Goal: Task Accomplishment & Management: Use online tool/utility

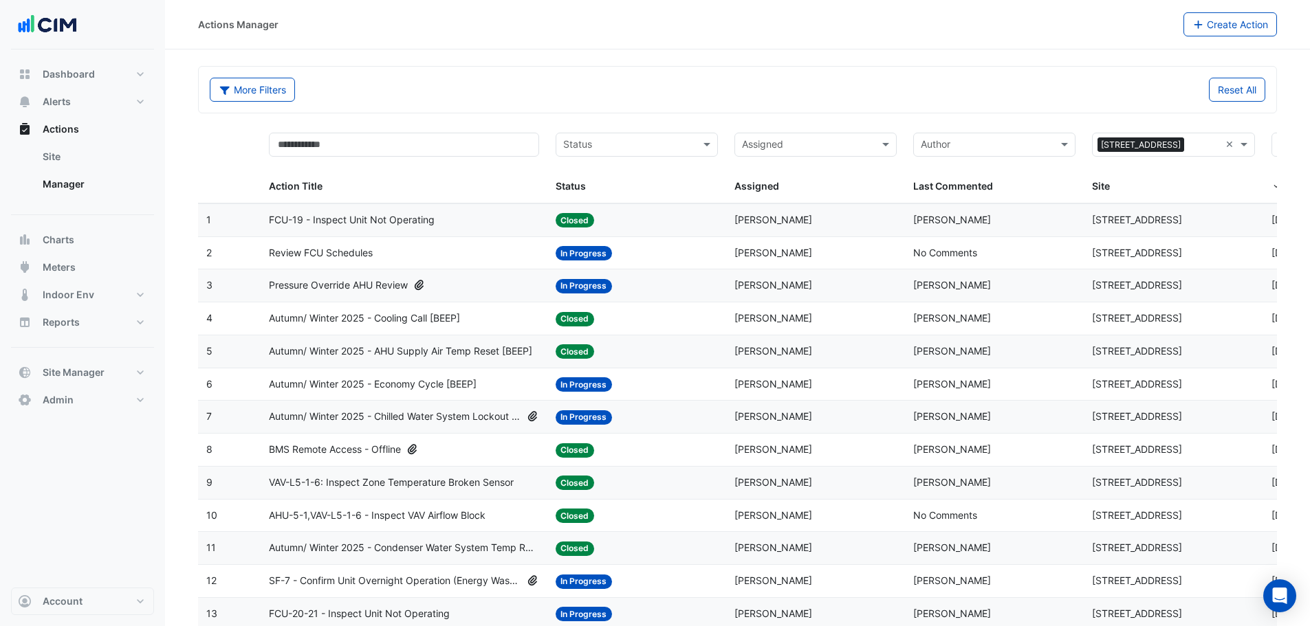
select select "***"
click at [140, 320] on button "Reports" at bounding box center [82, 322] width 143 height 27
select select "***"
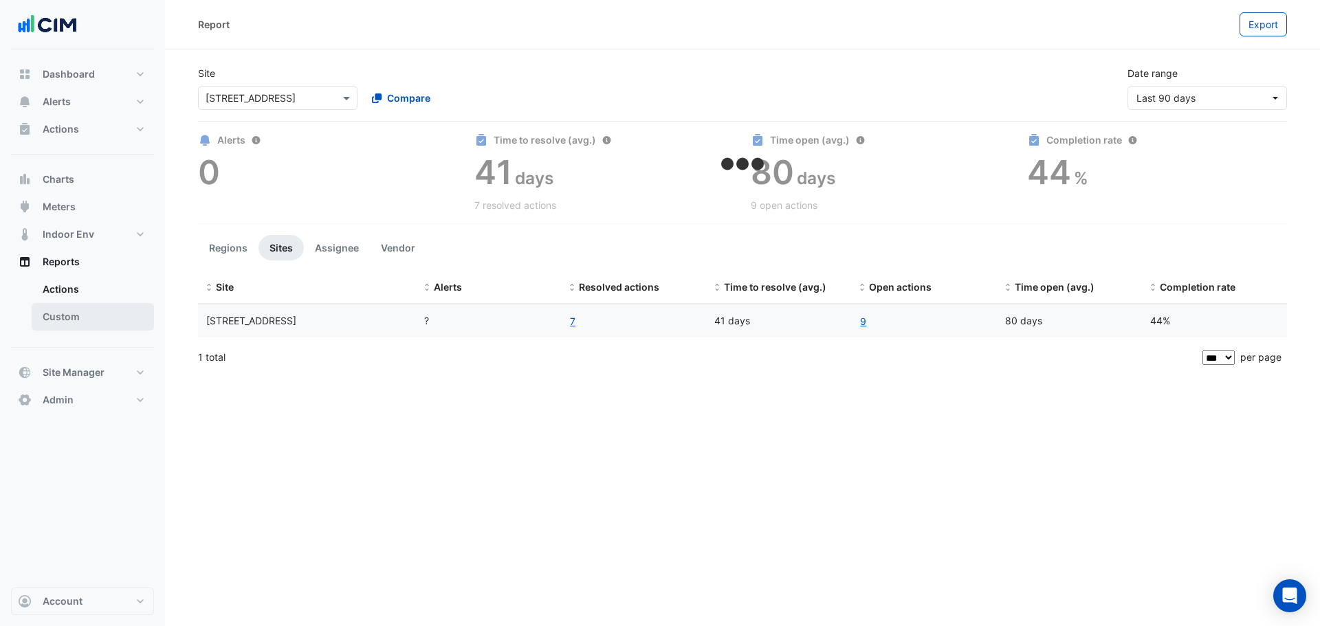
click at [93, 317] on link "Custom" at bounding box center [93, 316] width 122 height 27
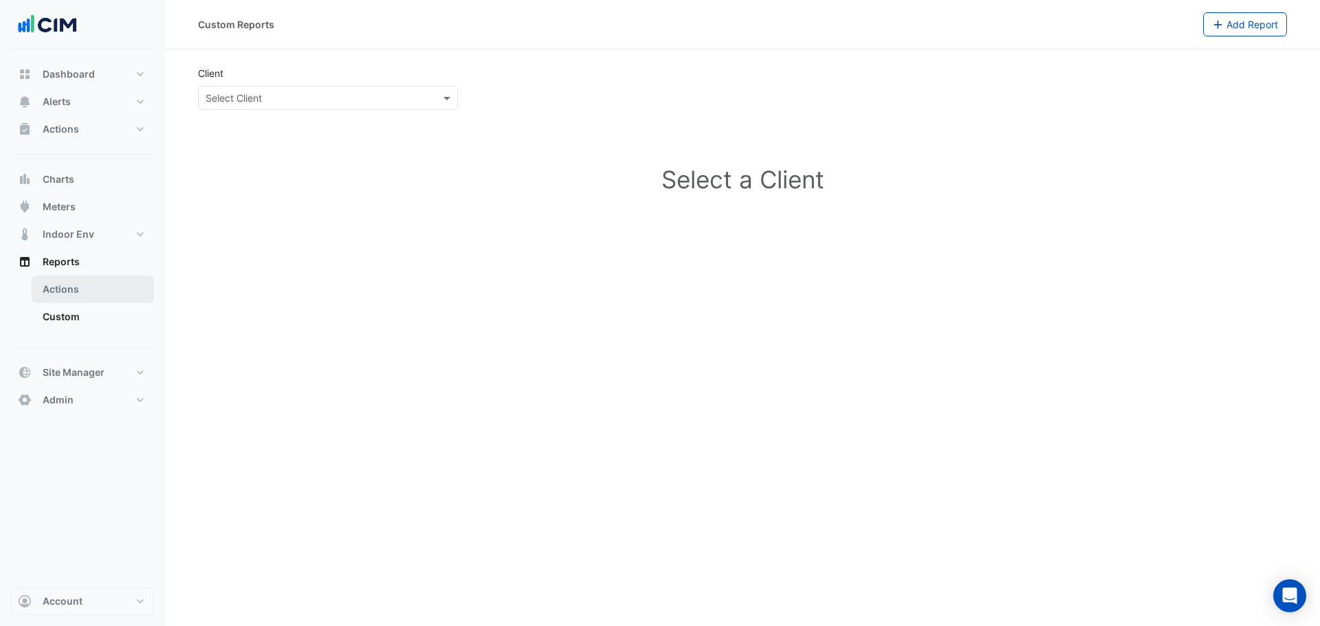
click at [81, 294] on link "Actions" at bounding box center [93, 289] width 122 height 27
select select "***"
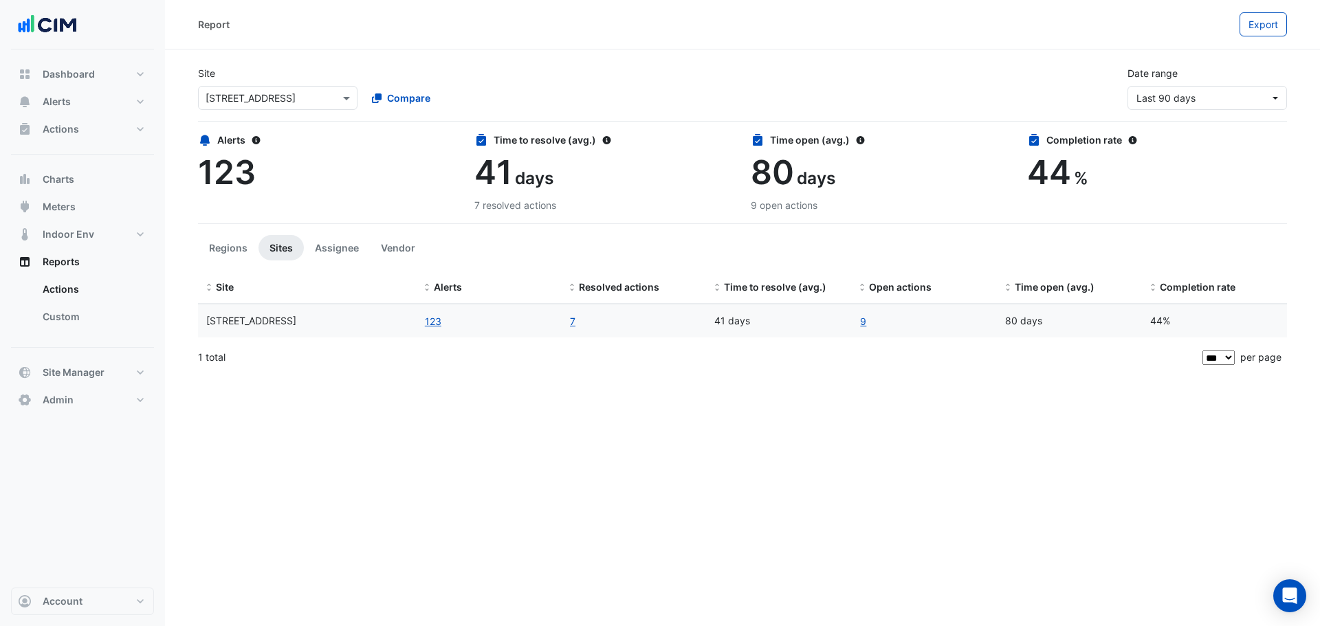
click at [290, 82] on div "× 175 Eagle Street Compare" at bounding box center [360, 95] width 330 height 30
click at [507, 30] on div "Report" at bounding box center [718, 24] width 1041 height 24
click at [344, 249] on button "Assignee" at bounding box center [337, 247] width 66 height 25
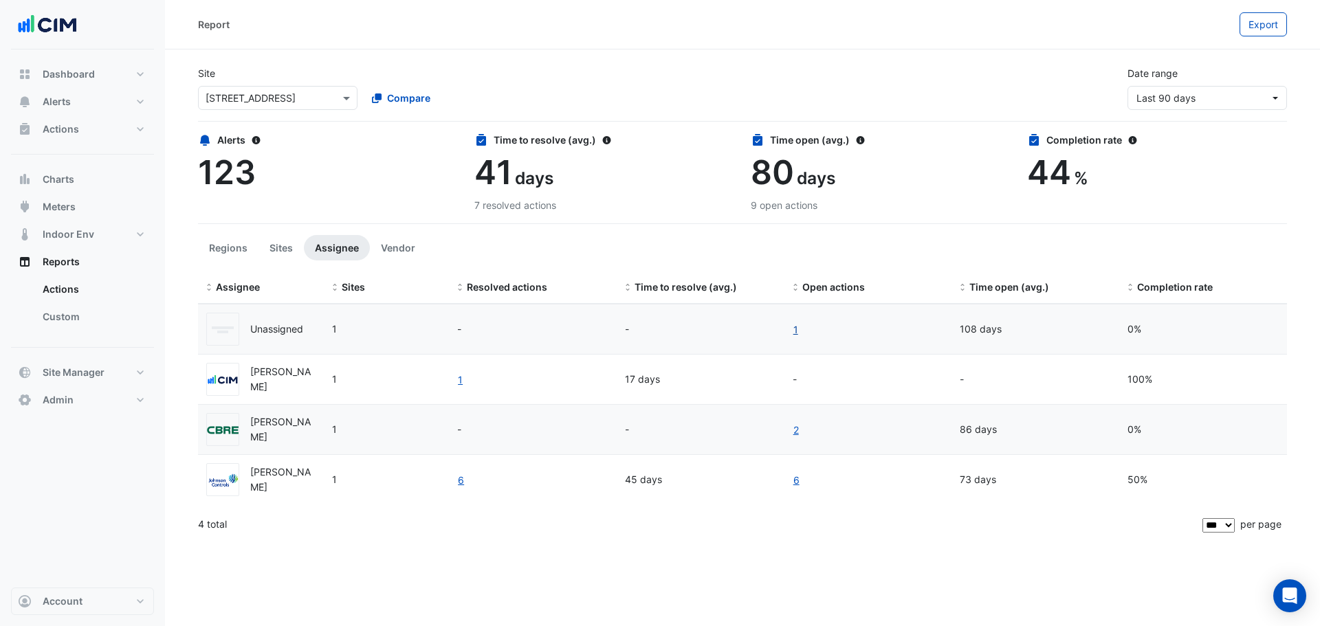
click at [795, 329] on link "1" at bounding box center [796, 330] width 6 height 16
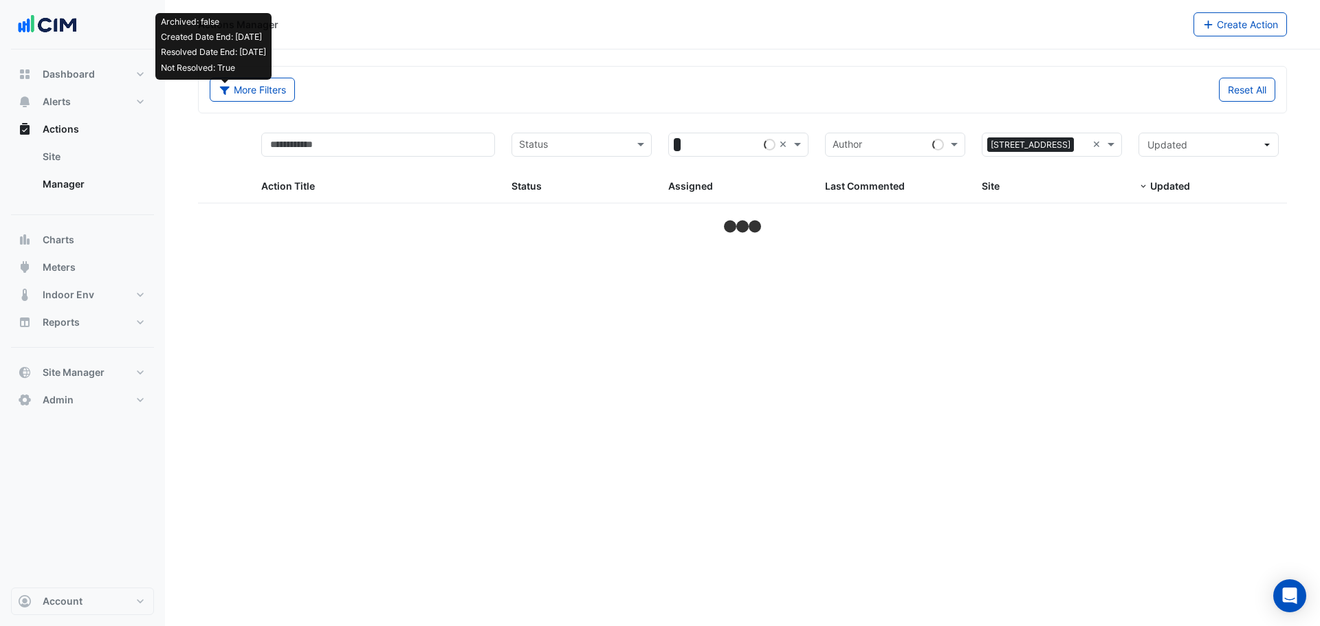
select select "***"
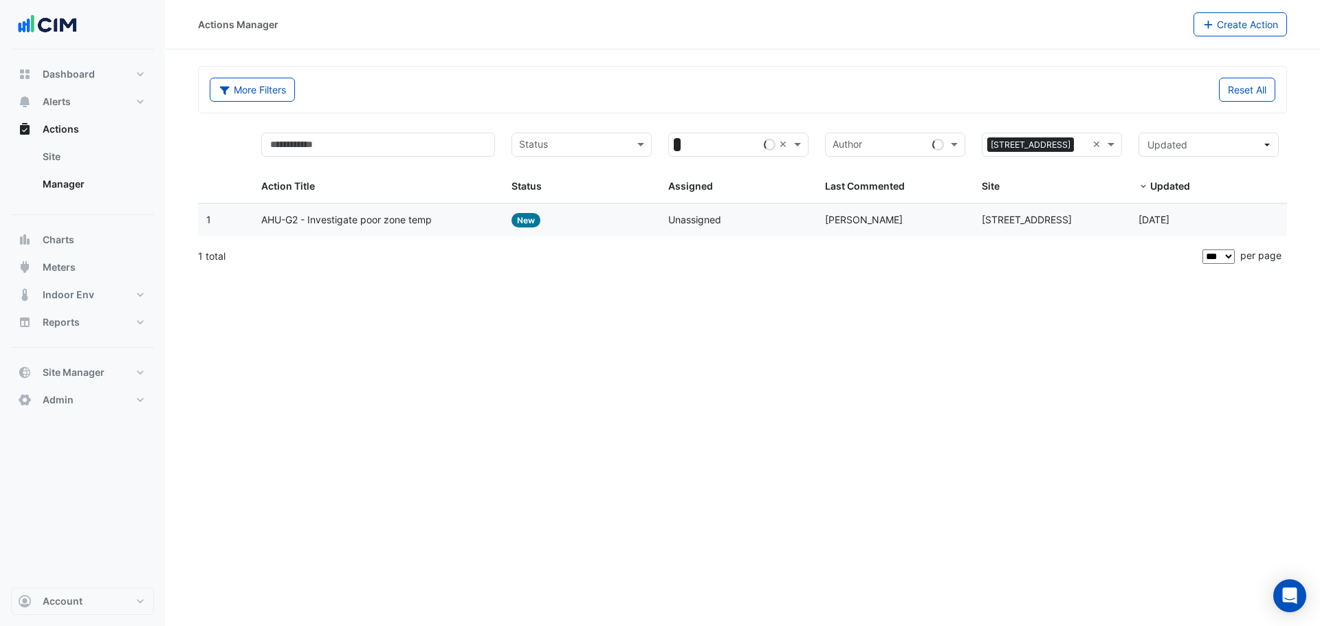
click at [406, 219] on span "AHU-G2 - Investigate poor zone temp" at bounding box center [346, 220] width 170 height 16
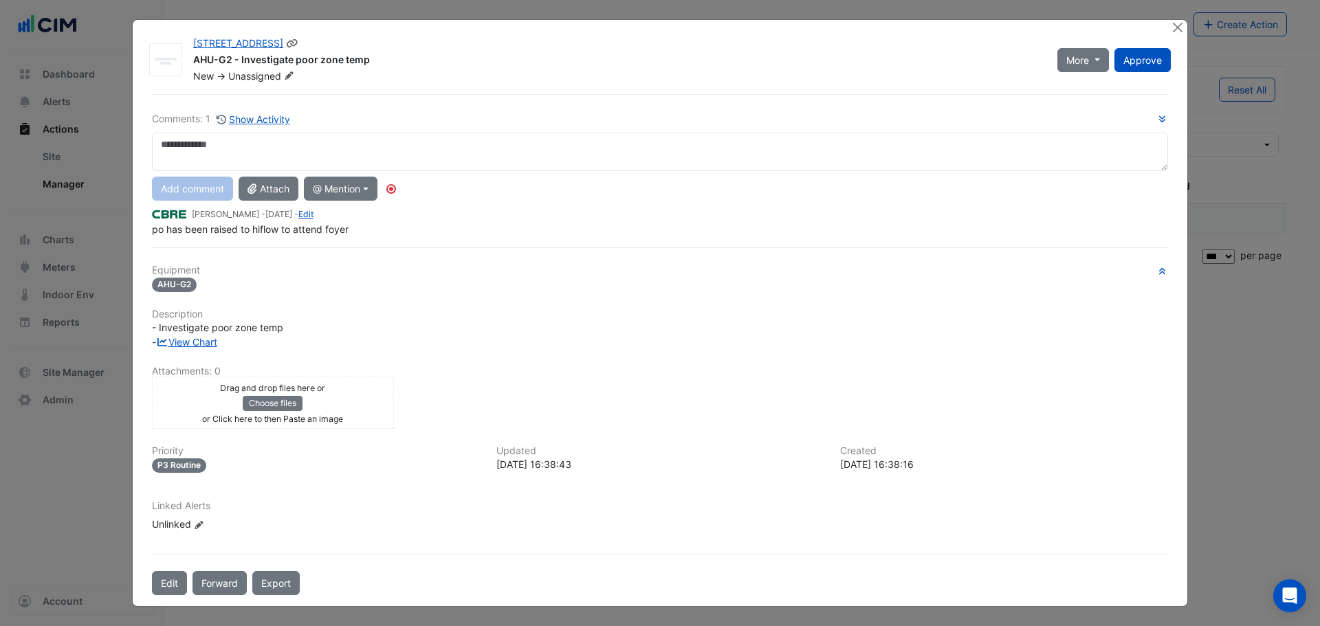
click at [294, 76] on icon at bounding box center [289, 75] width 10 height 8
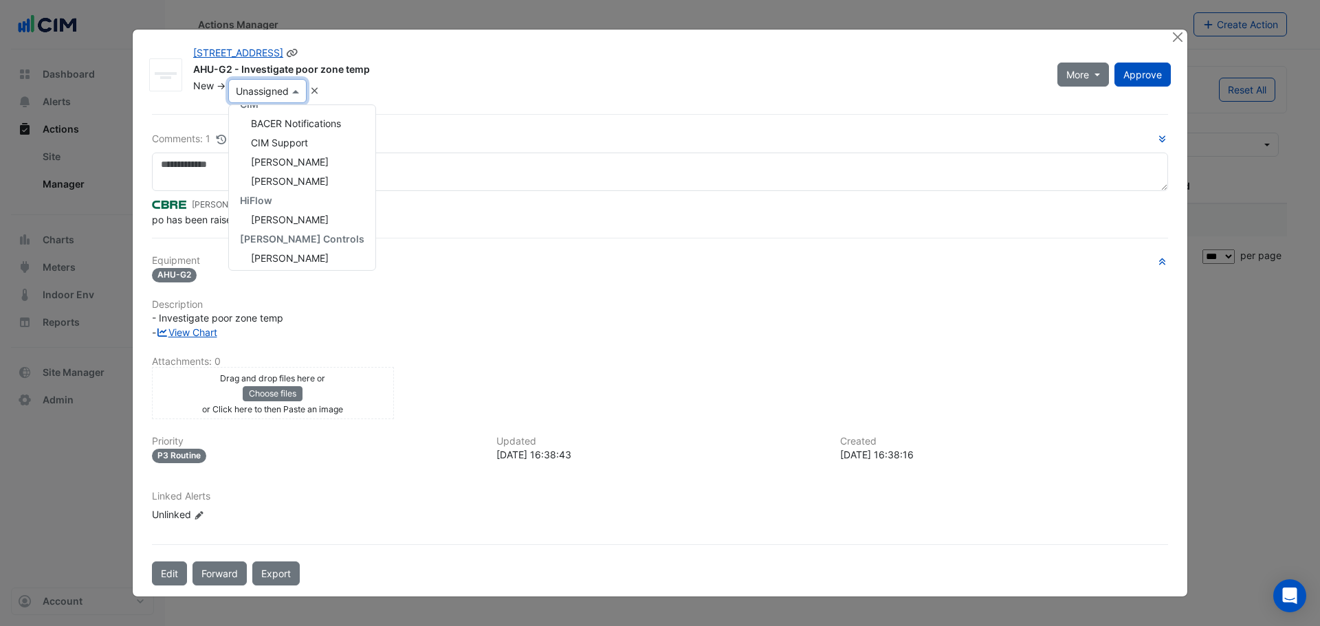
scroll to position [77, 0]
click at [314, 218] on div "Shane Watt" at bounding box center [302, 216] width 146 height 19
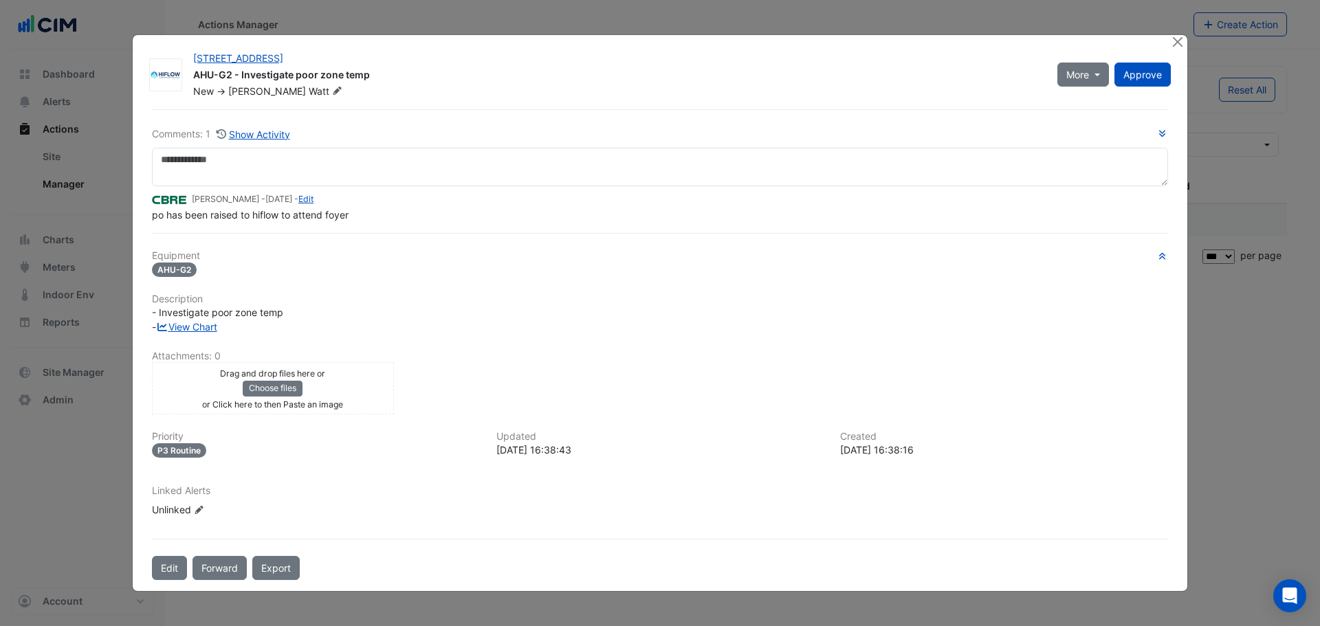
click at [206, 333] on div "- Investigate poor zone temp - View Chart" at bounding box center [660, 319] width 1016 height 29
click at [206, 329] on link "View Chart" at bounding box center [186, 327] width 61 height 12
click at [1105, 82] on button "More" at bounding box center [1083, 75] width 52 height 24
drag, startPoint x: 964, startPoint y: 101, endPoint x: 1134, endPoint y: 74, distance: 171.9
click at [973, 101] on div "175 Eagle Street AHU-G2 - Investigate poor zone temp New -> Shane Watt More App…" at bounding box center [660, 313] width 1054 height 557
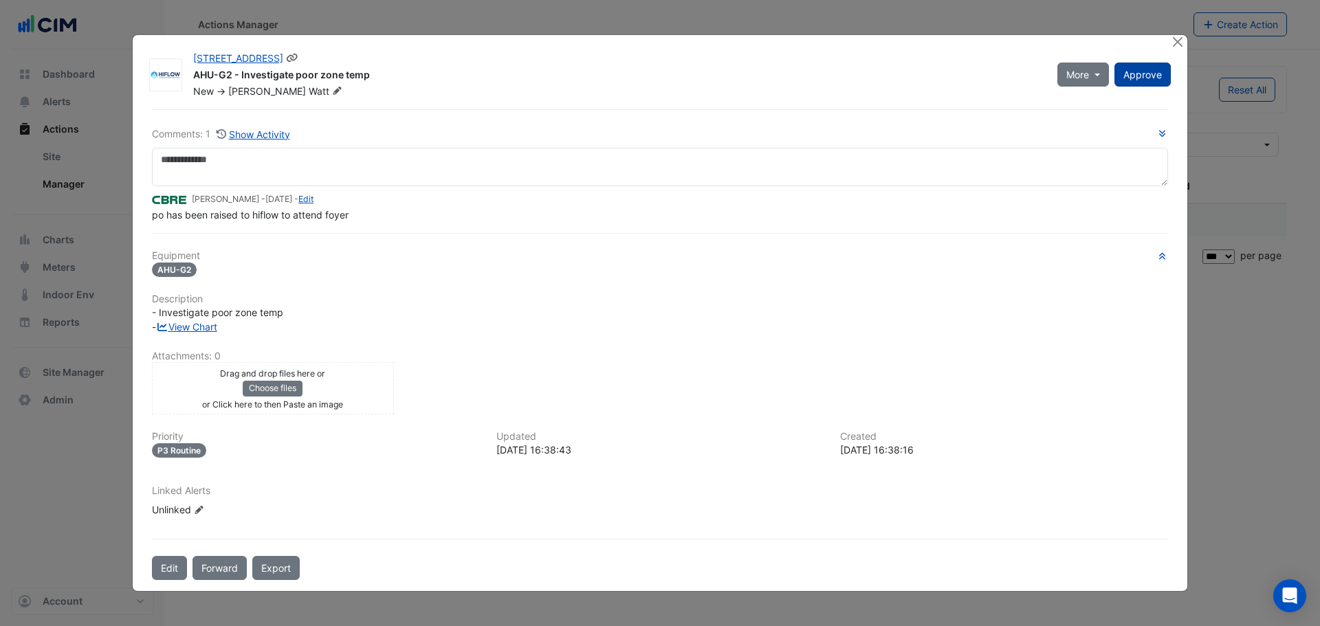
click at [1143, 71] on span "Approve" at bounding box center [1142, 75] width 38 height 12
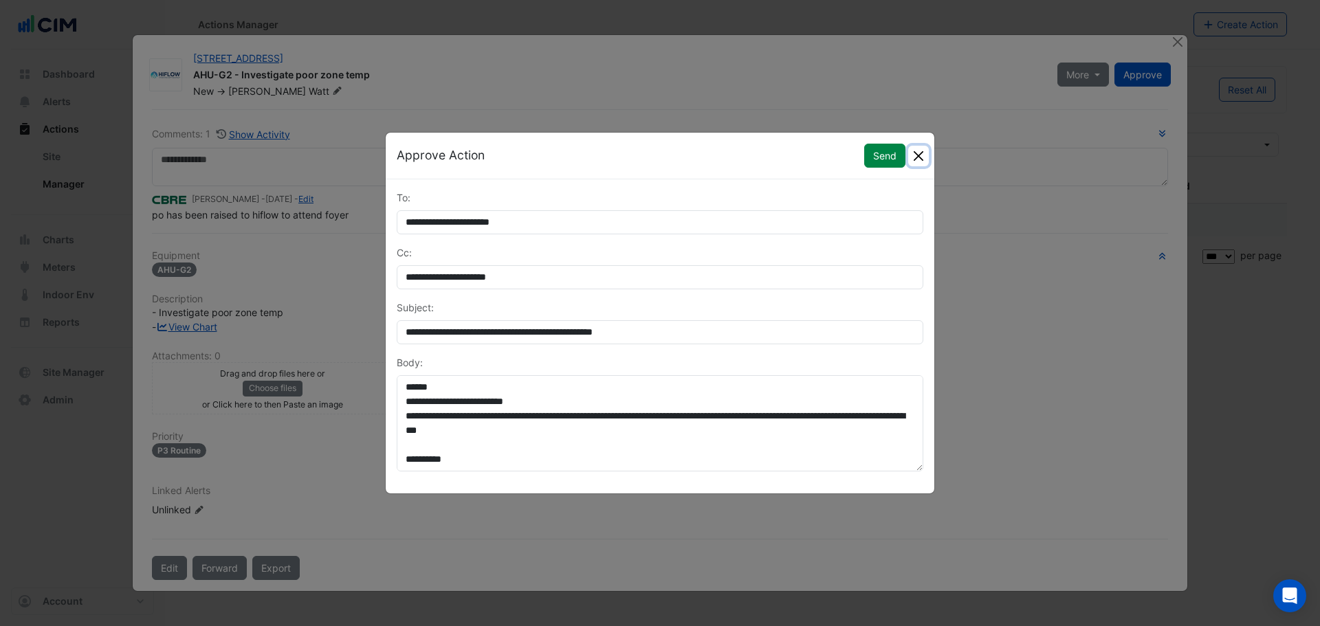
click at [918, 151] on button "Close" at bounding box center [918, 156] width 21 height 21
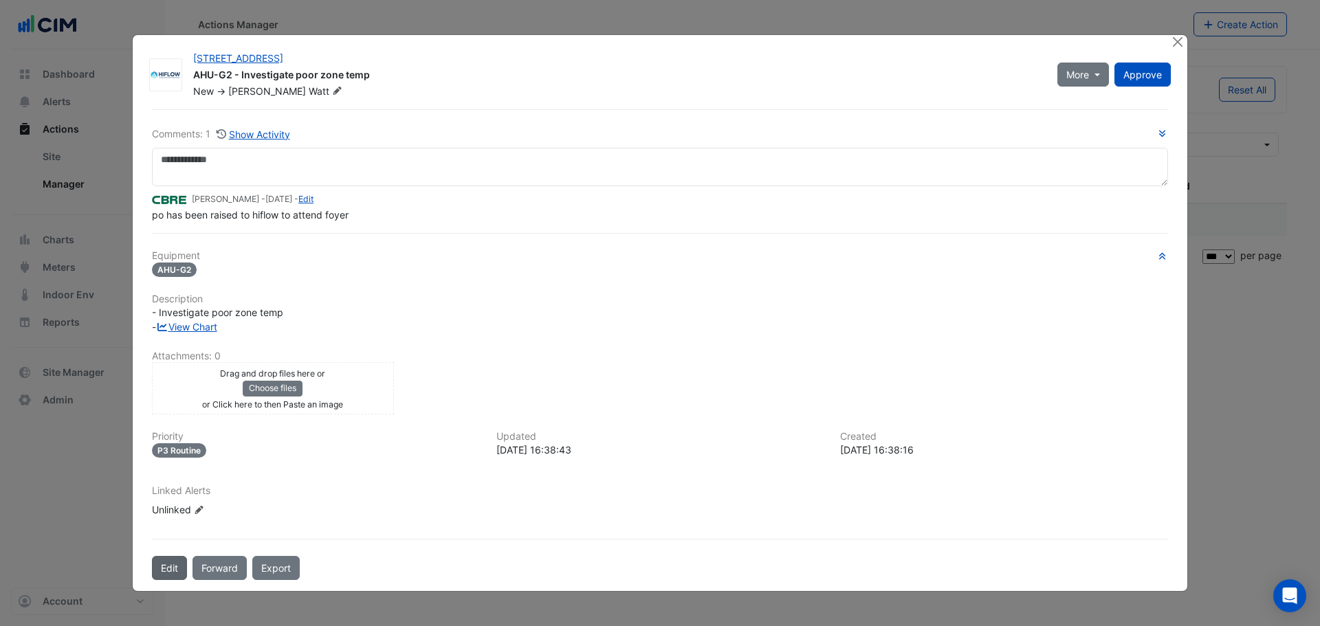
click at [161, 575] on button "Edit" at bounding box center [169, 568] width 35 height 24
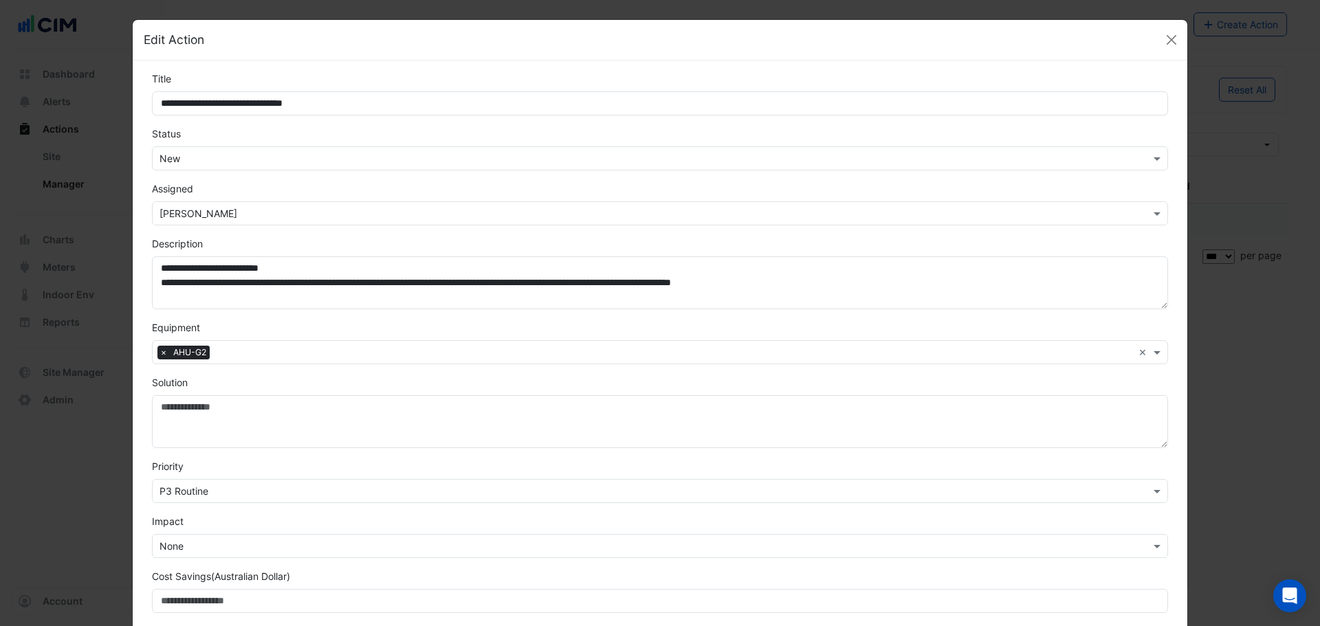
click at [189, 168] on div "× New" at bounding box center [660, 158] width 1016 height 24
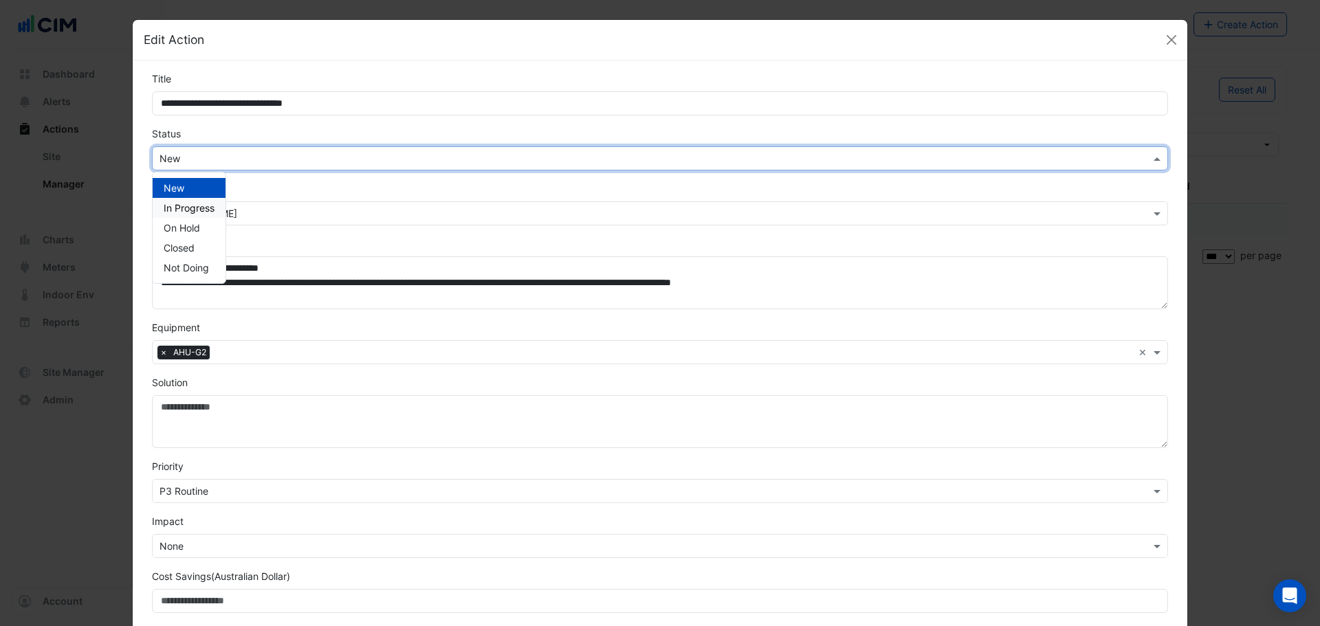
click at [184, 208] on span "In Progress" at bounding box center [189, 208] width 51 height 12
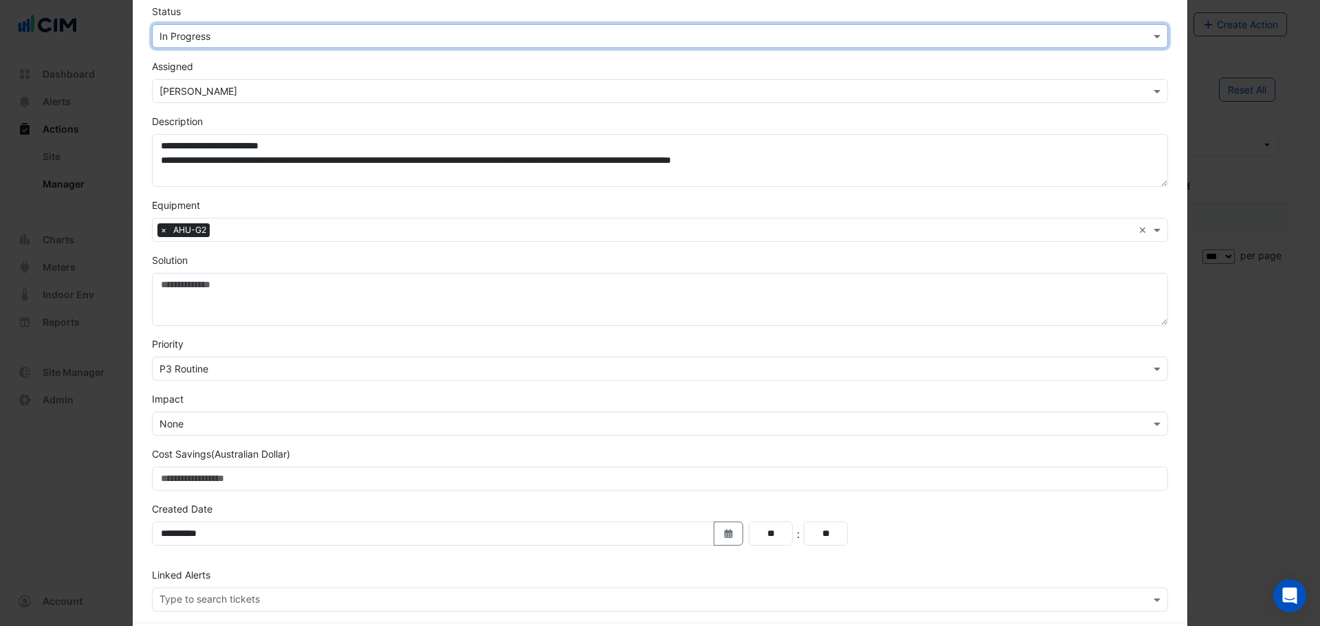
scroll to position [186, 0]
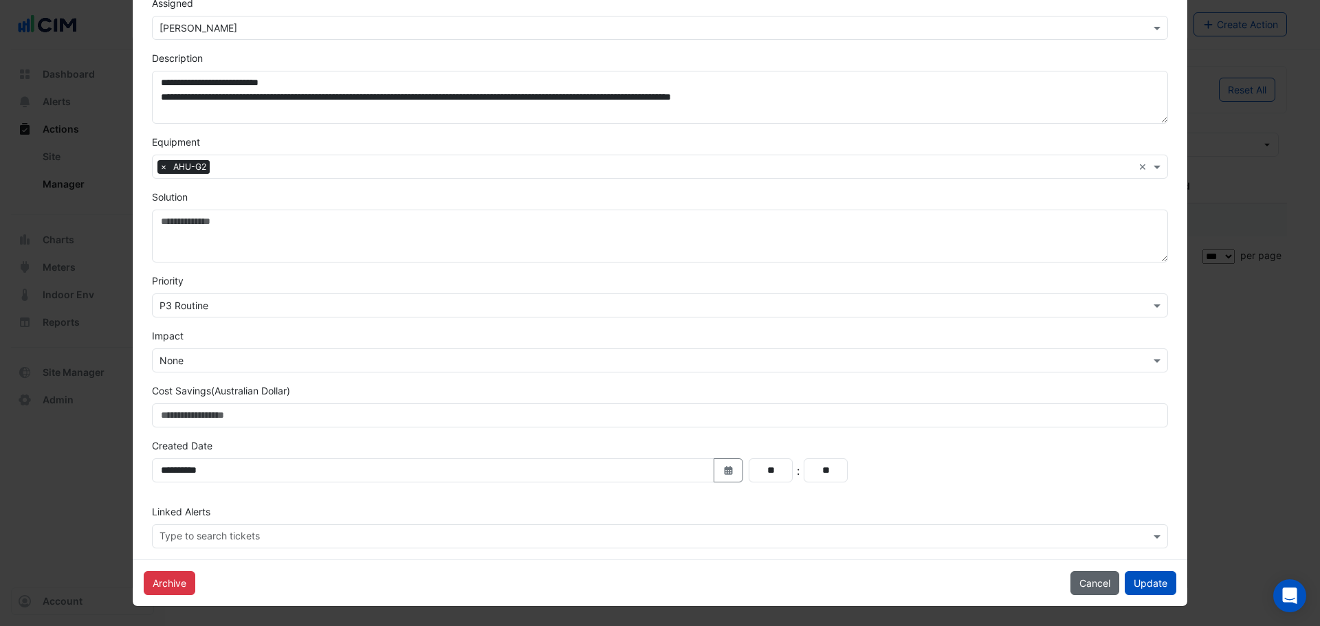
click at [1079, 587] on button "Cancel" at bounding box center [1094, 583] width 49 height 24
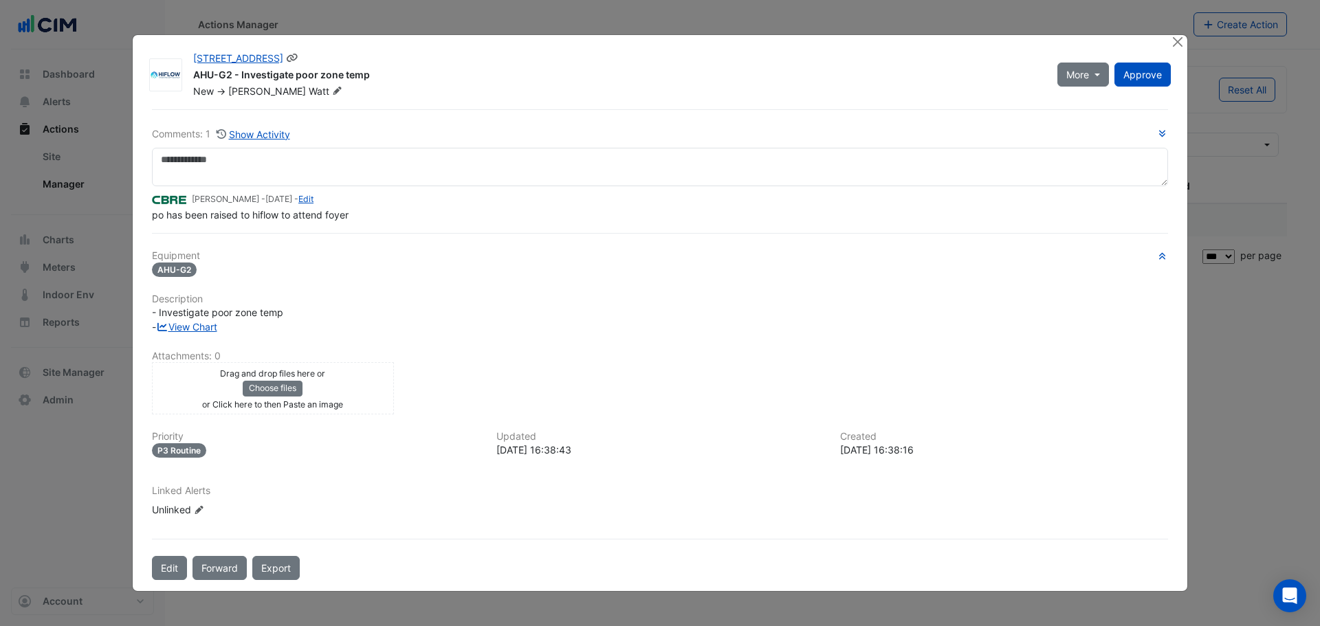
click at [333, 92] on icon at bounding box center [337, 91] width 8 height 8
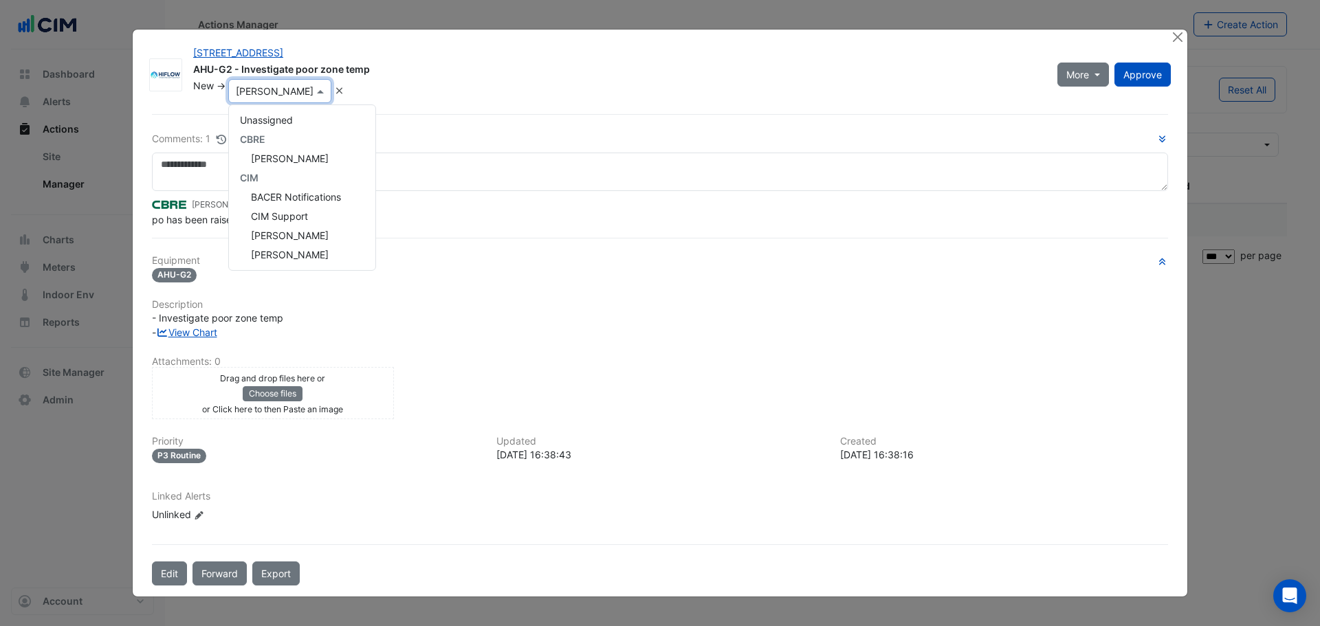
scroll to position [77, 0]
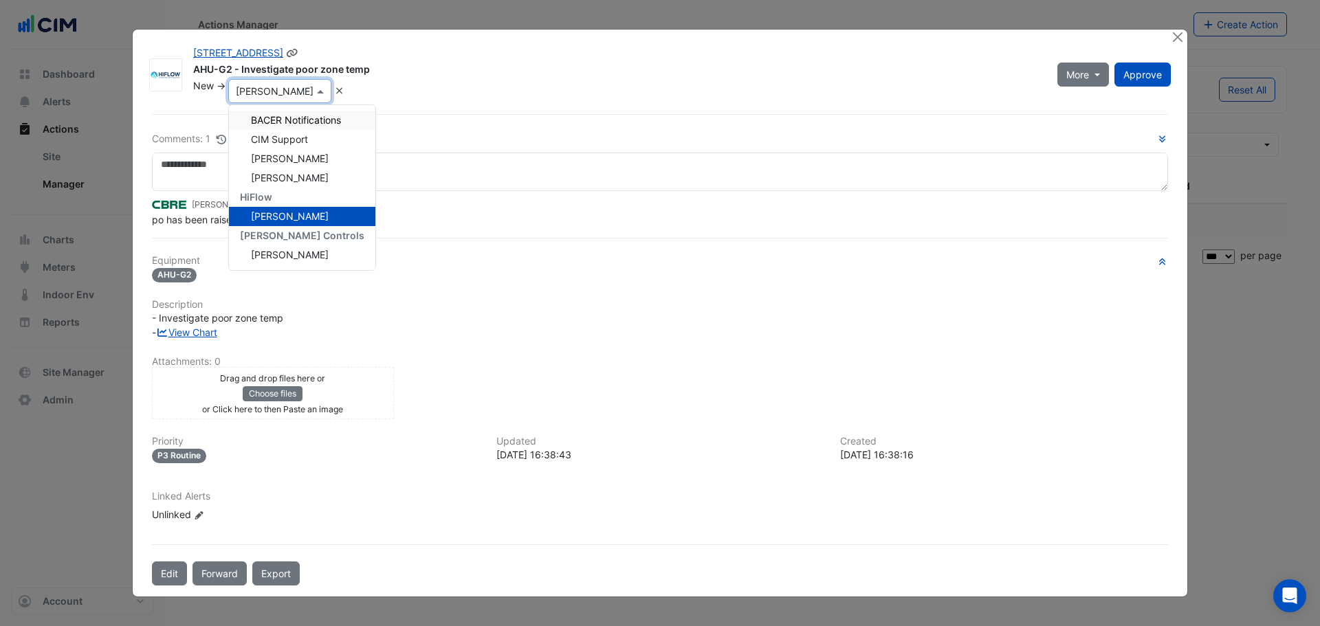
drag, startPoint x: 576, startPoint y: 65, endPoint x: 891, endPoint y: 65, distance: 314.8
click at [580, 65] on div "AHU-G2 - Investigate poor zone temp" at bounding box center [617, 71] width 848 height 16
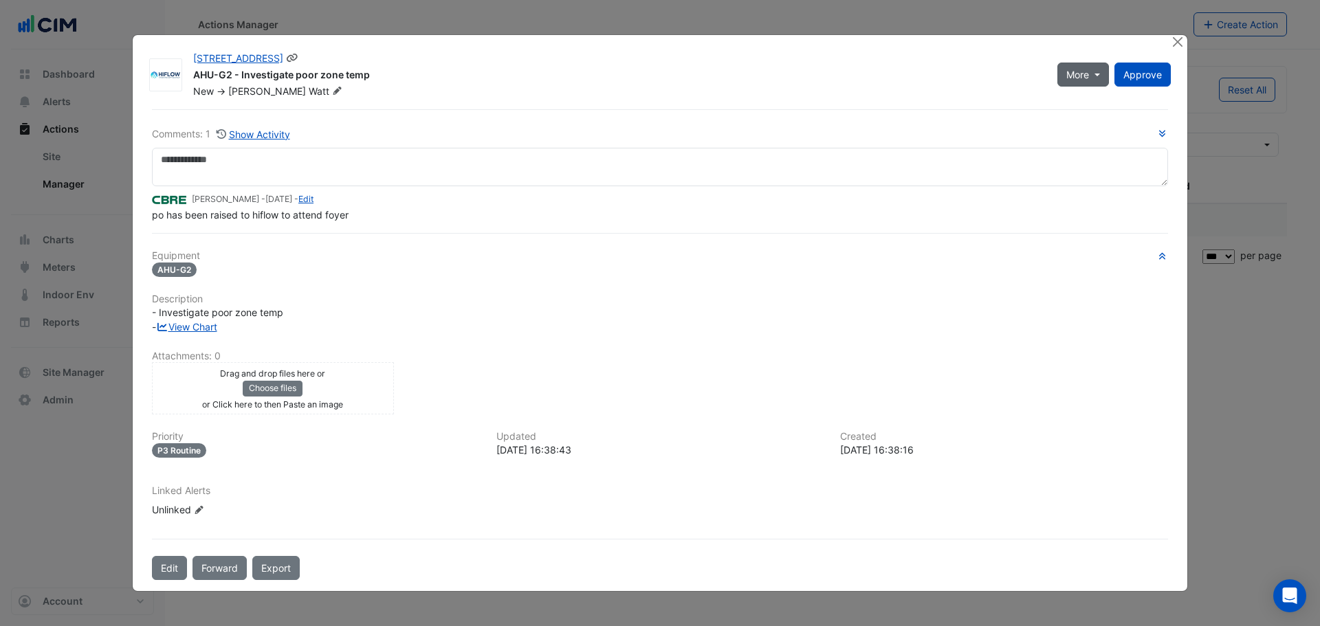
click at [1102, 73] on button "More" at bounding box center [1083, 75] width 52 height 24
click at [163, 572] on button "Edit" at bounding box center [169, 568] width 35 height 24
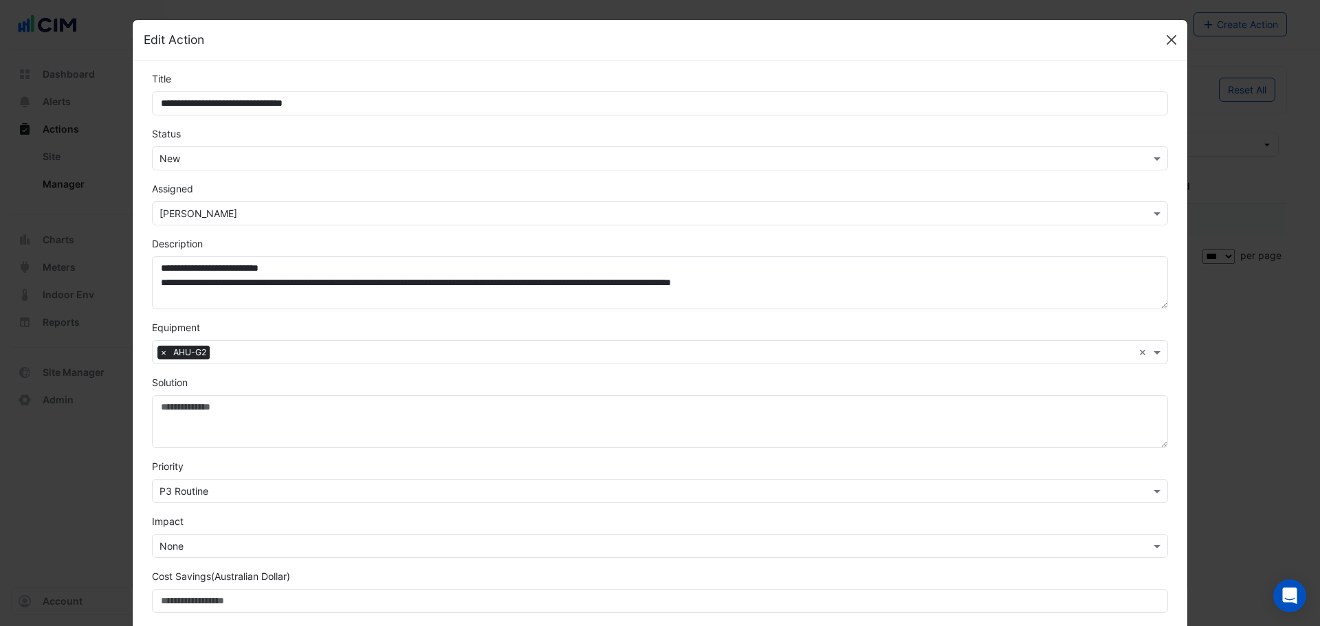
click at [1164, 41] on button "Close" at bounding box center [1171, 40] width 21 height 21
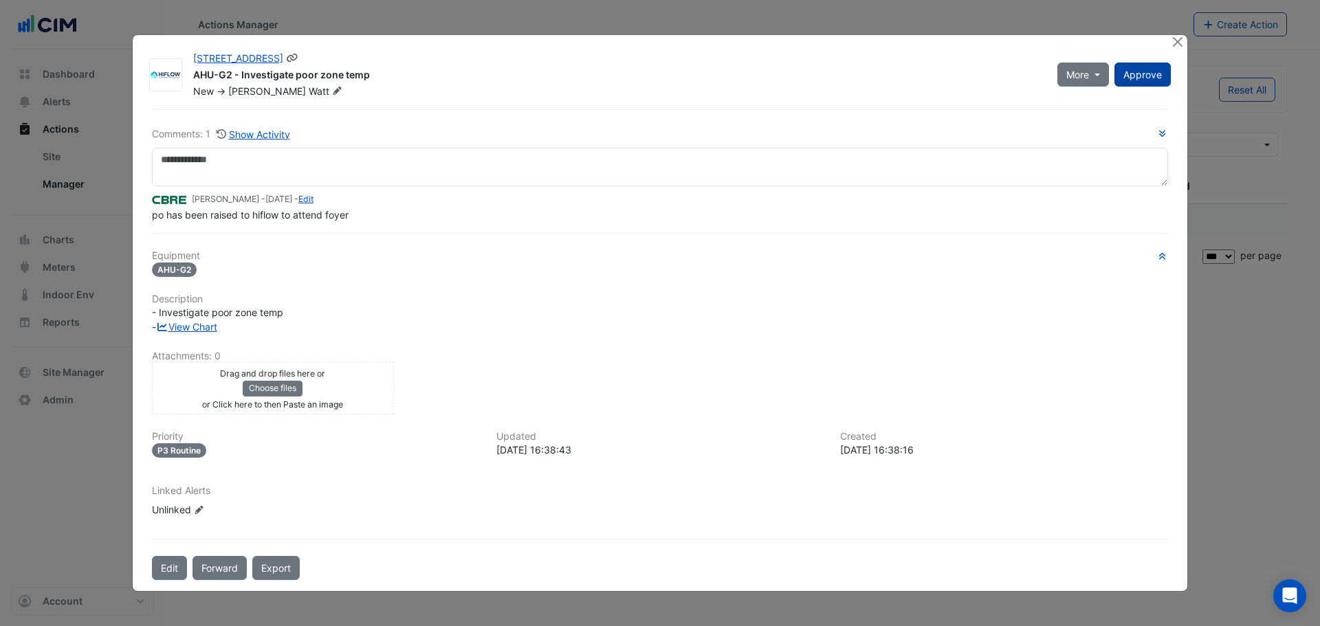
click at [1153, 78] on span "Approve" at bounding box center [1142, 75] width 38 height 12
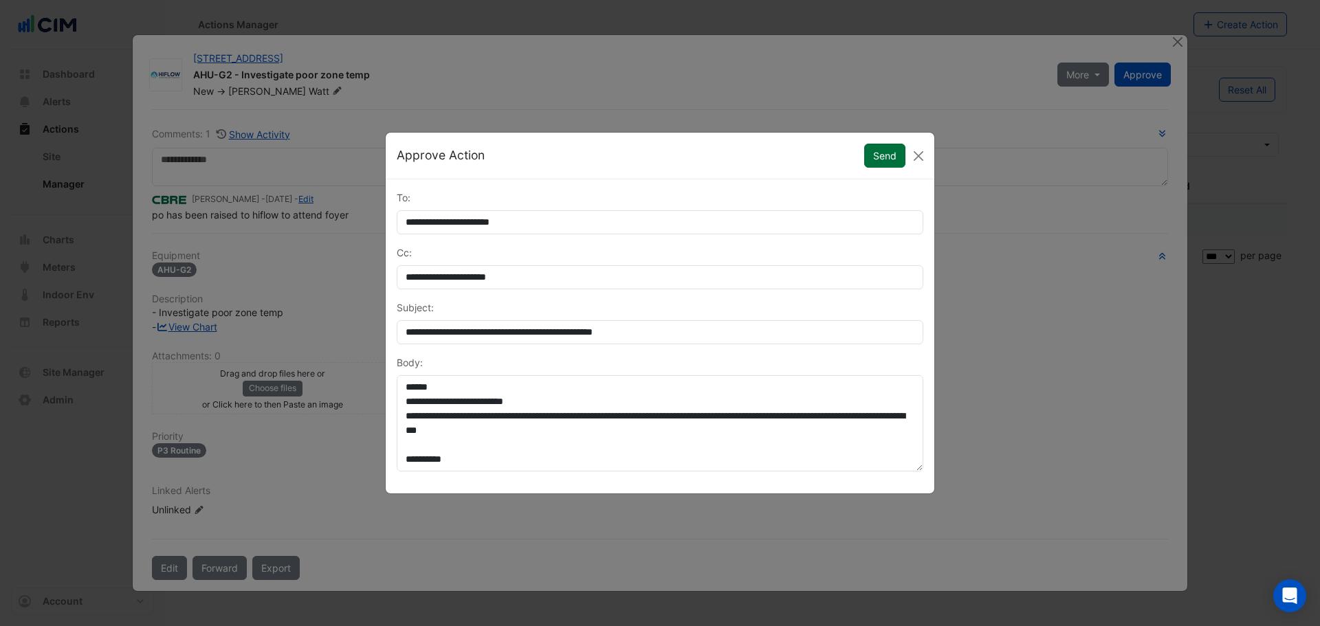
click at [874, 157] on button "Send" at bounding box center [884, 156] width 41 height 24
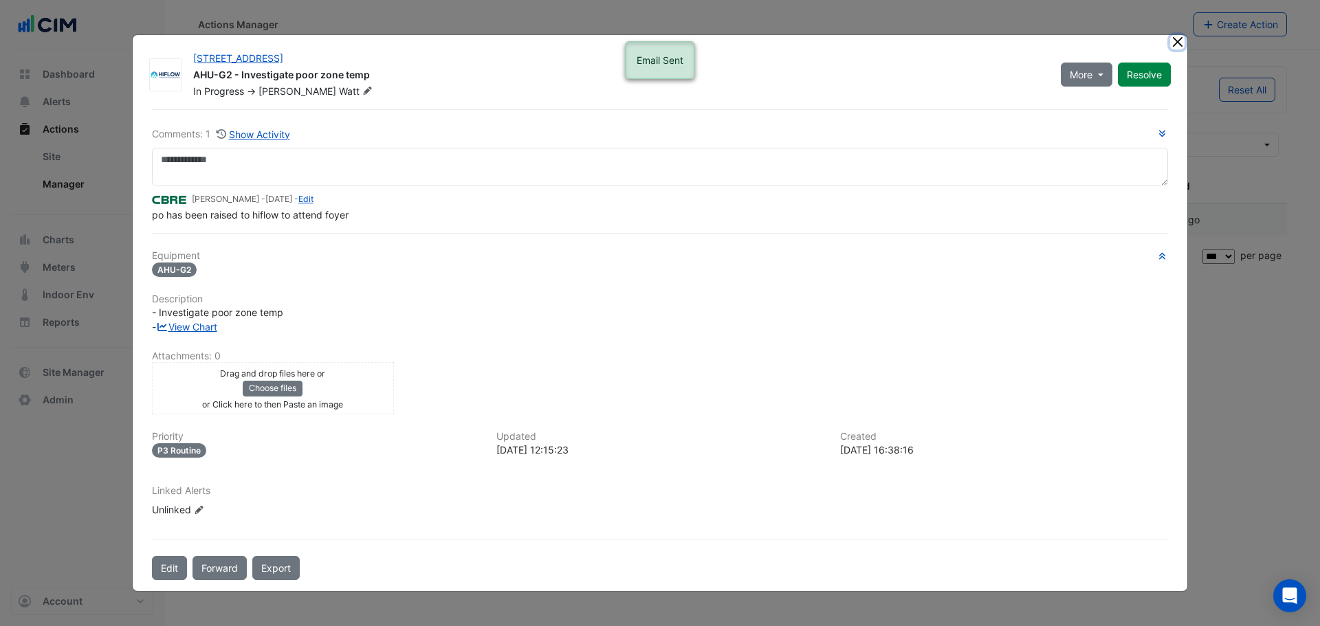
click at [1181, 41] on button "Close" at bounding box center [1177, 42] width 14 height 14
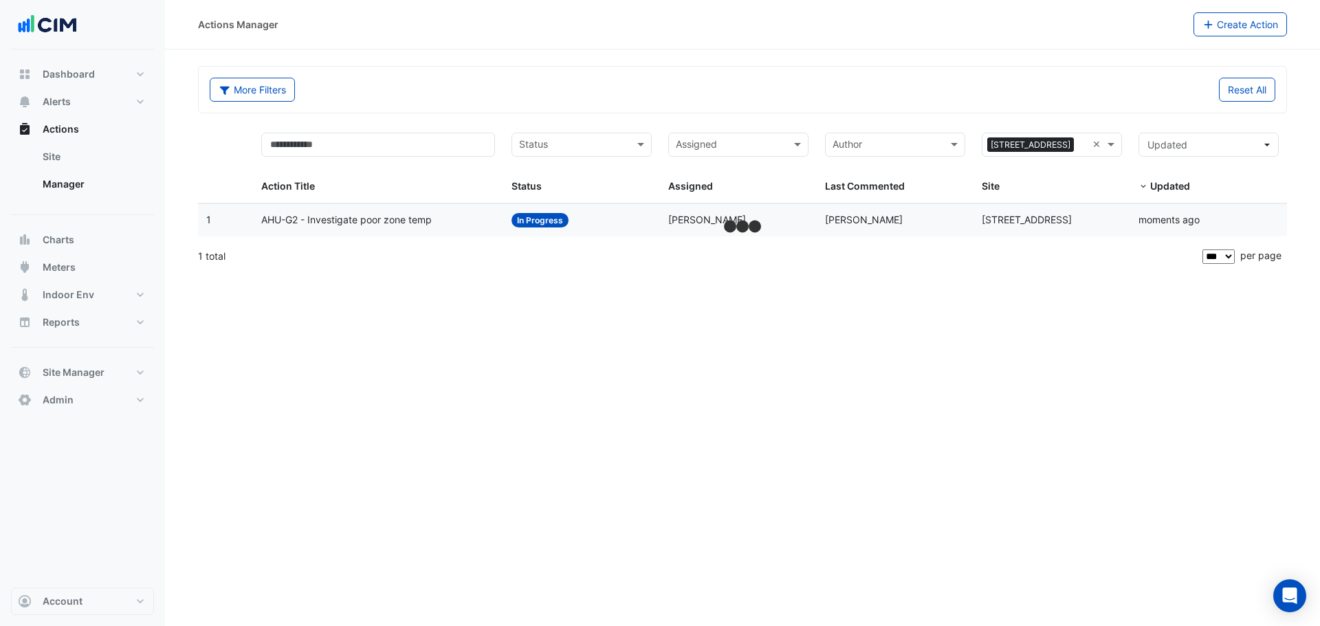
click at [756, 78] on div "Reset All" at bounding box center [1012, 90] width 541 height 24
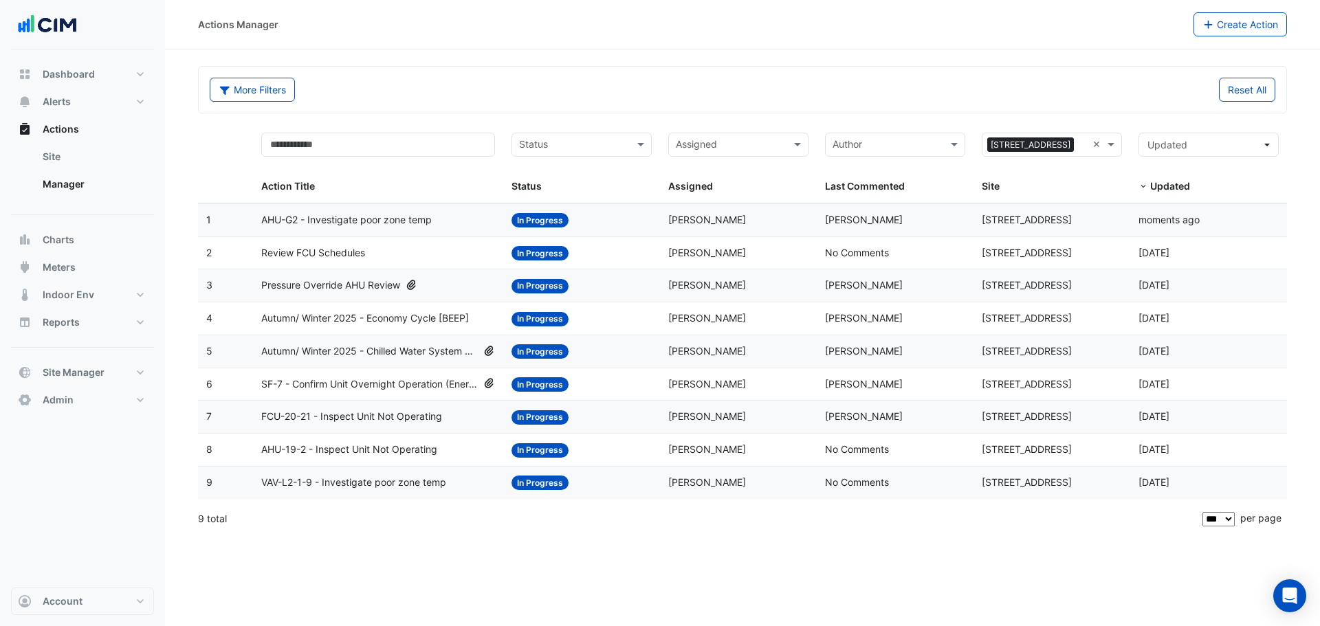
click at [742, 56] on section "More Filters Reset All Status Assigned × 175 Eagle Street × Action Title Status…" at bounding box center [742, 292] width 1155 height 487
click at [125, 330] on button "Reports" at bounding box center [82, 322] width 143 height 27
select select "***"
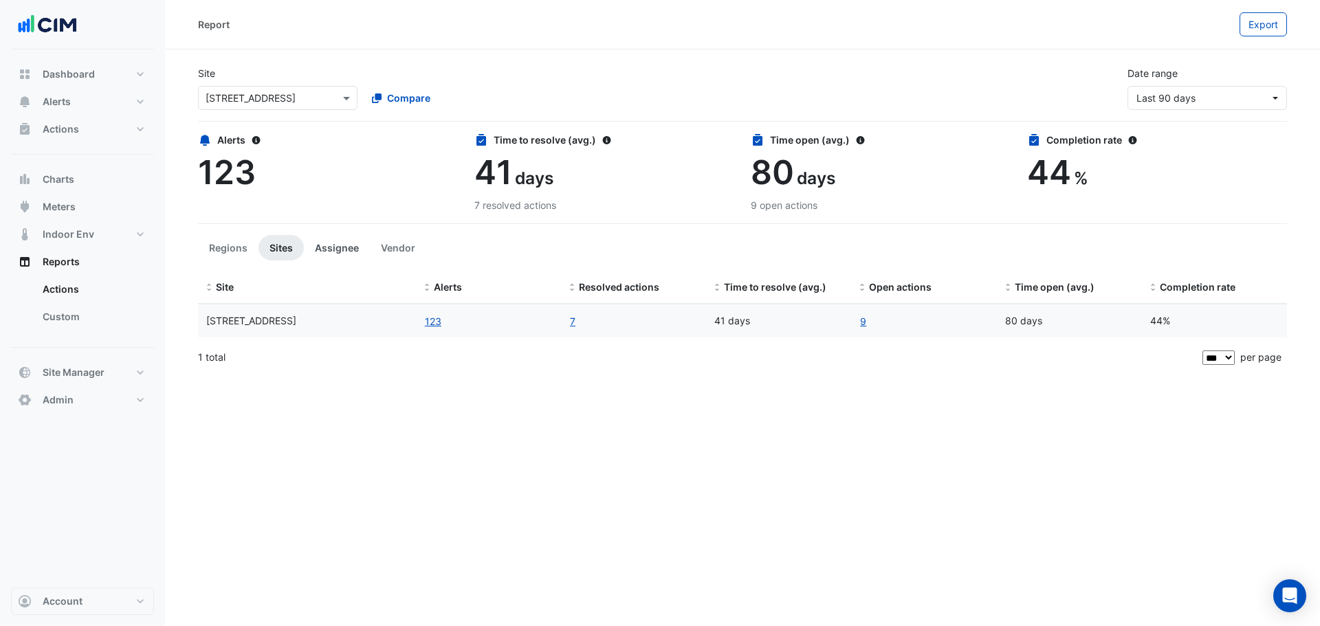
click at [329, 243] on button "Assignee" at bounding box center [337, 247] width 66 height 25
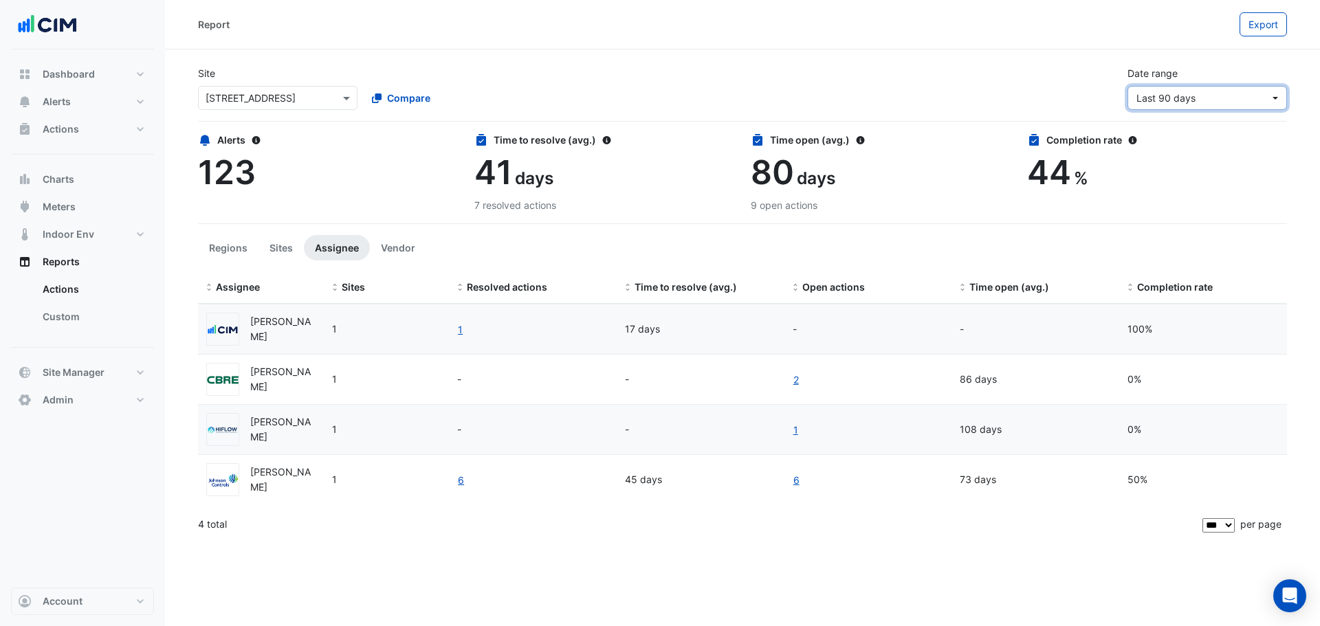
click at [1191, 93] on span "Last 90 days" at bounding box center [1165, 98] width 59 height 12
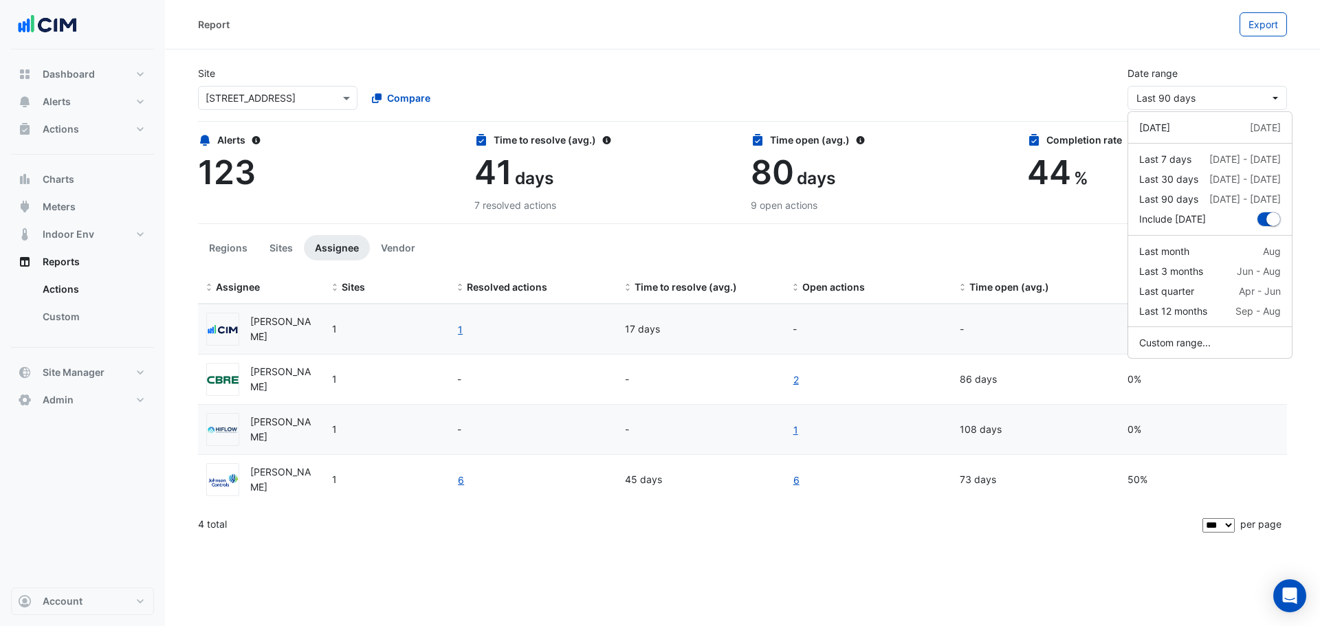
click at [945, 90] on div "Site × 175 Eagle Street Compare Date range Last 90 days" at bounding box center [742, 82] width 1105 height 55
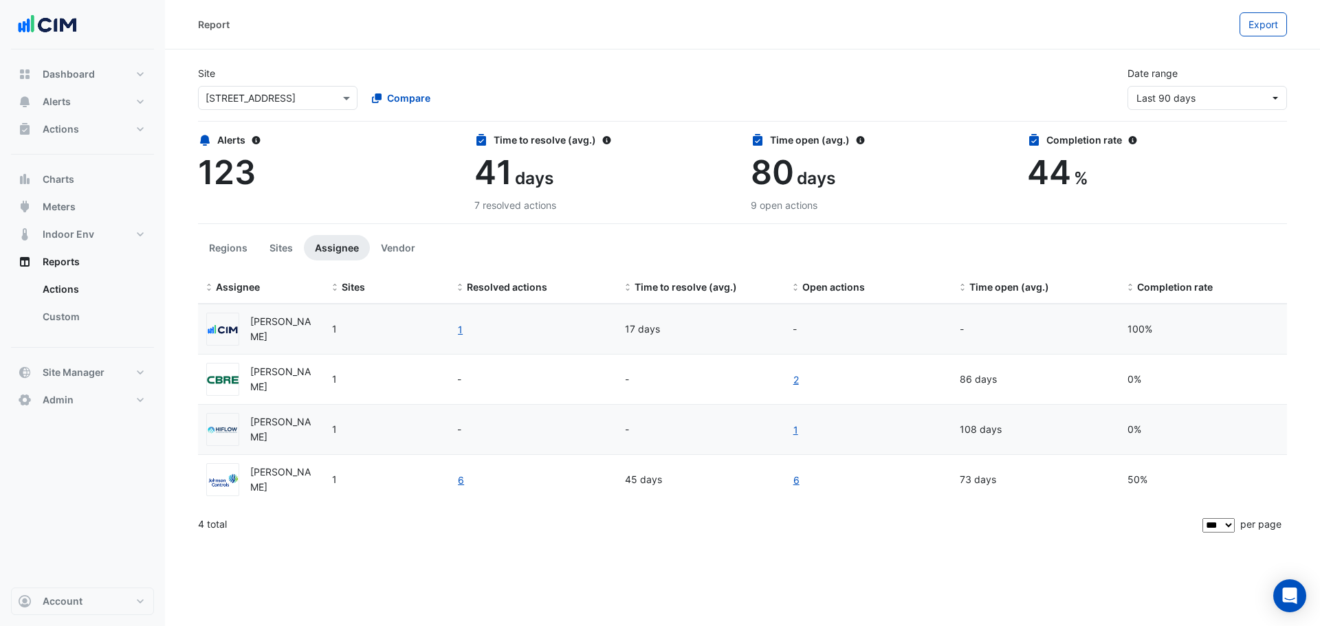
drag, startPoint x: 525, startPoint y: 537, endPoint x: 512, endPoint y: 537, distance: 13.1
click at [524, 536] on div "4 total" at bounding box center [699, 524] width 1002 height 34
click at [797, 372] on link "2" at bounding box center [796, 380] width 7 height 16
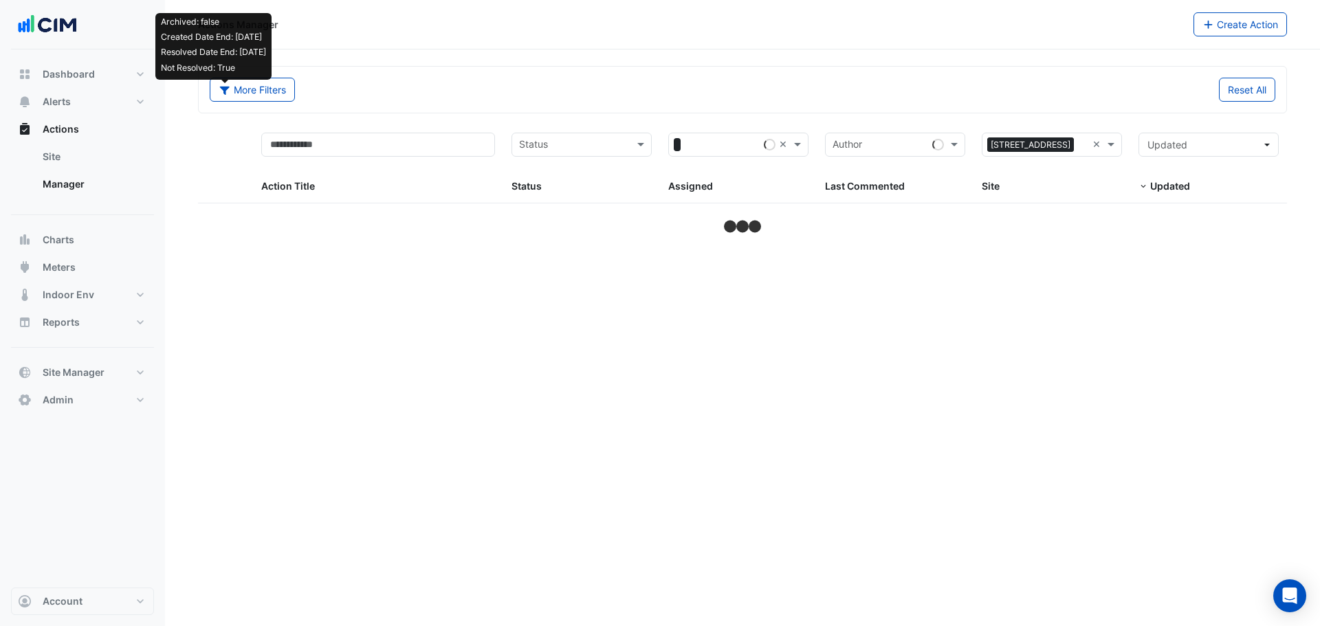
select select "***"
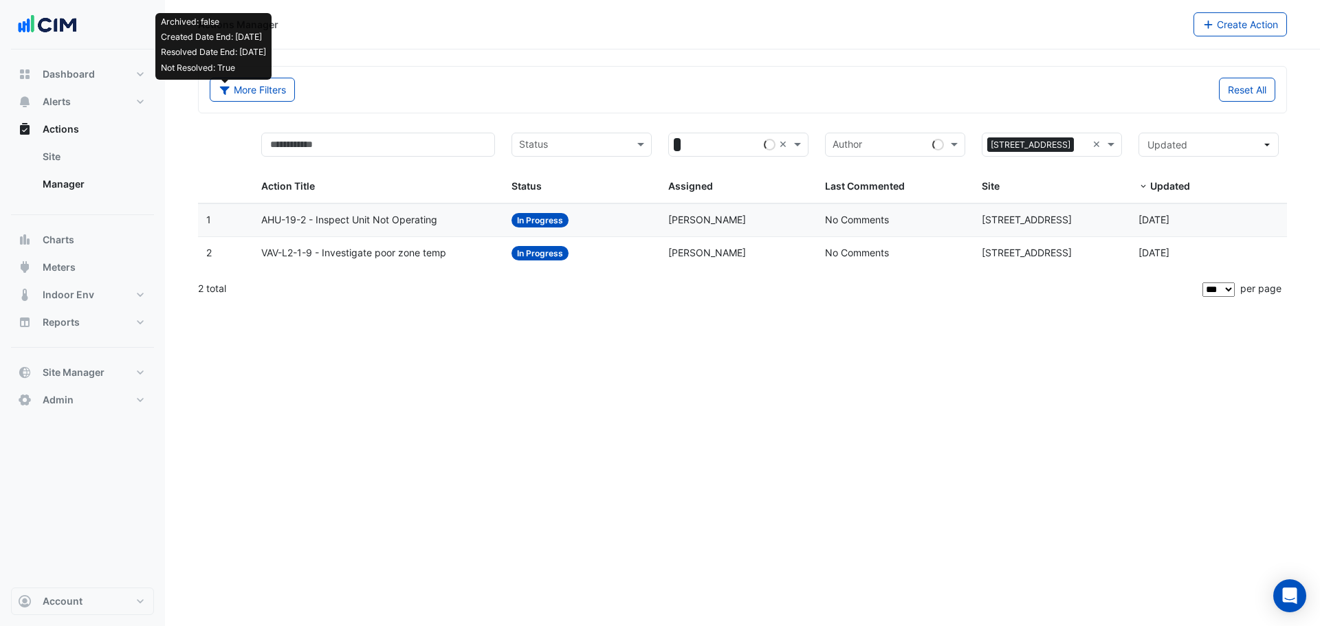
click at [443, 221] on div "AHU-19-2 - Inspect Unit Not Operating" at bounding box center [378, 220] width 234 height 16
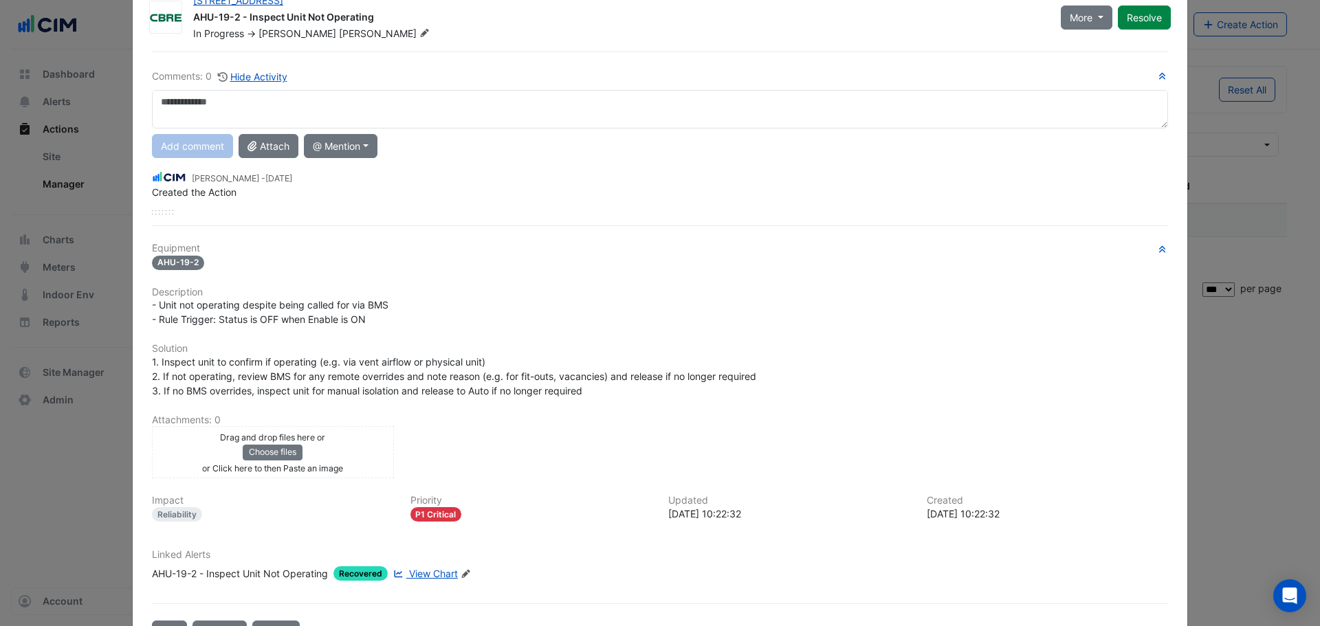
scroll to position [92, 0]
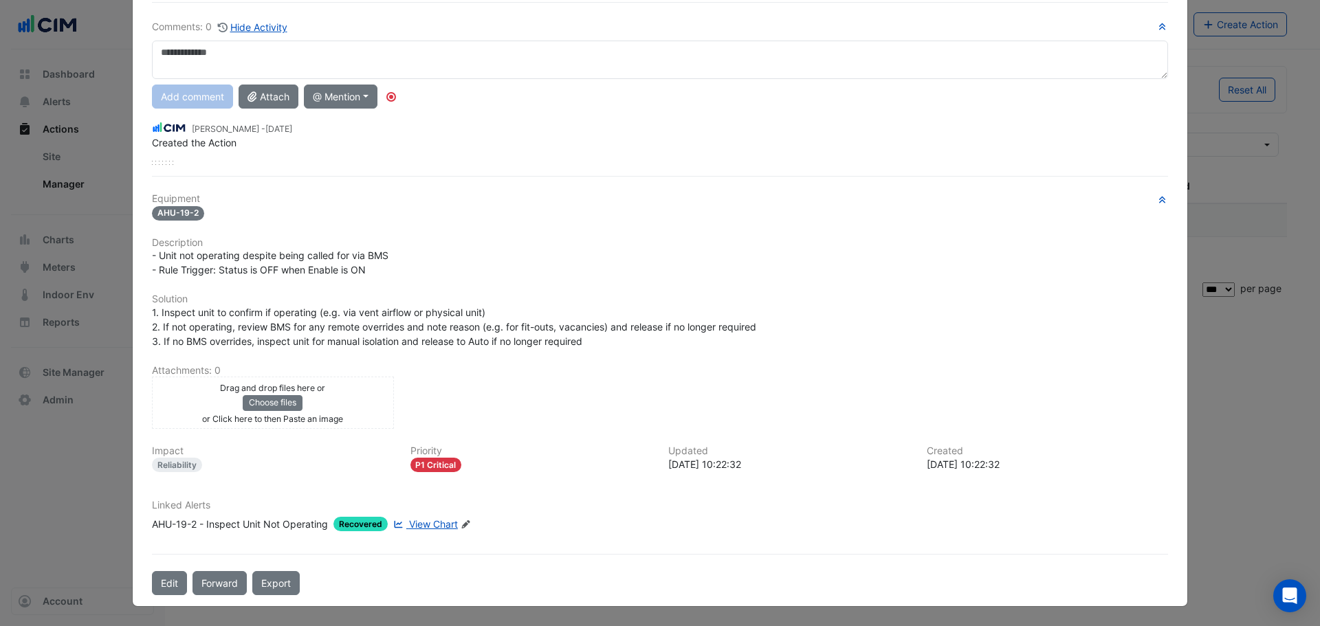
click at [263, 516] on div "Linked Alerts AHU-19-2 - Inspect Unit Not Operating Recovered View Chart Edit L…" at bounding box center [660, 516] width 1033 height 32
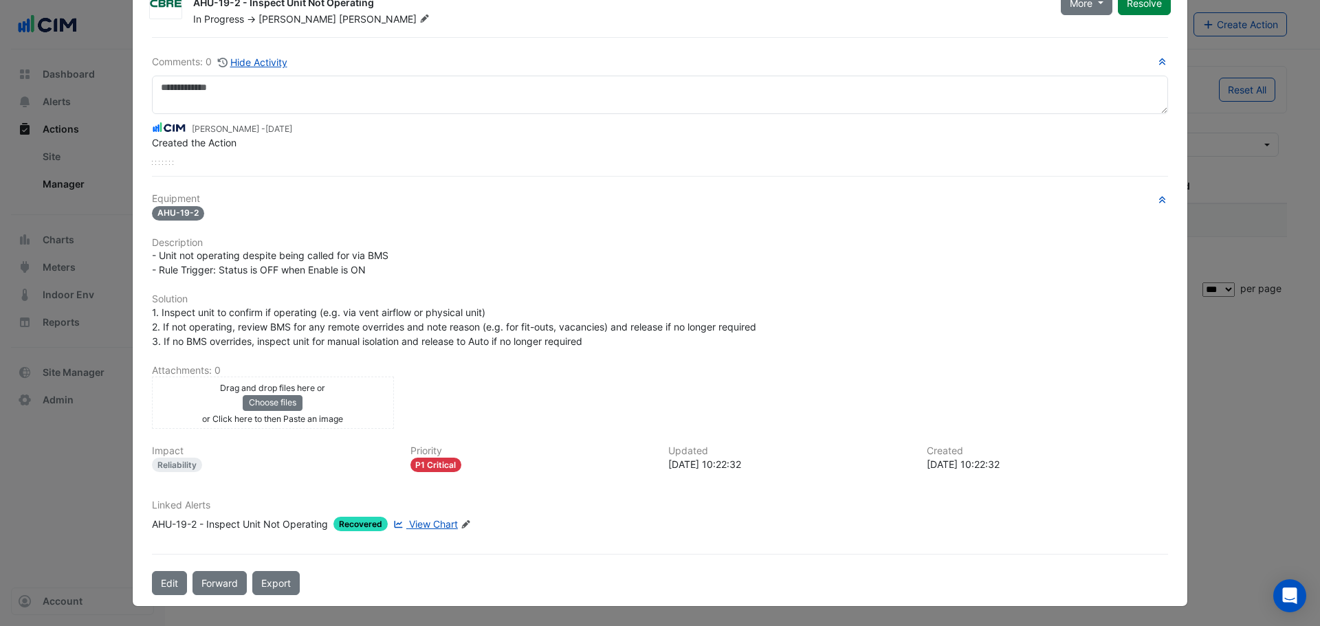
scroll to position [57, 0]
click at [263, 524] on div "AHU-19-2 - Inspect Unit Not Operating" at bounding box center [240, 524] width 176 height 14
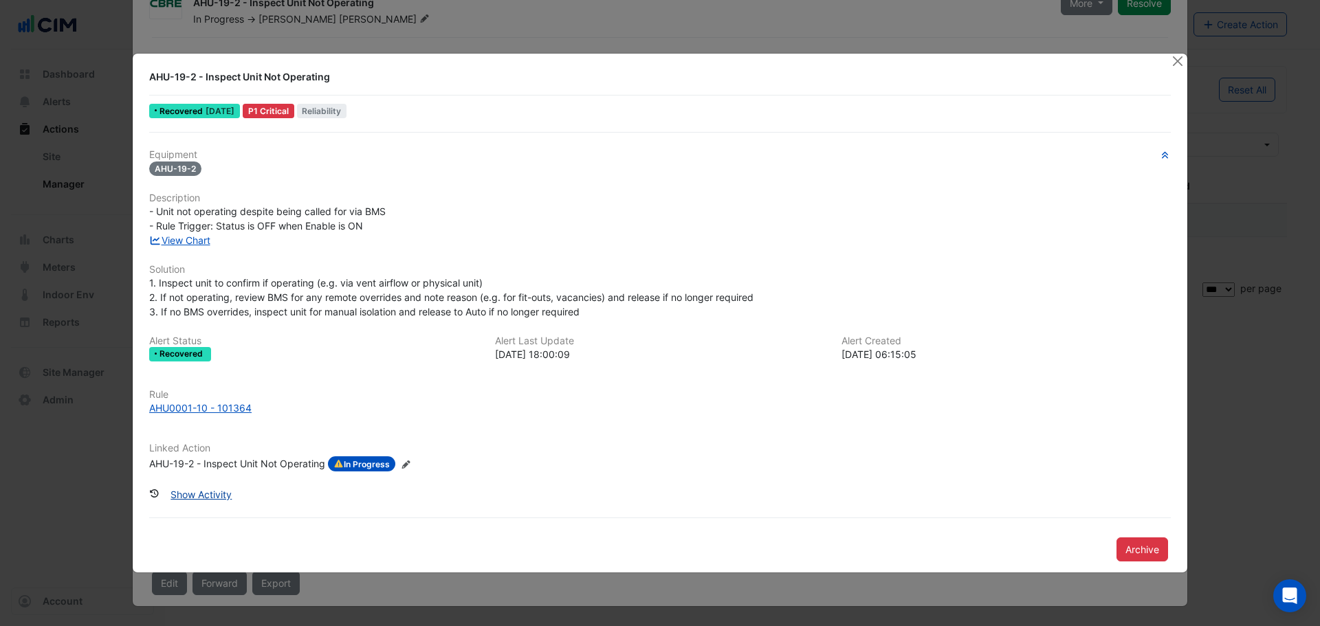
click at [221, 500] on button "Show Activity" at bounding box center [201, 495] width 79 height 24
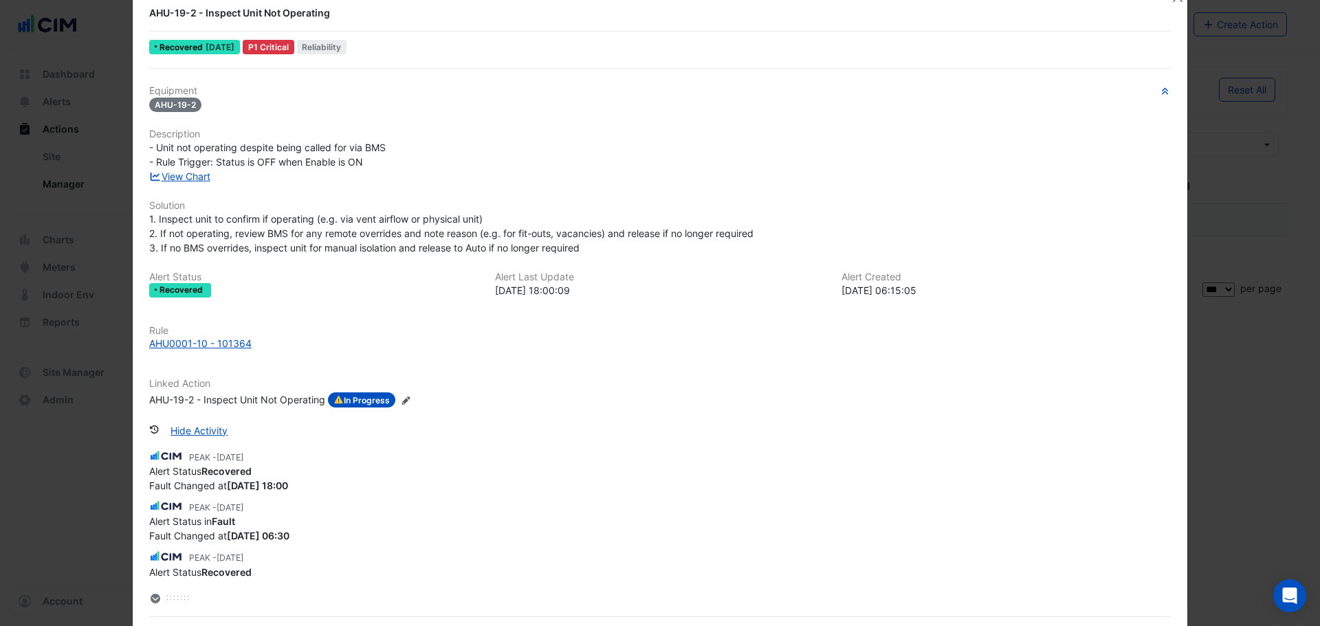
scroll to position [0, 0]
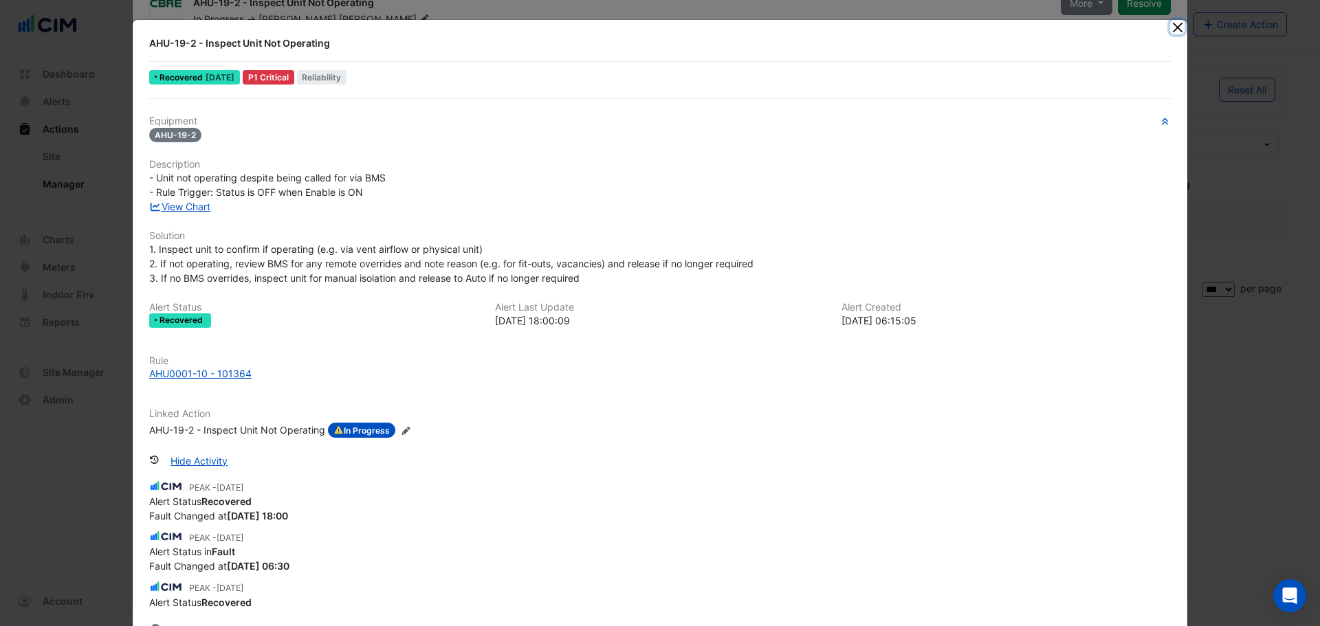
click at [1178, 26] on button "Close" at bounding box center [1177, 27] width 14 height 14
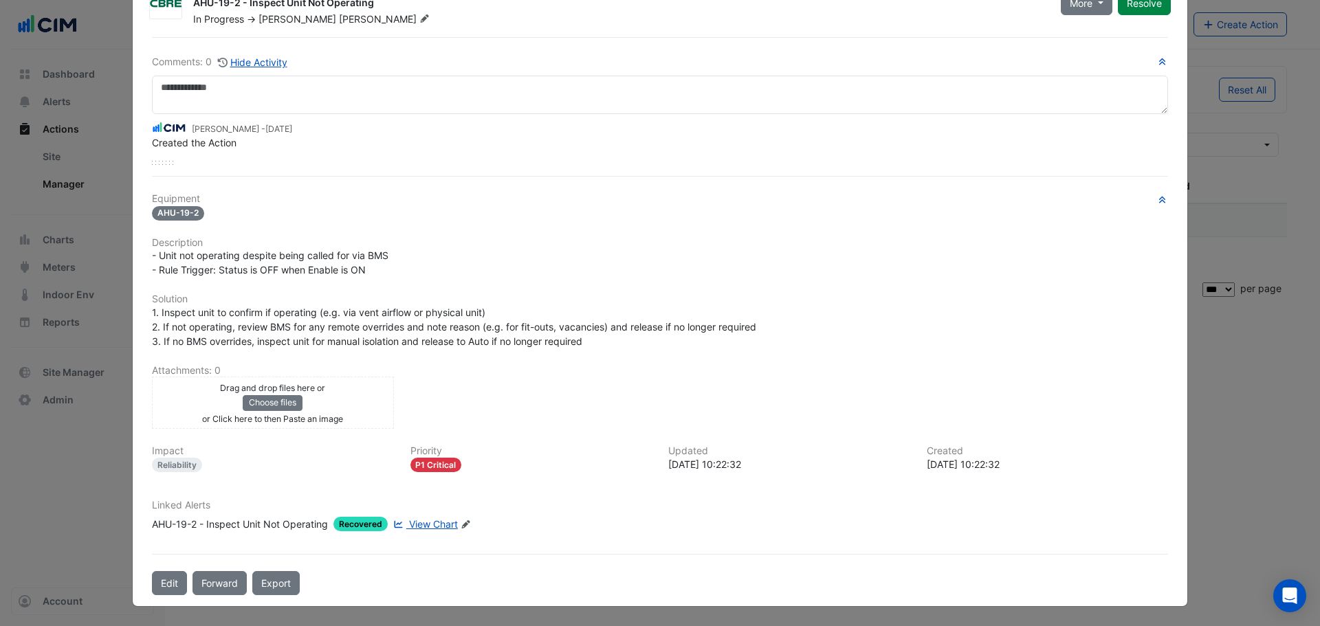
click at [426, 523] on span "View Chart" at bounding box center [433, 524] width 49 height 12
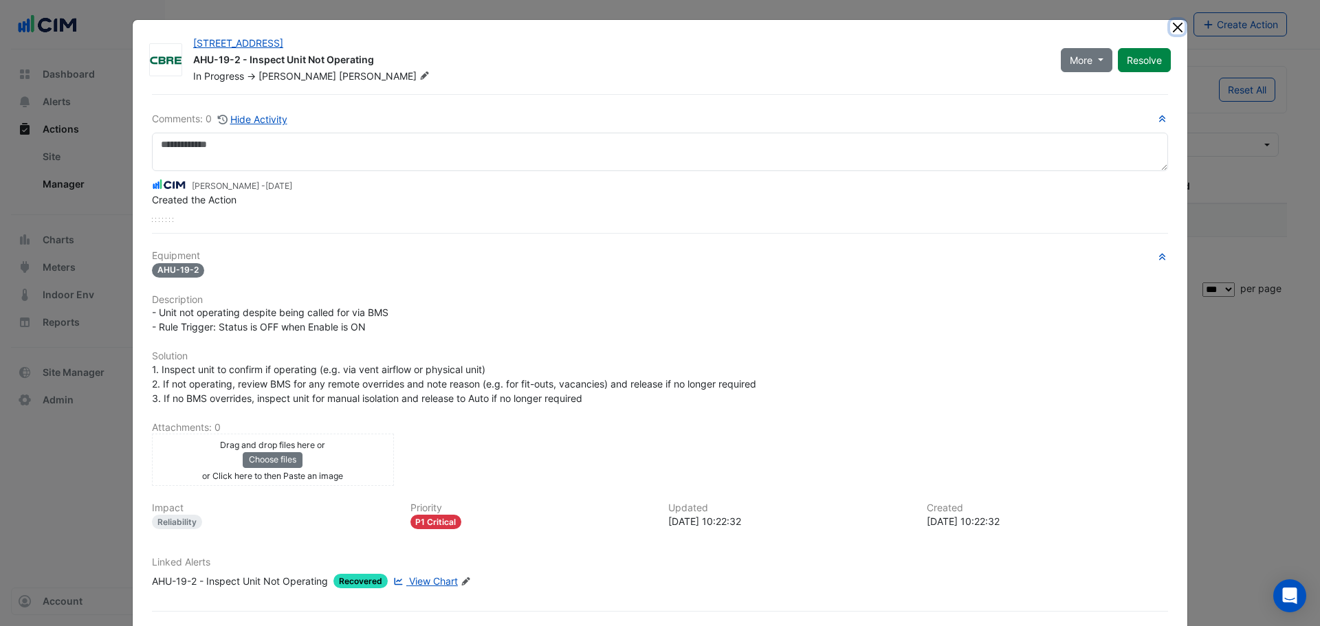
click at [1171, 30] on button "Close" at bounding box center [1177, 27] width 14 height 14
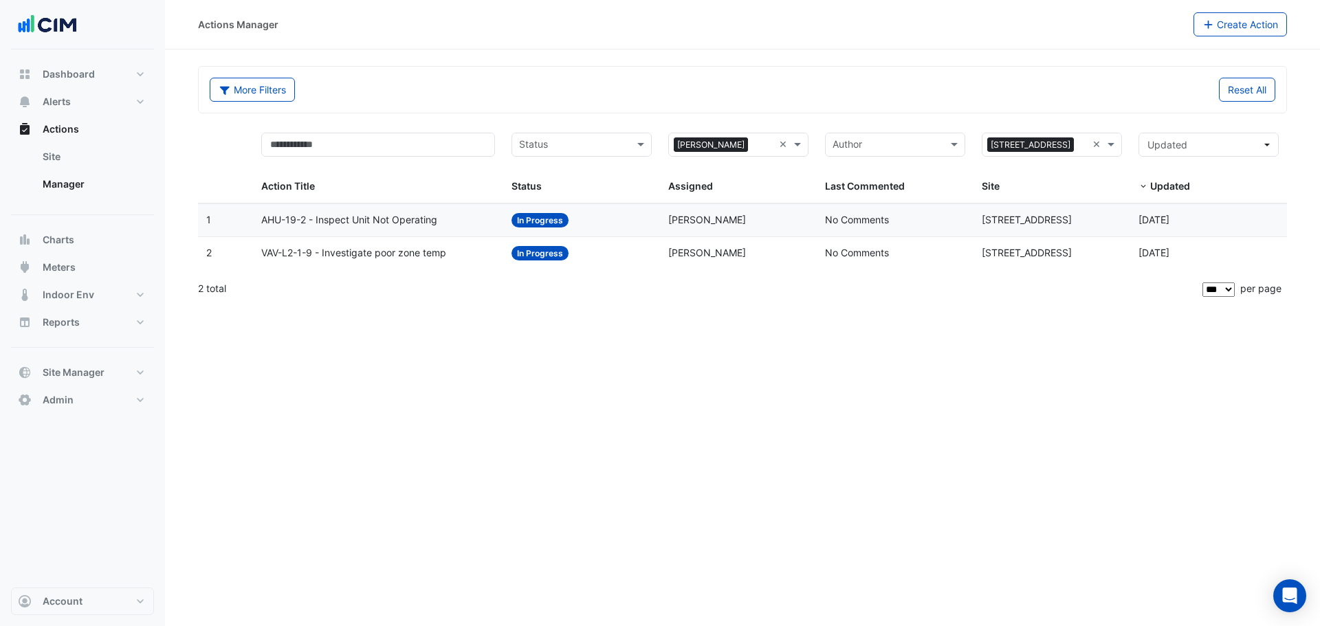
click at [369, 254] on span "VAV-L2-1-9 - Investigate poor zone temp" at bounding box center [353, 253] width 185 height 16
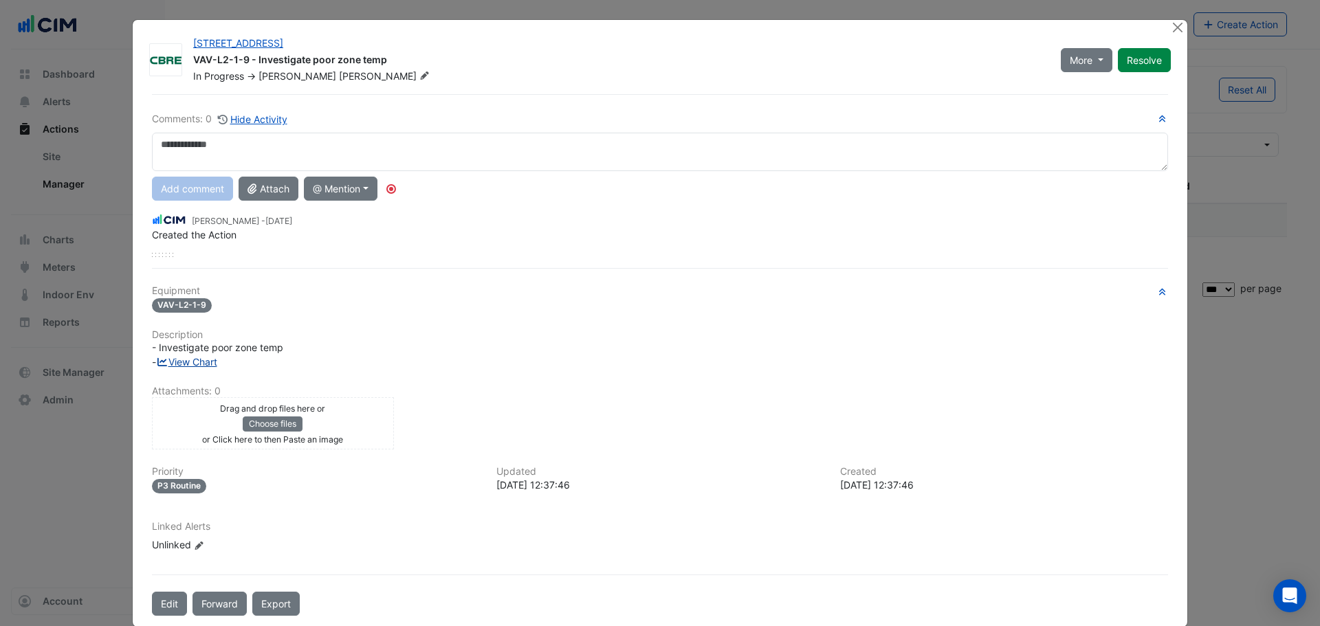
click at [203, 358] on link "View Chart" at bounding box center [186, 362] width 61 height 12
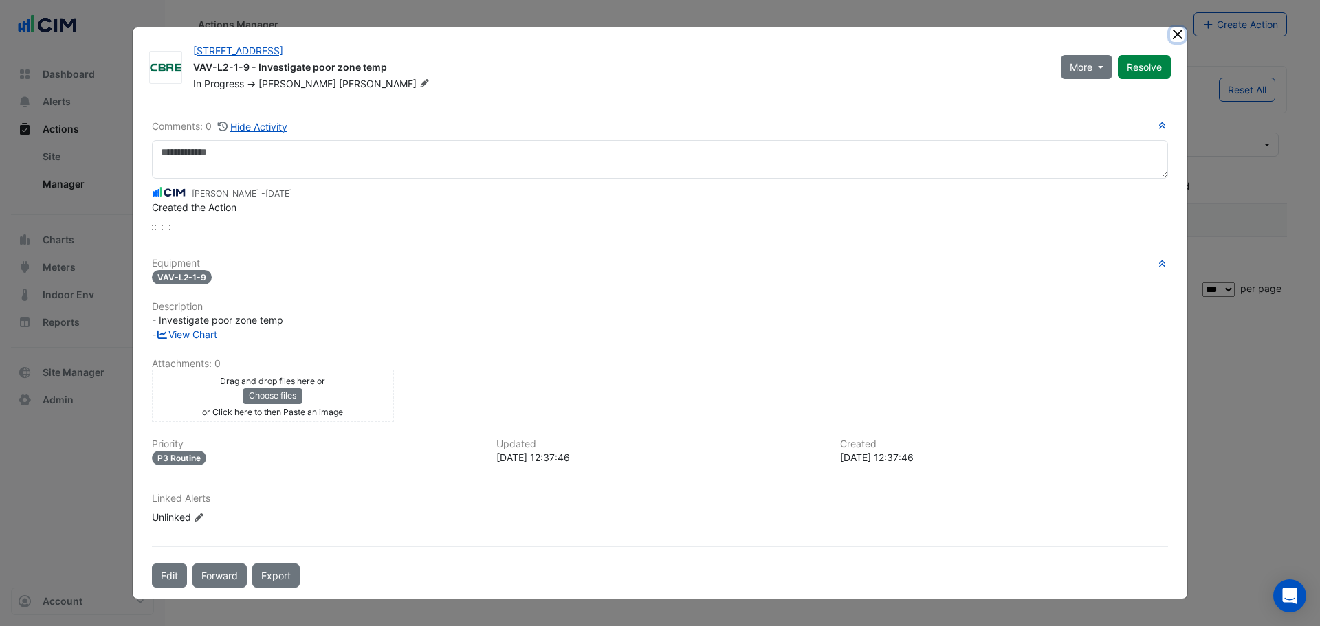
click at [1172, 34] on button "Close" at bounding box center [1177, 34] width 14 height 14
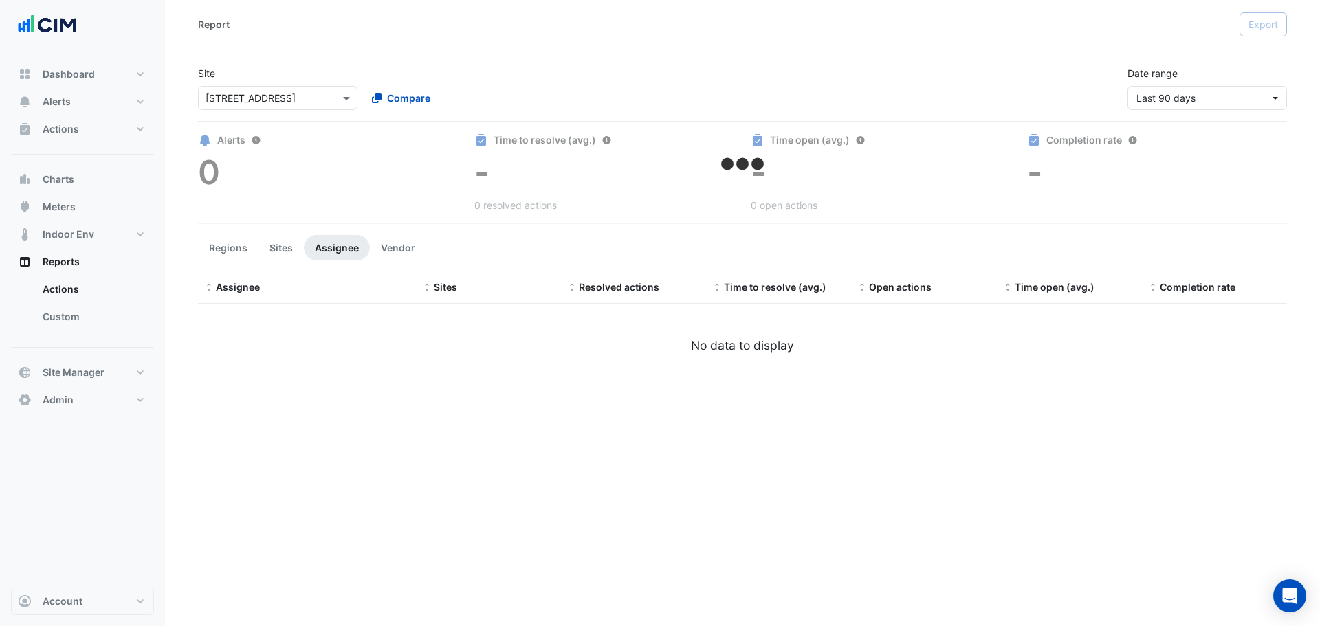
select select "***"
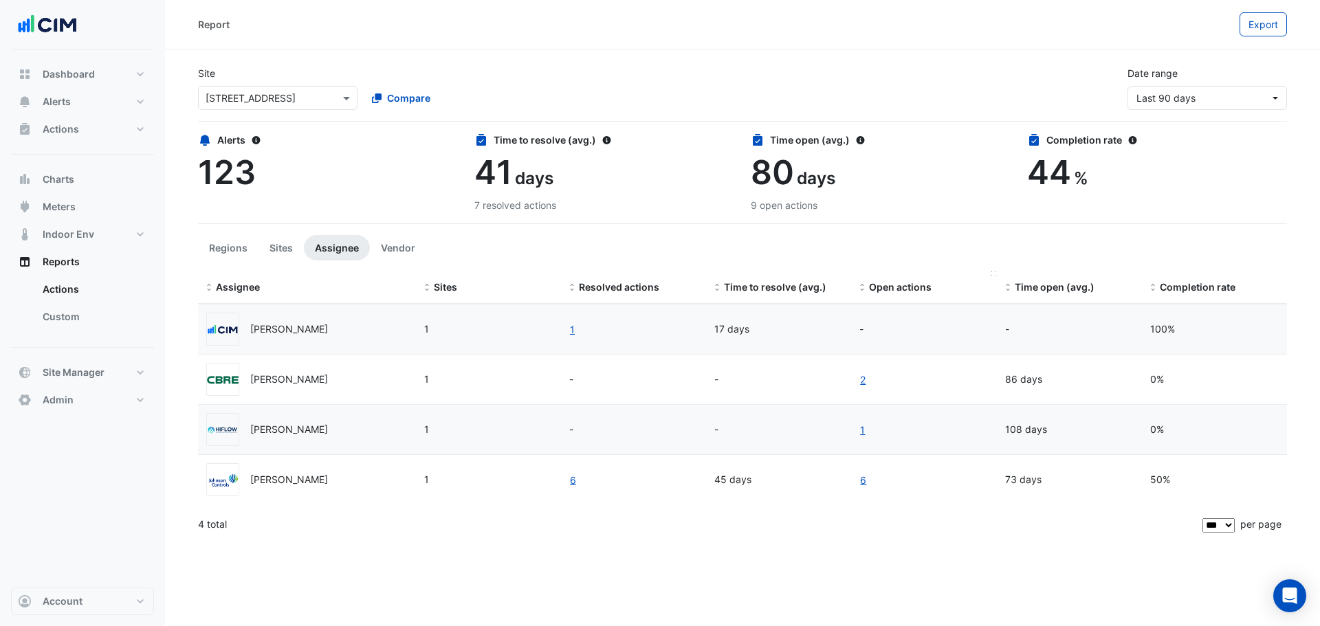
click at [864, 288] on span at bounding box center [862, 288] width 10 height 11
drag, startPoint x: 184, startPoint y: 325, endPoint x: 177, endPoint y: 327, distance: 7.7
click at [183, 325] on section "Site × 175 Eagle Street Compare Date range Last 90 days Alerts 123 Time to reso…" at bounding box center [742, 295] width 1155 height 492
click at [174, 291] on section "Site × 175 Eagle Street Compare Date range Last 90 days Alerts 123 Time to reso…" at bounding box center [742, 295] width 1155 height 492
click at [71, 203] on span "Meters" at bounding box center [59, 207] width 33 height 14
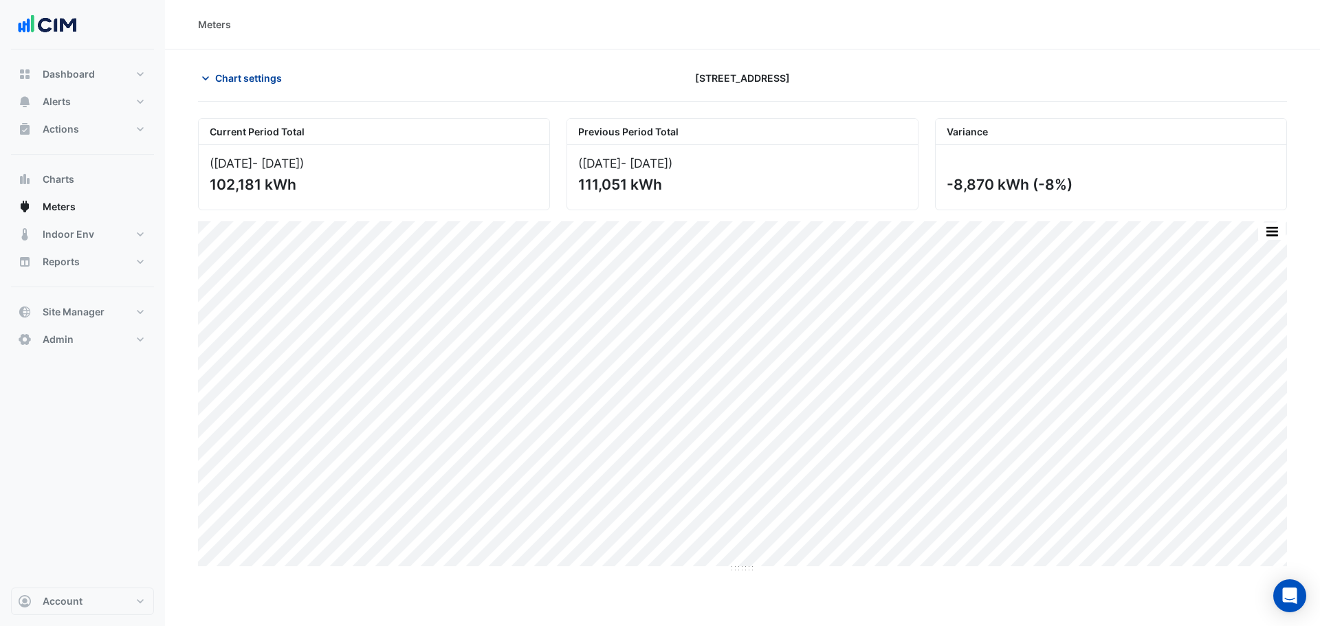
click at [242, 80] on span "Chart settings" at bounding box center [248, 78] width 67 height 14
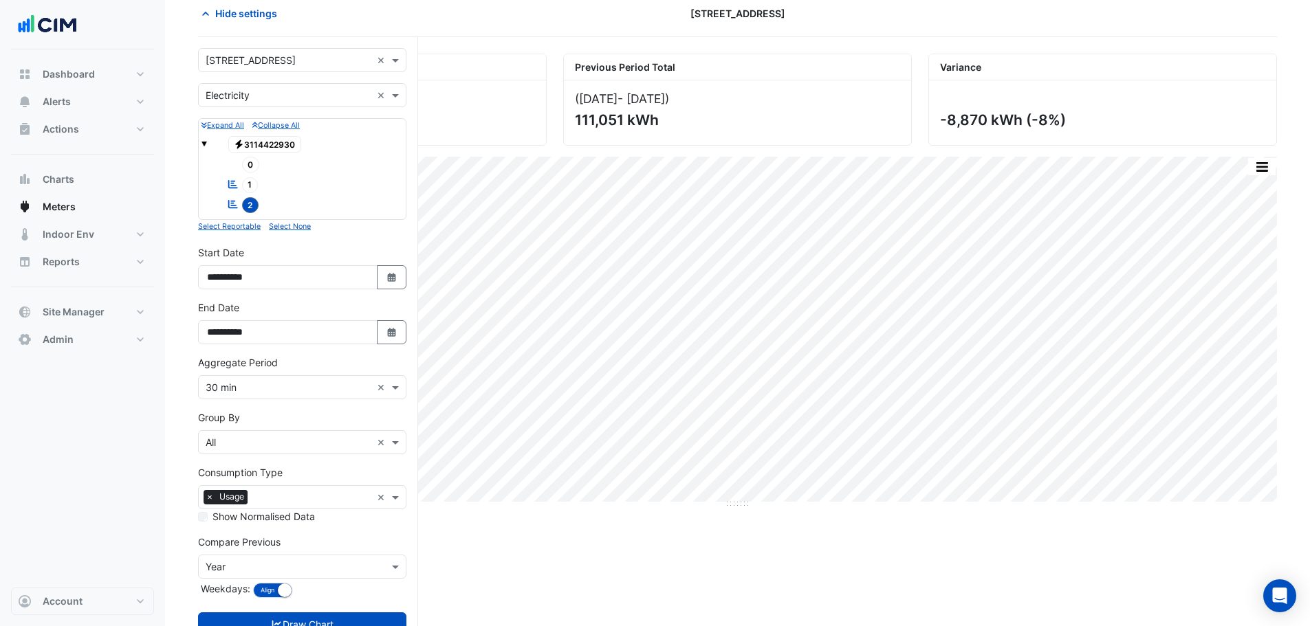
scroll to position [113, 0]
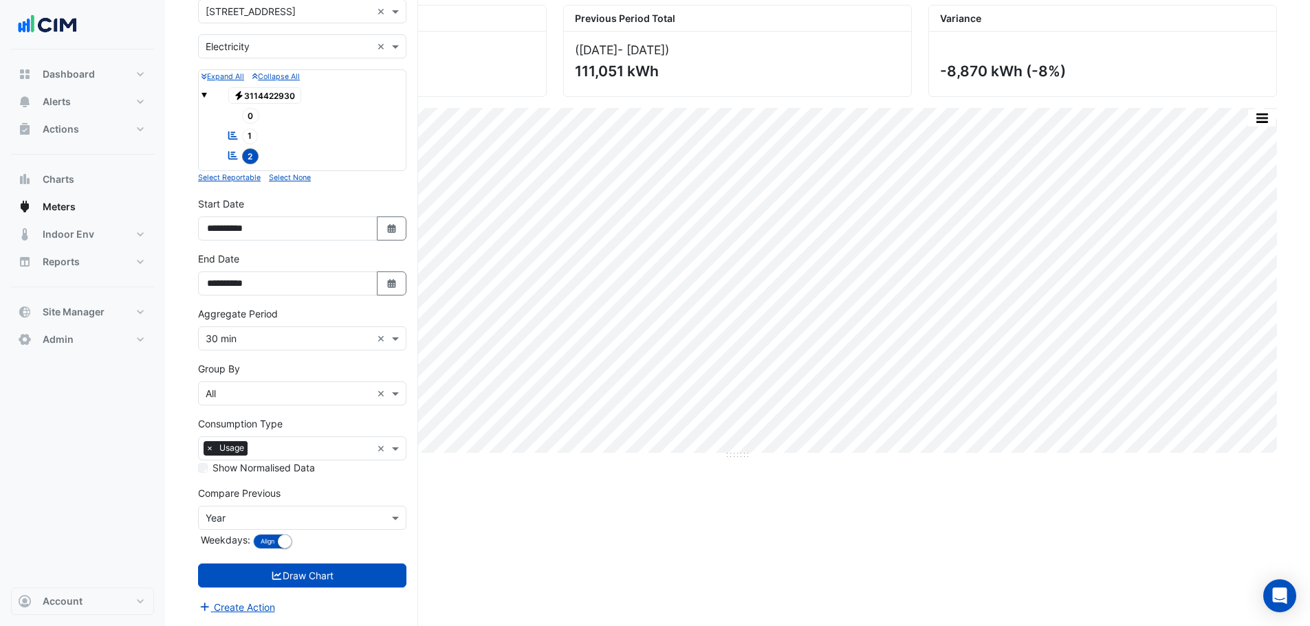
click at [254, 521] on input "text" at bounding box center [289, 518] width 166 height 14
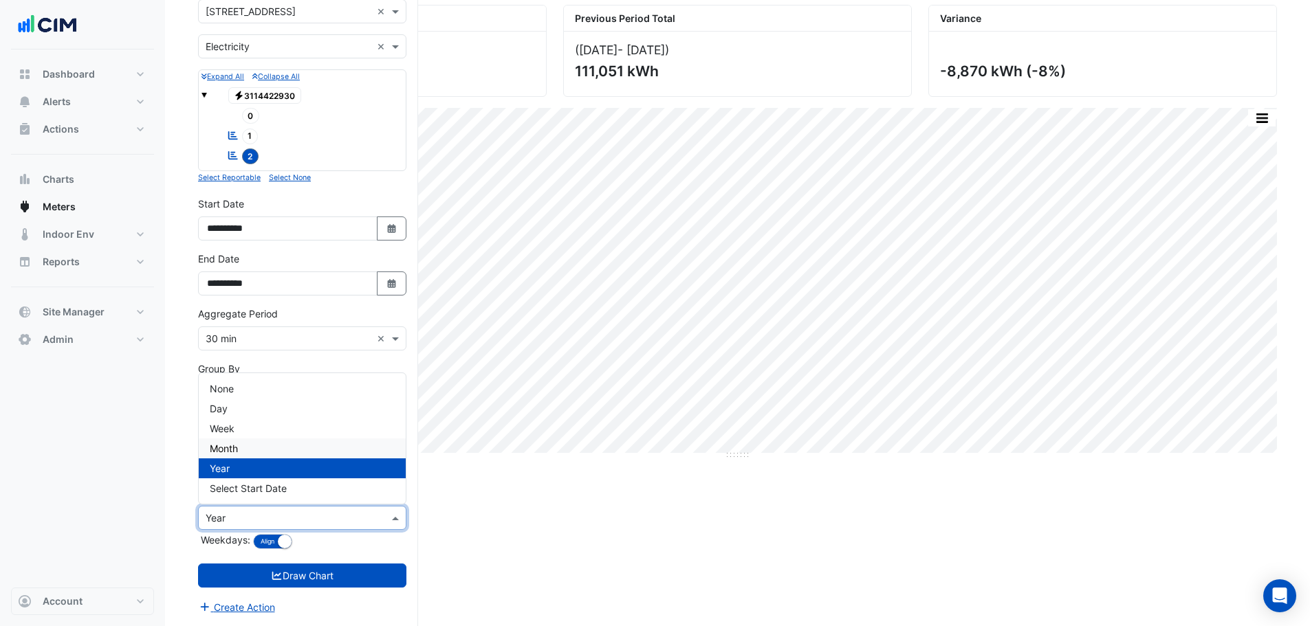
click at [179, 451] on section "Hide settings 175 Eagle Street Current Period Total (01 Aug 25 - 31 Aug 25 ) 10…" at bounding box center [737, 281] width 1145 height 690
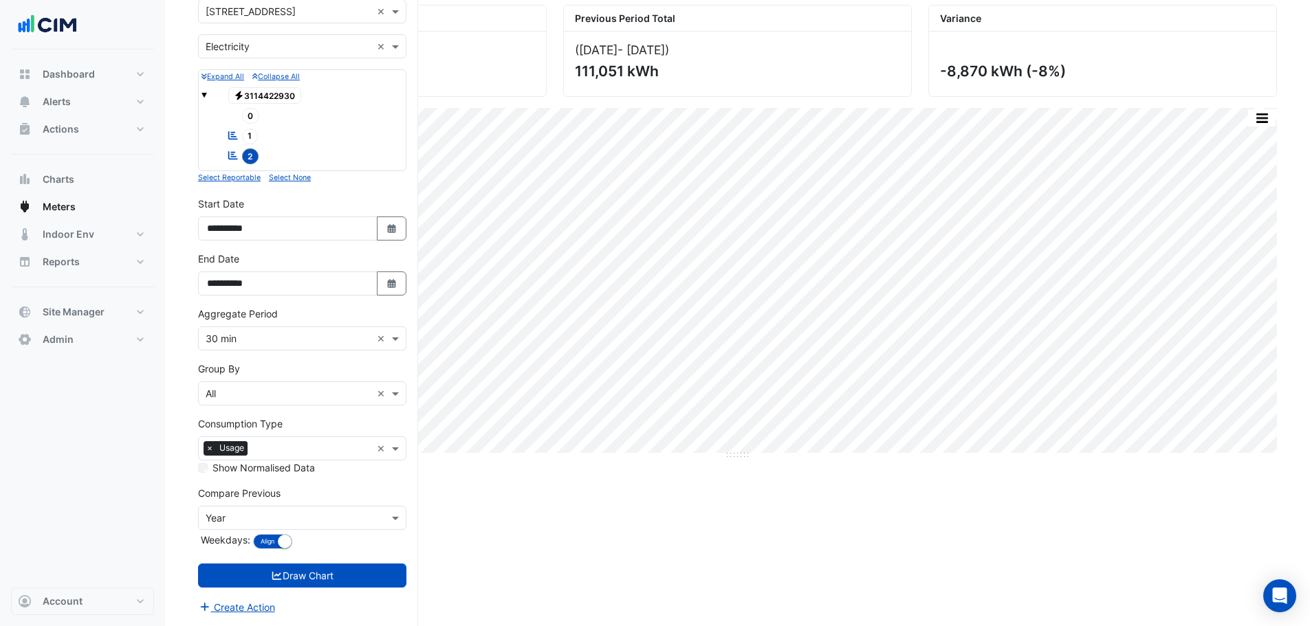
click at [264, 451] on input "text" at bounding box center [312, 450] width 118 height 14
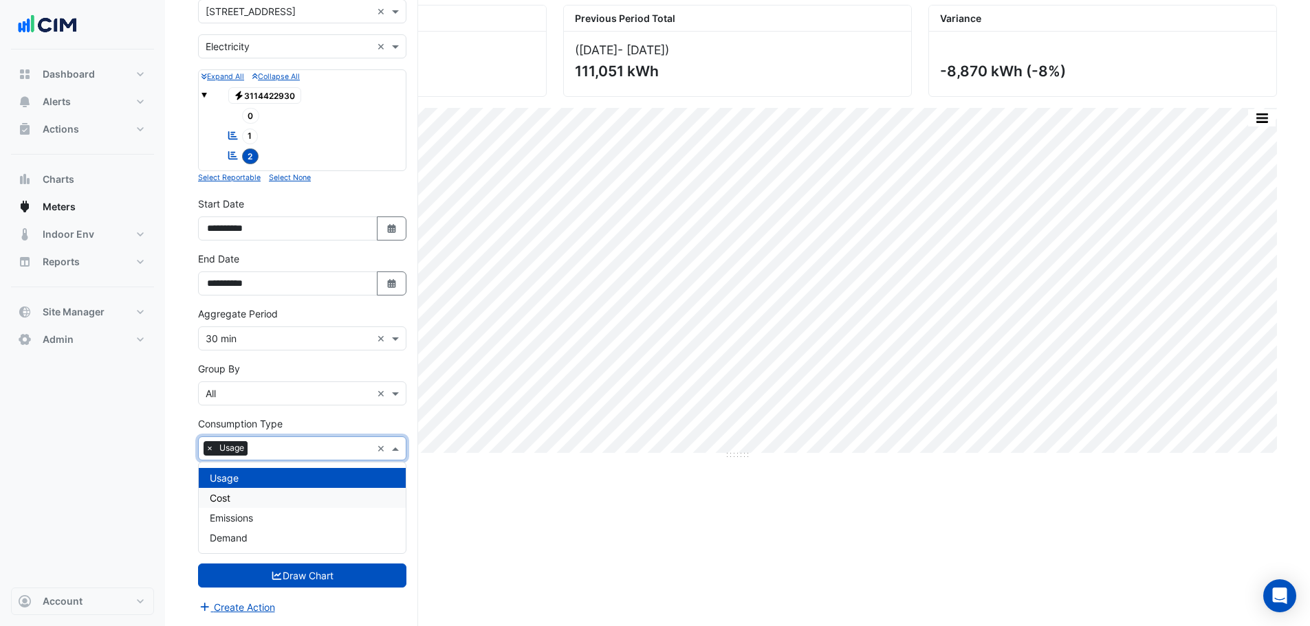
click at [239, 495] on div "Cost" at bounding box center [302, 498] width 207 height 20
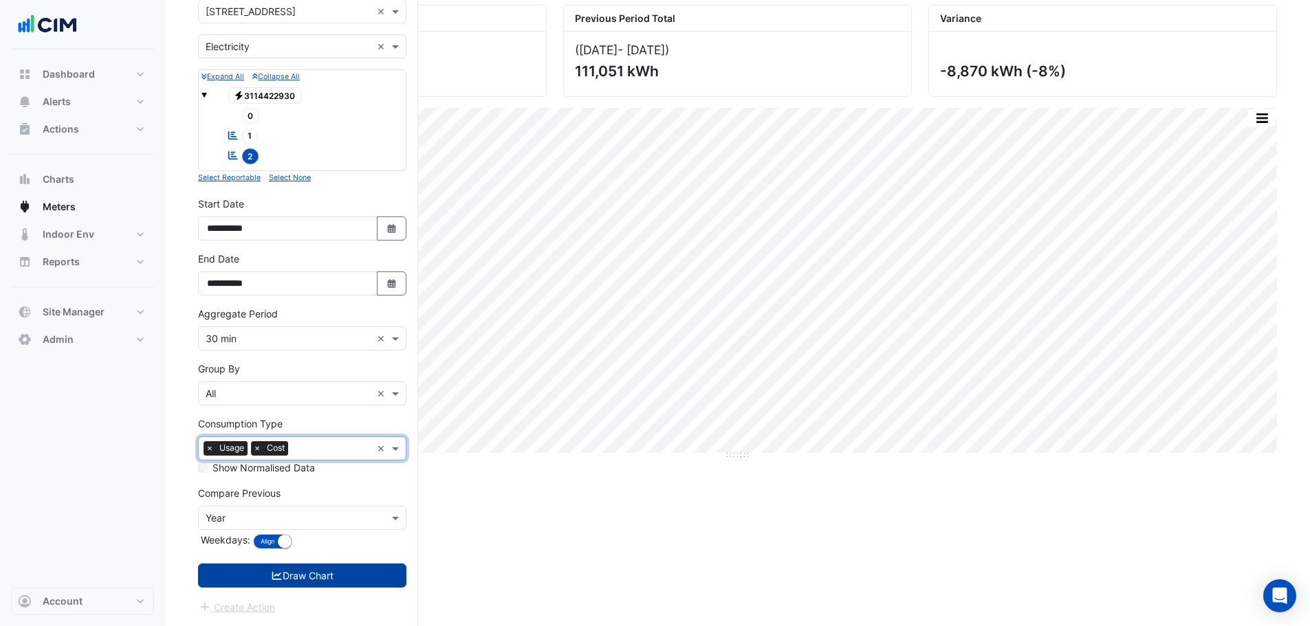
click at [276, 585] on button "Draw Chart" at bounding box center [302, 576] width 208 height 24
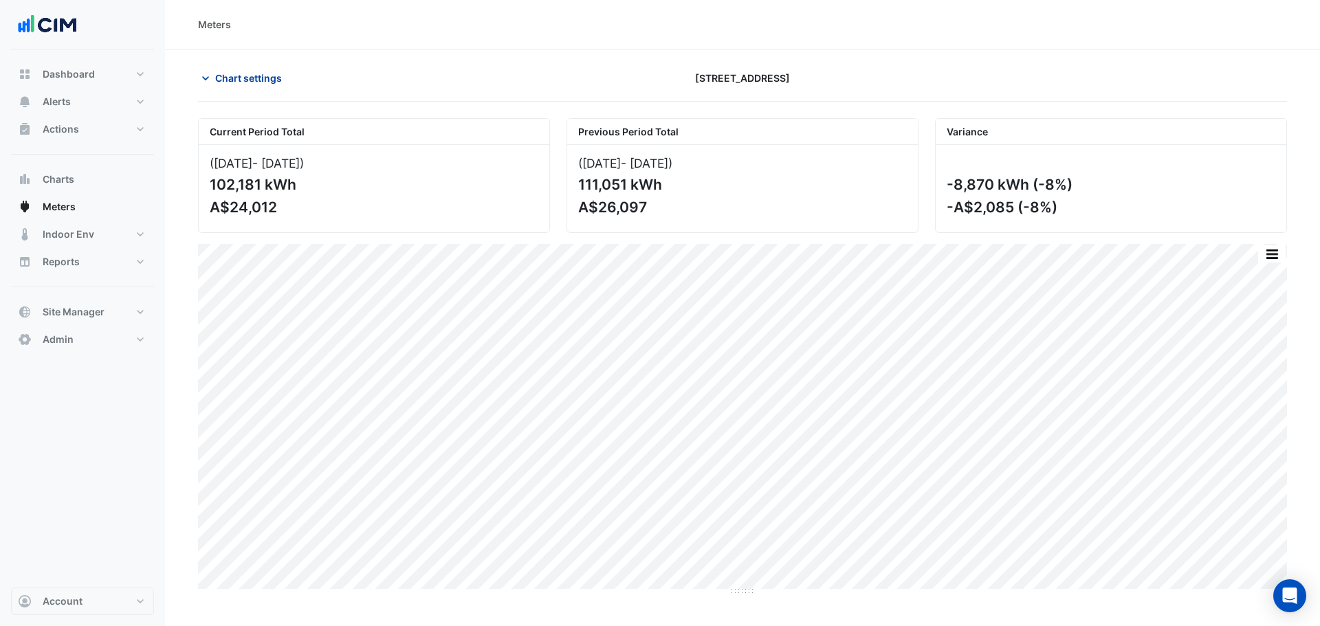
click at [245, 69] on button "Chart settings" at bounding box center [244, 78] width 93 height 24
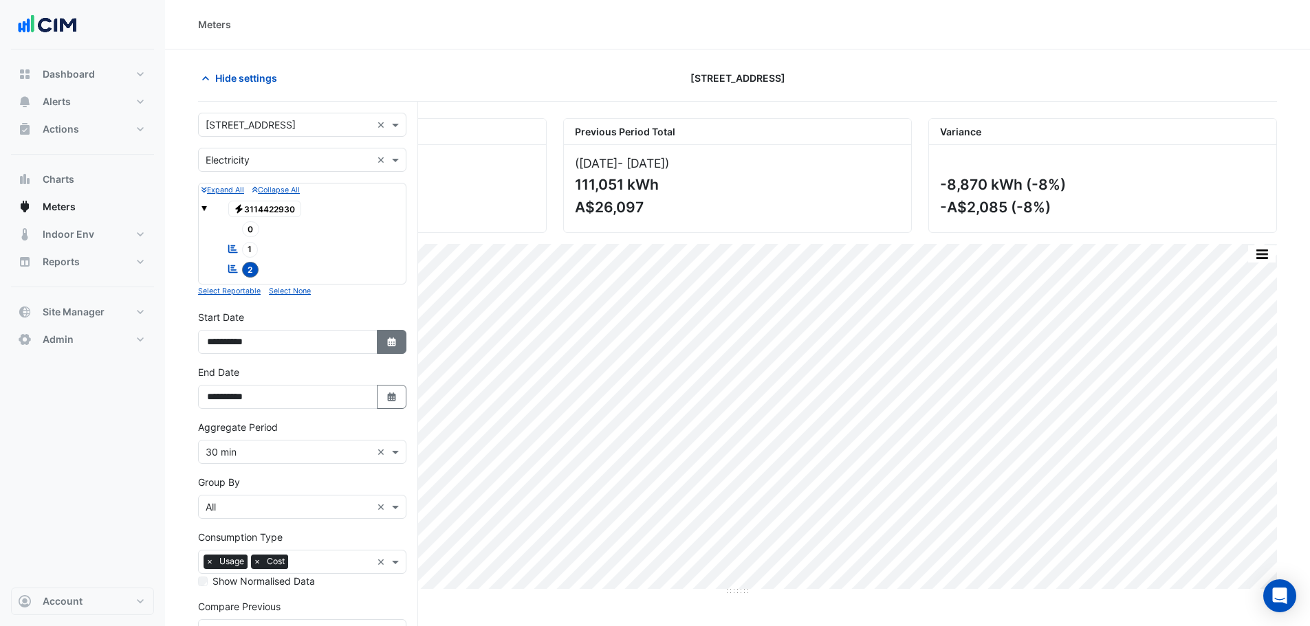
click at [389, 340] on icon "button" at bounding box center [391, 342] width 8 height 9
select select "*"
select select "****"
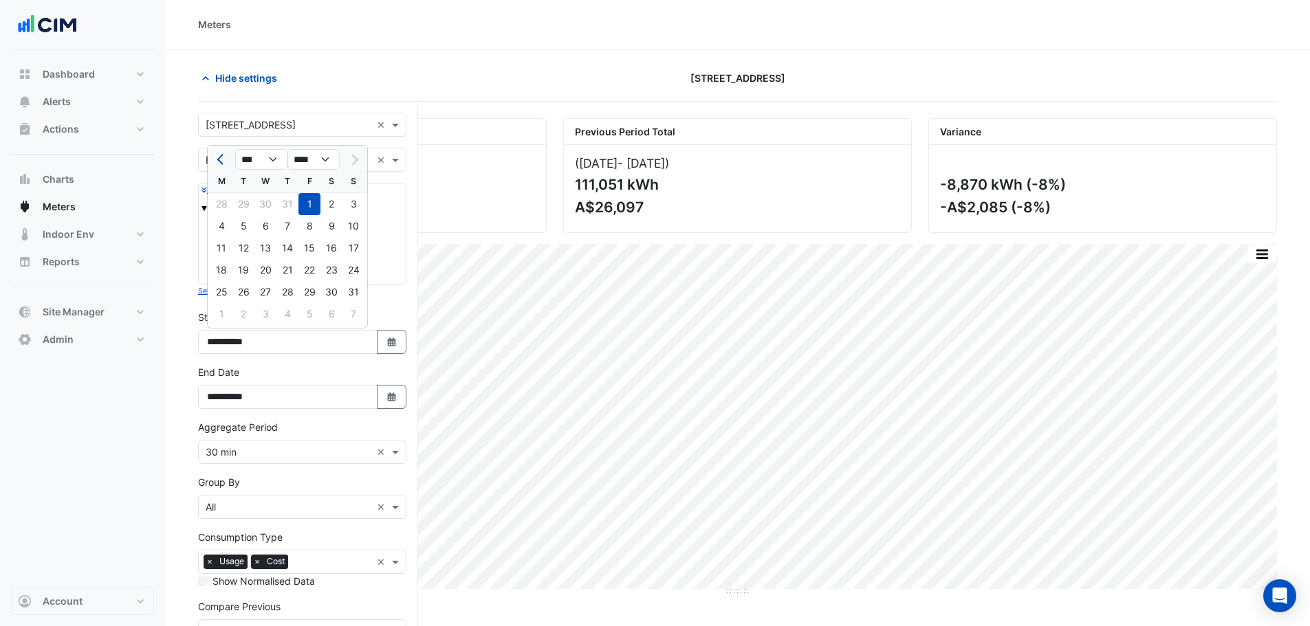
click at [243, 448] on input "text" at bounding box center [289, 452] width 166 height 14
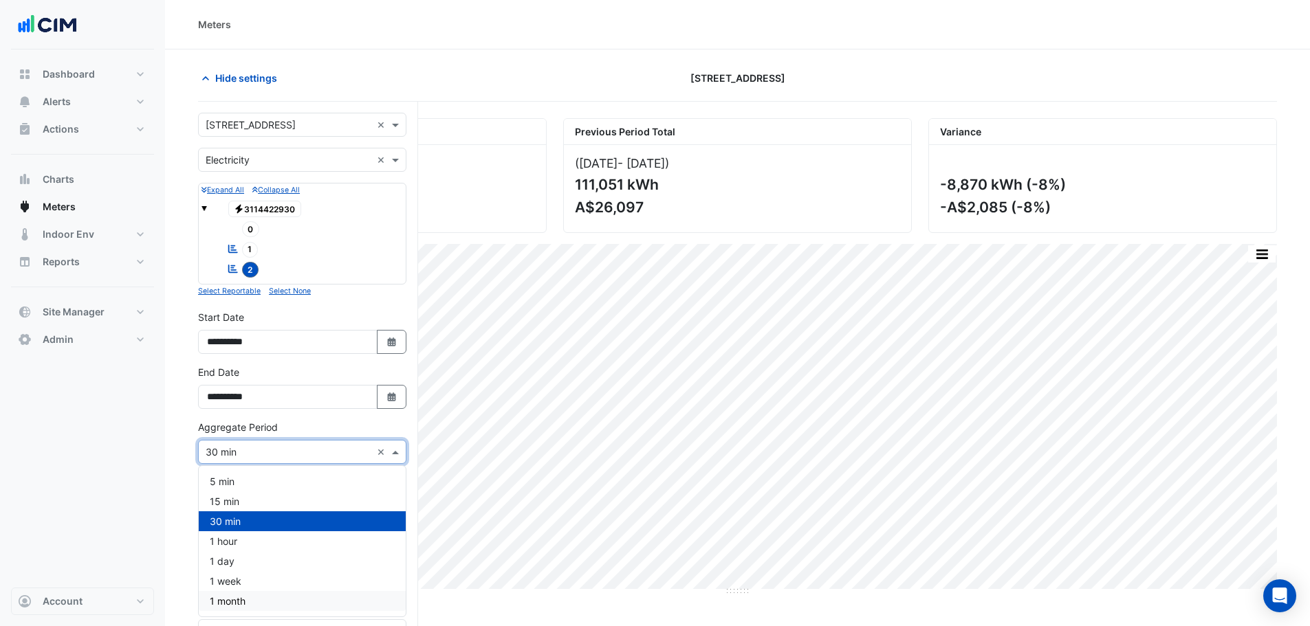
click at [234, 605] on span "1 month" at bounding box center [228, 601] width 36 height 12
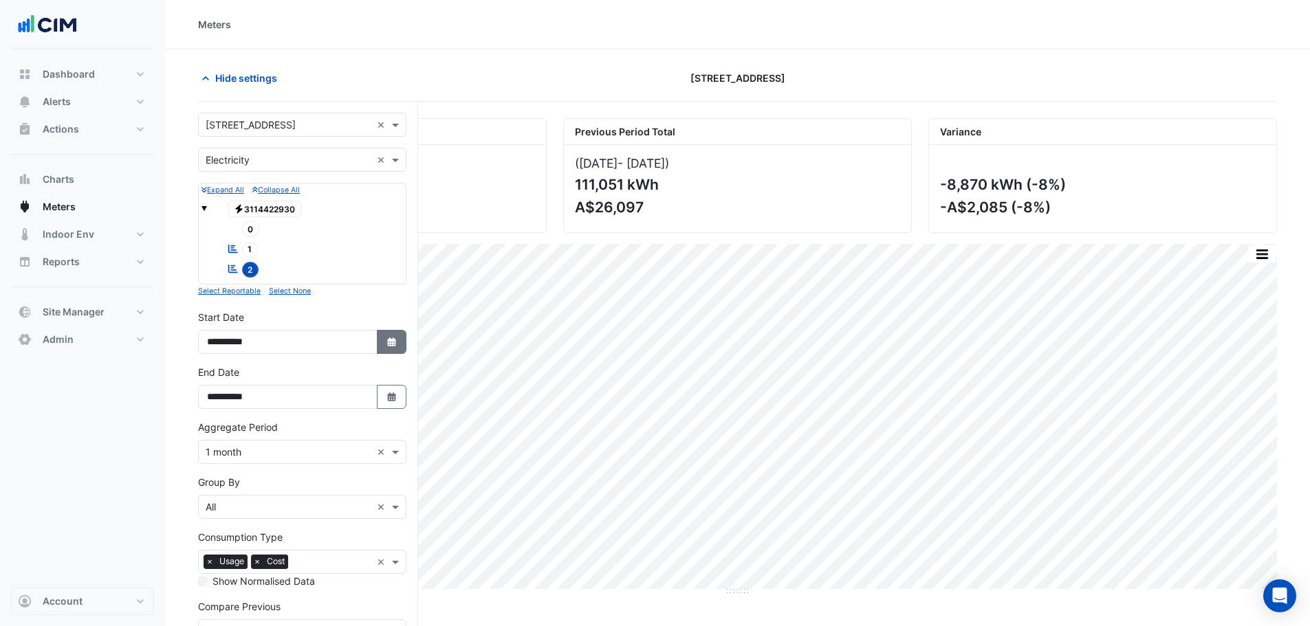
click at [388, 346] on icon "Select Date" at bounding box center [392, 343] width 12 height 10
select select "*"
select select "****"
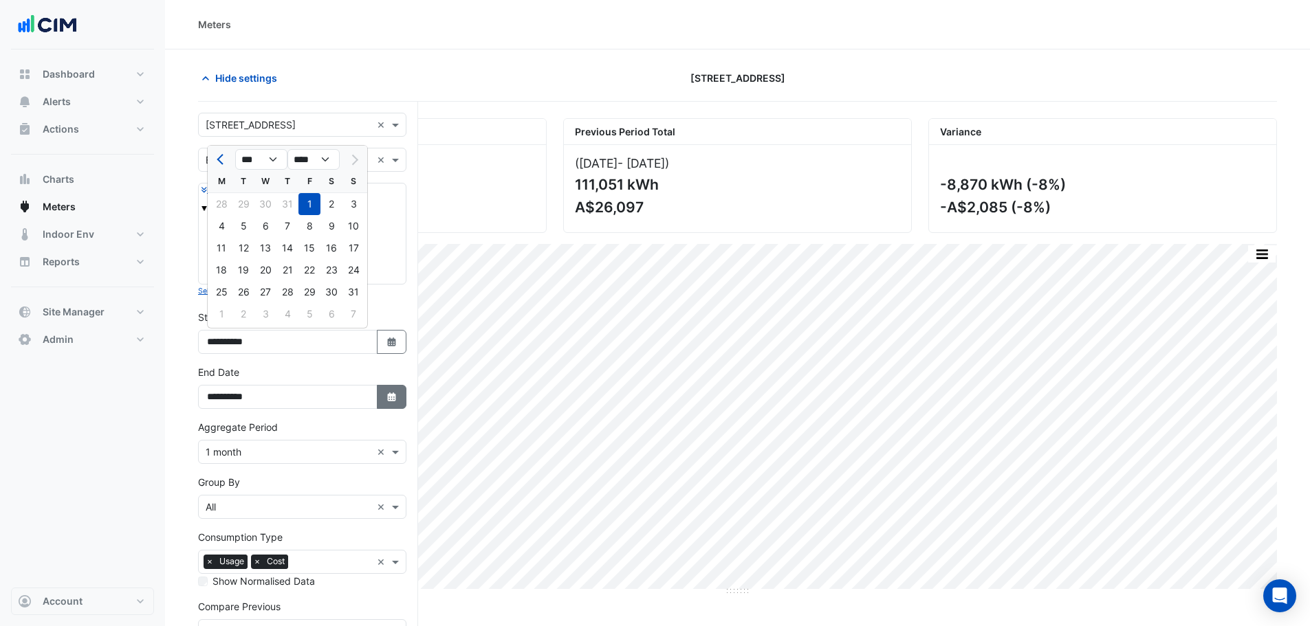
click at [384, 401] on button "Select Date" at bounding box center [392, 397] width 30 height 24
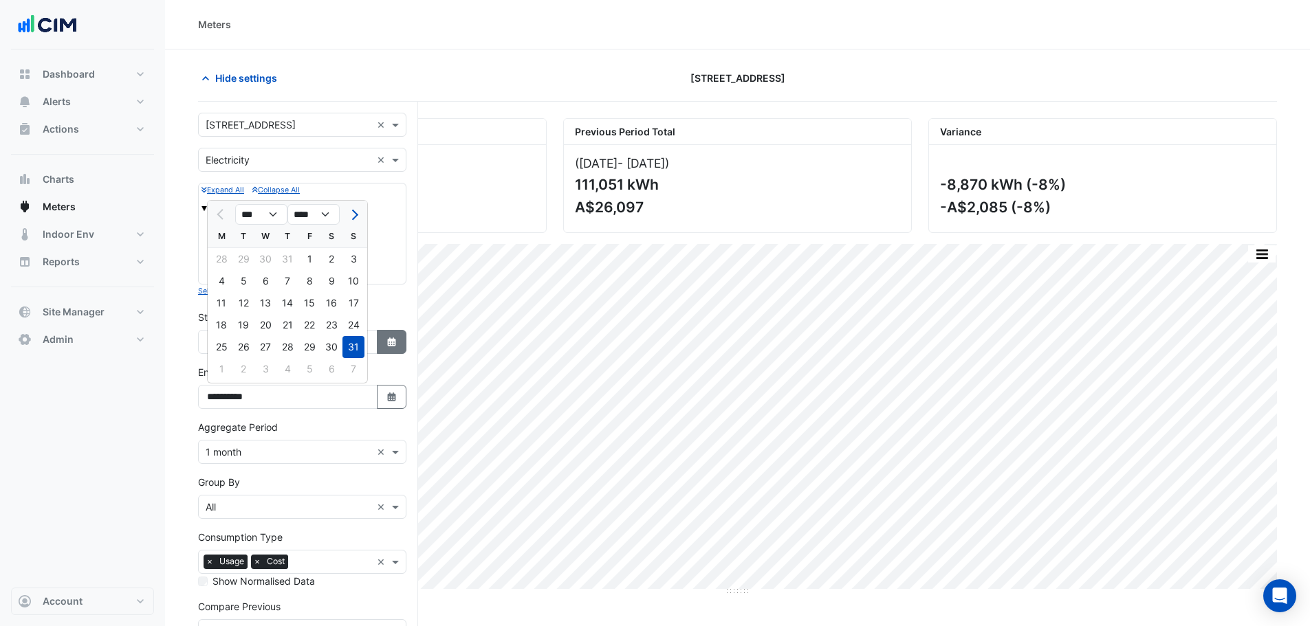
click at [390, 338] on icon "button" at bounding box center [391, 342] width 8 height 9
select select "*"
select select "****"
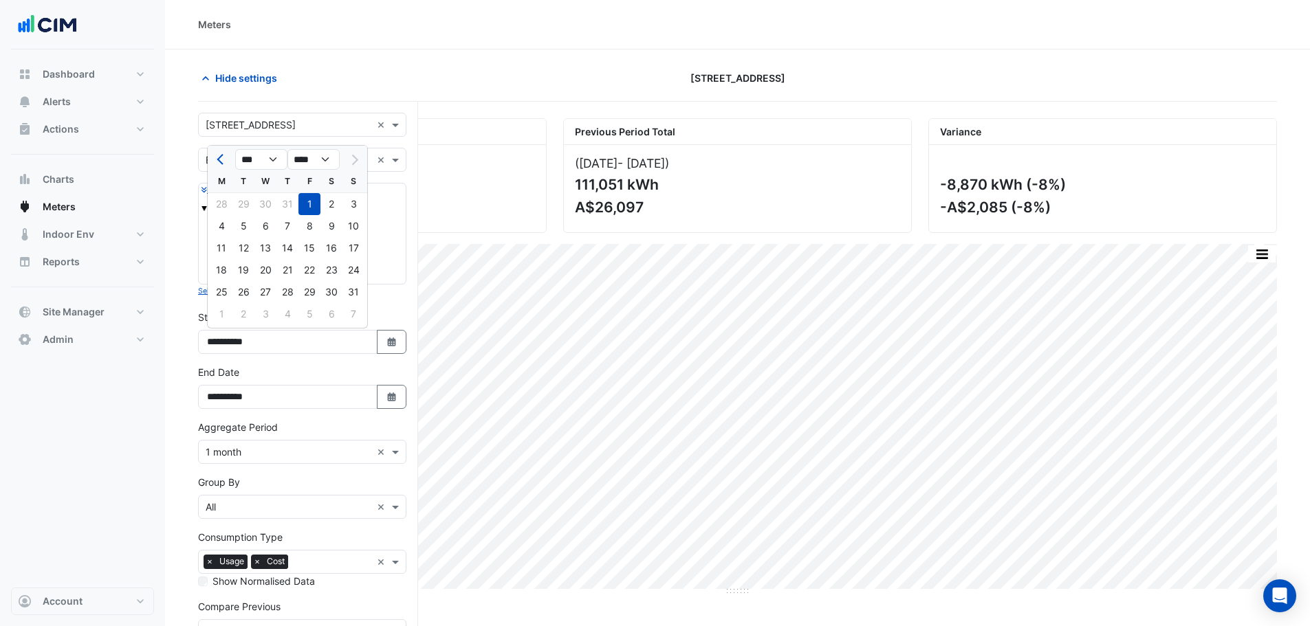
click at [212, 160] on div at bounding box center [221, 159] width 27 height 22
click at [216, 158] on button "Previous month" at bounding box center [221, 159] width 16 height 22
click at [217, 158] on button "Previous month" at bounding box center [221, 159] width 16 height 22
select select "*"
click at [346, 199] on div "1" at bounding box center [353, 204] width 22 height 22
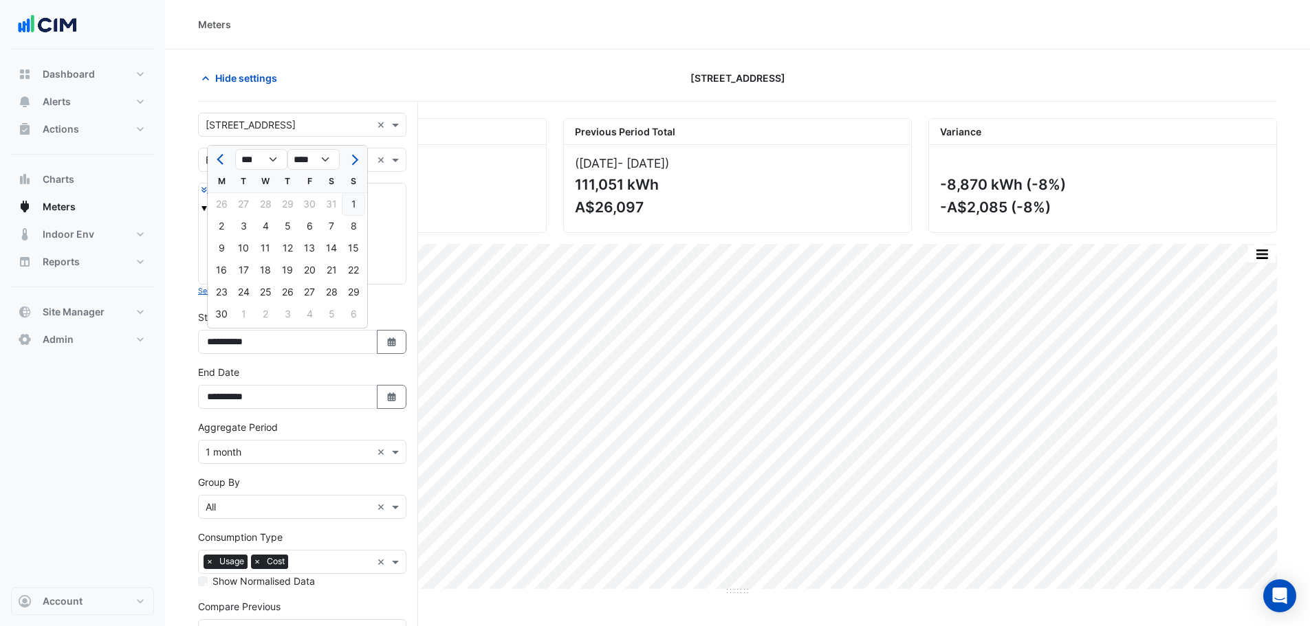
type input "**********"
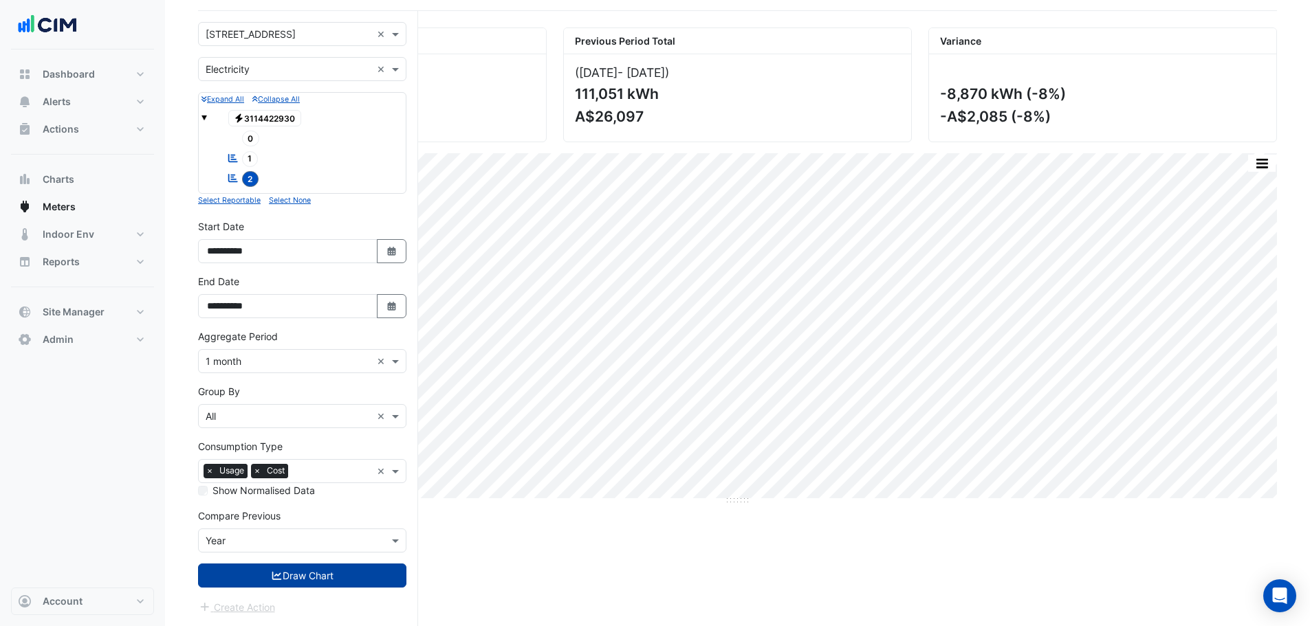
click at [310, 578] on button "Draw Chart" at bounding box center [302, 576] width 208 height 24
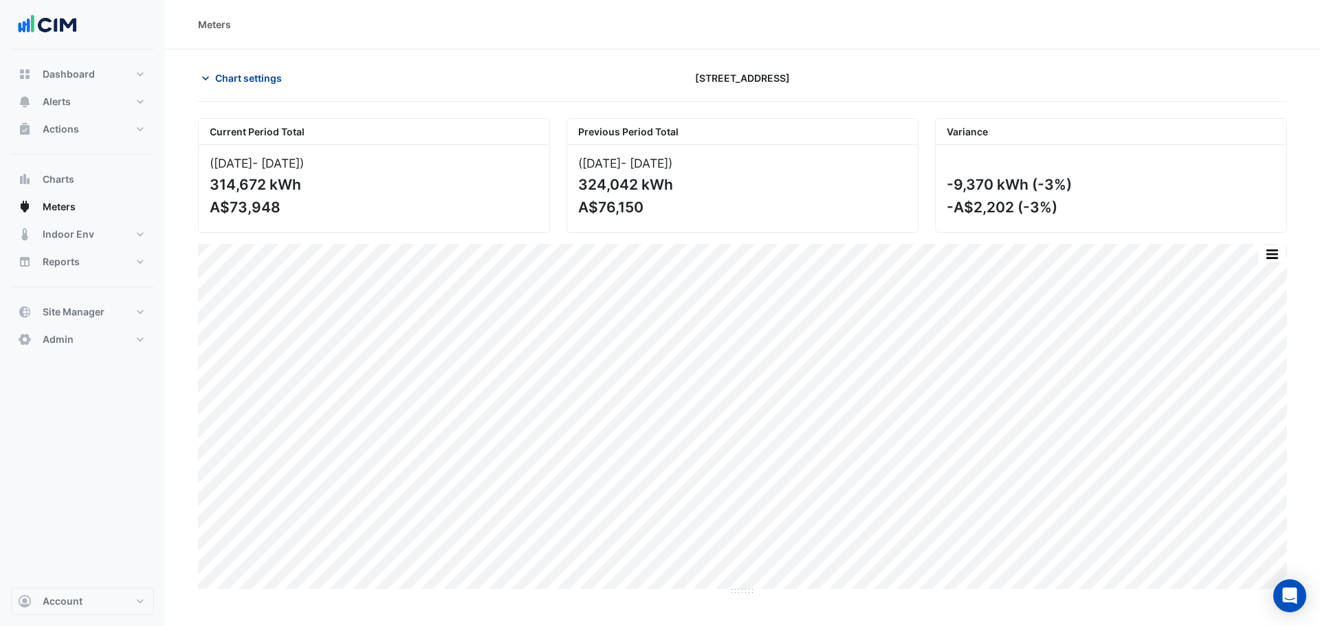
click at [256, 76] on span "Chart settings" at bounding box center [248, 78] width 67 height 14
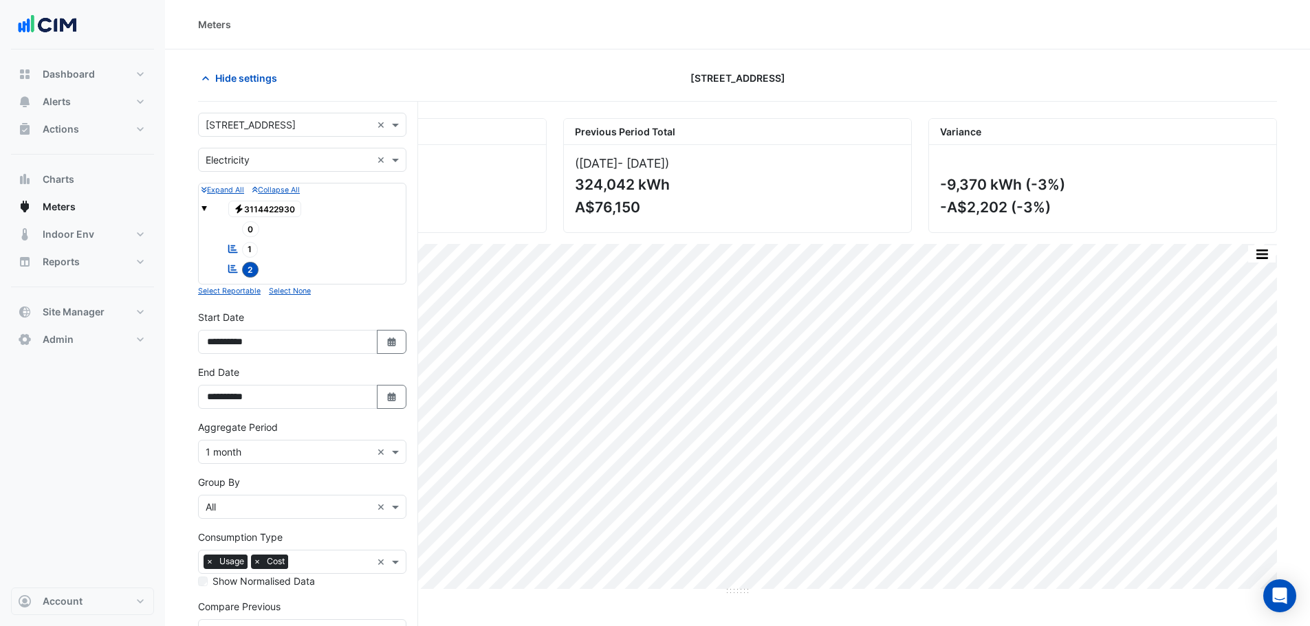
click at [382, 327] on div "**********" at bounding box center [302, 332] width 208 height 44
click at [386, 341] on icon "Select Date" at bounding box center [392, 343] width 12 height 10
select select "*"
select select "****"
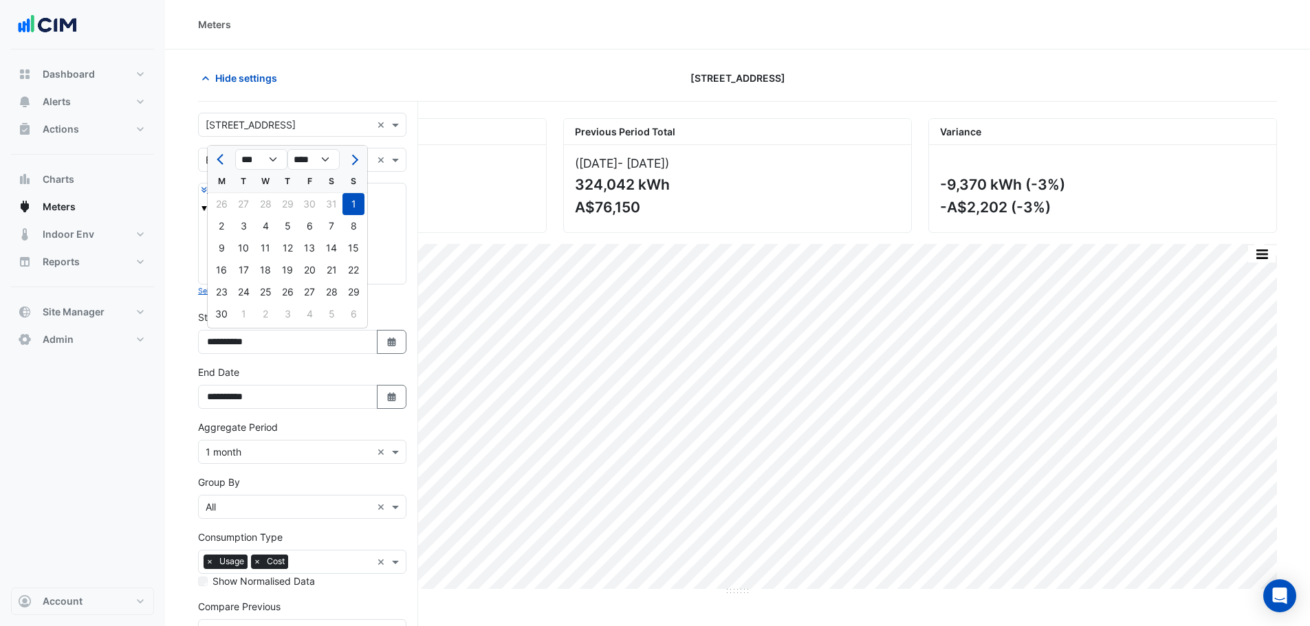
drag, startPoint x: 221, startPoint y: 164, endPoint x: 235, endPoint y: 164, distance: 13.8
click at [223, 164] on span "Previous month" at bounding box center [222, 160] width 10 height 10
click at [234, 167] on ngb-datepicker-navigation "*** *** *** *** *** *** *** *** **** **** **** **** **** **** **** **** **** **…" at bounding box center [287, 159] width 159 height 22
click at [217, 165] on button "Previous month" at bounding box center [221, 159] width 16 height 22
select select "*"
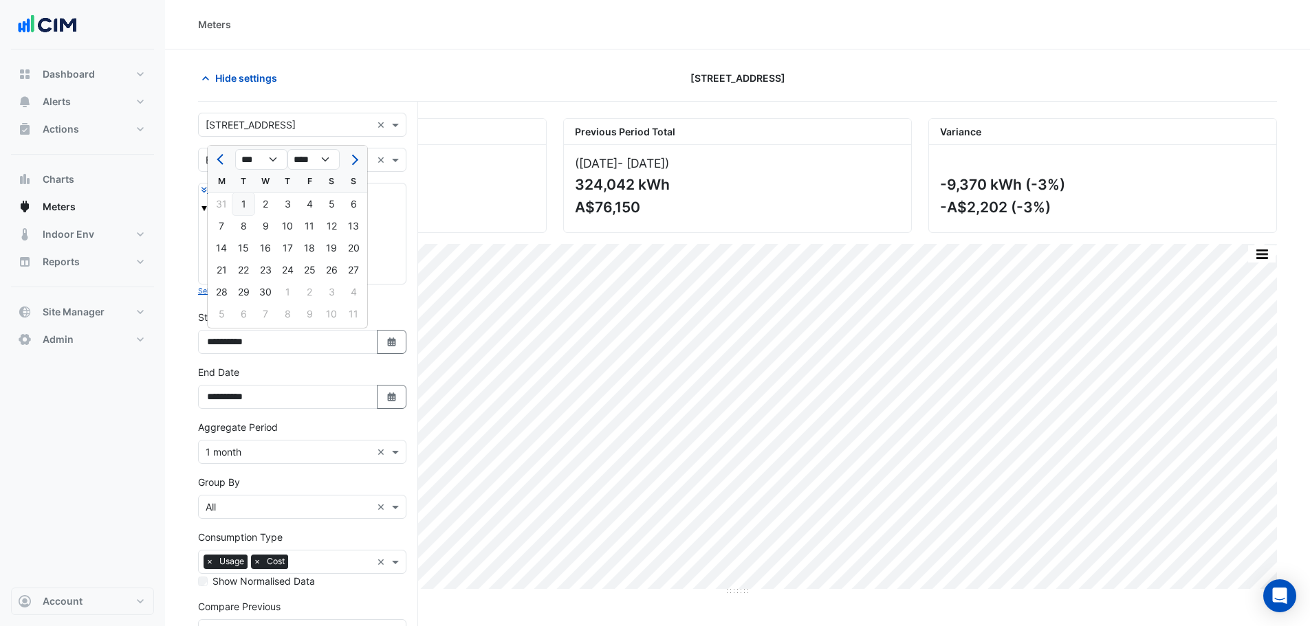
click at [241, 202] on div "1" at bounding box center [243, 204] width 22 height 22
type input "**********"
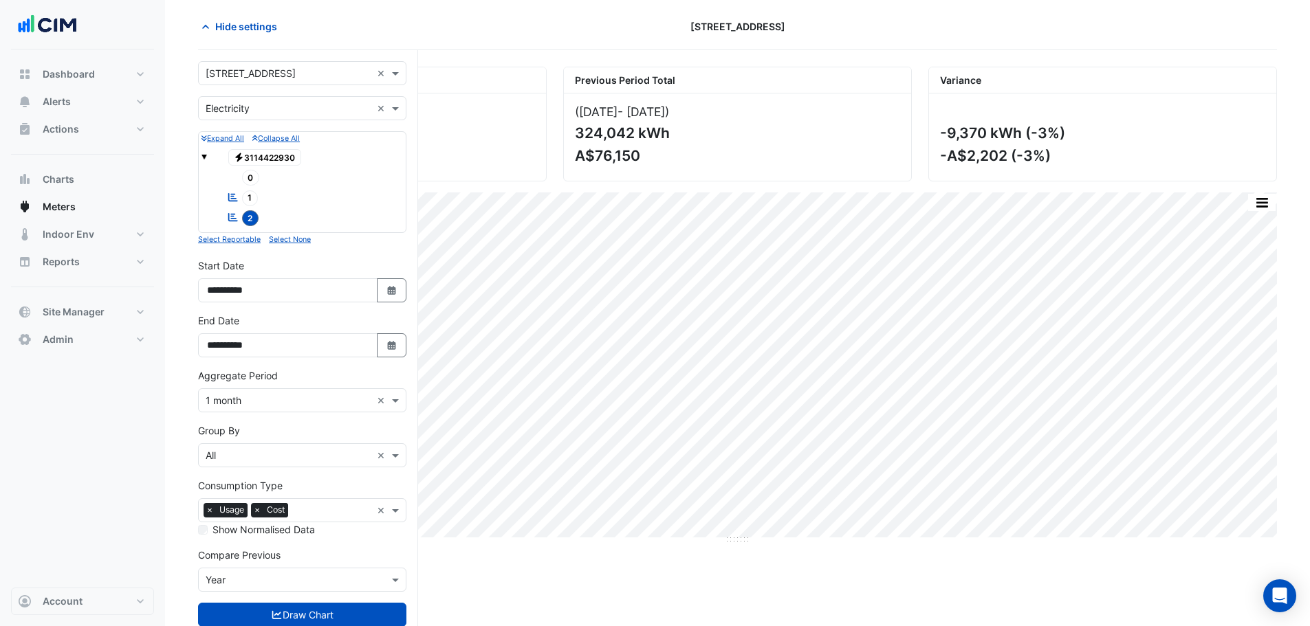
scroll to position [91, 0]
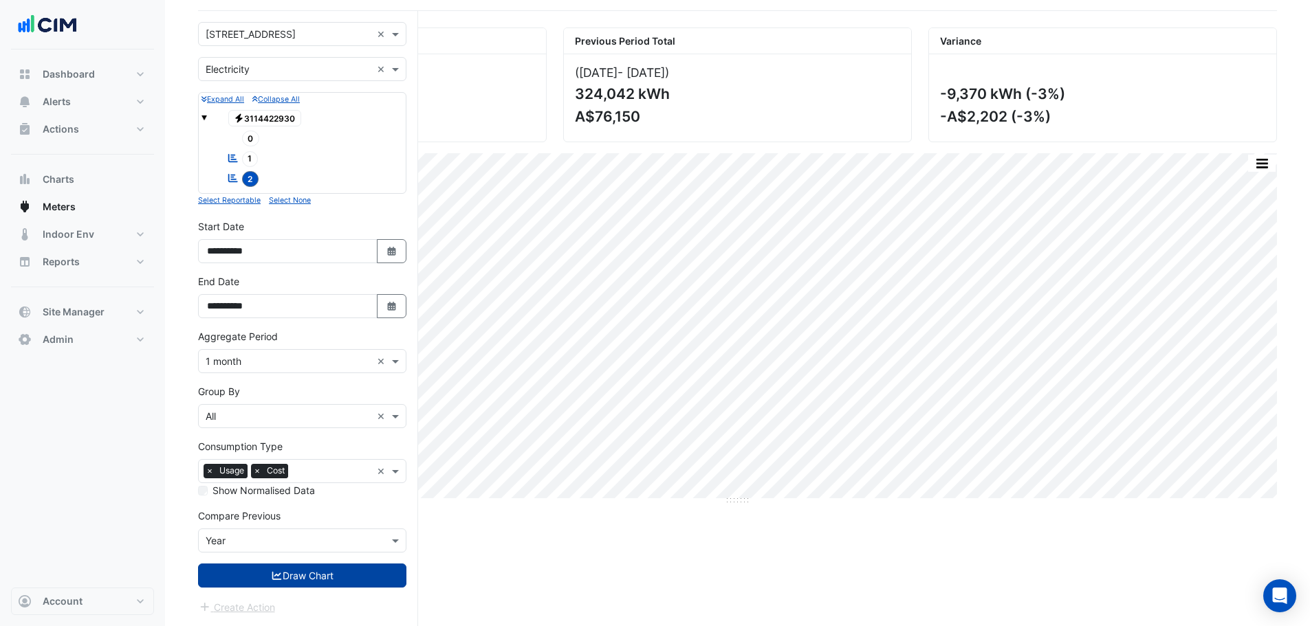
click at [324, 572] on button "Draw Chart" at bounding box center [302, 576] width 208 height 24
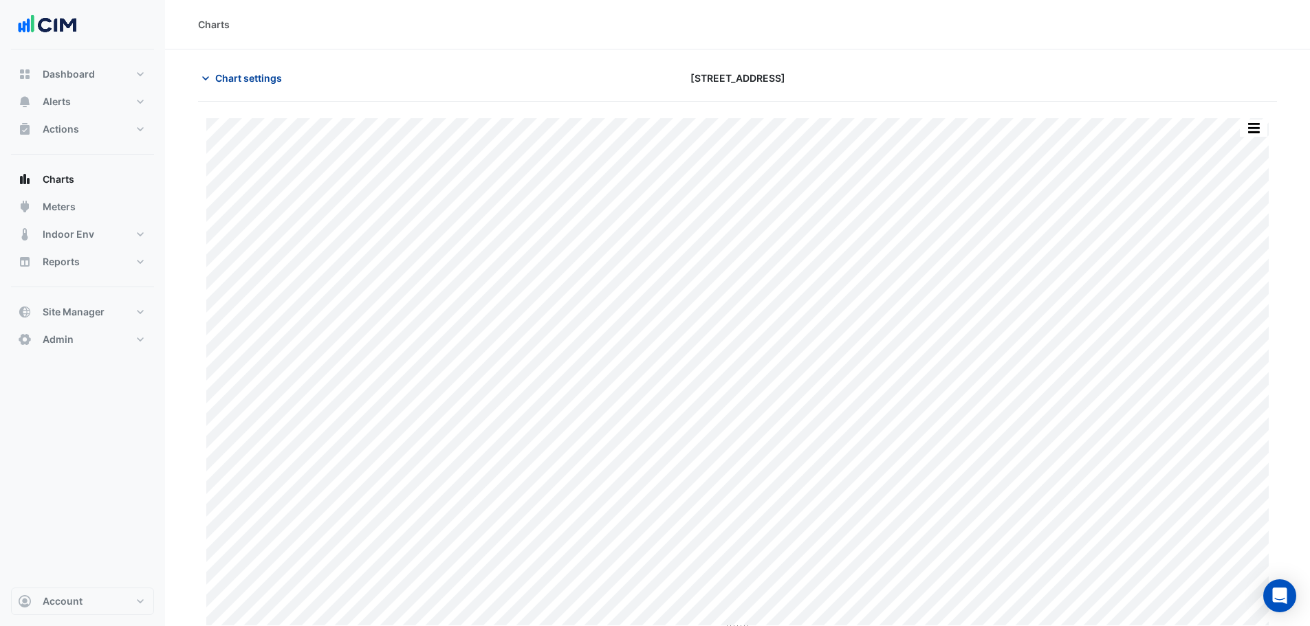
click at [267, 70] on button "Chart settings" at bounding box center [244, 78] width 93 height 24
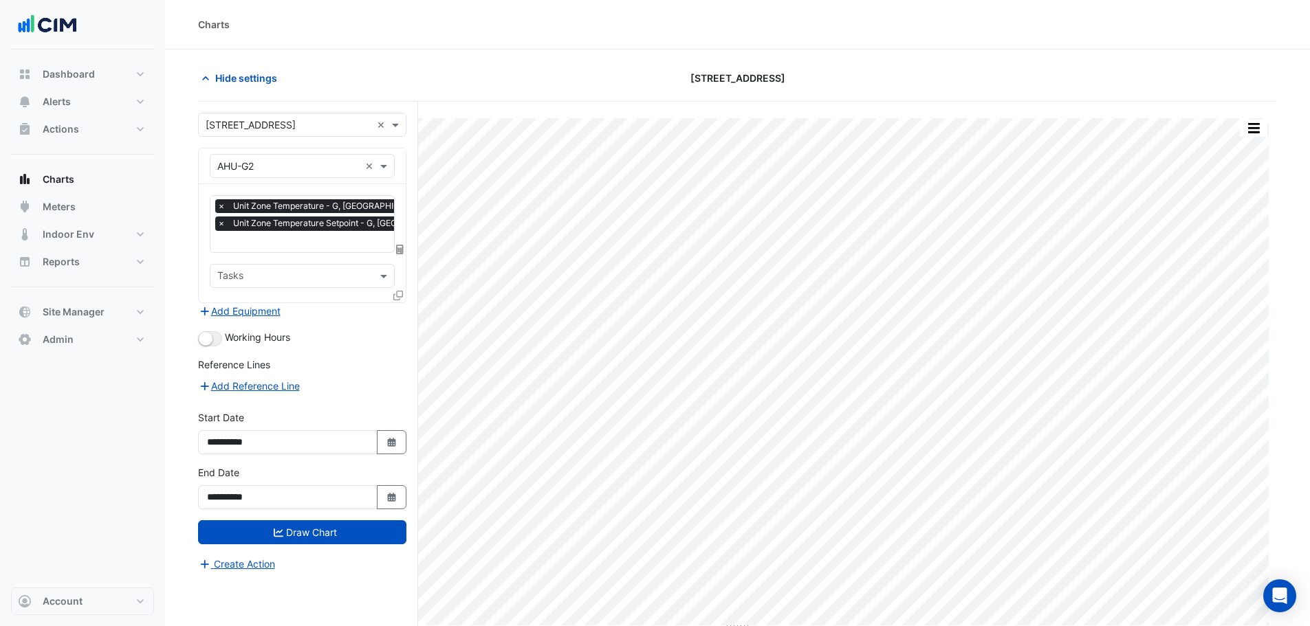
click at [395, 483] on div "**********" at bounding box center [302, 487] width 208 height 44
click at [398, 495] on button "Select Date" at bounding box center [392, 497] width 30 height 24
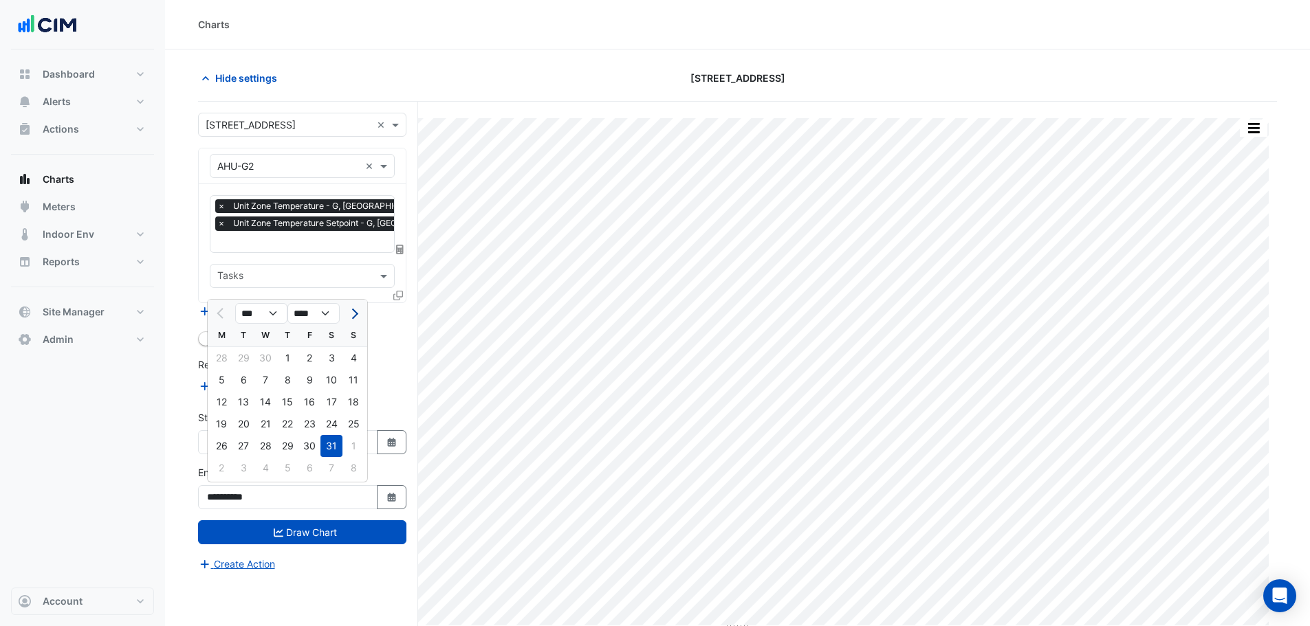
click at [351, 303] on button "Next month" at bounding box center [353, 313] width 16 height 22
click at [353, 313] on span "Next month" at bounding box center [353, 314] width 10 height 10
select select "*"
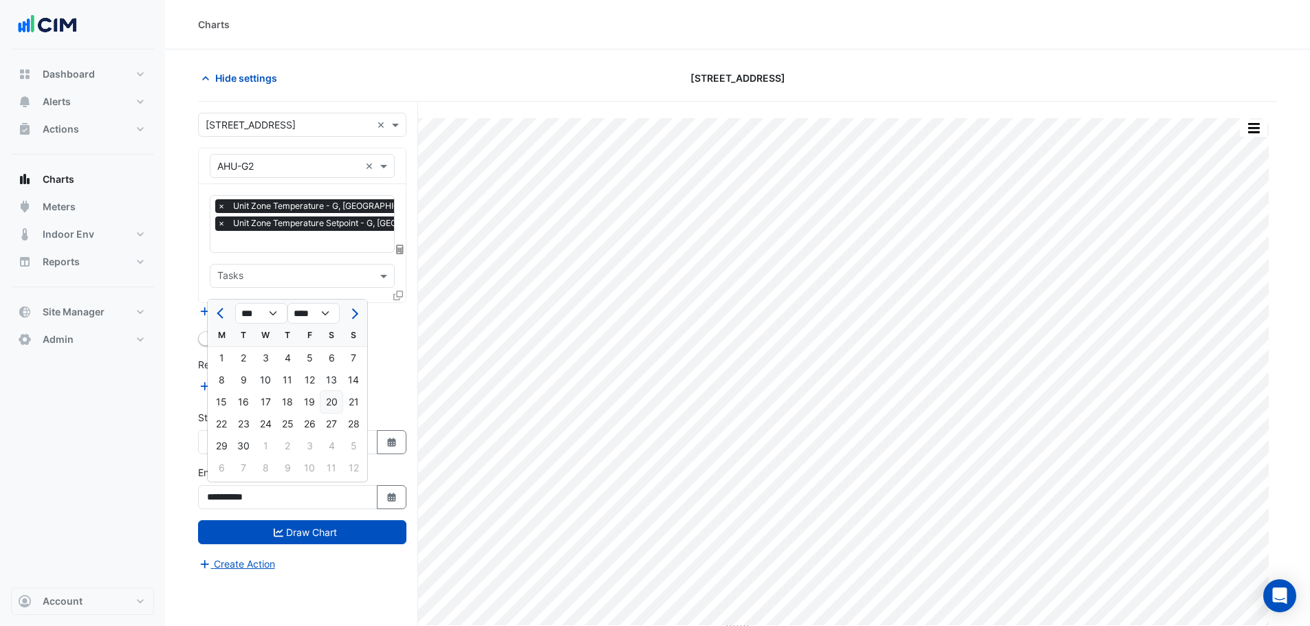
click at [333, 404] on div "20" at bounding box center [331, 402] width 22 height 22
type input "**********"
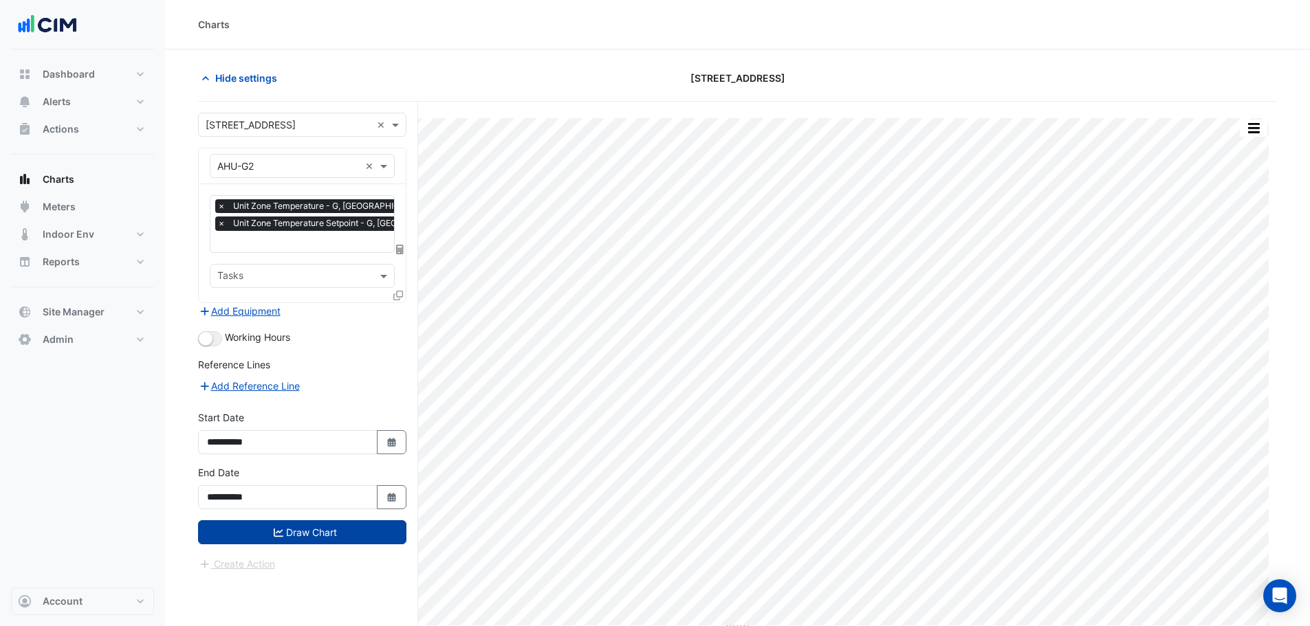
click at [332, 529] on button "Draw Chart" at bounding box center [302, 532] width 208 height 24
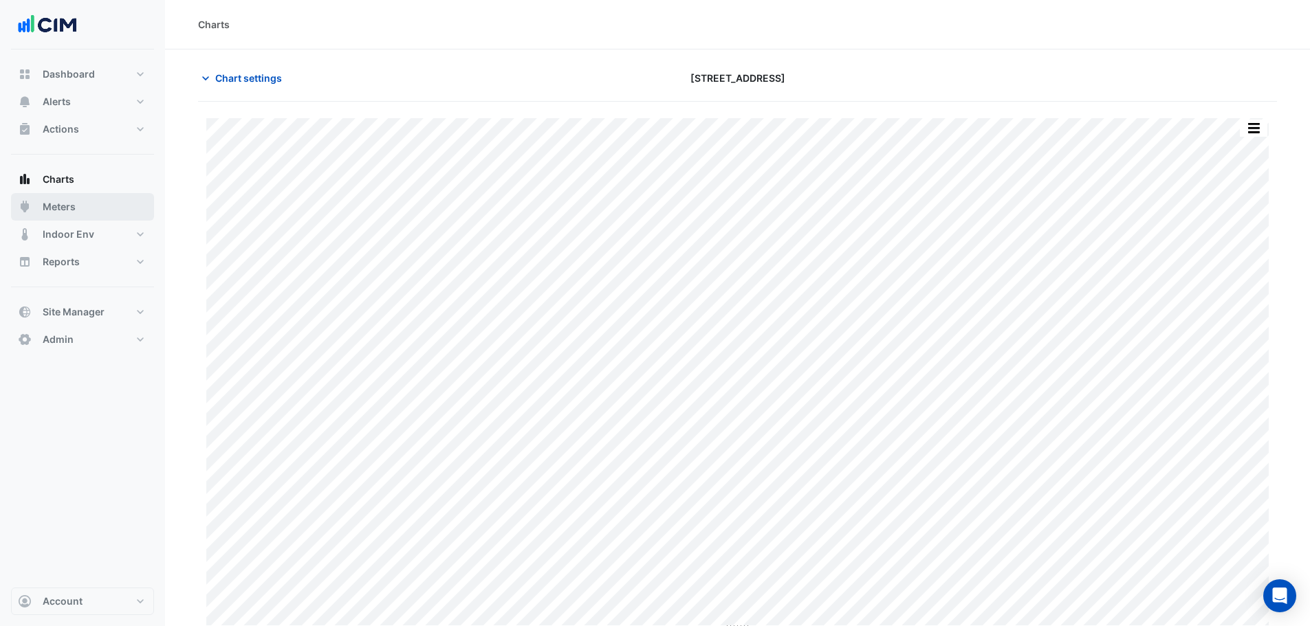
click at [63, 203] on span "Meters" at bounding box center [59, 207] width 33 height 14
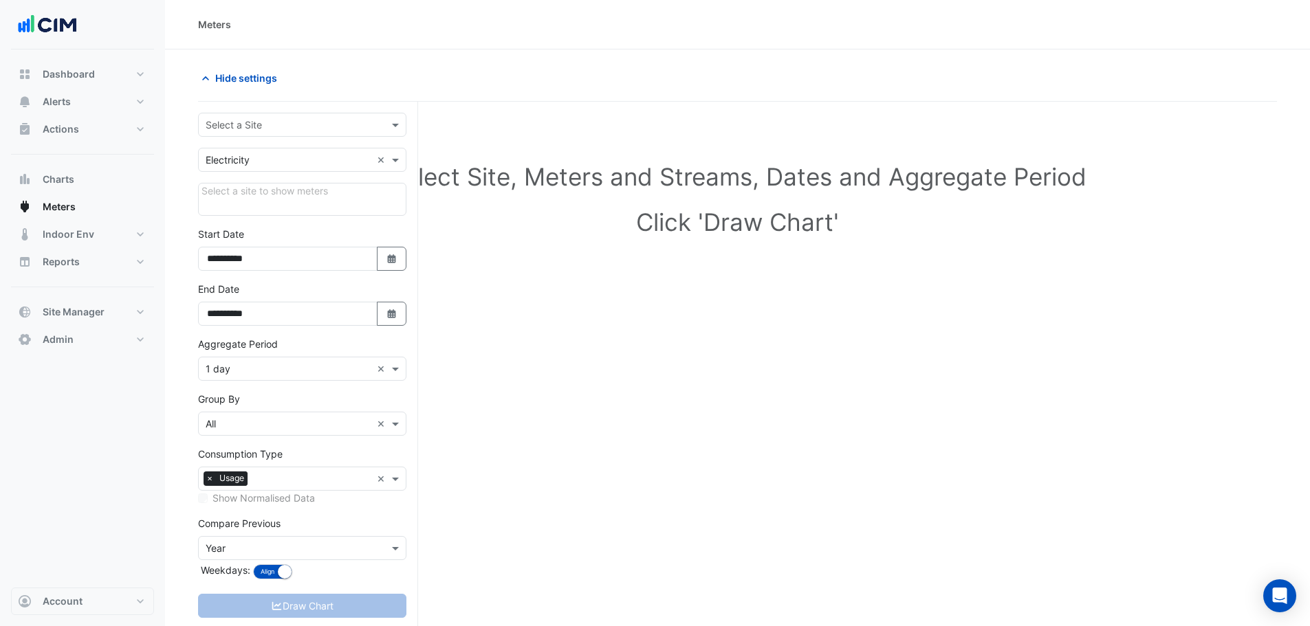
click at [203, 135] on div "Select a Site" at bounding box center [302, 125] width 208 height 24
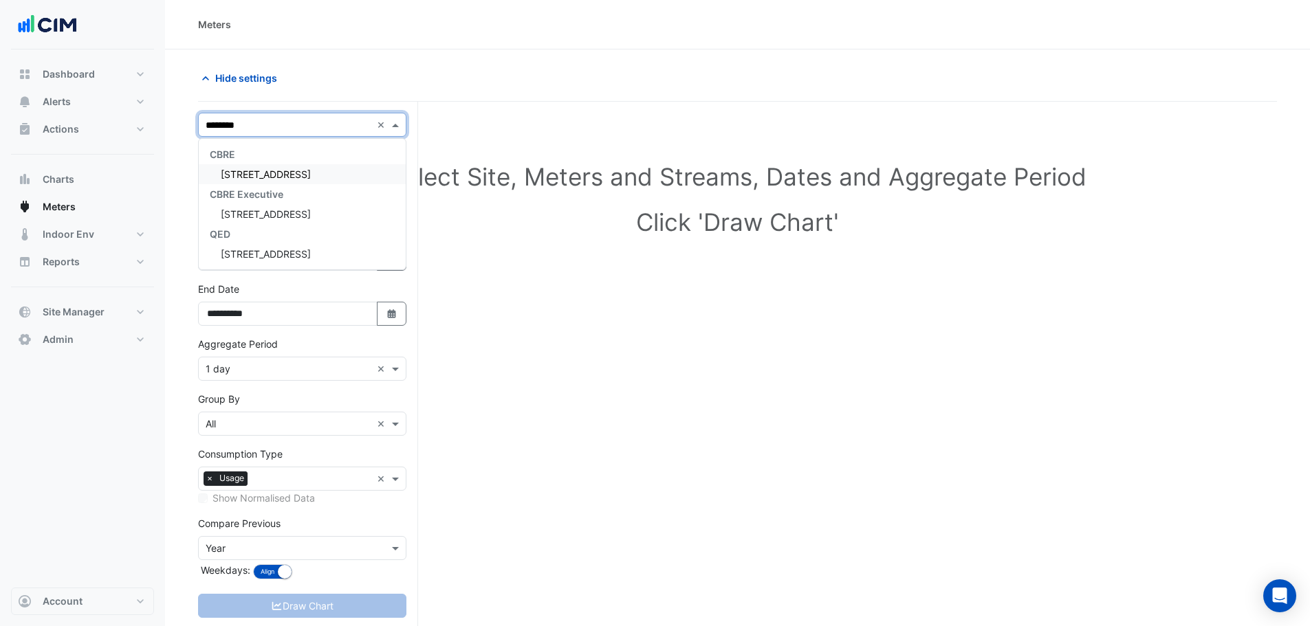
type input "*********"
click at [263, 168] on div "[STREET_ADDRESS]" at bounding box center [302, 174] width 207 height 20
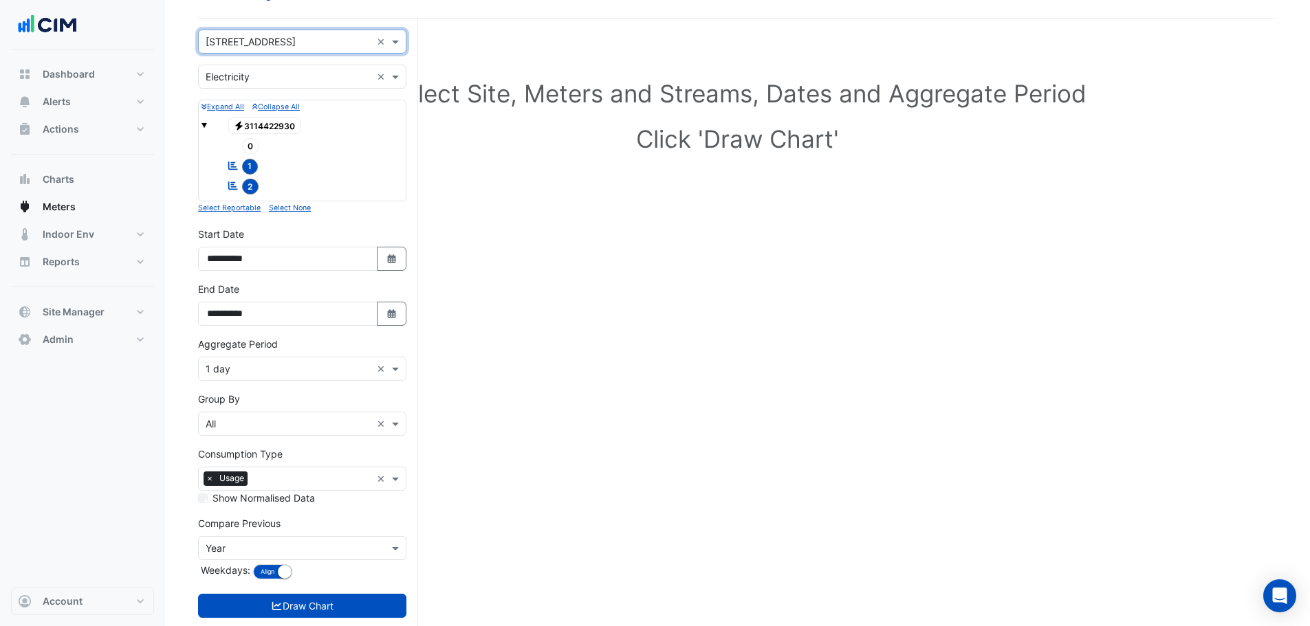
scroll to position [113, 0]
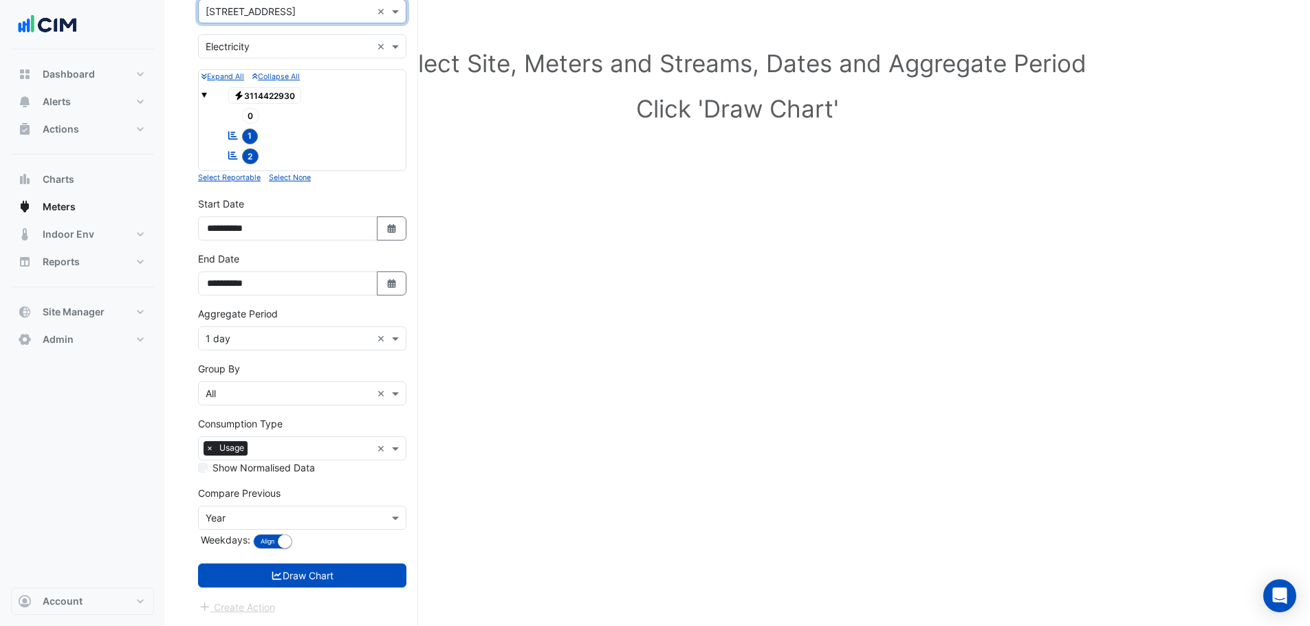
click at [252, 338] on input "text" at bounding box center [289, 339] width 166 height 14
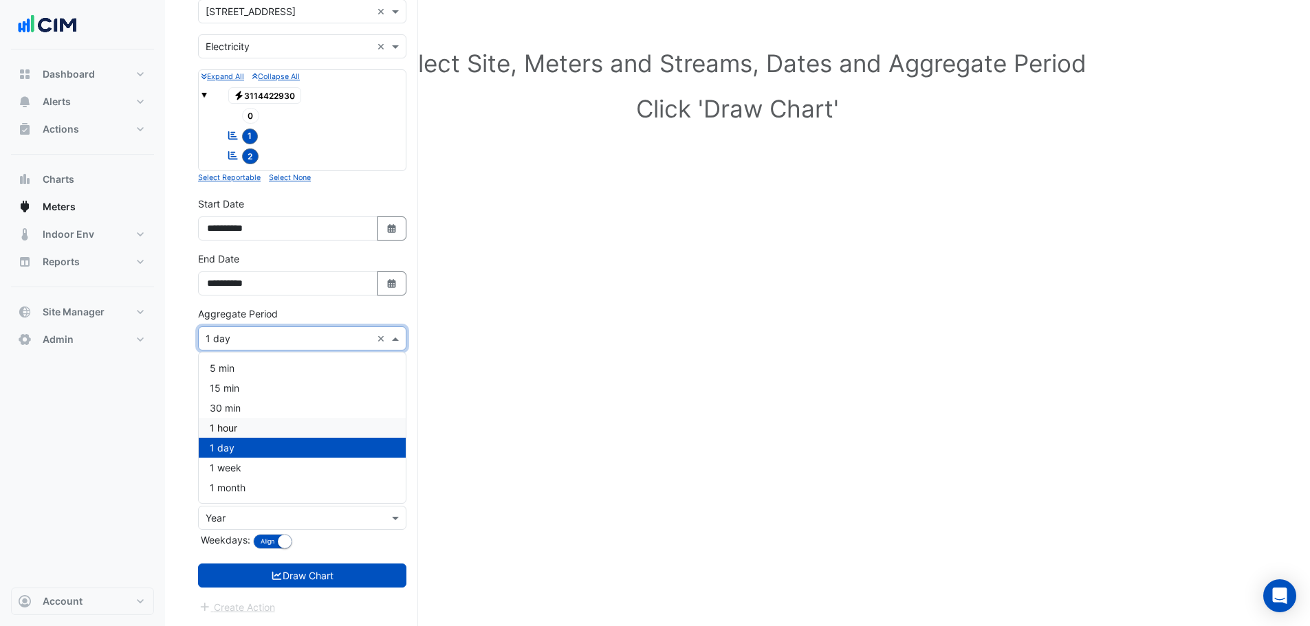
click at [239, 428] on div "1 hour" at bounding box center [302, 428] width 207 height 20
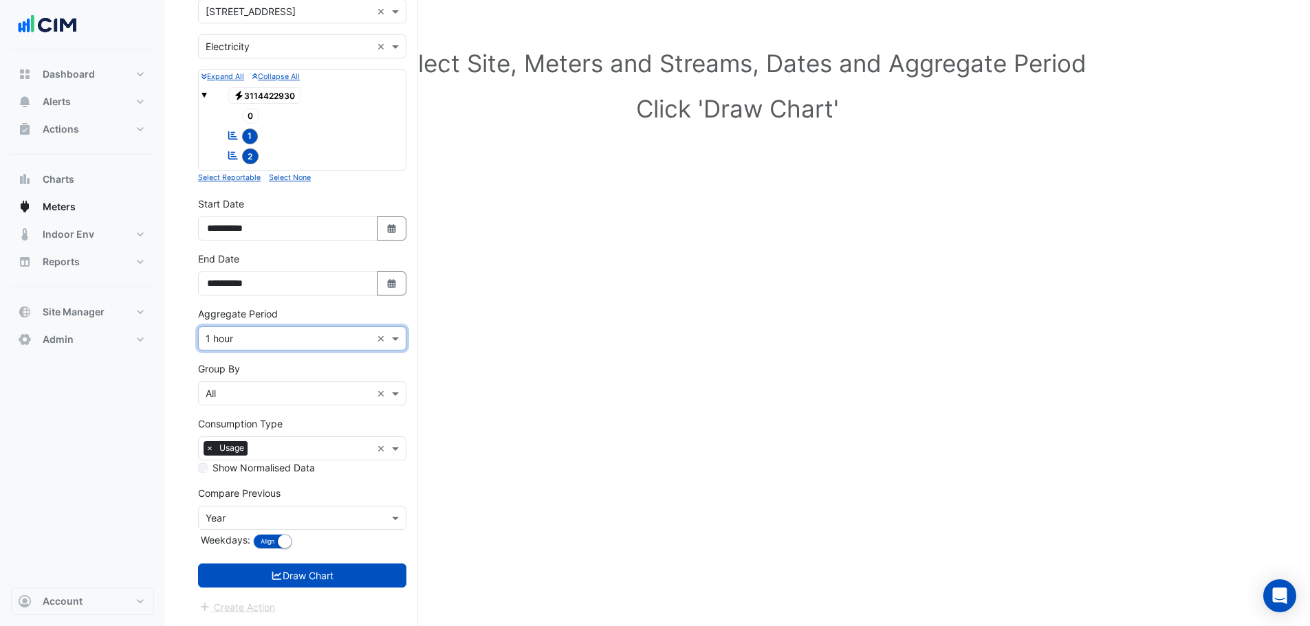
click at [318, 563] on form "× 175 Eagle Street × × Electricity × Expand All Collapse All Electricity 311442…" at bounding box center [302, 307] width 208 height 616
click at [328, 576] on button "Draw Chart" at bounding box center [302, 576] width 208 height 24
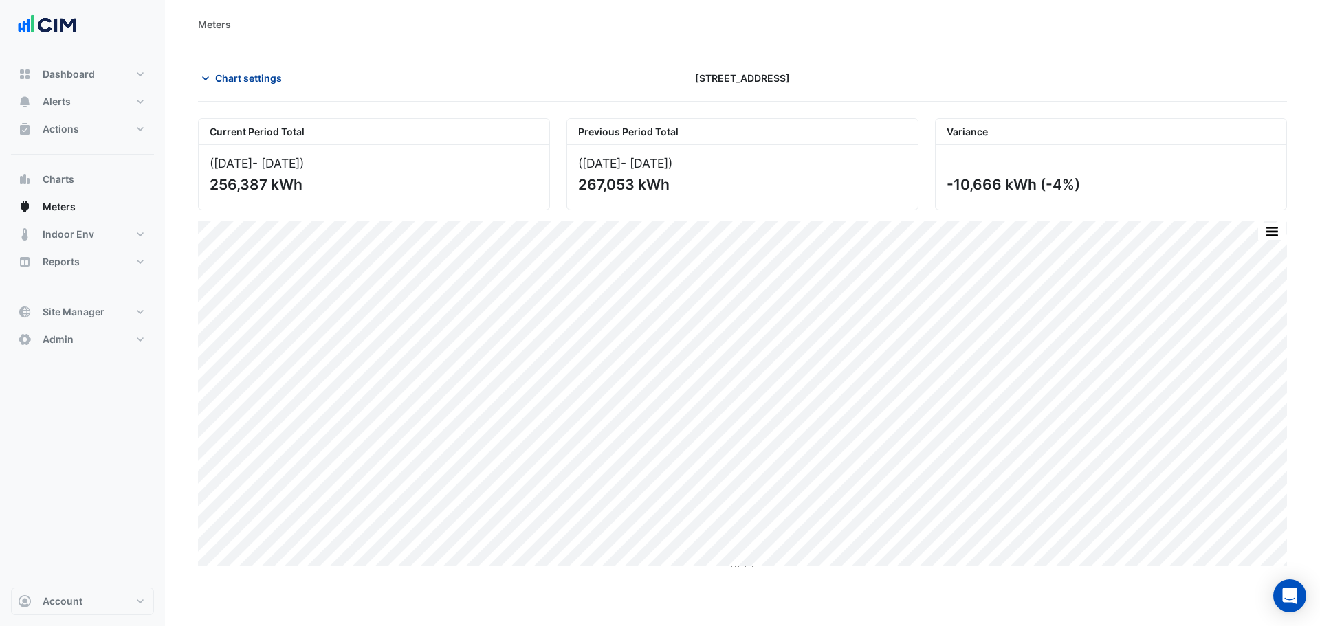
click at [269, 82] on span "Chart settings" at bounding box center [248, 78] width 67 height 14
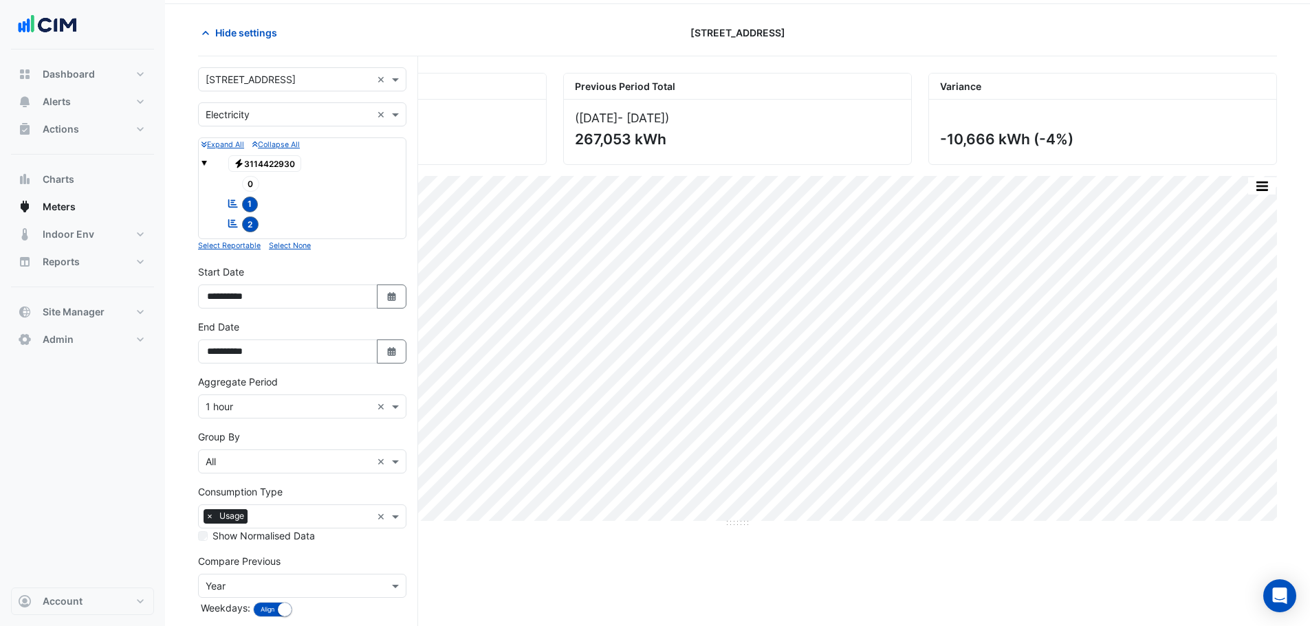
scroll to position [69, 0]
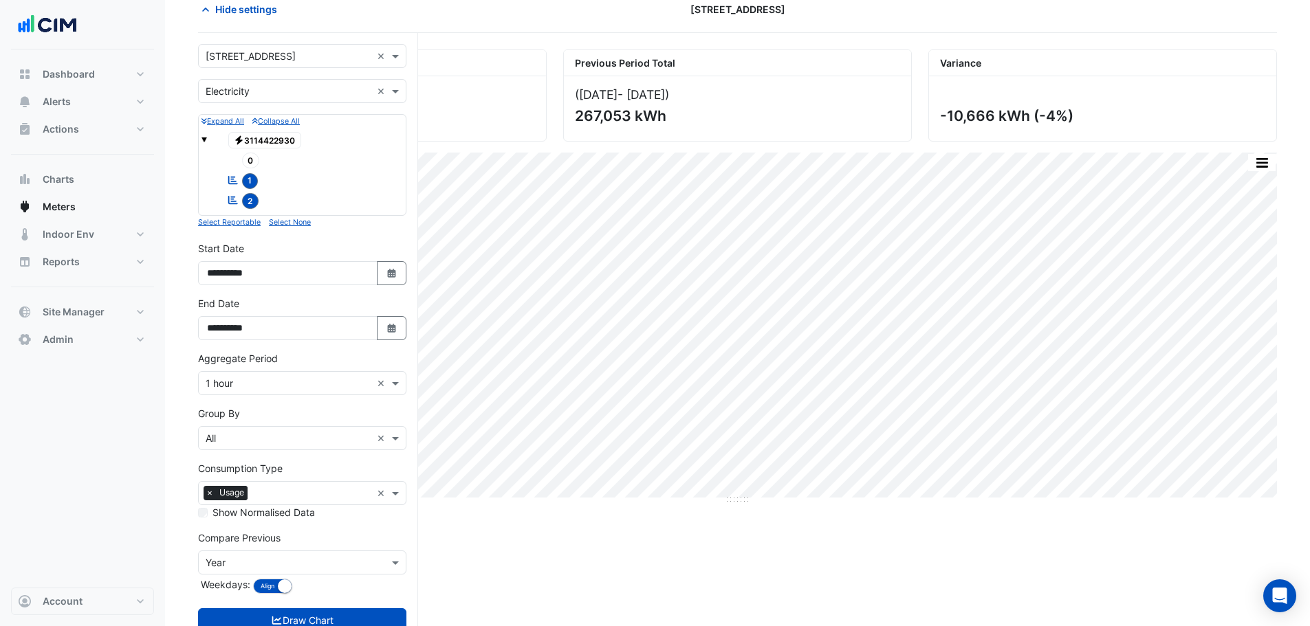
click at [179, 330] on section "Hide settings 175 Eagle Street Current Period Total (01 Aug 25 - 31 Aug 25 ) 25…" at bounding box center [737, 326] width 1145 height 690
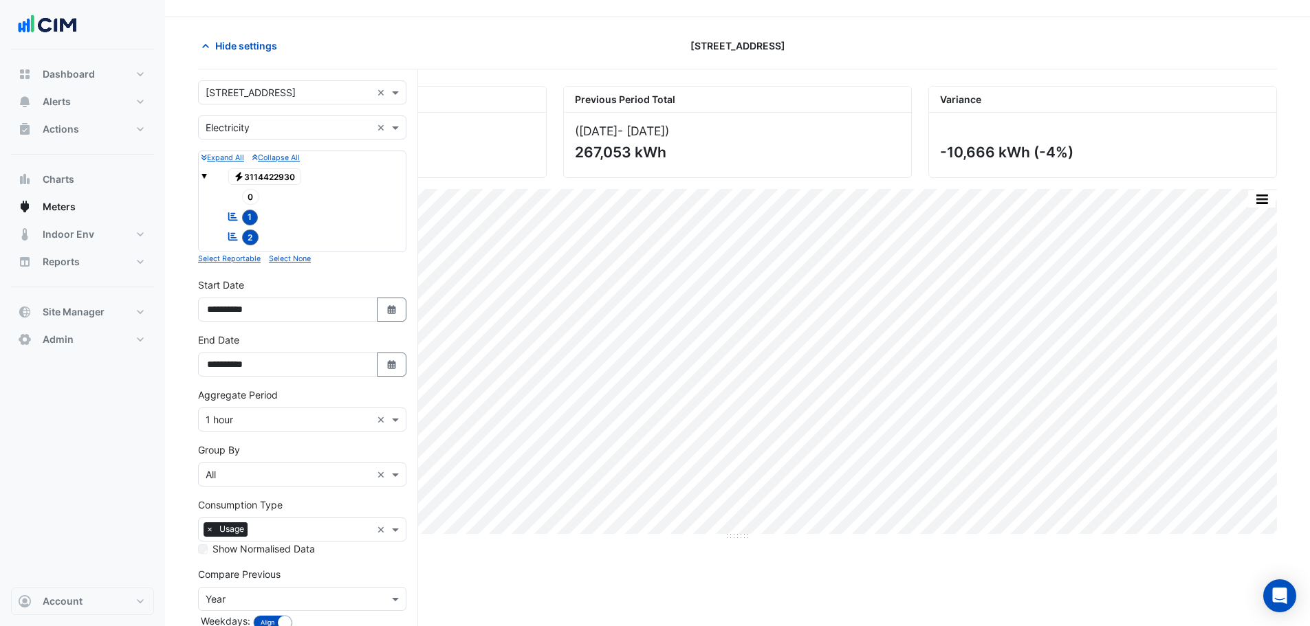
scroll to position [0, 0]
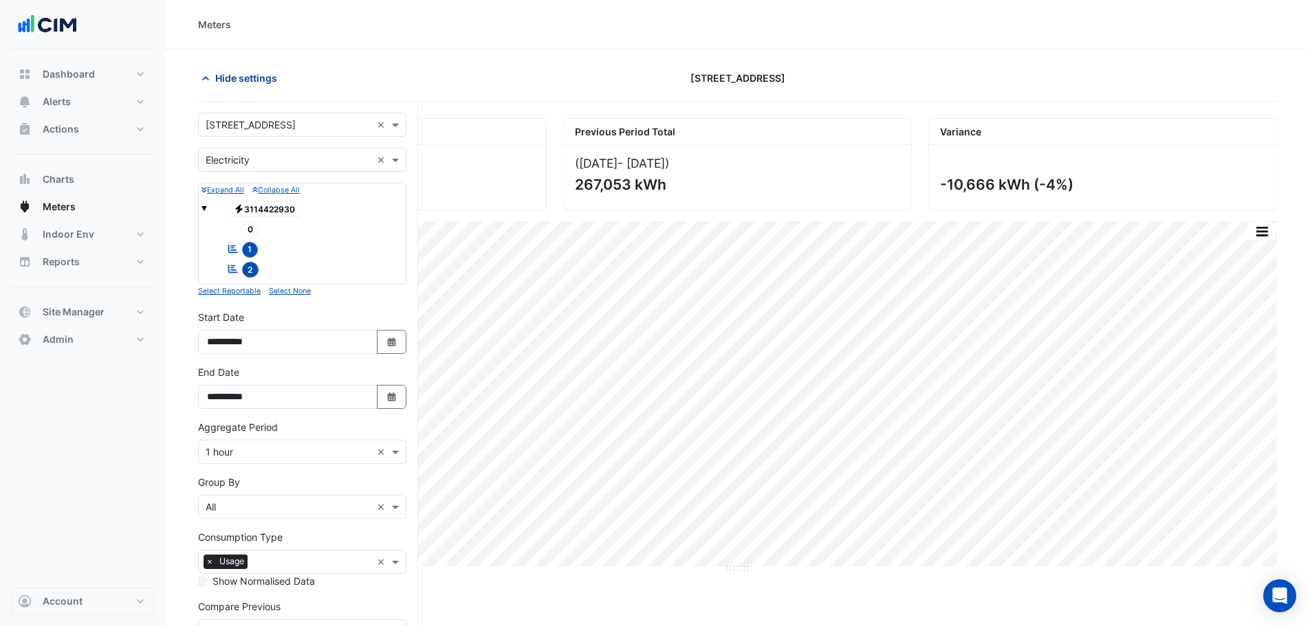
click at [245, 79] on span "Hide settings" at bounding box center [246, 78] width 62 height 14
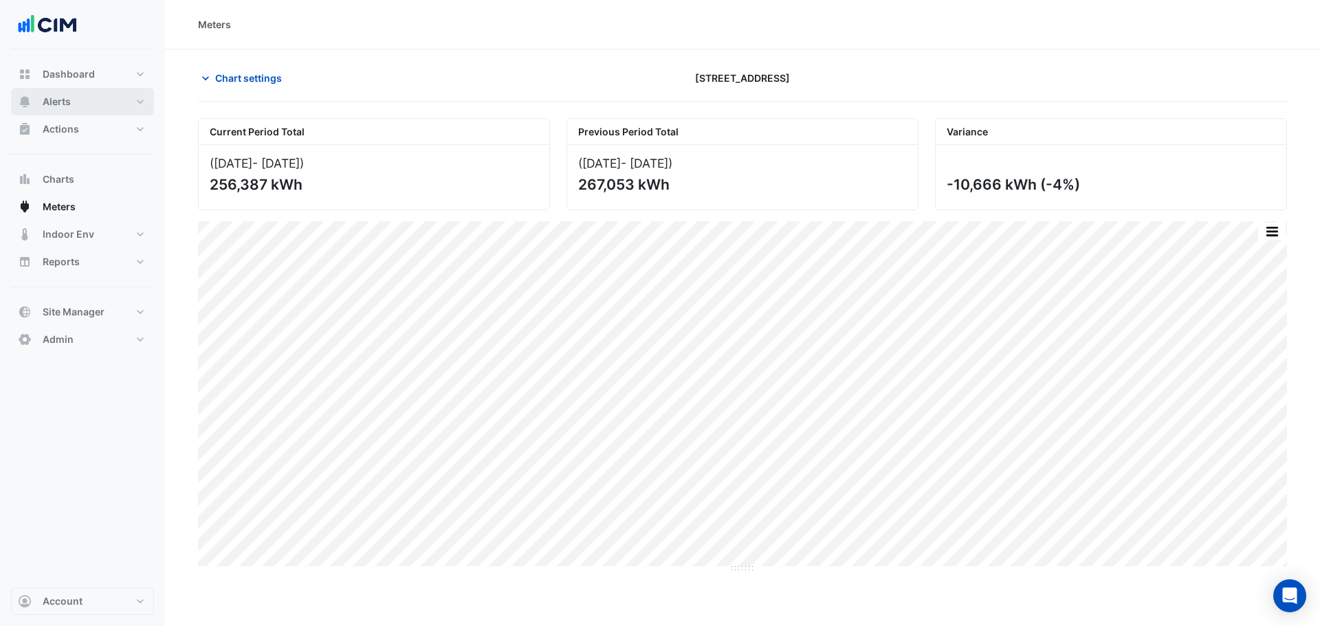
click at [79, 106] on button "Alerts" at bounding box center [82, 101] width 143 height 27
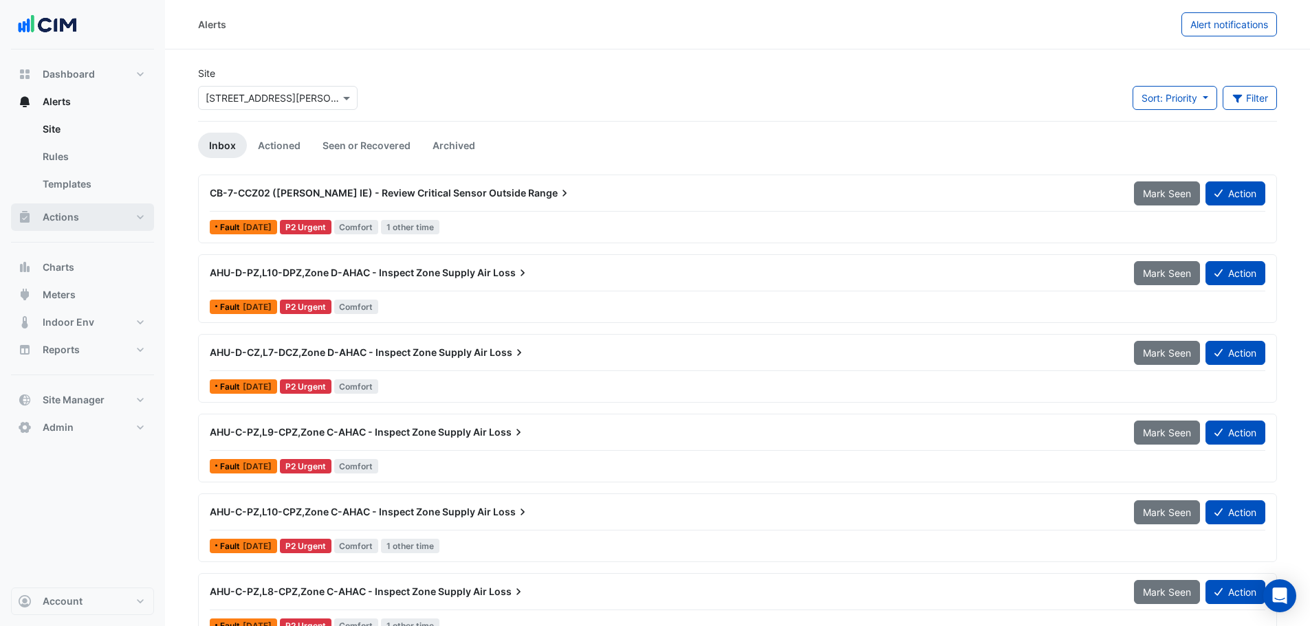
click at [91, 219] on button "Actions" at bounding box center [82, 216] width 143 height 27
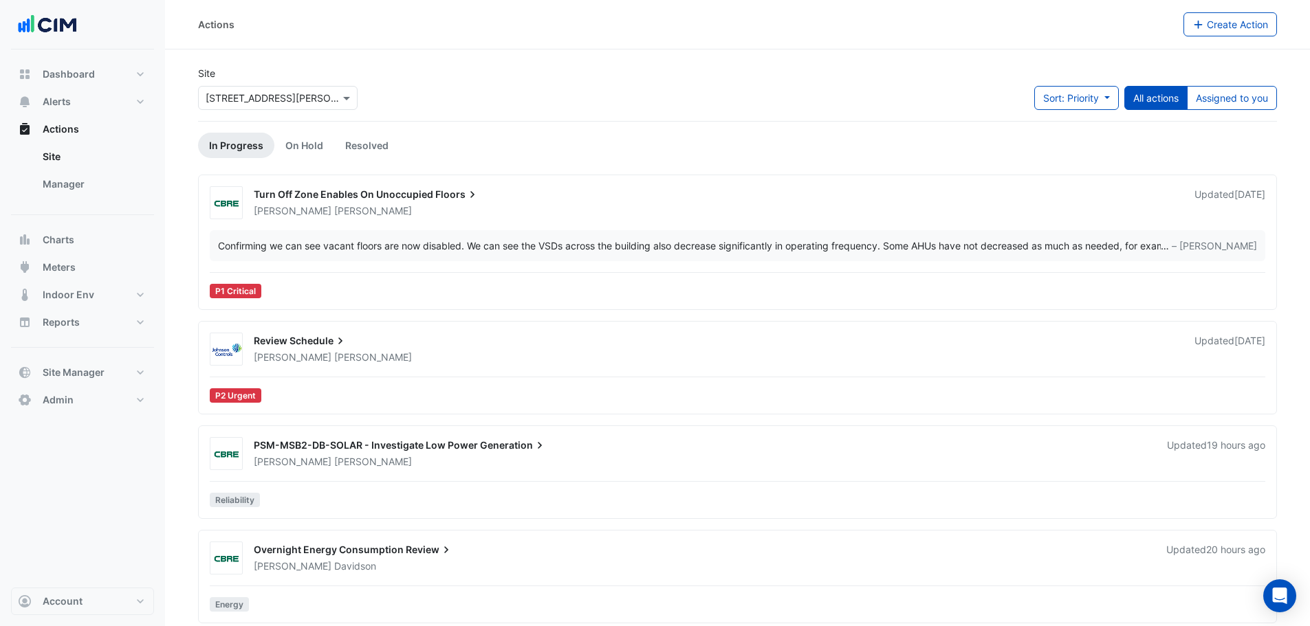
click at [285, 102] on input "text" at bounding box center [264, 98] width 117 height 14
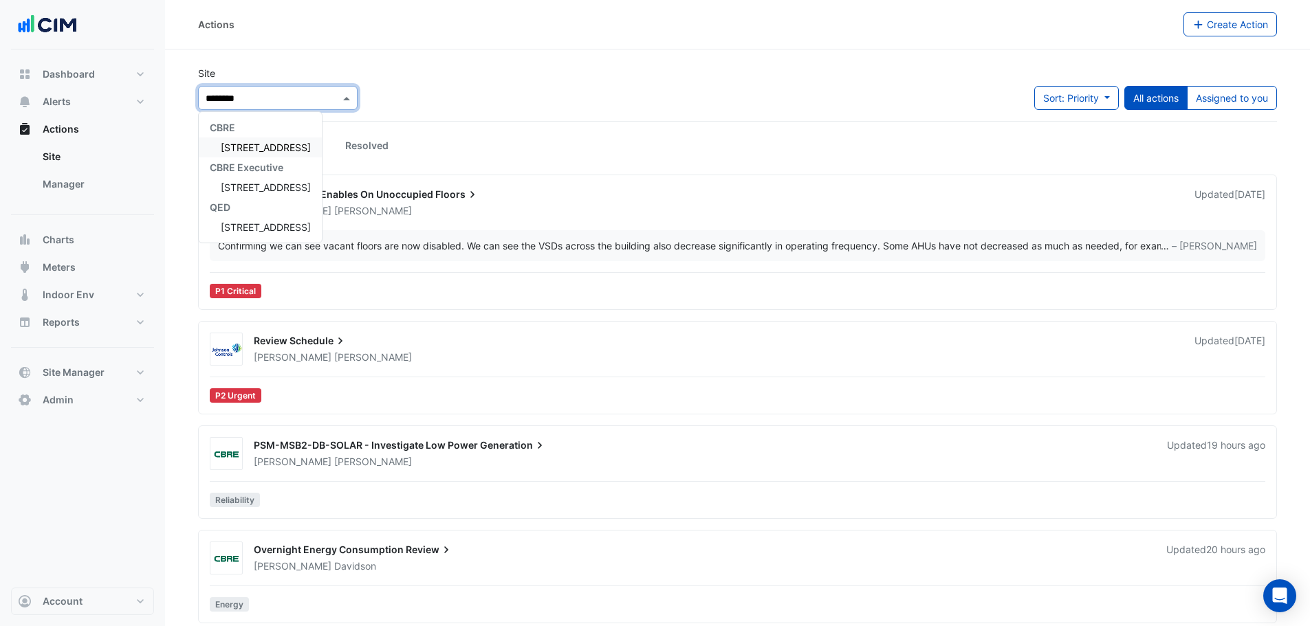
type input "*********"
click at [269, 151] on span "[STREET_ADDRESS]" at bounding box center [266, 148] width 90 height 12
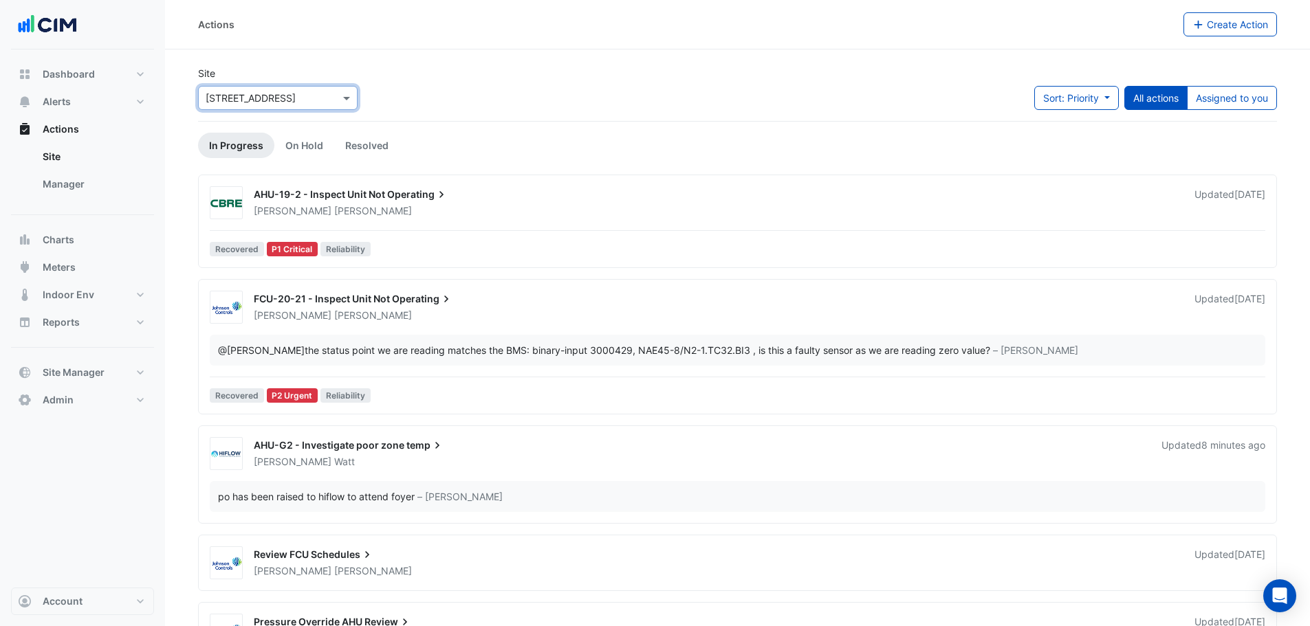
click at [178, 89] on section "Site × 175 Eagle Street Sort: Priority Priority Updated All actions Assigned to…" at bounding box center [737, 567] width 1145 height 1036
click at [81, 99] on button "Alerts" at bounding box center [82, 101] width 143 height 27
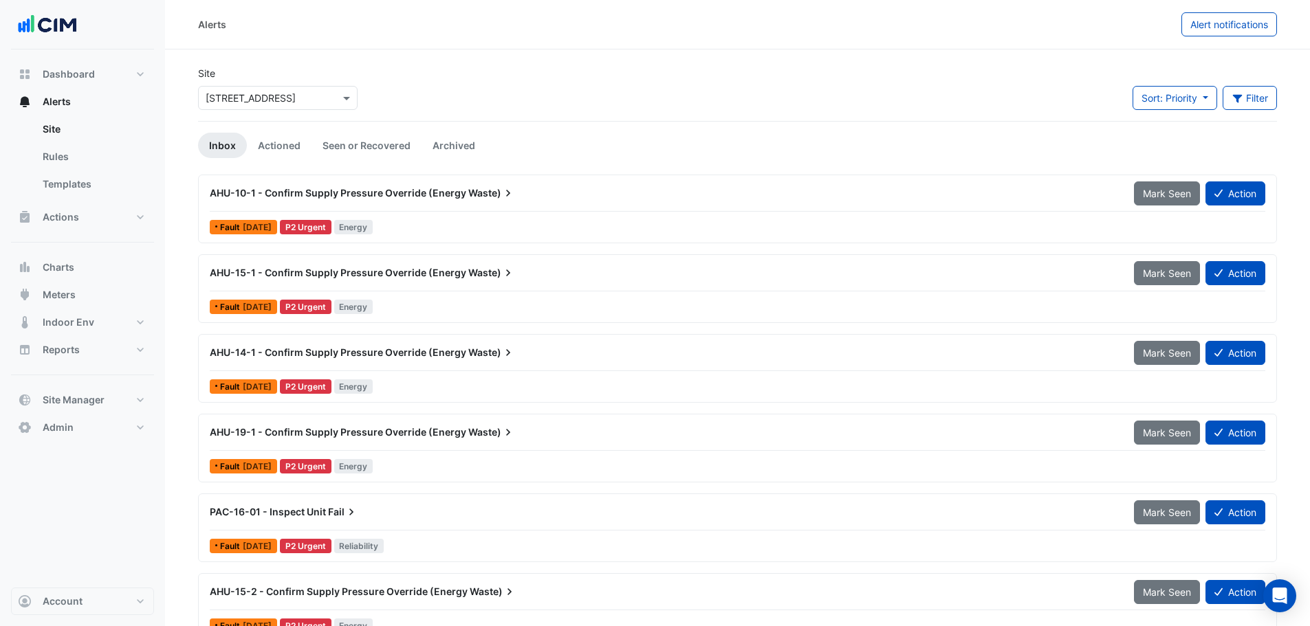
click at [268, 91] on input "text" at bounding box center [264, 98] width 117 height 14
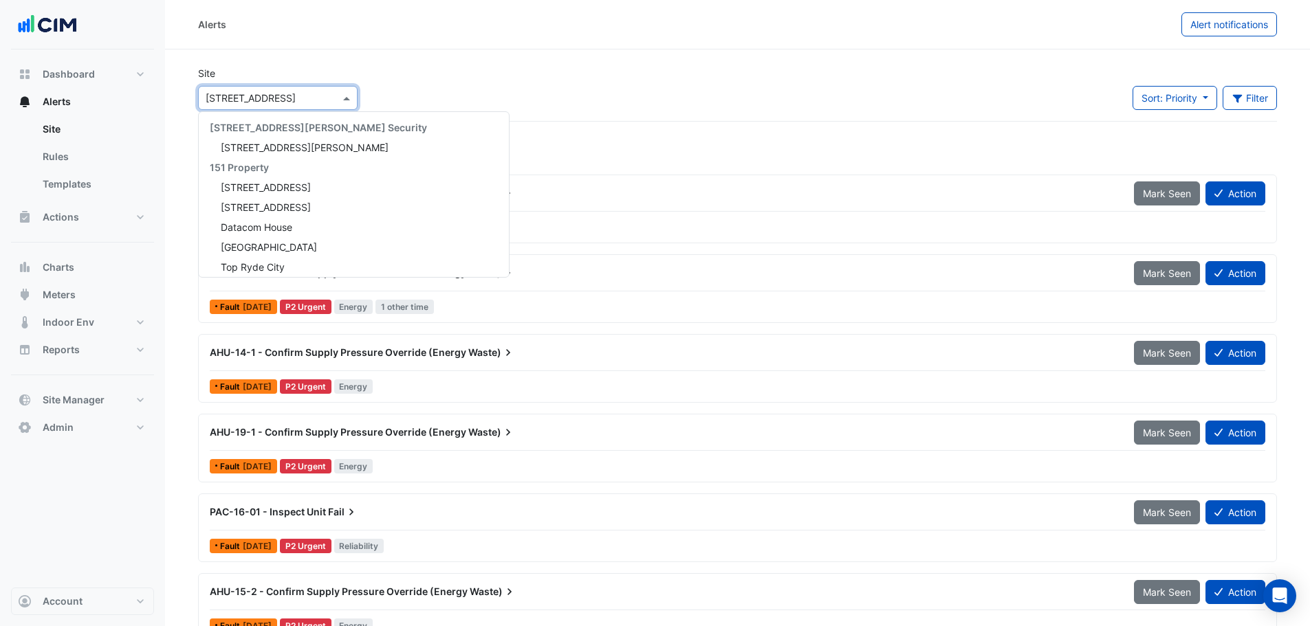
scroll to position [2418, 0]
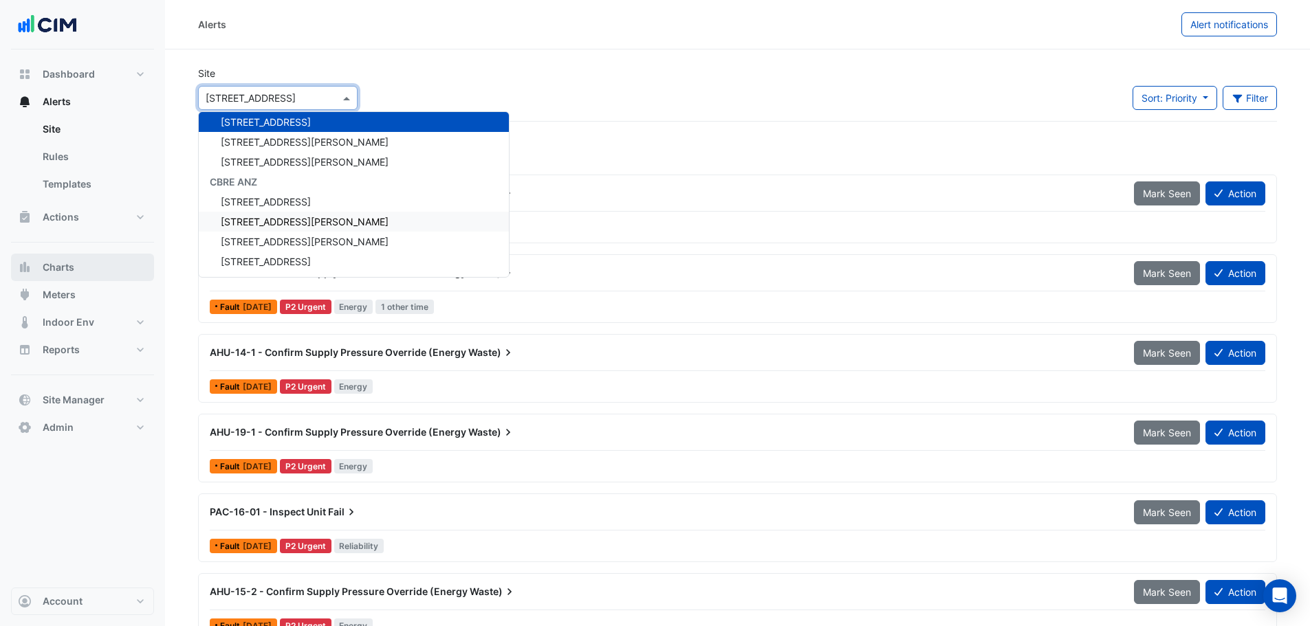
click at [123, 258] on button "Charts" at bounding box center [82, 267] width 143 height 27
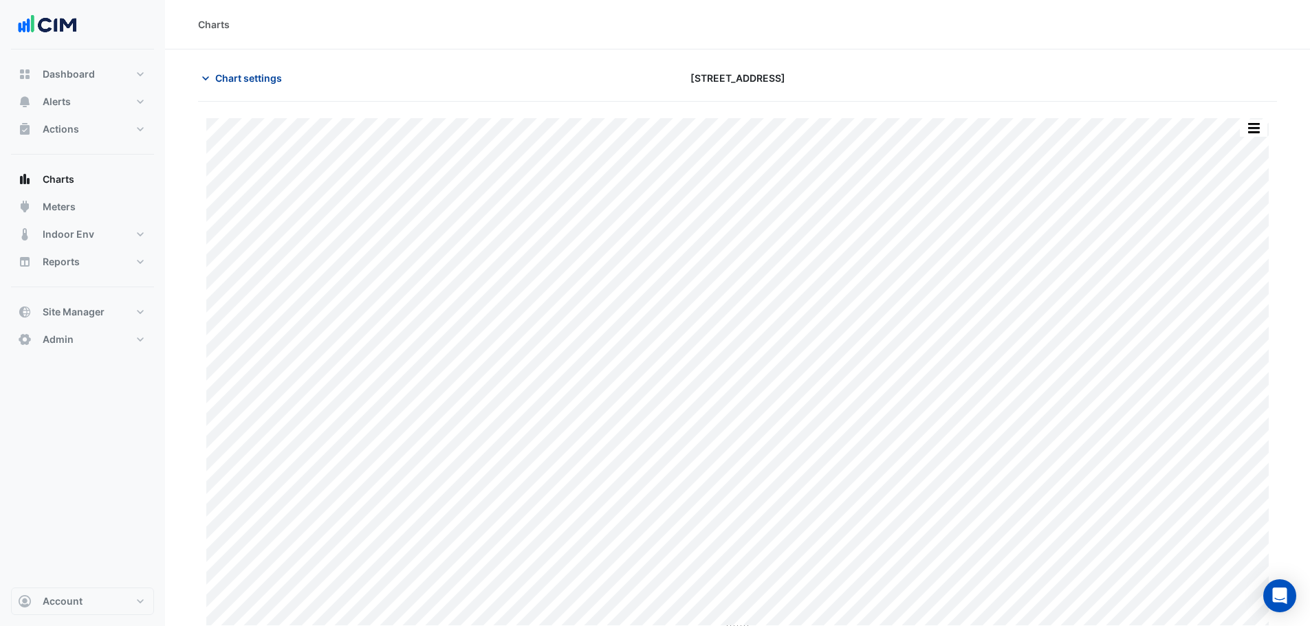
click at [261, 78] on span "Chart settings" at bounding box center [248, 78] width 67 height 14
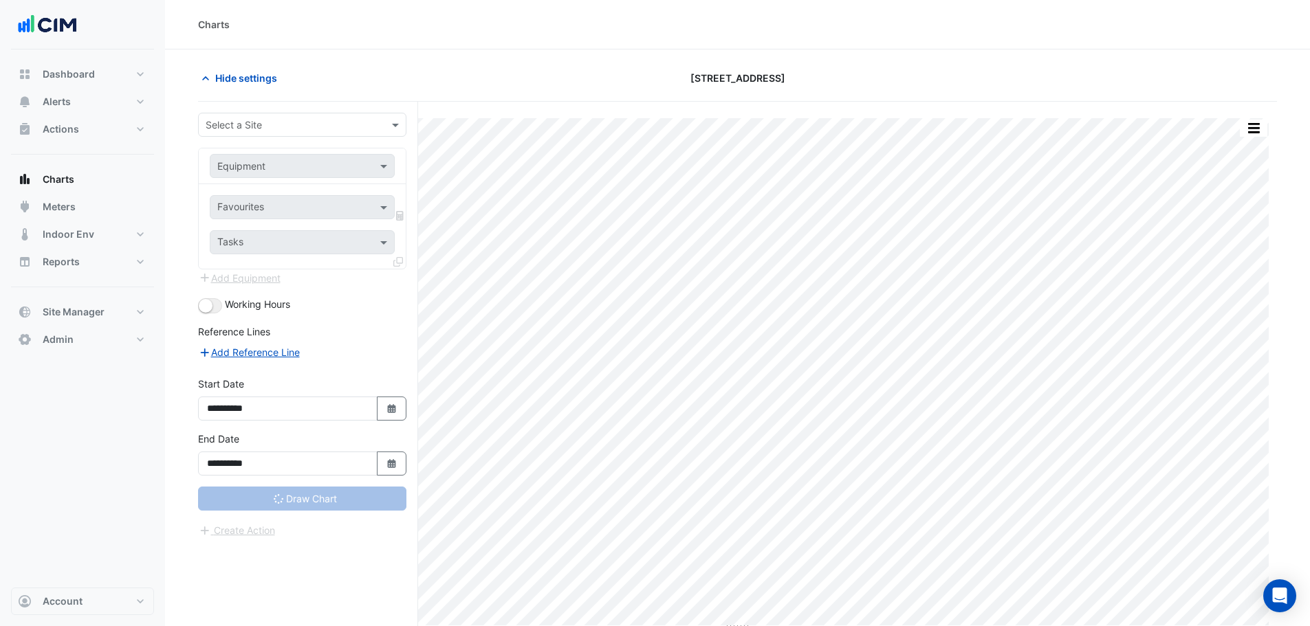
click at [282, 128] on input "text" at bounding box center [289, 125] width 166 height 14
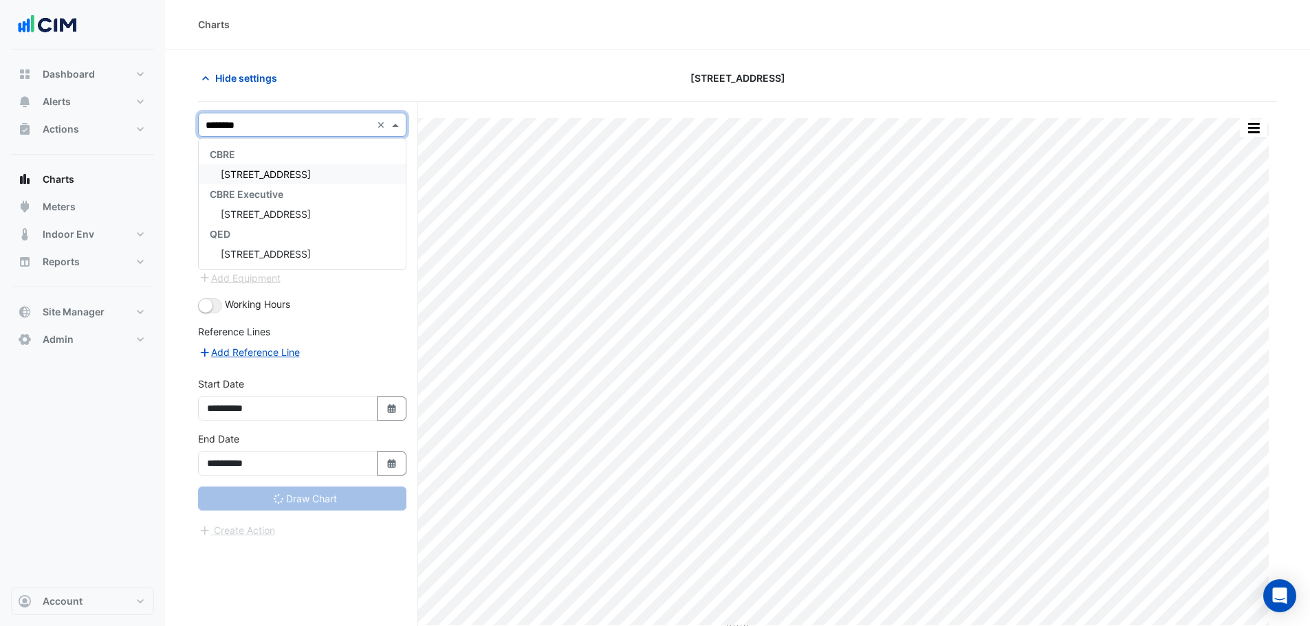
type input "*********"
type input "**********"
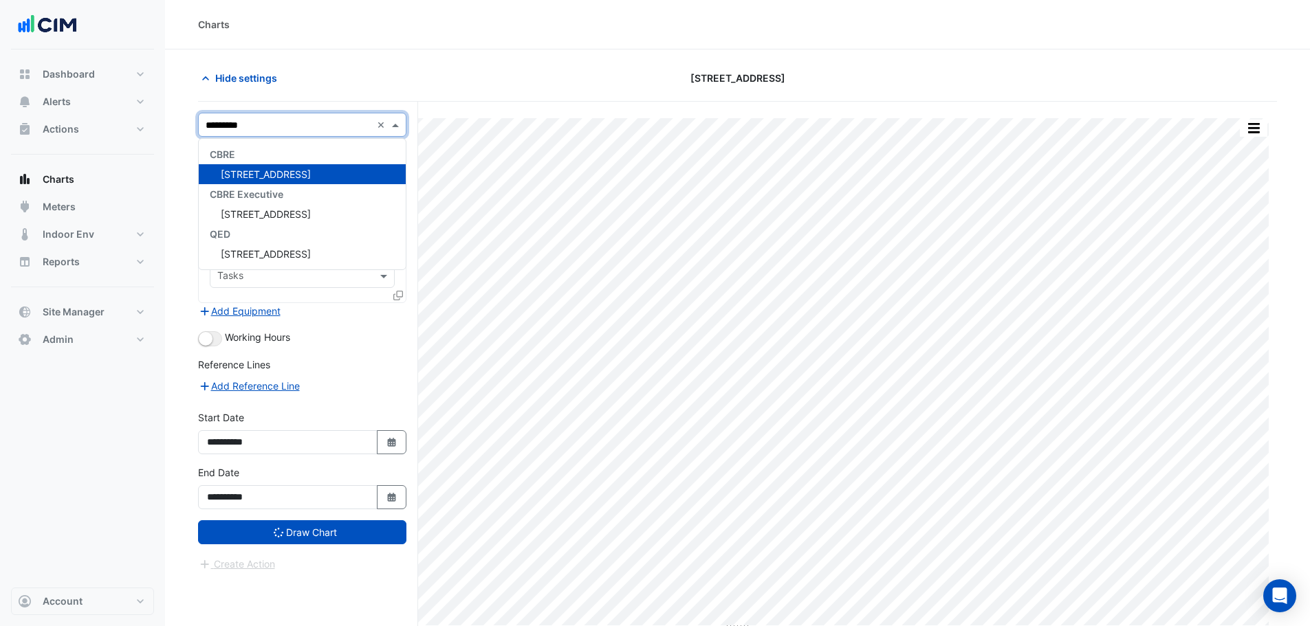
click at [234, 186] on div "CBRE Executive" at bounding box center [302, 194] width 207 height 20
click at [234, 176] on span "[STREET_ADDRESS]" at bounding box center [266, 174] width 90 height 12
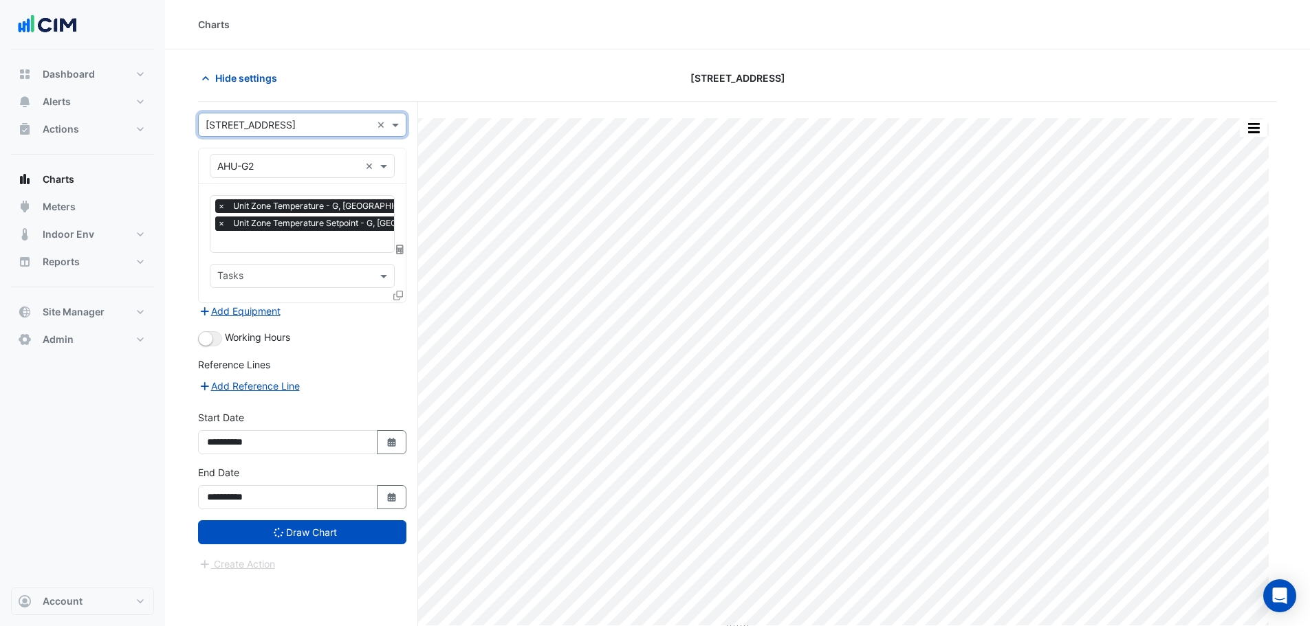
click at [219, 225] on span "×" at bounding box center [221, 224] width 12 height 14
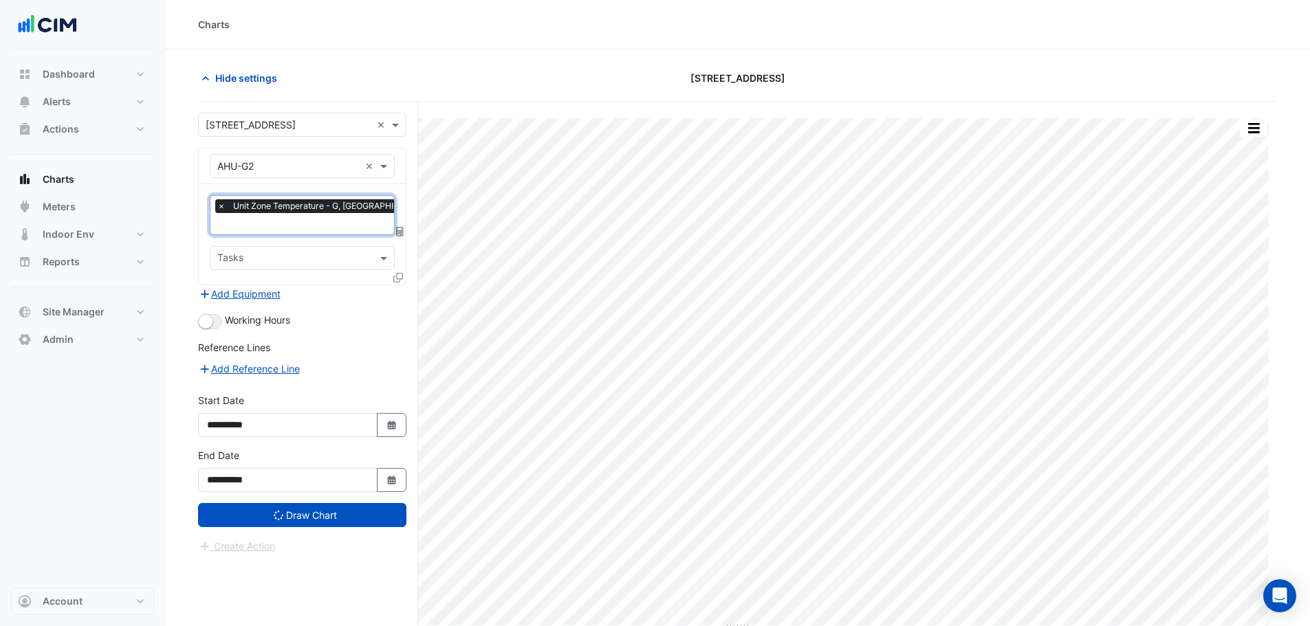
scroll to position [0, 7]
click at [212, 207] on span "×" at bounding box center [214, 206] width 12 height 14
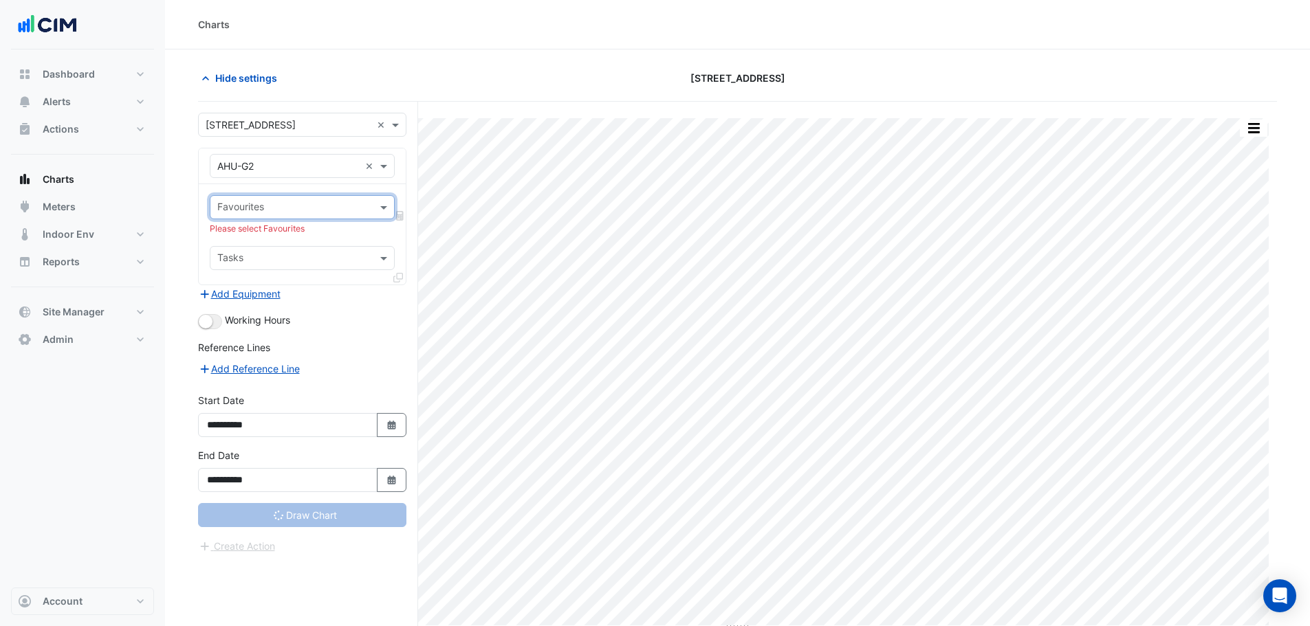
scroll to position [0, 0]
click at [267, 212] on input "text" at bounding box center [294, 208] width 154 height 14
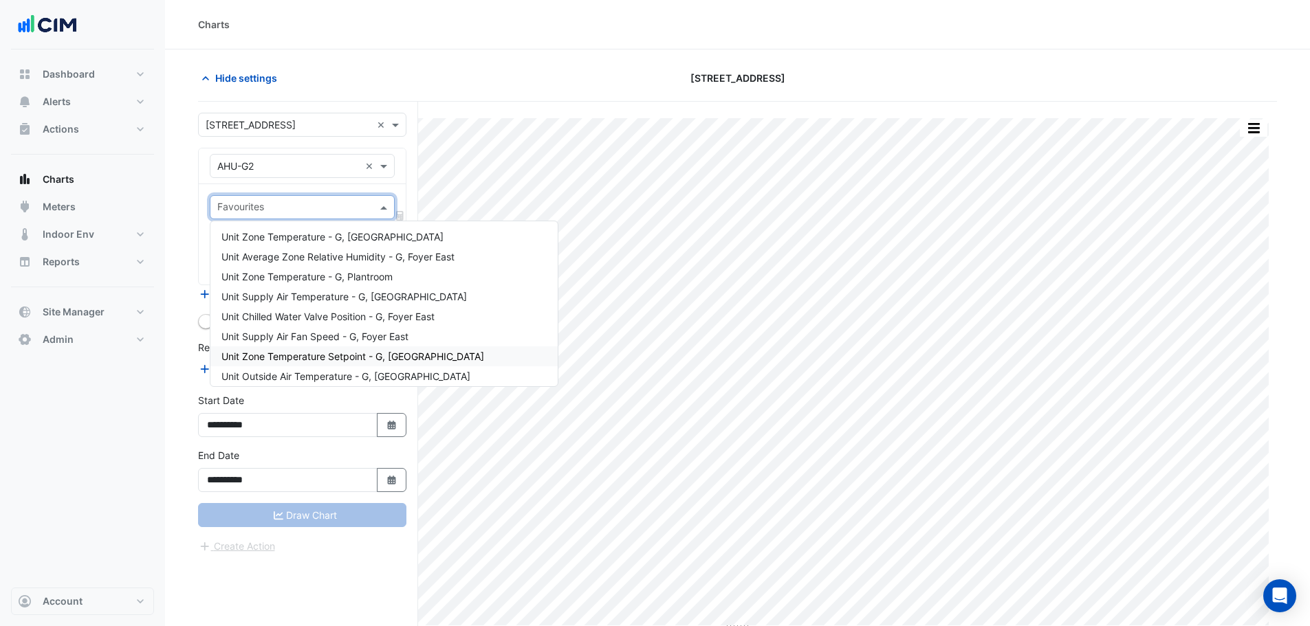
type input "*"
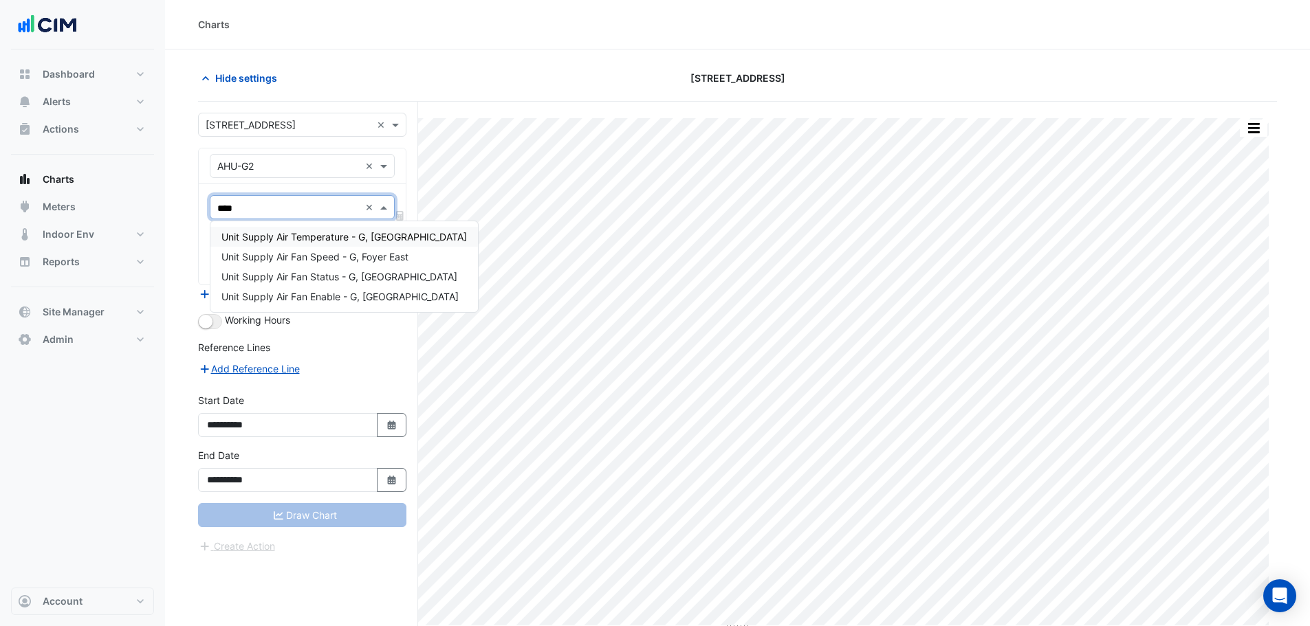
type input "****"
click at [268, 166] on input "text" at bounding box center [288, 166] width 142 height 14
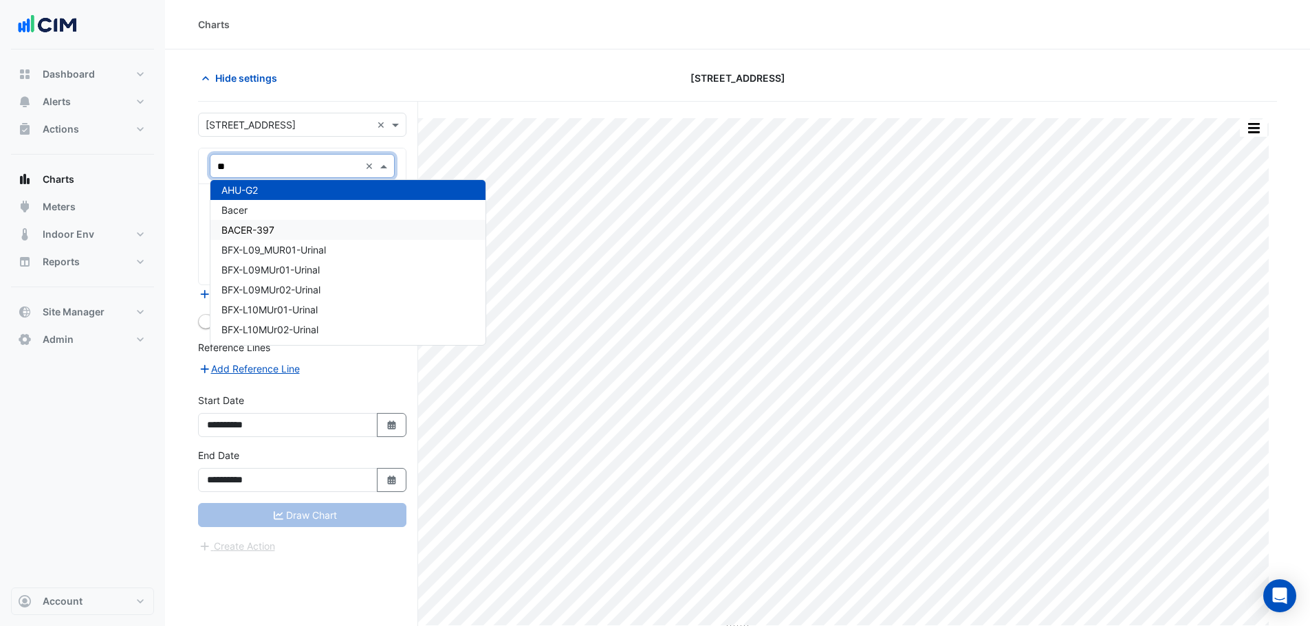
scroll to position [1082, 0]
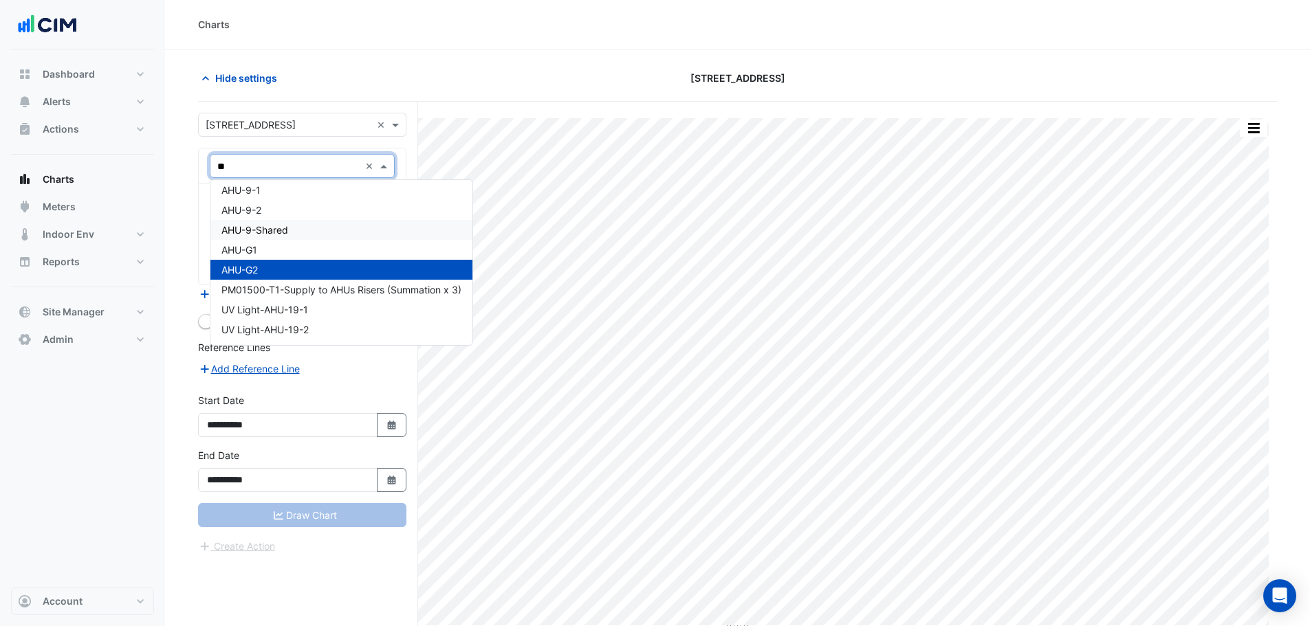
type input "***"
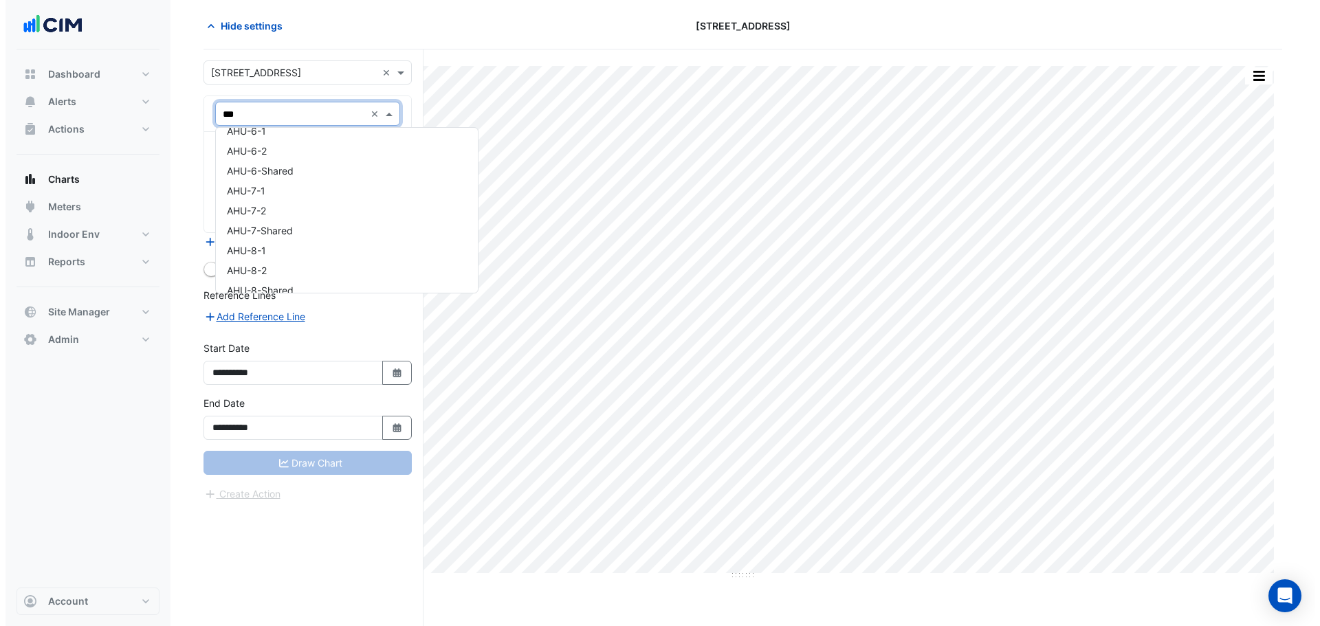
scroll to position [738, 0]
click at [276, 186] on div "AHU-4-1" at bounding box center [341, 183] width 262 height 20
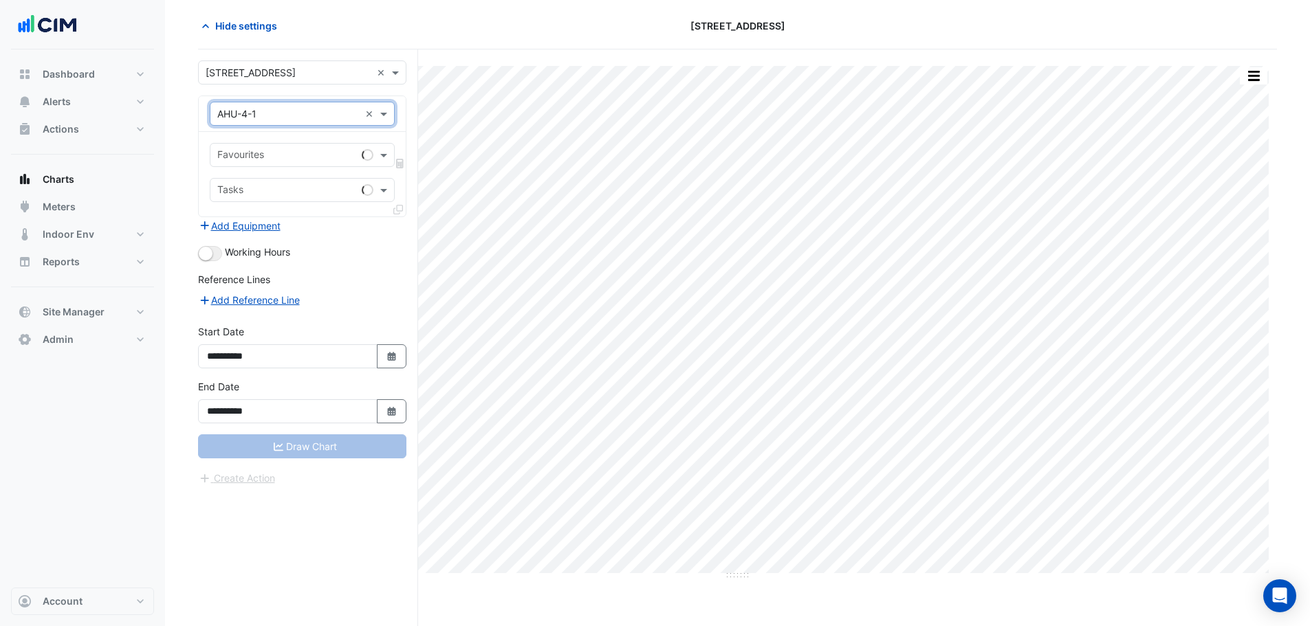
click at [247, 162] on input "text" at bounding box center [286, 156] width 139 height 14
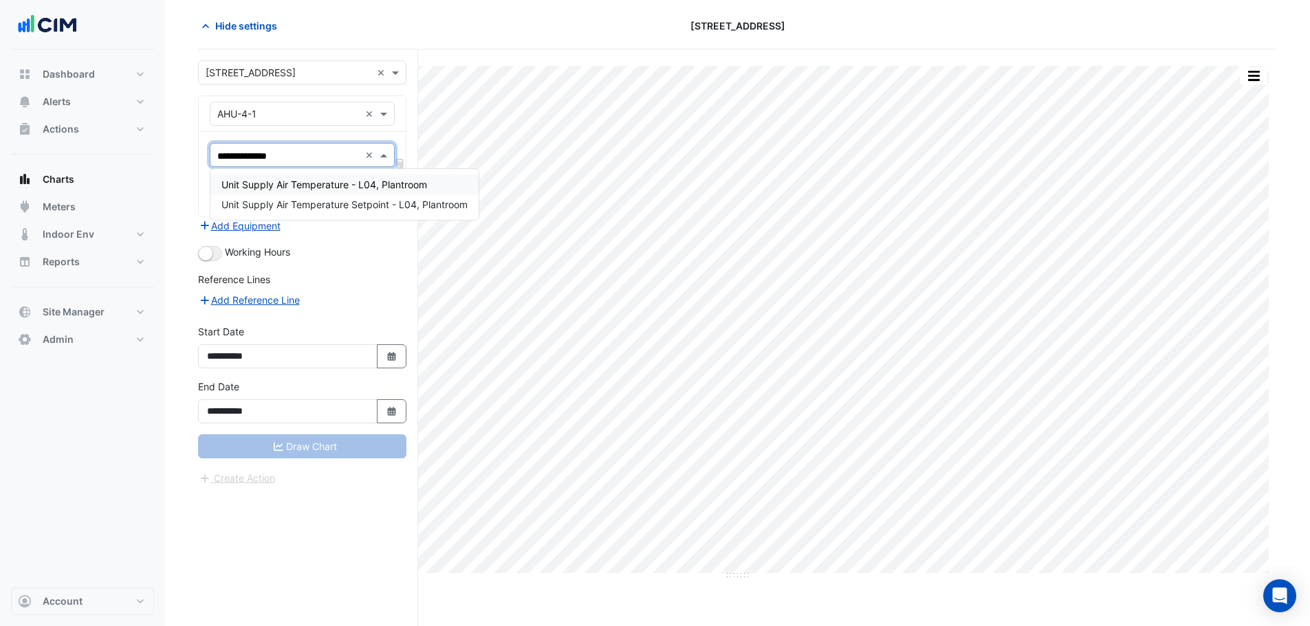
type input "**********"
click at [299, 205] on span "Unit Supply Air Temperature Setpoint - L04, Plantroom" at bounding box center [344, 205] width 246 height 12
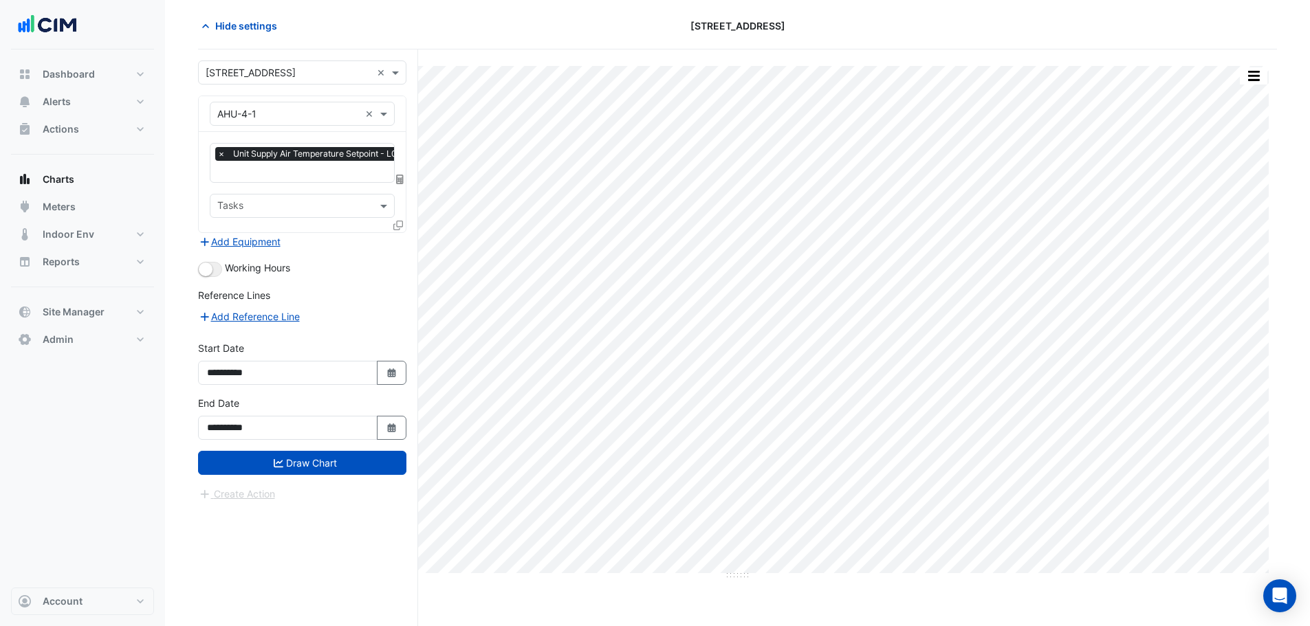
click at [393, 227] on icon at bounding box center [398, 226] width 10 height 10
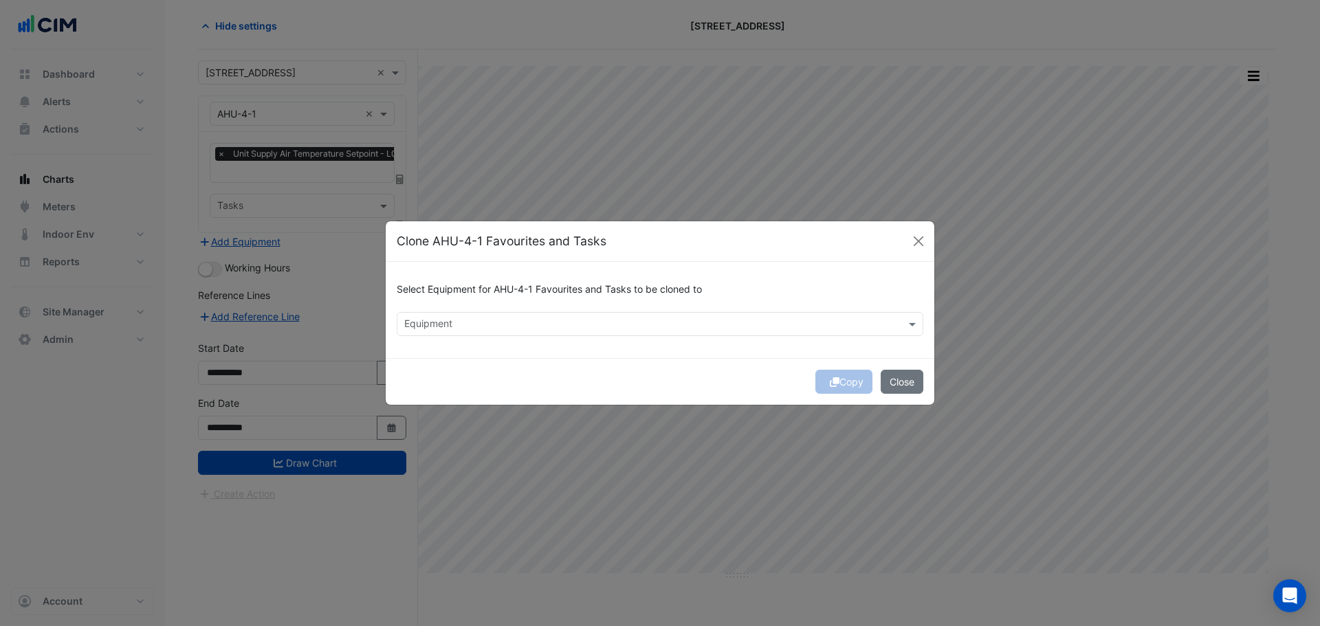
click at [449, 320] on input "text" at bounding box center [652, 325] width 496 height 14
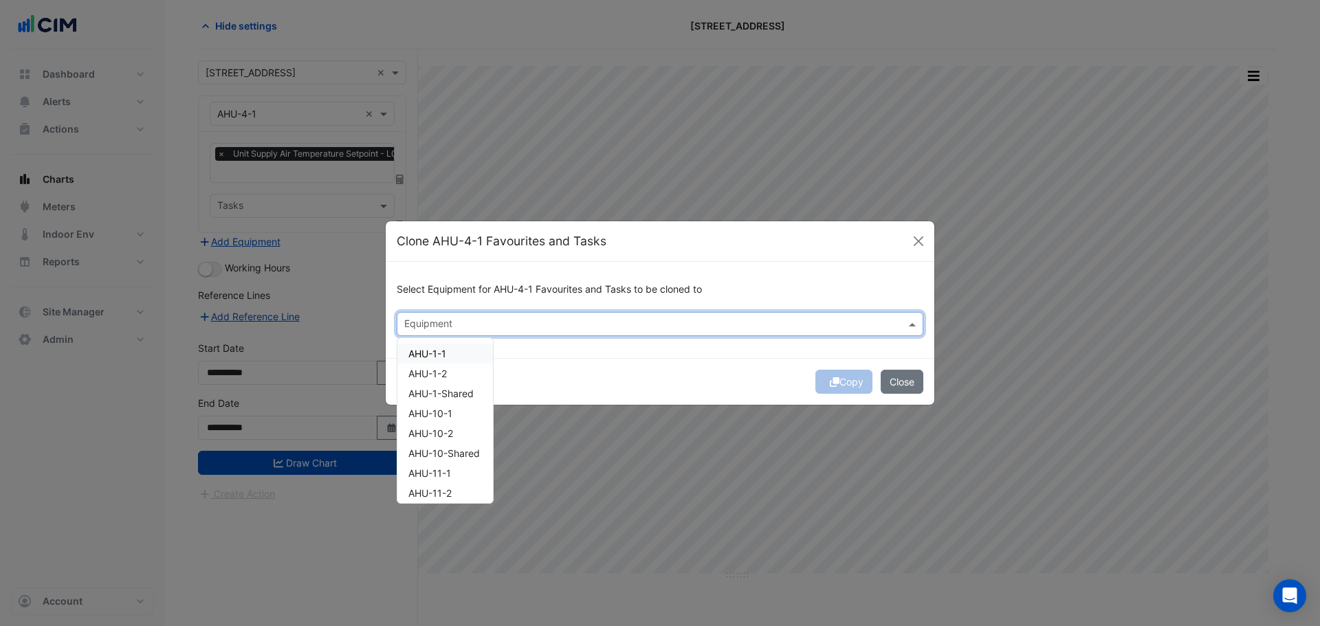
click at [448, 355] on div "AHU-1-1" at bounding box center [445, 354] width 96 height 20
drag, startPoint x: 460, startPoint y: 371, endPoint x: 469, endPoint y: 391, distance: 21.8
click at [461, 372] on div "AHU-1-2" at bounding box center [445, 374] width 96 height 20
click at [469, 413] on div "AHU-10-1" at bounding box center [445, 414] width 96 height 20
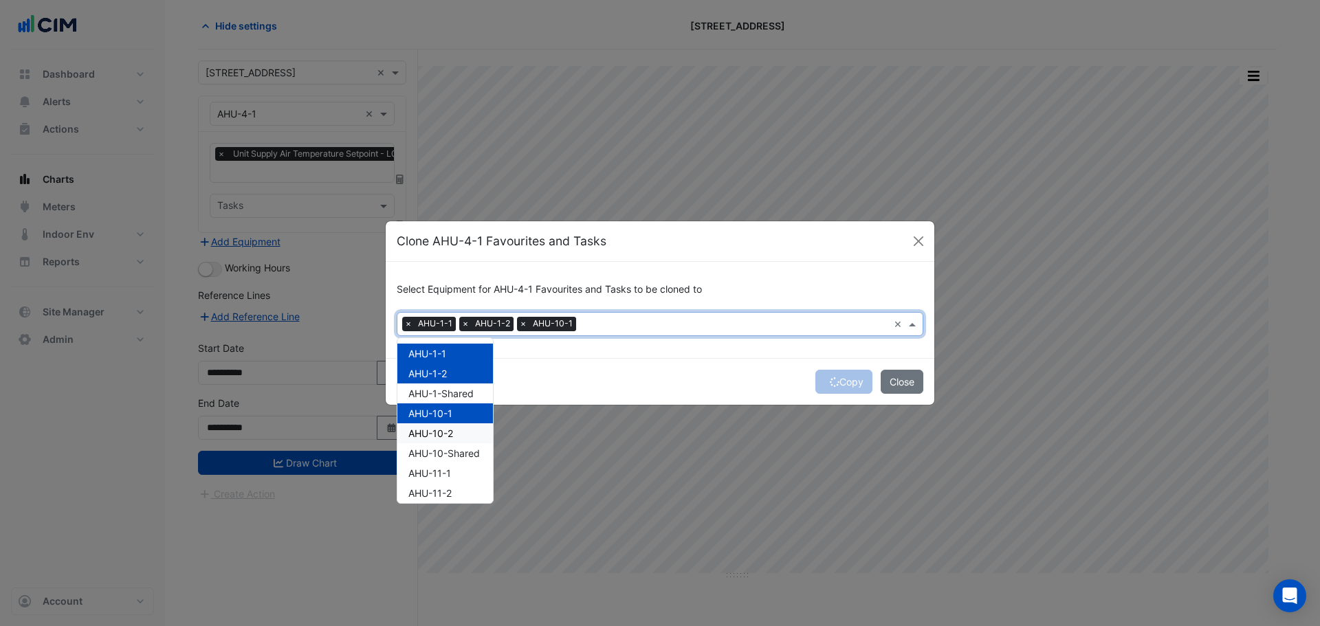
click at [472, 433] on div "AHU-10-2" at bounding box center [445, 433] width 96 height 20
click at [463, 478] on div "AHU-11-1" at bounding box center [445, 473] width 96 height 20
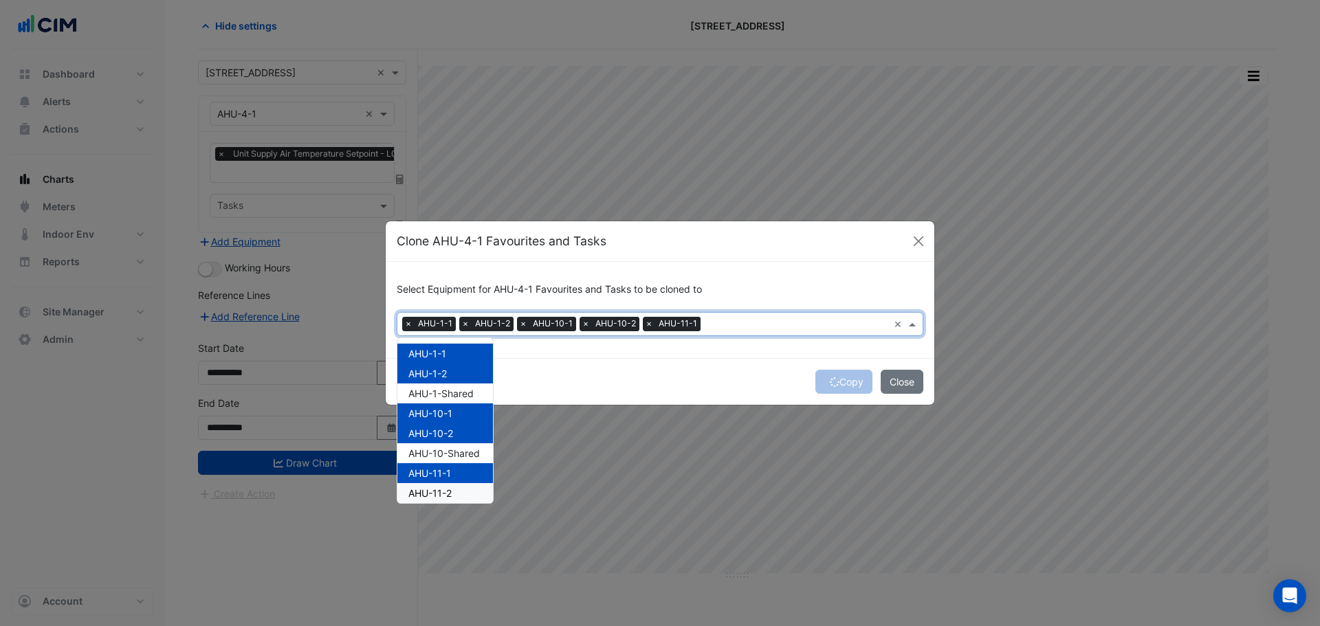
click at [463, 490] on div "AHU-11-2" at bounding box center [445, 493] width 96 height 20
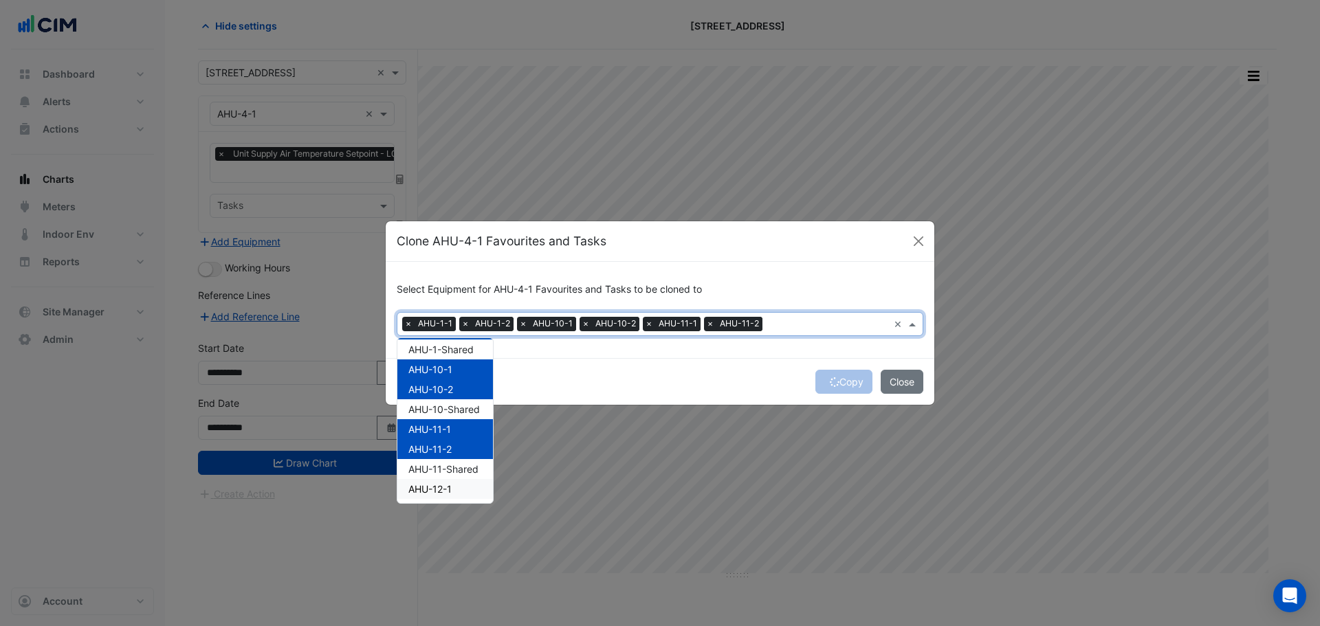
scroll to position [69, 0]
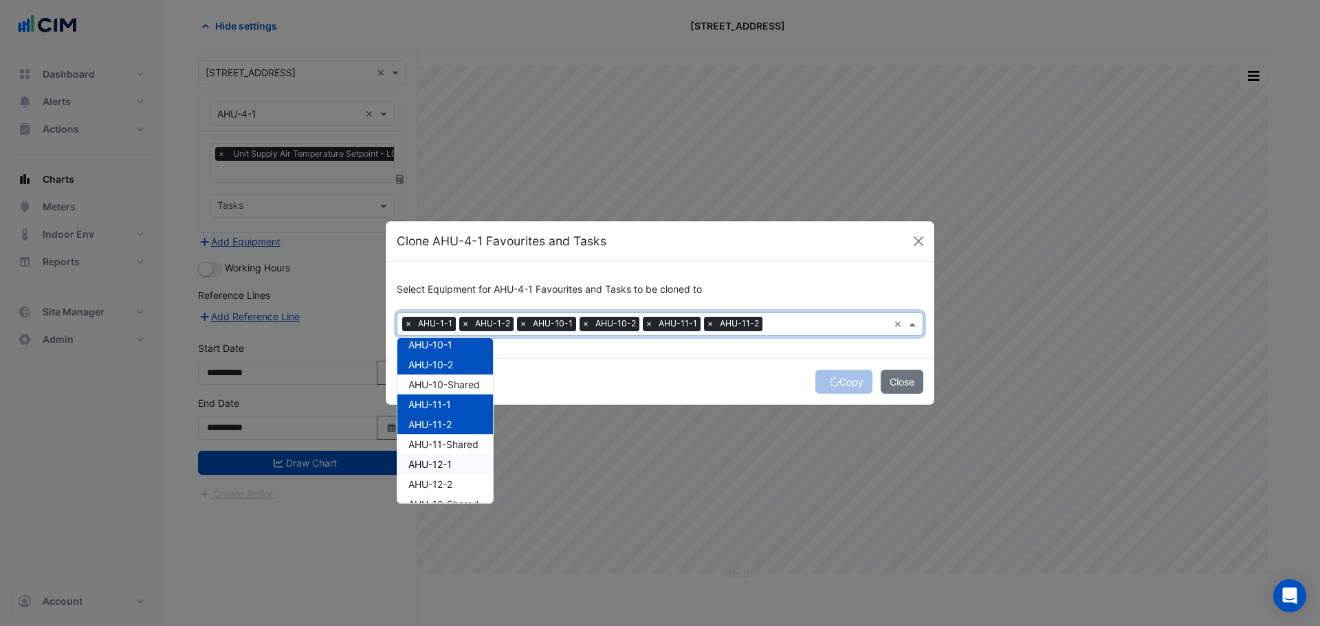
click at [461, 470] on div "AHU-12-1" at bounding box center [445, 464] width 96 height 20
click at [463, 483] on div "AHU-12-2" at bounding box center [445, 484] width 96 height 20
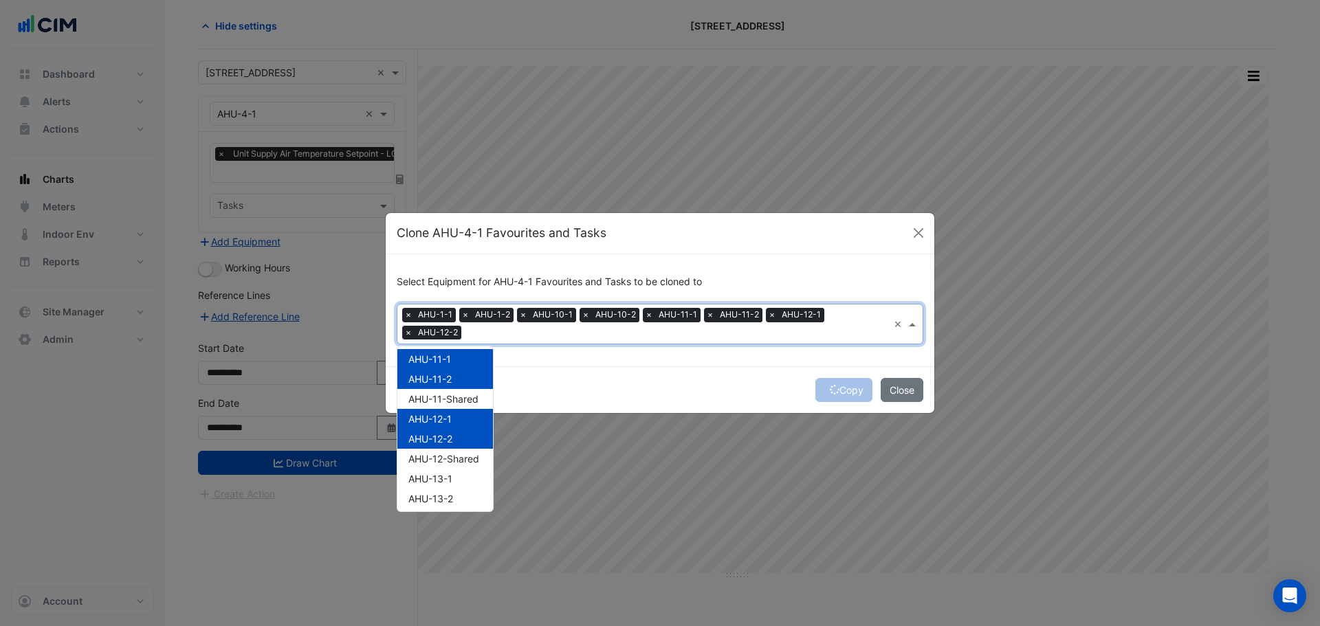
scroll to position [137, 0]
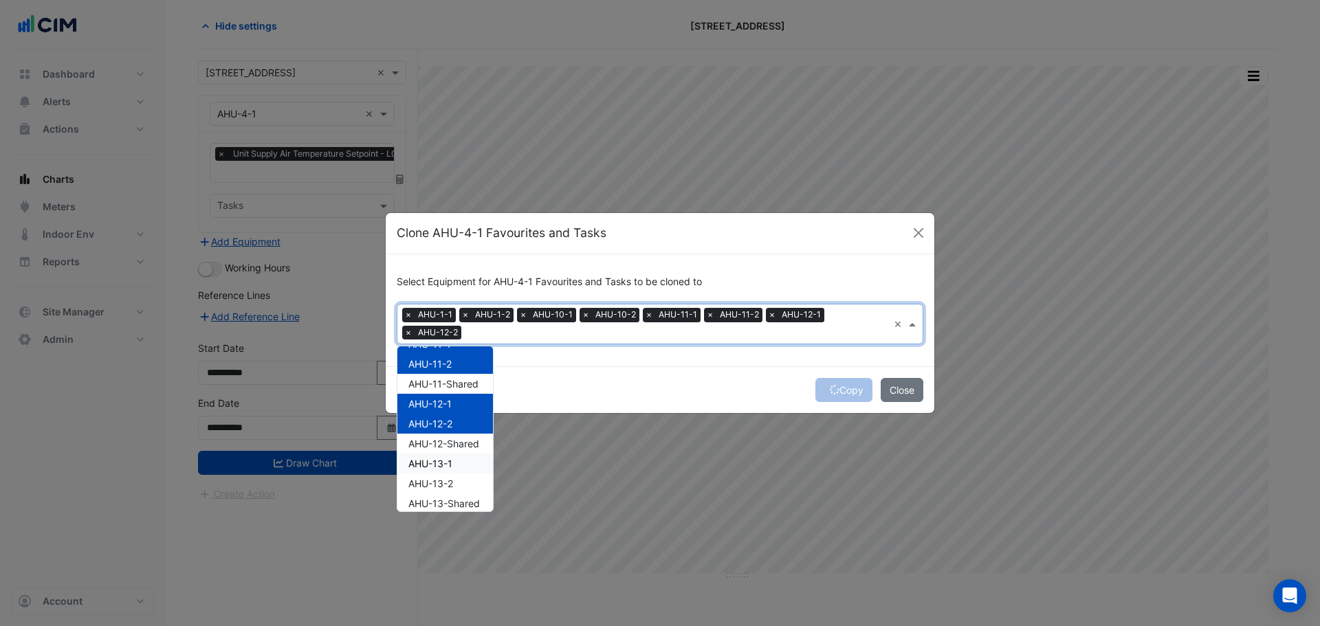
click at [462, 467] on div "AHU-13-1" at bounding box center [445, 464] width 96 height 20
click at [462, 476] on div "AHU-13-2" at bounding box center [445, 484] width 96 height 20
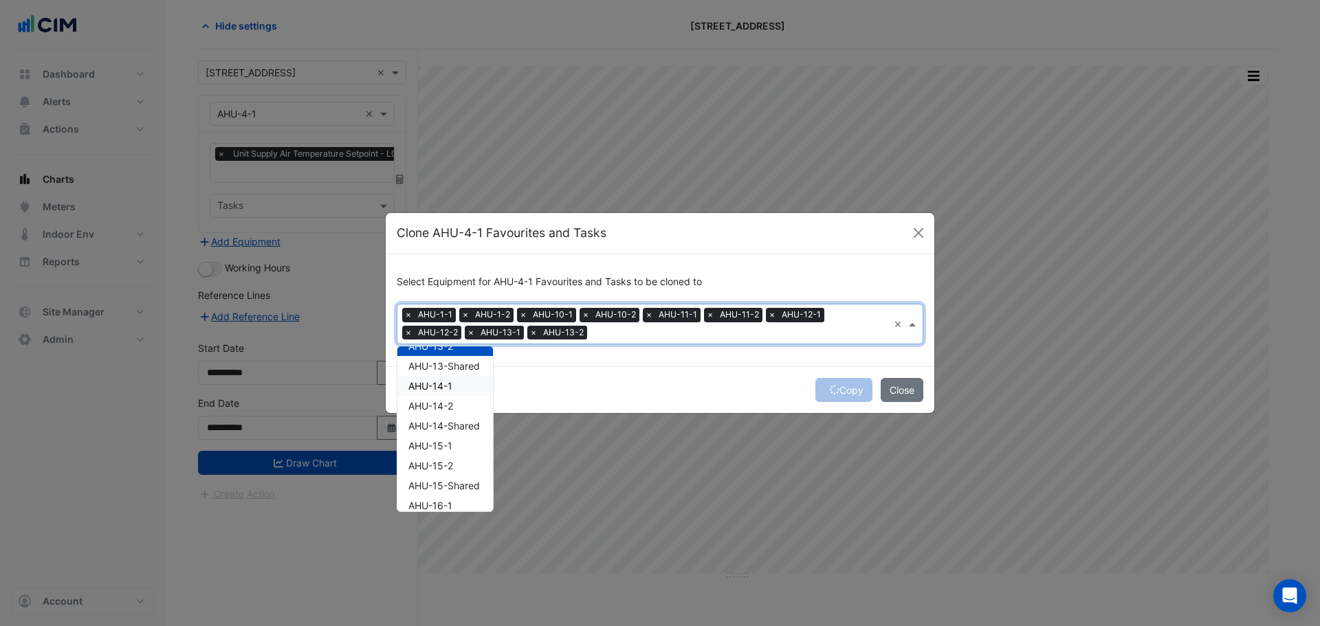
drag, startPoint x: 443, startPoint y: 382, endPoint x: 452, endPoint y: 405, distance: 25.0
click at [445, 383] on span "AHU-14-1" at bounding box center [430, 386] width 44 height 12
click at [453, 408] on span "AHU-14-2" at bounding box center [430, 406] width 45 height 12
click at [460, 450] on div "AHU-15-1" at bounding box center [445, 446] width 96 height 20
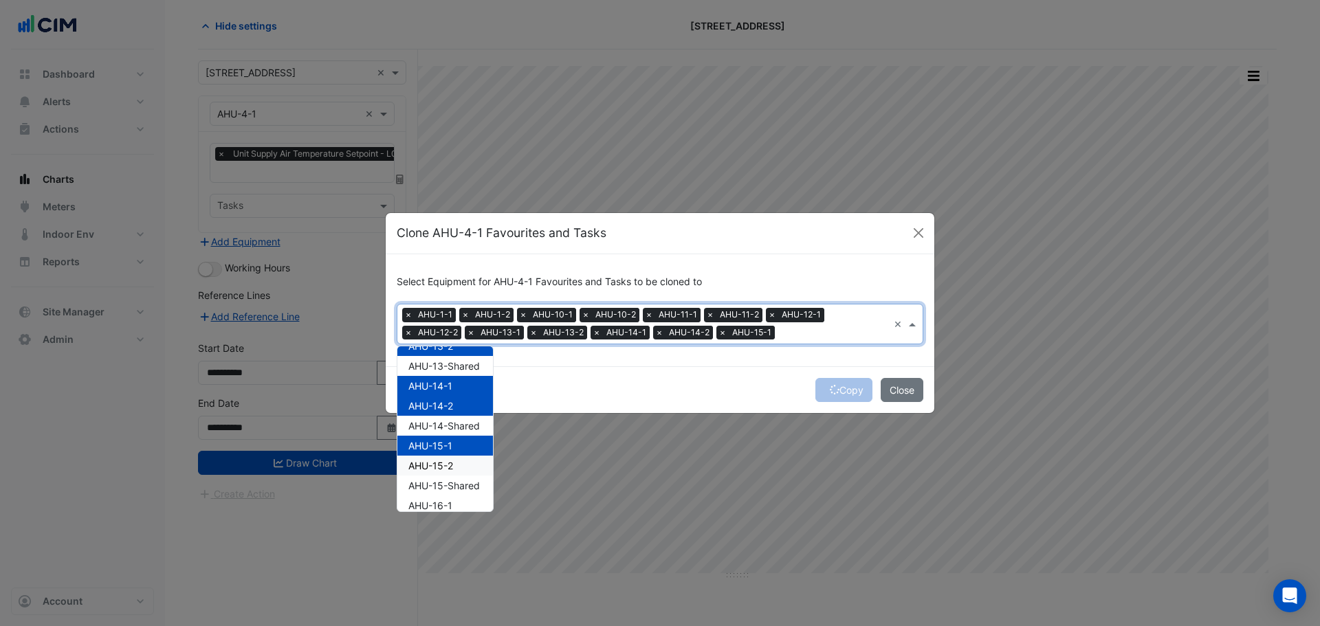
click at [463, 472] on div "AHU-15-2" at bounding box center [445, 466] width 96 height 20
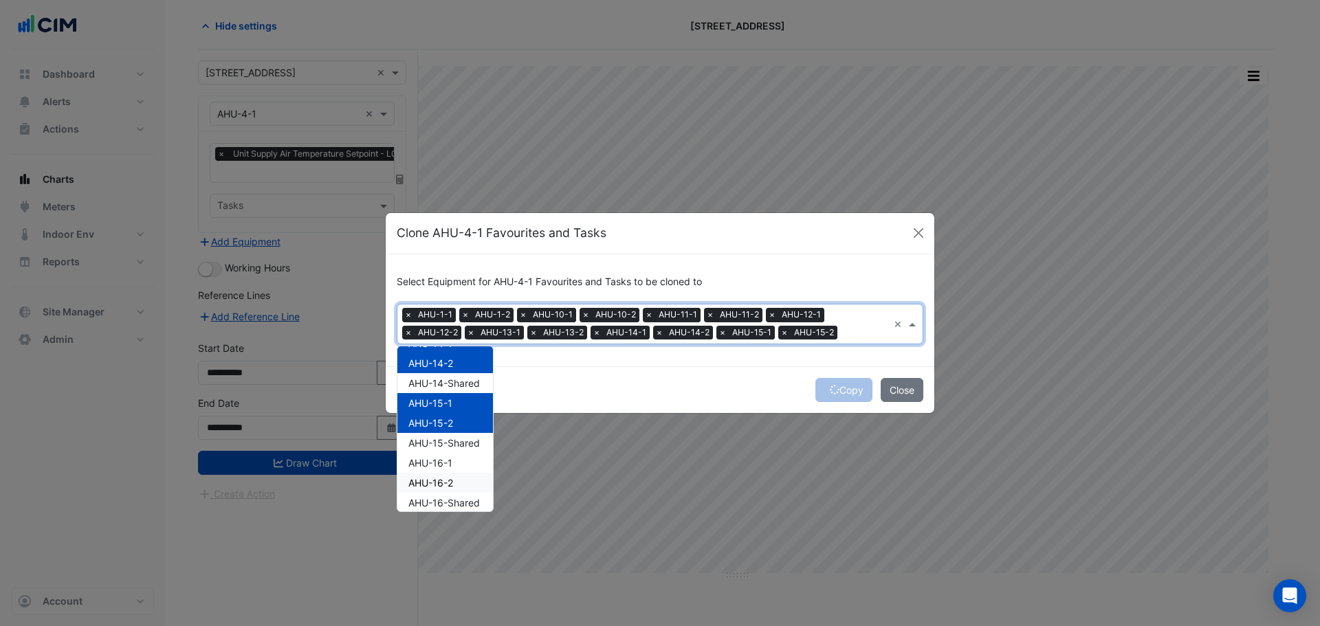
scroll to position [344, 0]
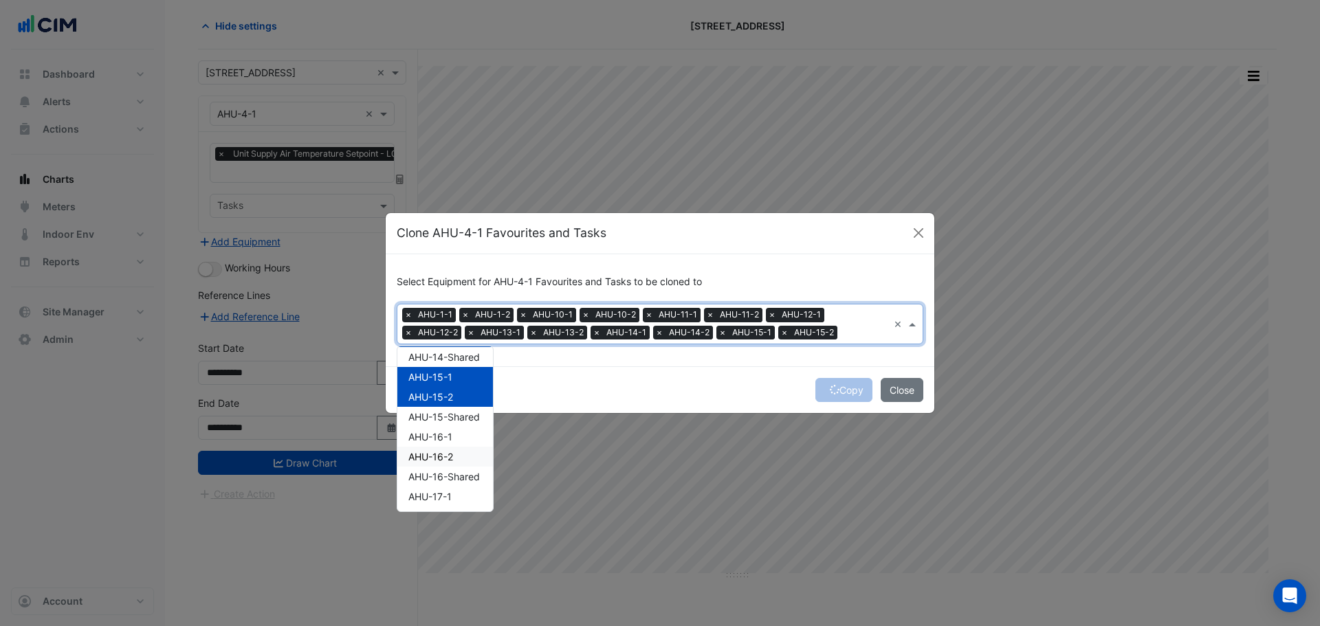
click at [462, 439] on div "AHU-16-1" at bounding box center [445, 437] width 96 height 20
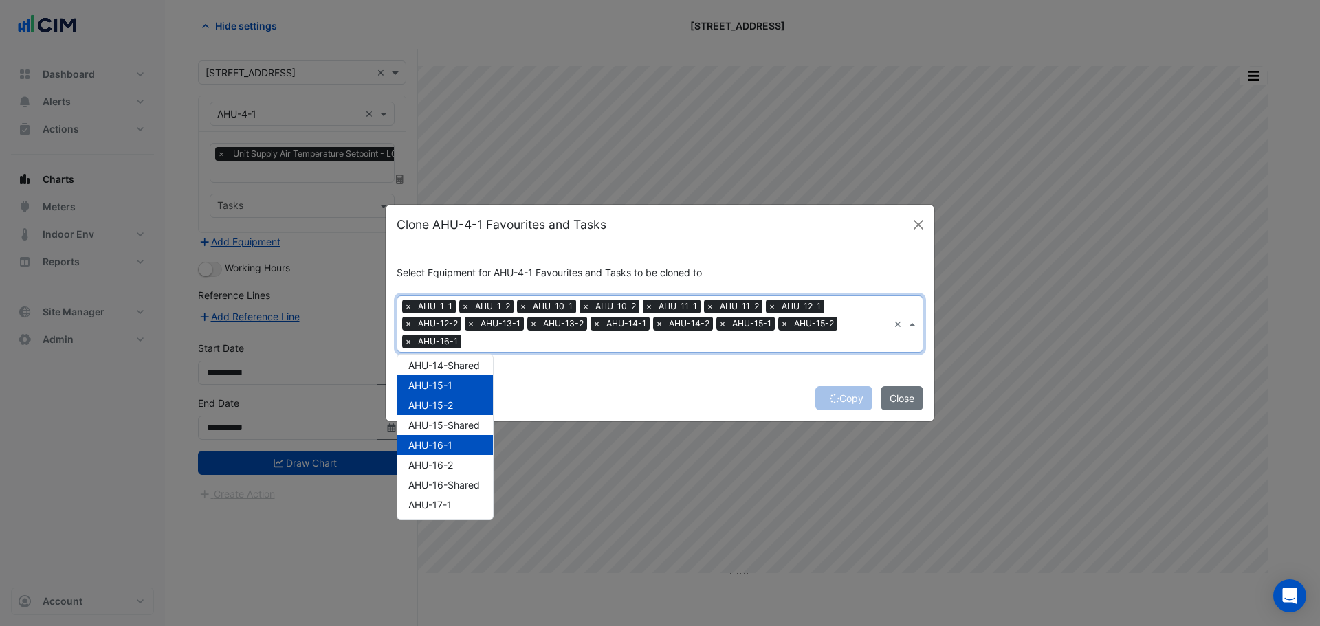
click at [458, 458] on div "AHU-16-2" at bounding box center [445, 465] width 96 height 20
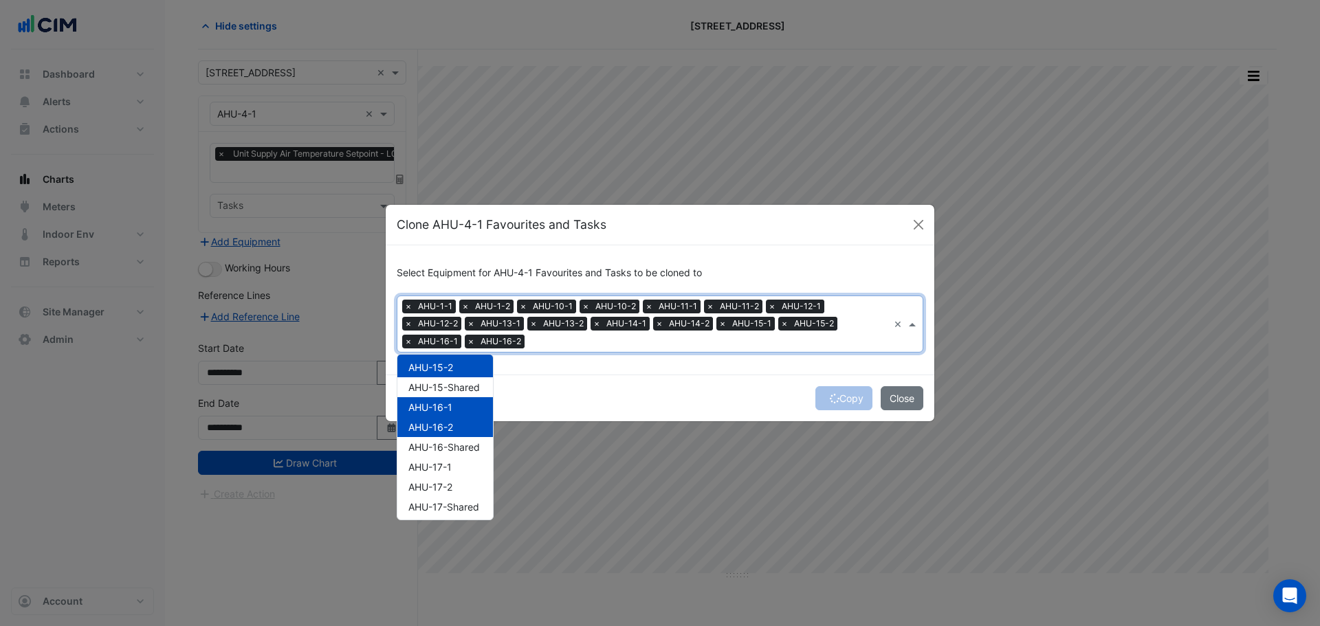
scroll to position [412, 0]
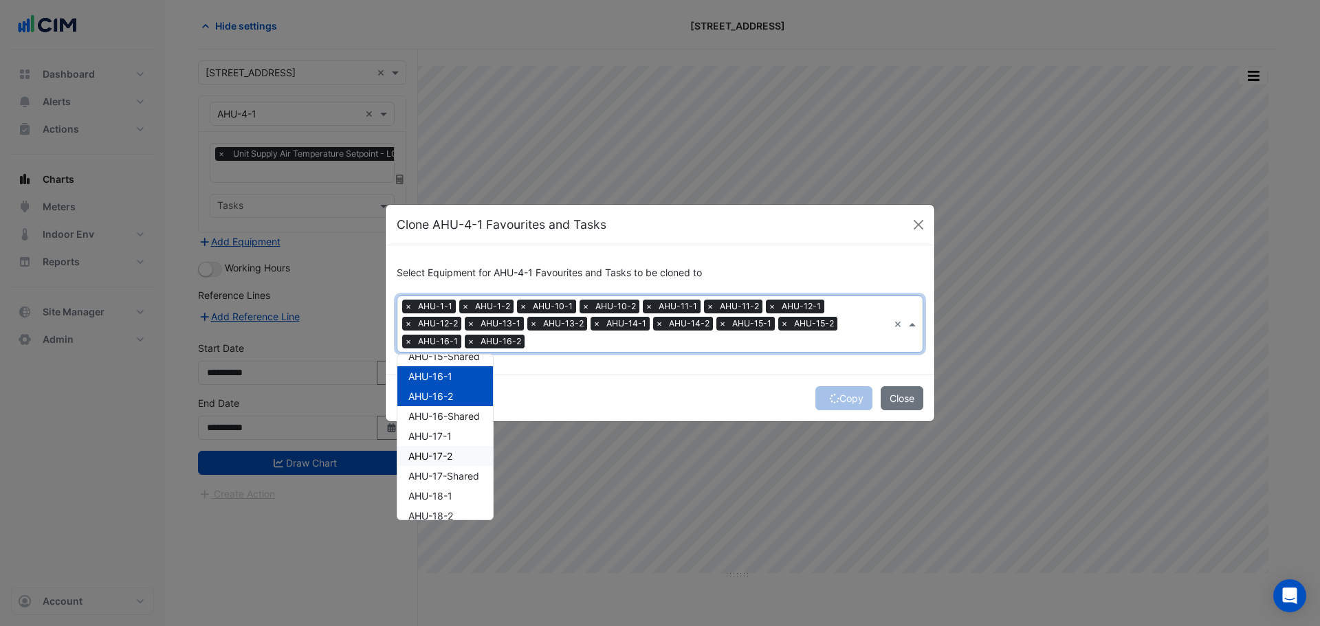
click at [463, 446] on div "AHU-17-2" at bounding box center [445, 456] width 96 height 20
click at [463, 457] on div "AHU-17-2" at bounding box center [445, 456] width 96 height 20
click at [463, 432] on div "AHU-17-1" at bounding box center [445, 436] width 96 height 20
click at [459, 457] on div "AHU-17-2" at bounding box center [445, 456] width 96 height 20
click at [457, 503] on div "AHU-18-1" at bounding box center [445, 496] width 96 height 20
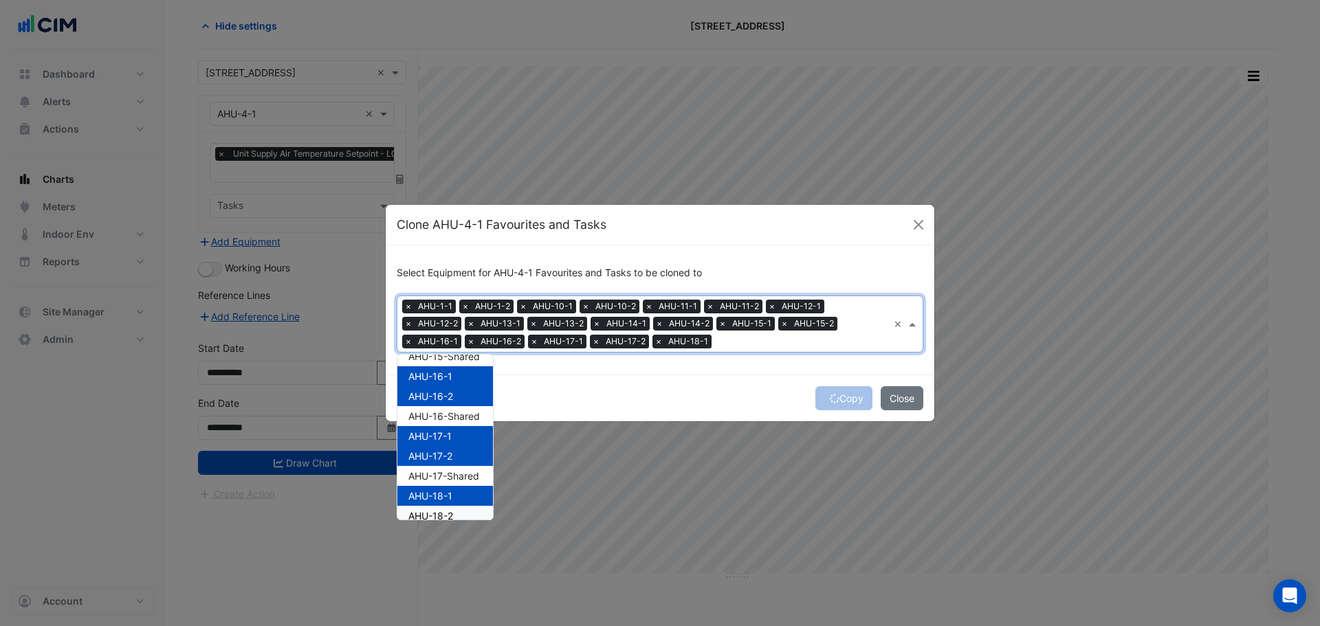
click at [459, 522] on ngb-modal-window "Clone AHU-4-1 Favourites and Tasks Select Equipment for AHU-4-1 Favourites and …" at bounding box center [660, 313] width 1320 height 626
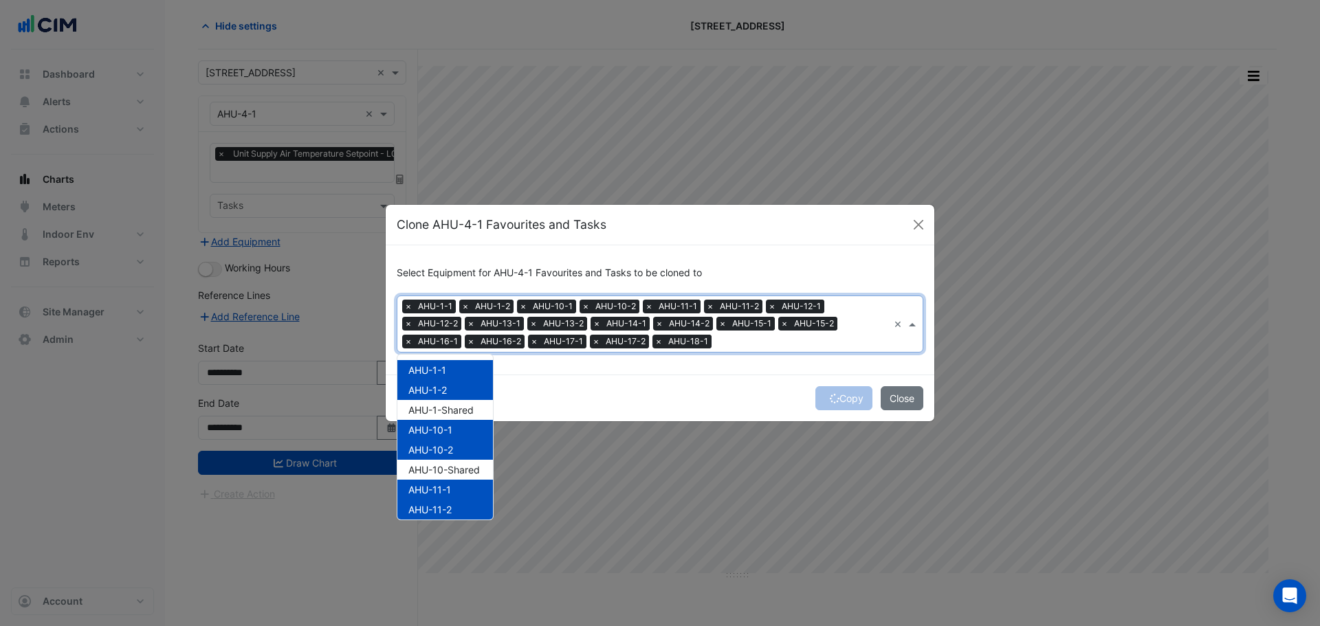
click at [717, 341] on input "text" at bounding box center [802, 342] width 171 height 14
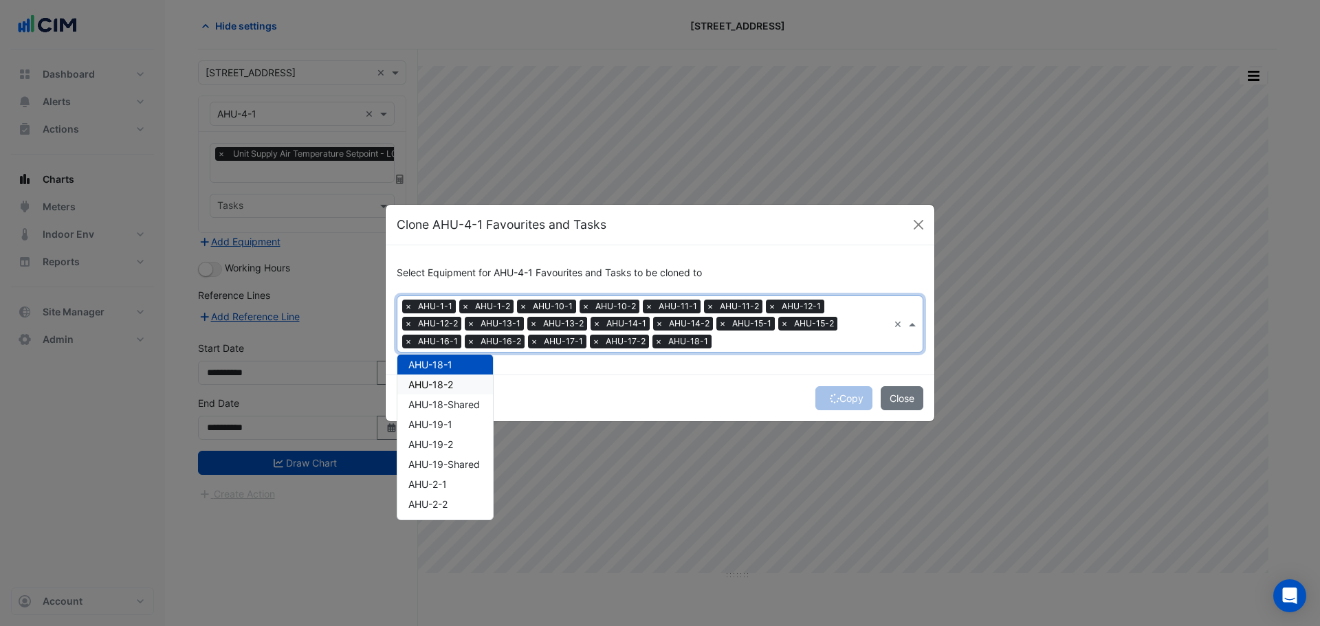
click at [445, 384] on span "AHU-18-2" at bounding box center [430, 385] width 45 height 12
click at [463, 430] on div "AHU-19-1" at bounding box center [445, 425] width 96 height 20
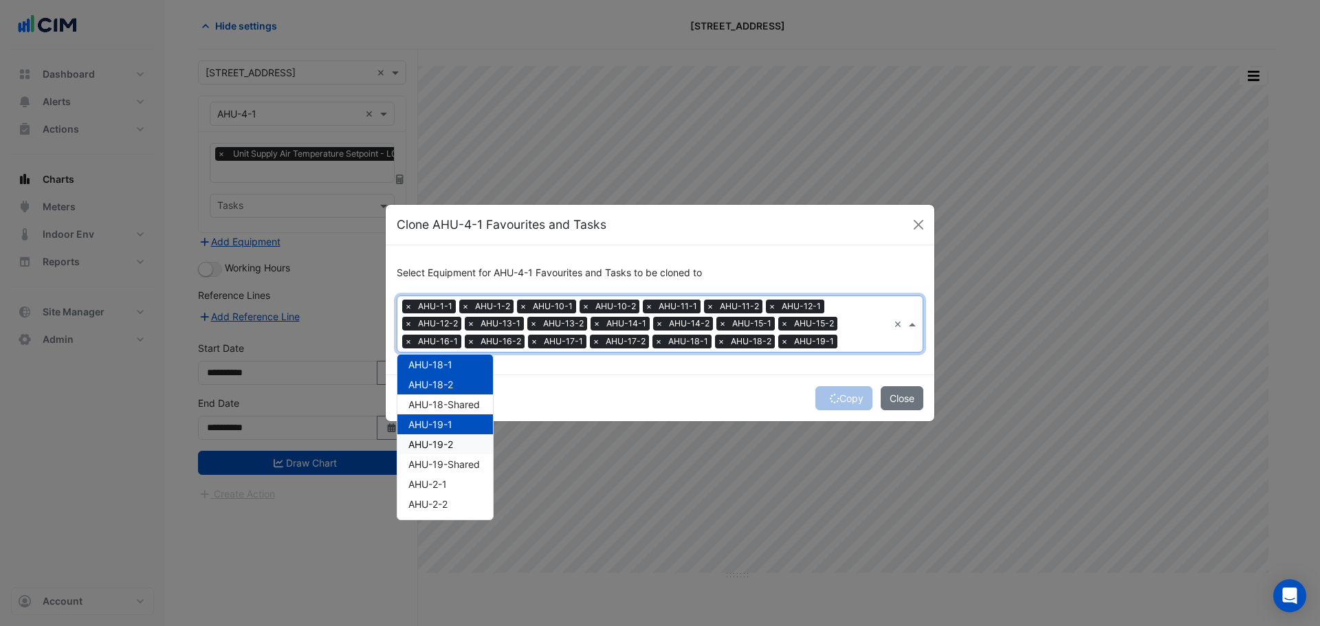
click at [461, 445] on div "AHU-19-2" at bounding box center [445, 444] width 96 height 20
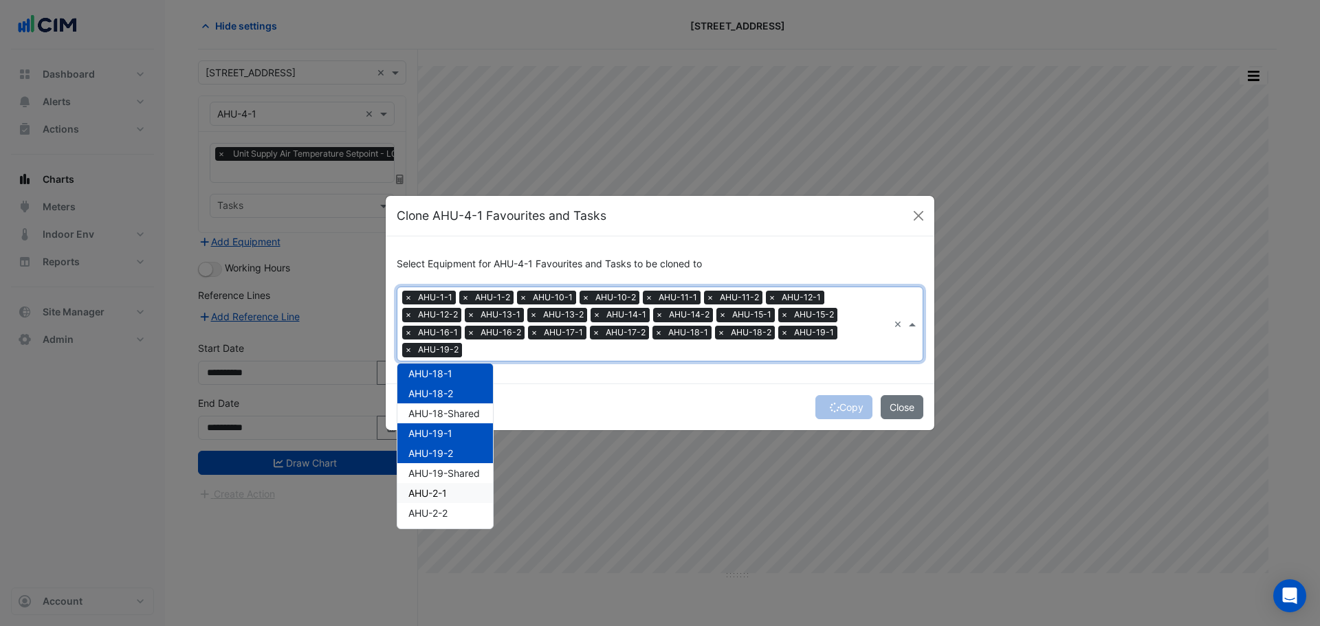
click at [448, 494] on div "AHU-2-1" at bounding box center [445, 493] width 96 height 20
click at [452, 505] on div "AHU-2-2" at bounding box center [445, 513] width 96 height 20
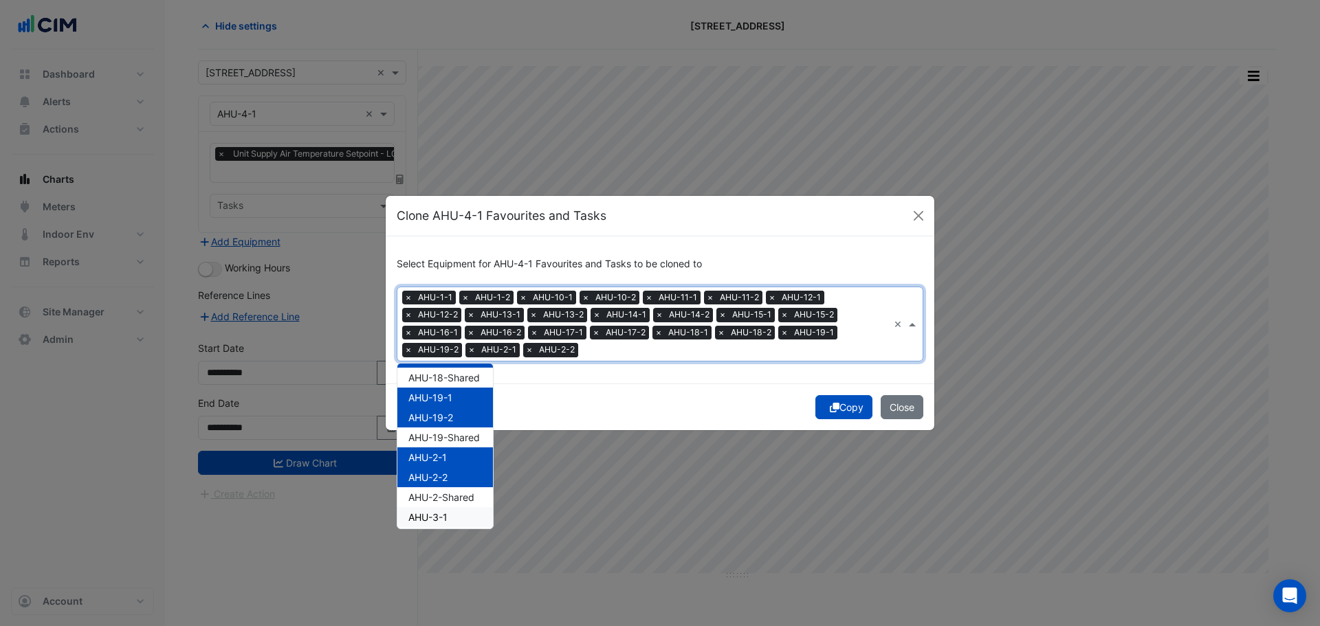
scroll to position [612, 0]
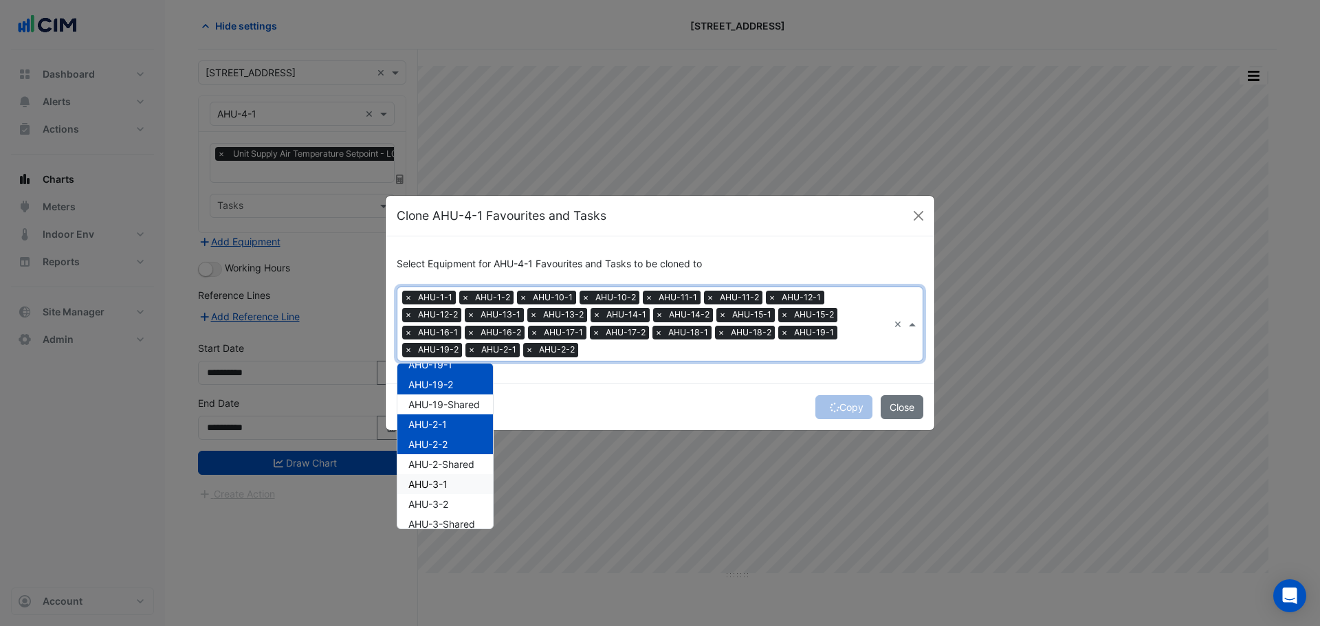
click at [457, 483] on div "AHU-3-1" at bounding box center [445, 484] width 96 height 20
click at [458, 503] on div "AHU-3-2" at bounding box center [445, 504] width 96 height 20
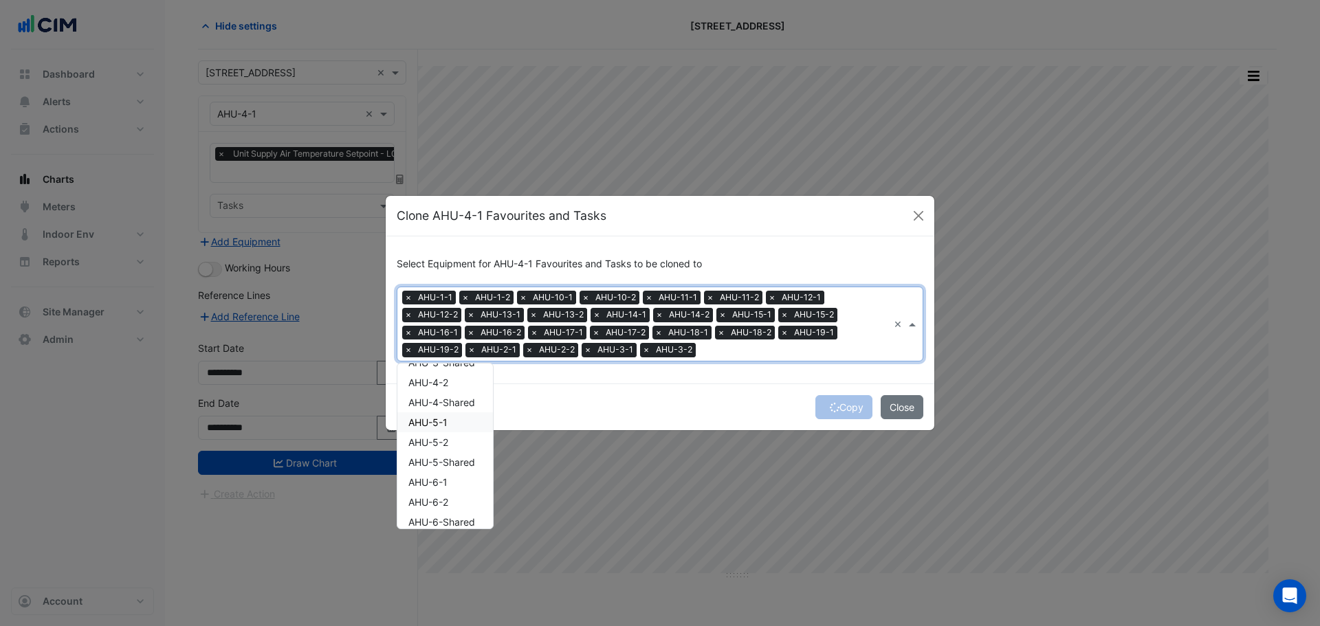
scroll to position [750, 0]
click at [451, 402] on div "AHU-4-2" at bounding box center [445, 407] width 96 height 20
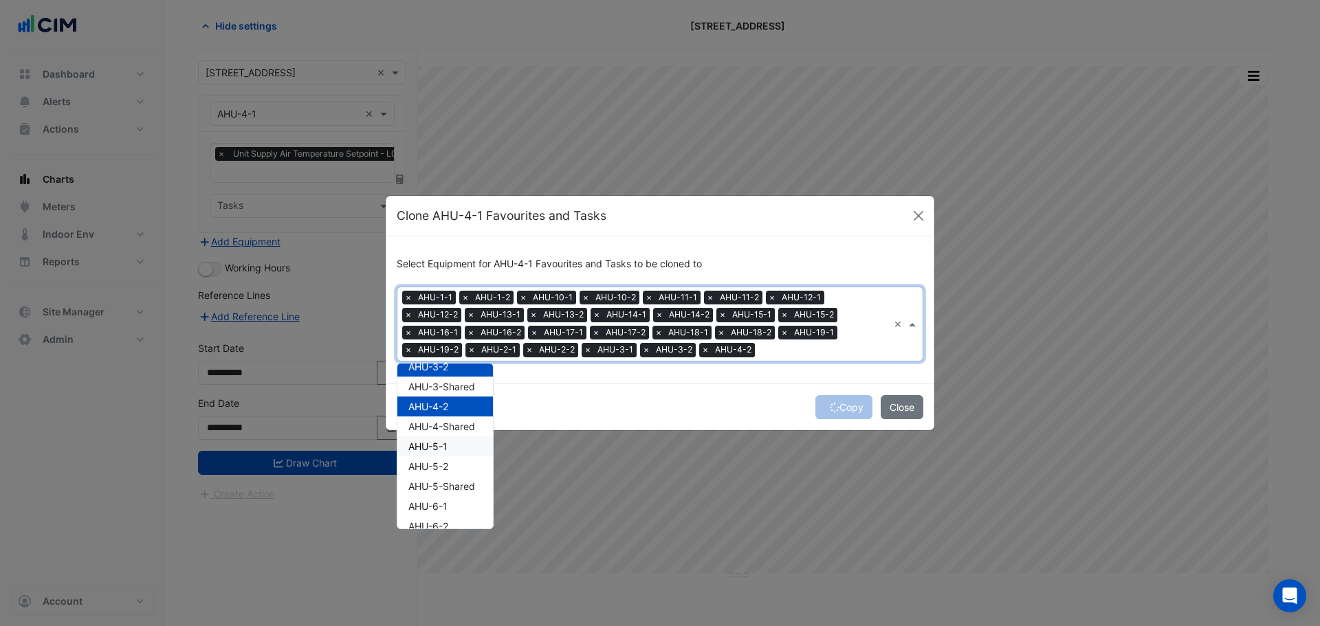
click at [464, 448] on div "AHU-5-1" at bounding box center [445, 447] width 96 height 20
click at [459, 470] on div "AHU-5-2" at bounding box center [445, 466] width 96 height 20
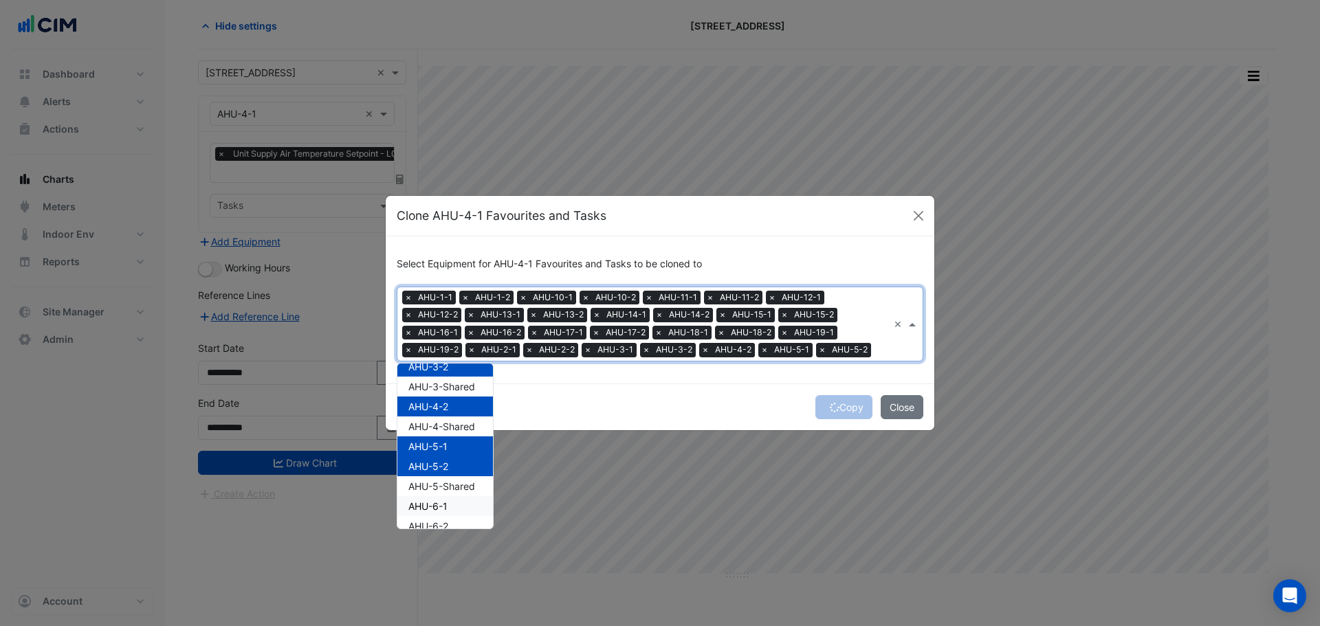
click at [456, 509] on div "AHU-6-1" at bounding box center [445, 506] width 96 height 20
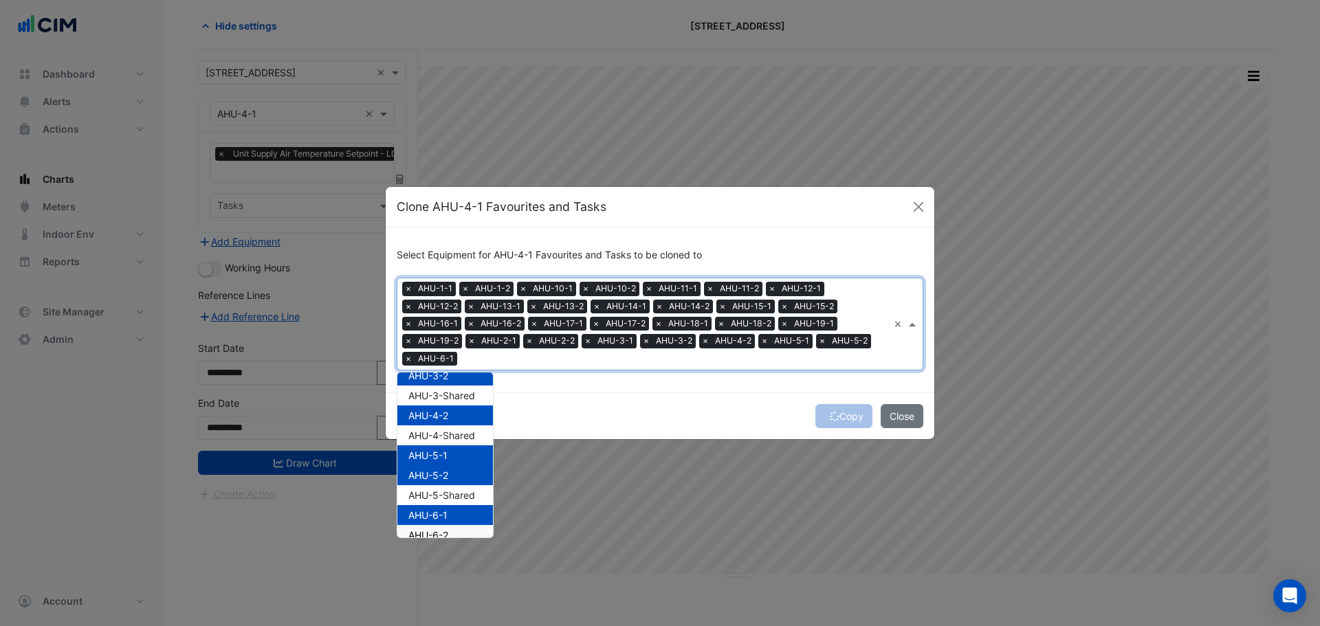
click at [456, 525] on div "AHU-6-2" at bounding box center [445, 535] width 96 height 20
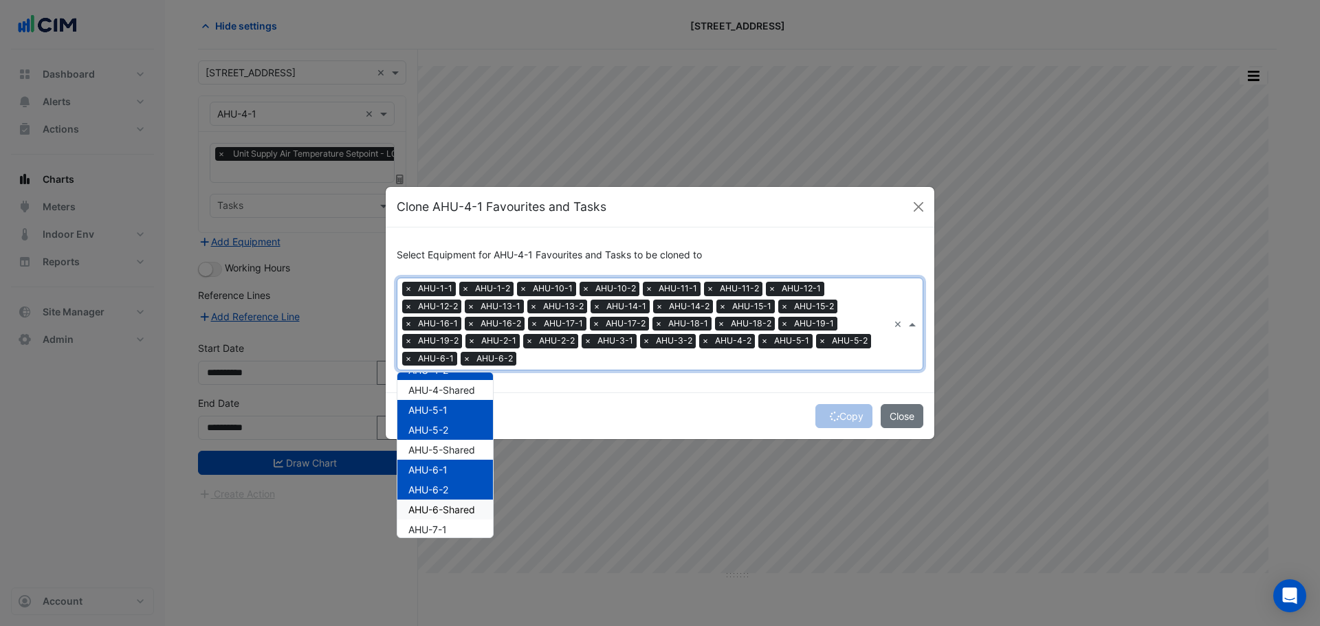
scroll to position [819, 0]
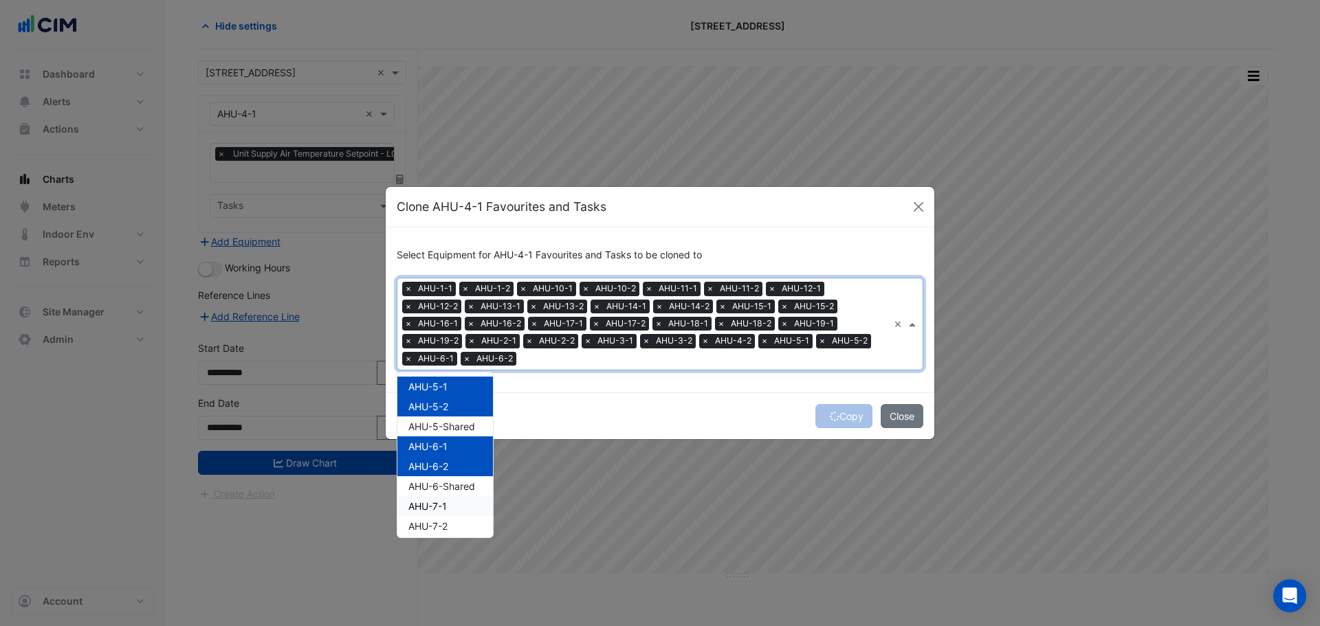
click at [449, 510] on div "AHU-7-1" at bounding box center [445, 506] width 96 height 20
click at [444, 522] on span "AHU-7-2" at bounding box center [427, 526] width 39 height 12
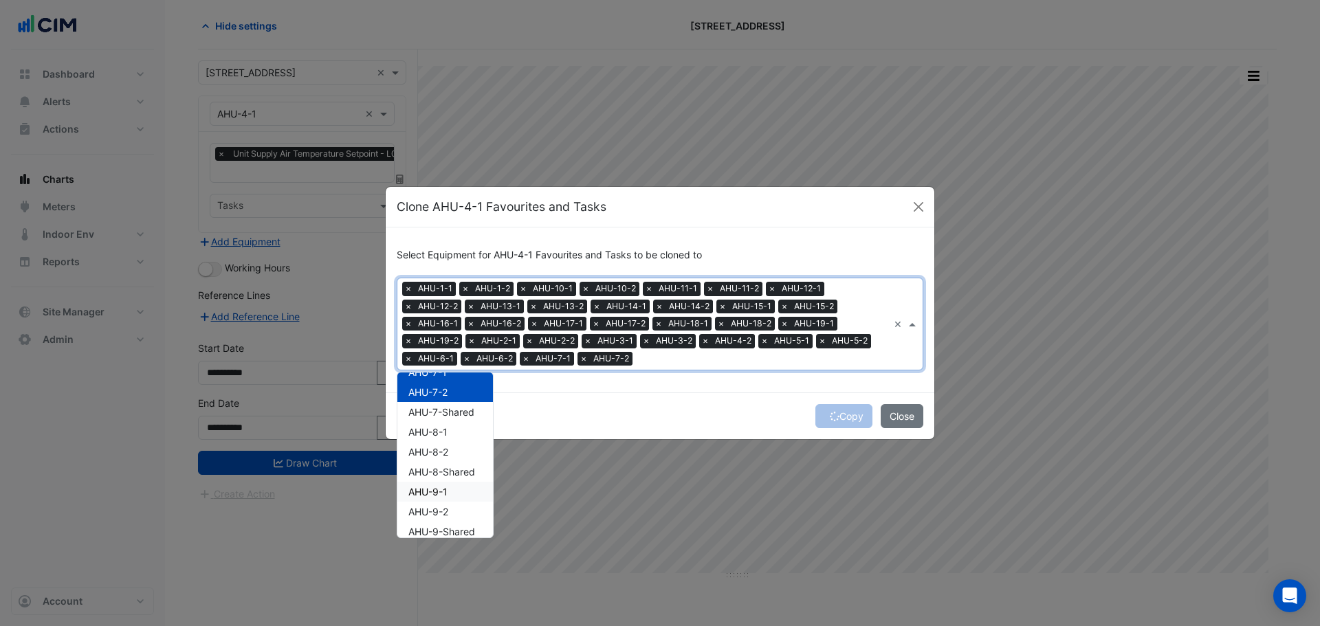
scroll to position [956, 0]
click at [450, 426] on div "AHU-8-1" at bounding box center [445, 429] width 96 height 20
click at [450, 450] on div "AHU-8-2" at bounding box center [445, 449] width 96 height 20
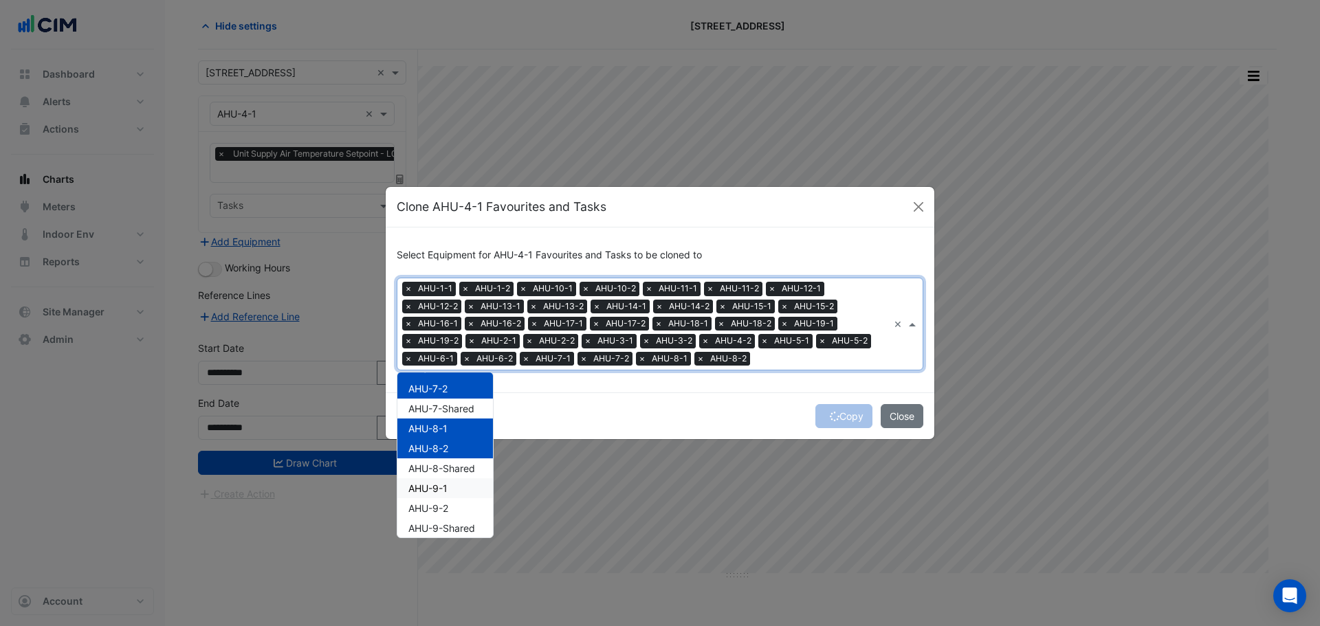
click at [454, 486] on div "AHU-9-1" at bounding box center [445, 488] width 96 height 20
click at [452, 505] on div "AHU-9-2" at bounding box center [445, 508] width 96 height 20
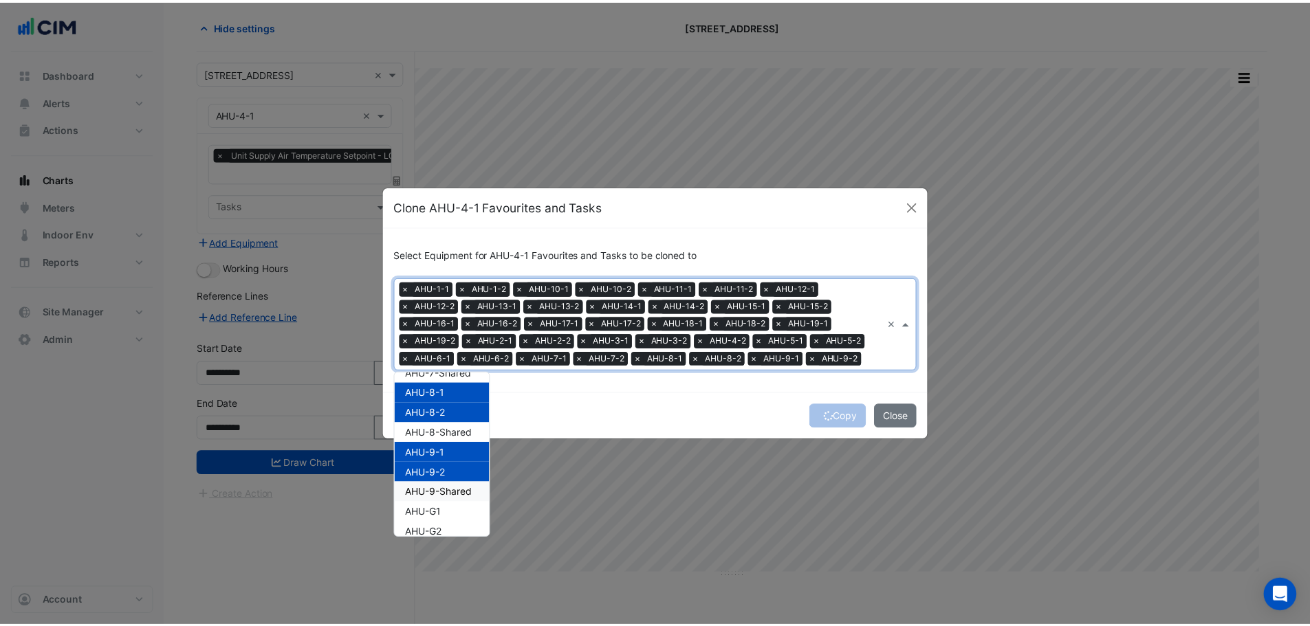
scroll to position [1022, 0]
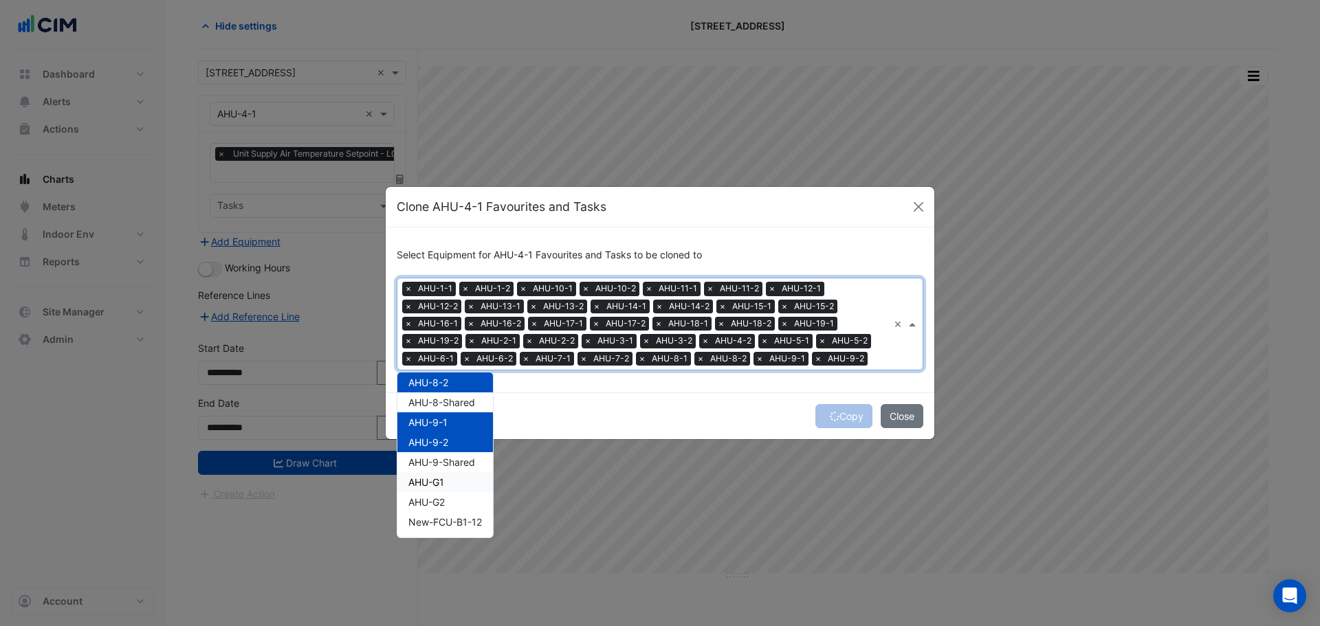
click at [459, 485] on div "AHU-G1" at bounding box center [445, 482] width 96 height 20
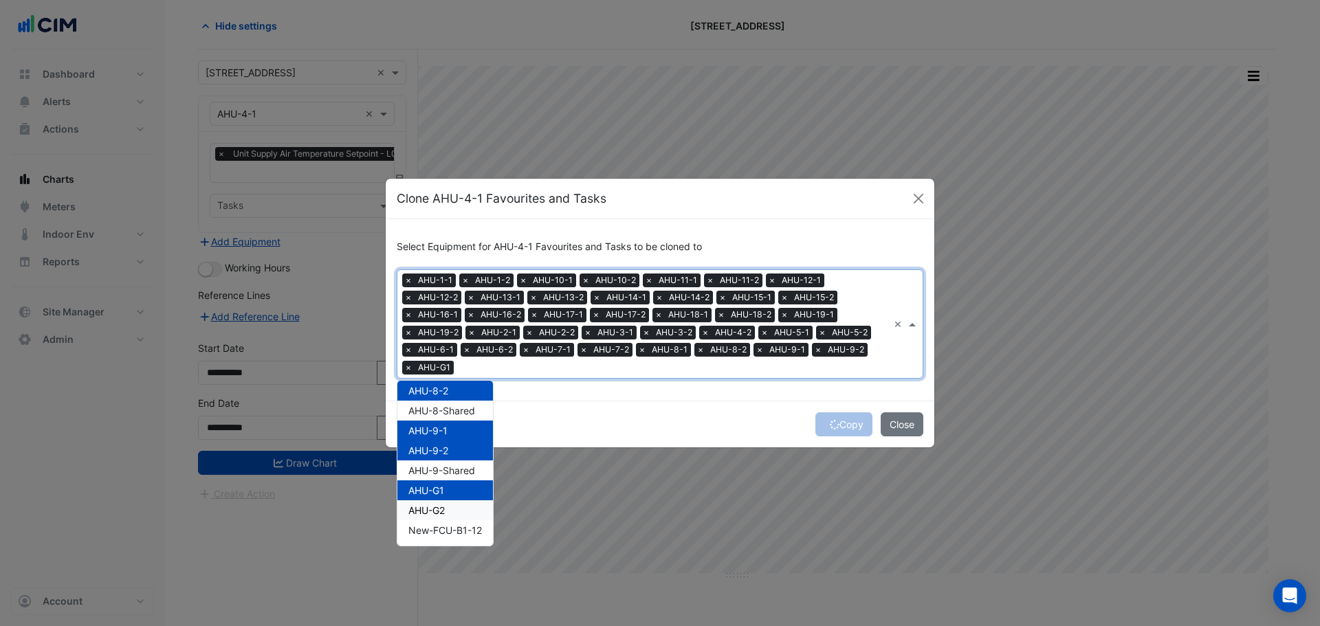
click at [456, 503] on div "AHU-G2" at bounding box center [445, 510] width 96 height 20
click at [727, 419] on div "Copy Close" at bounding box center [660, 424] width 549 height 47
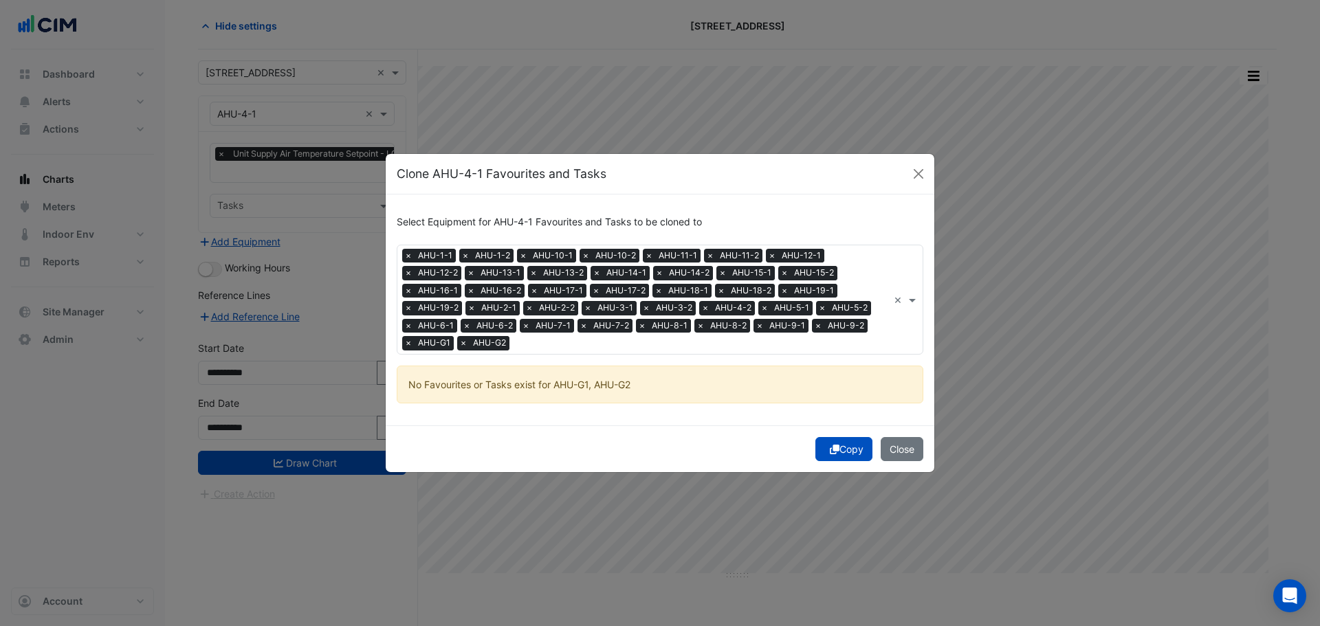
click at [844, 427] on div "Copy Close" at bounding box center [660, 449] width 549 height 47
click at [835, 446] on icon "submit" at bounding box center [835, 450] width 10 height 10
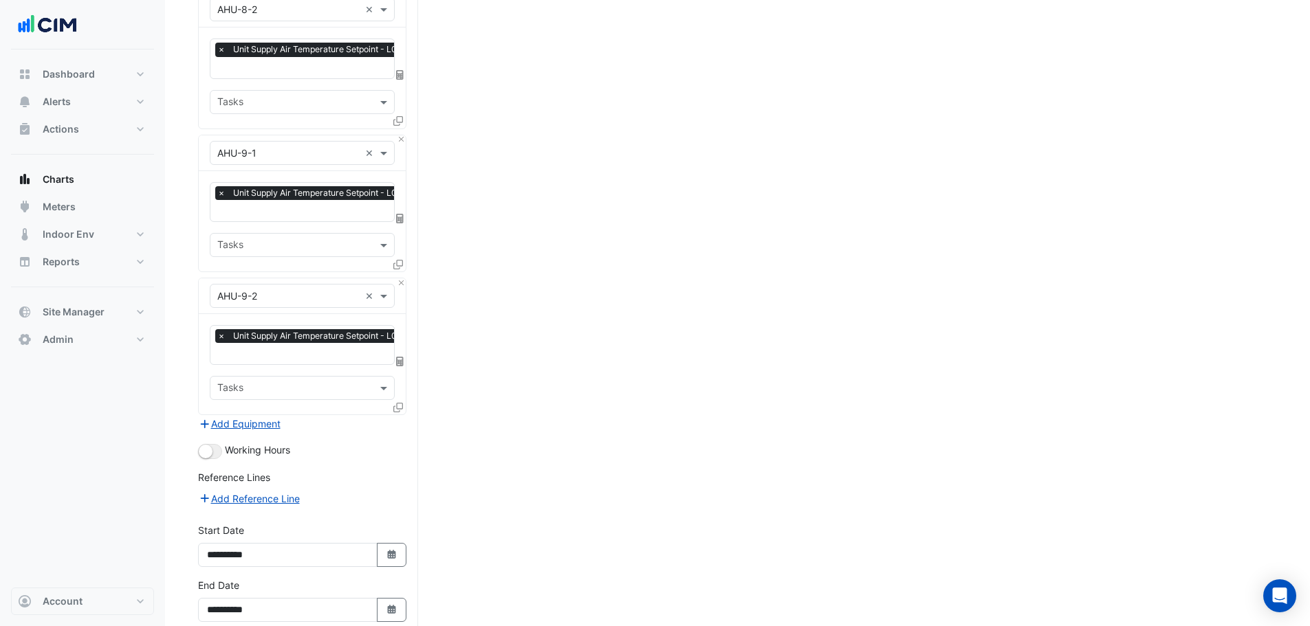
scroll to position [5187, 0]
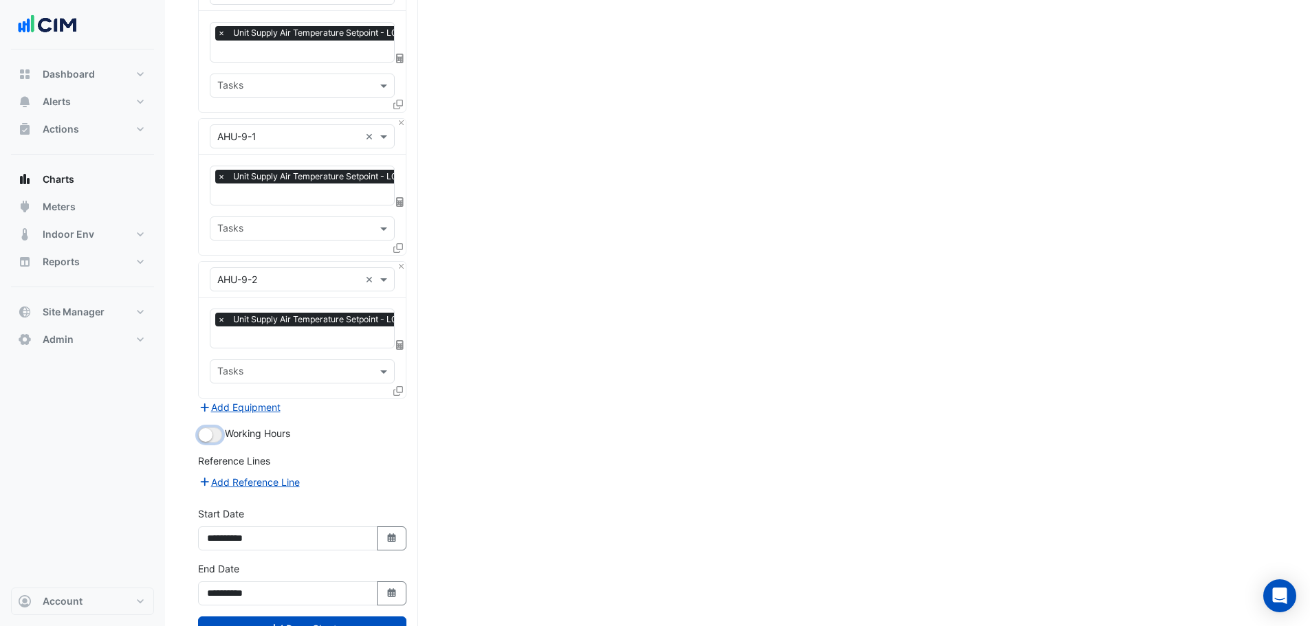
click at [208, 428] on small "button" at bounding box center [206, 435] width 14 height 14
click at [399, 527] on button "Select Date" at bounding box center [392, 539] width 30 height 24
select select "*"
select select "****"
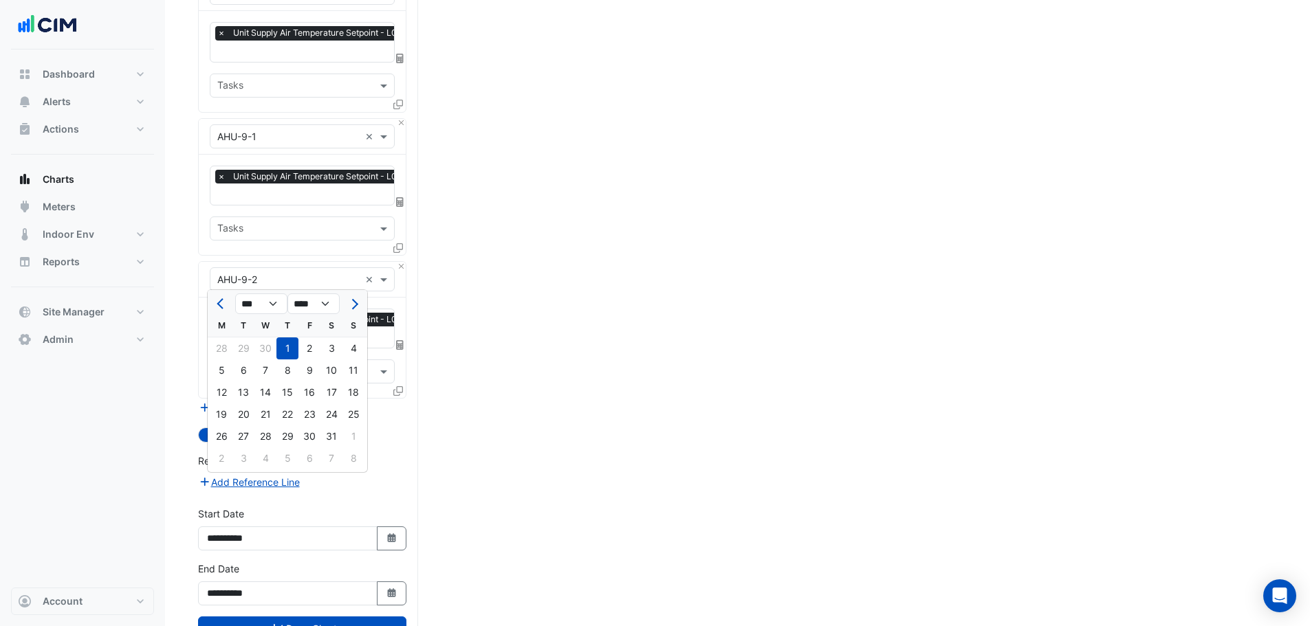
click at [362, 311] on div at bounding box center [353, 304] width 27 height 22
drag, startPoint x: 362, startPoint y: 311, endPoint x: 354, endPoint y: 307, distance: 8.6
click at [359, 310] on div at bounding box center [353, 304] width 27 height 22
click at [354, 307] on span "Next month" at bounding box center [353, 304] width 10 height 10
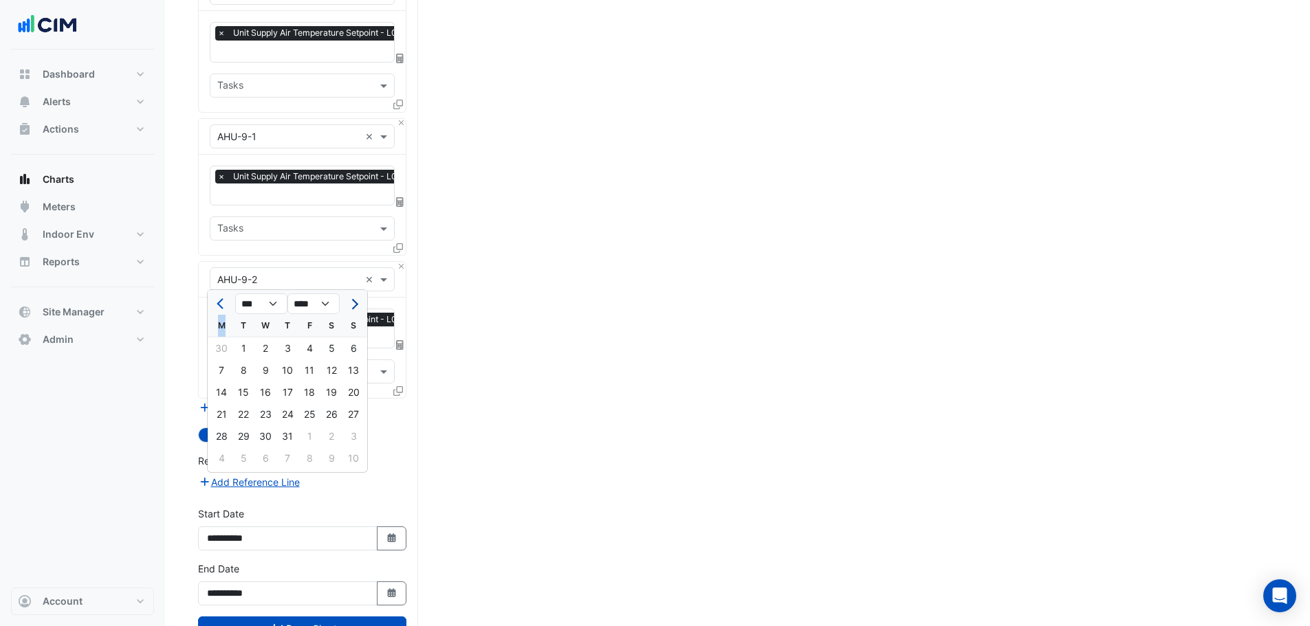
click at [357, 306] on button "Next month" at bounding box center [353, 304] width 16 height 22
select select "*"
click at [219, 391] on div "15" at bounding box center [221, 393] width 22 height 22
type input "**********"
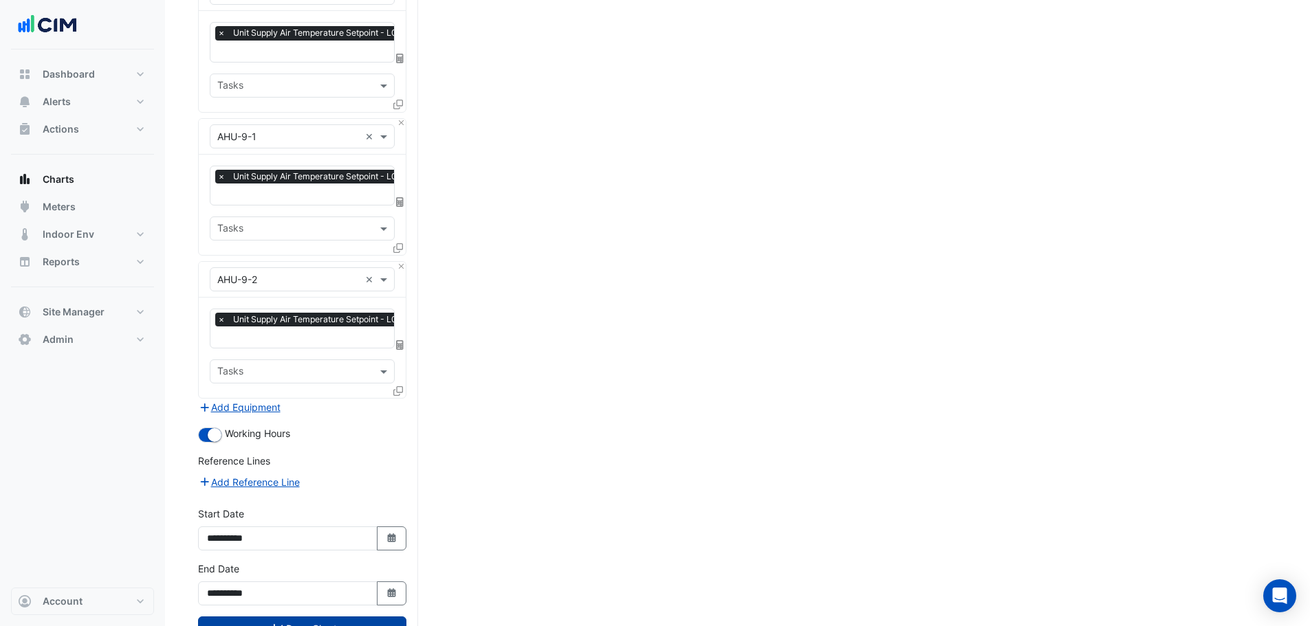
click at [294, 617] on button "Draw Chart" at bounding box center [302, 629] width 208 height 24
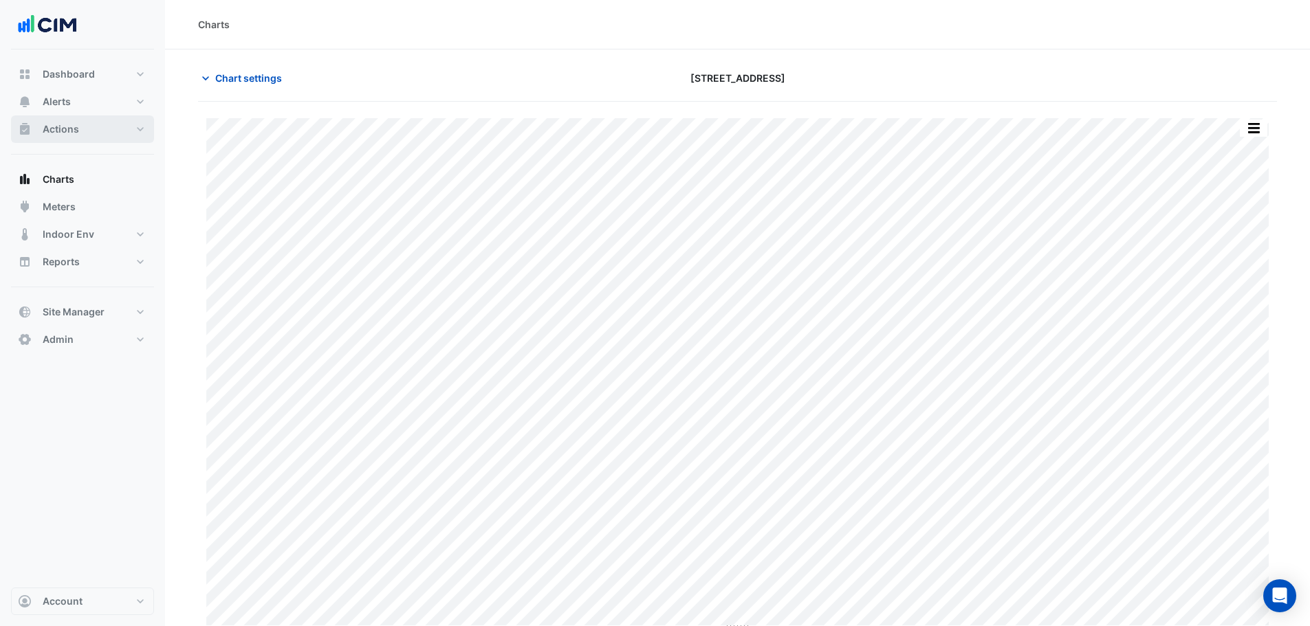
click at [92, 123] on button "Actions" at bounding box center [82, 128] width 143 height 27
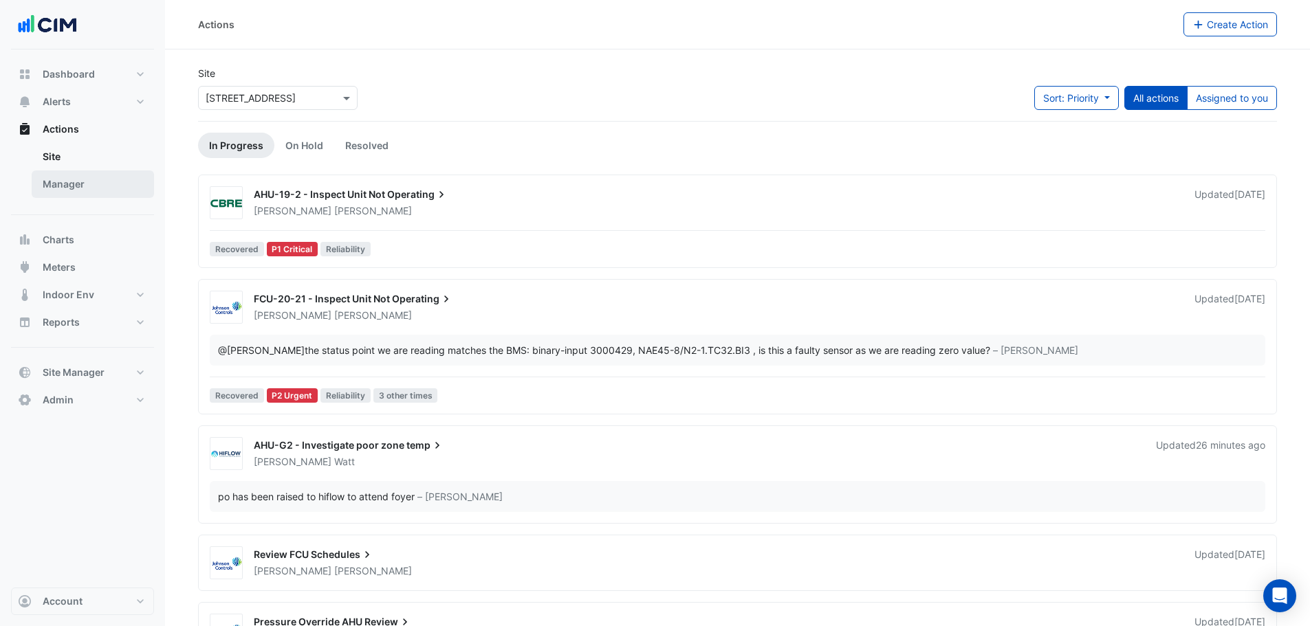
click at [82, 178] on link "Manager" at bounding box center [93, 183] width 122 height 27
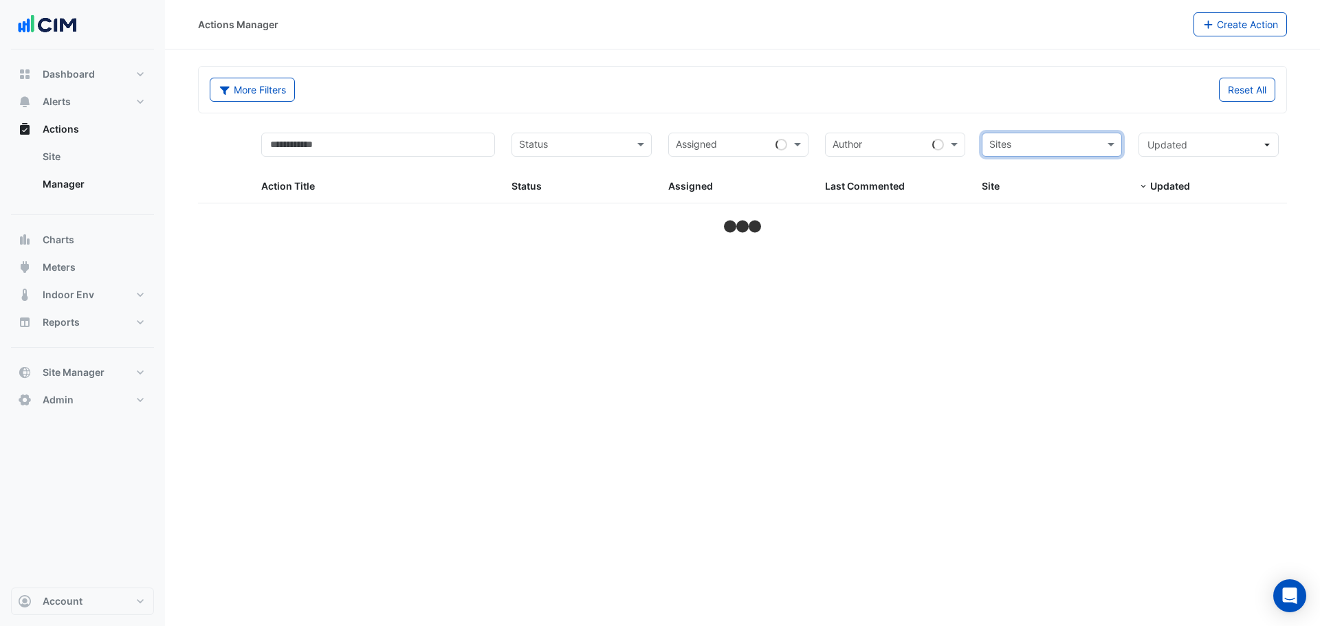
click at [1057, 142] on input "text" at bounding box center [1043, 146] width 109 height 16
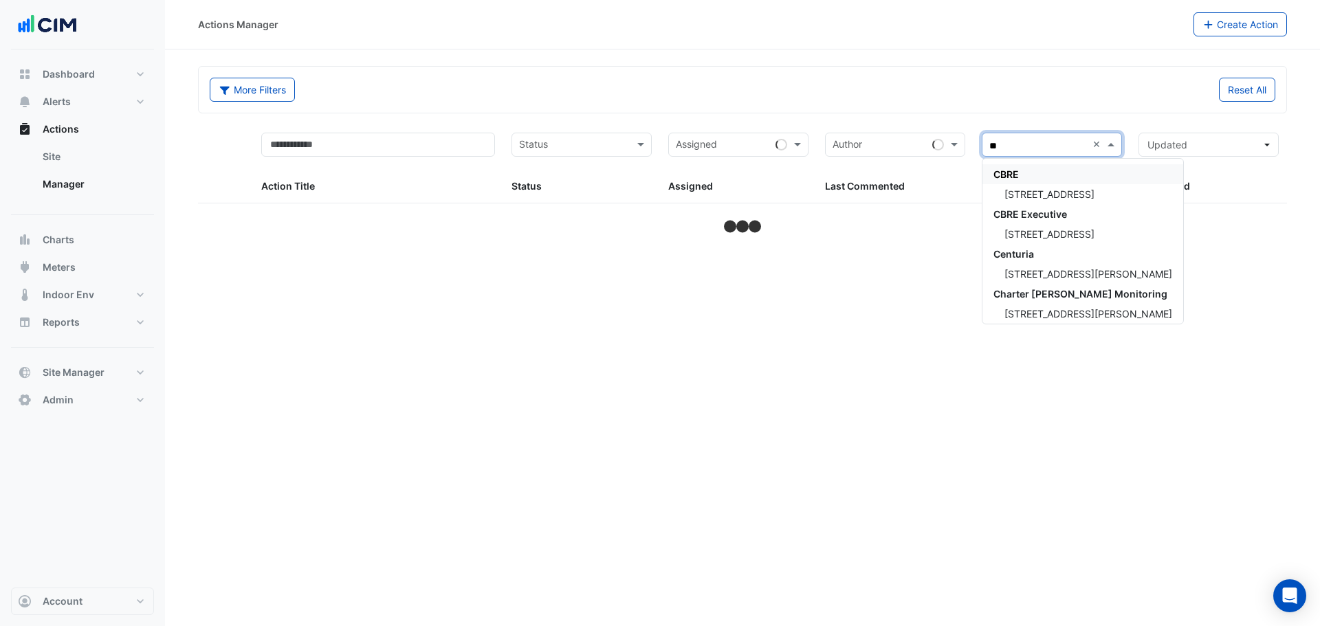
type input "***"
click at [1039, 192] on span "[STREET_ADDRESS]" at bounding box center [1049, 194] width 90 height 12
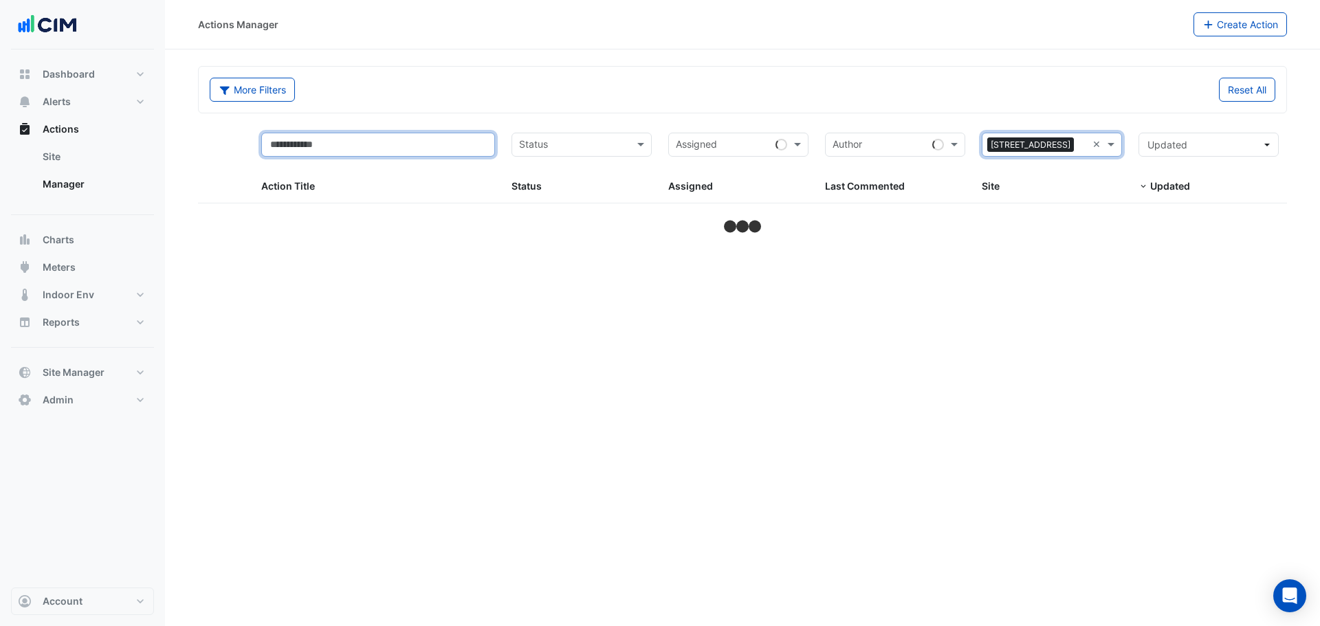
click at [320, 155] on input "text" at bounding box center [378, 145] width 234 height 24
type input "****"
select select "***"
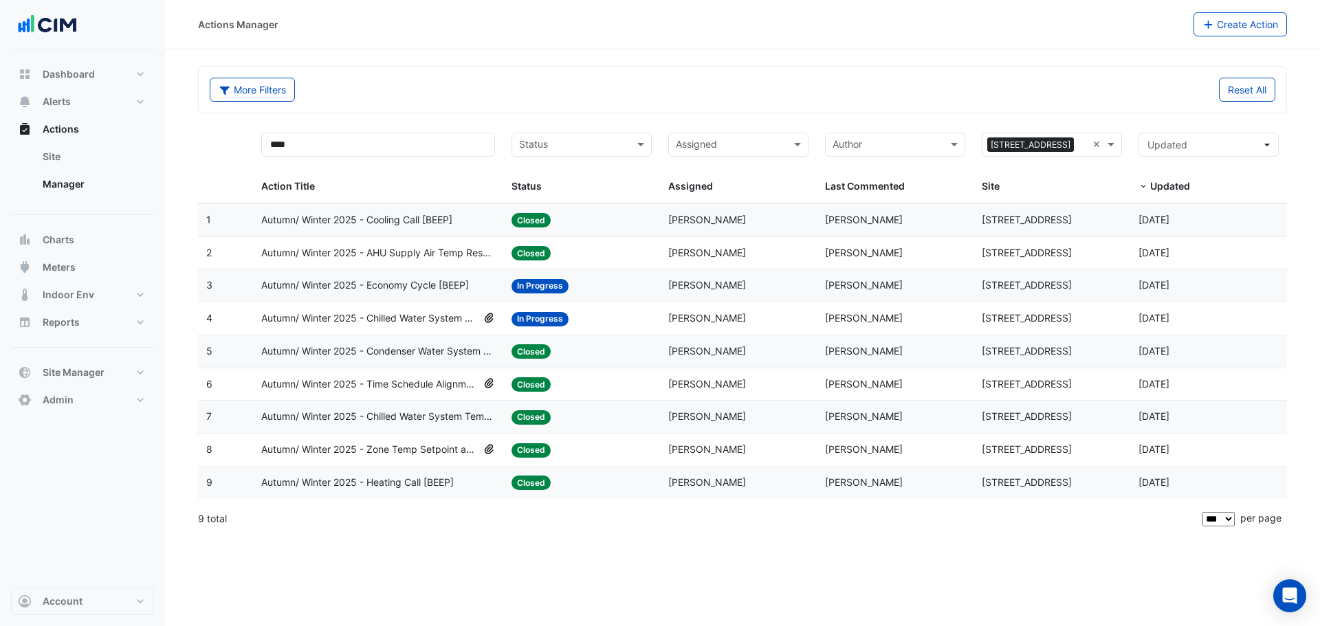
click at [440, 310] on datatable-body-cell "Action Title: Autumn/ Winter 2025 - Chilled Water System Lockout [BEEP]" at bounding box center [378, 318] width 251 height 32
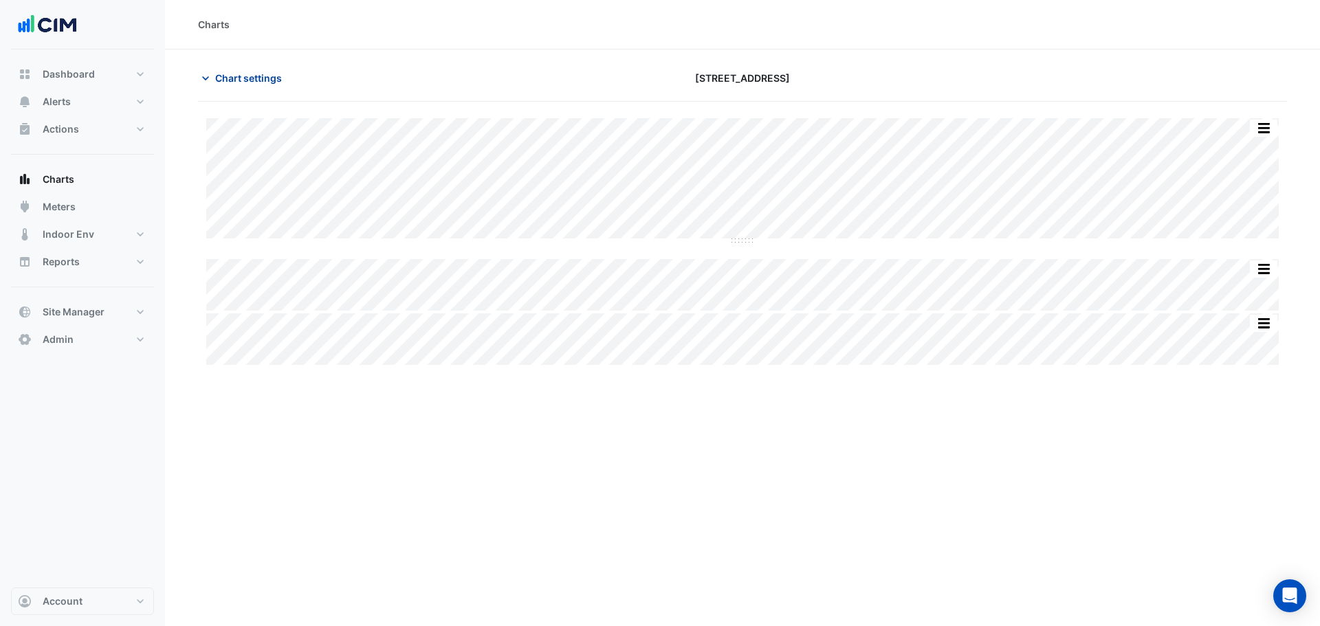
click at [257, 76] on span "Chart settings" at bounding box center [248, 78] width 67 height 14
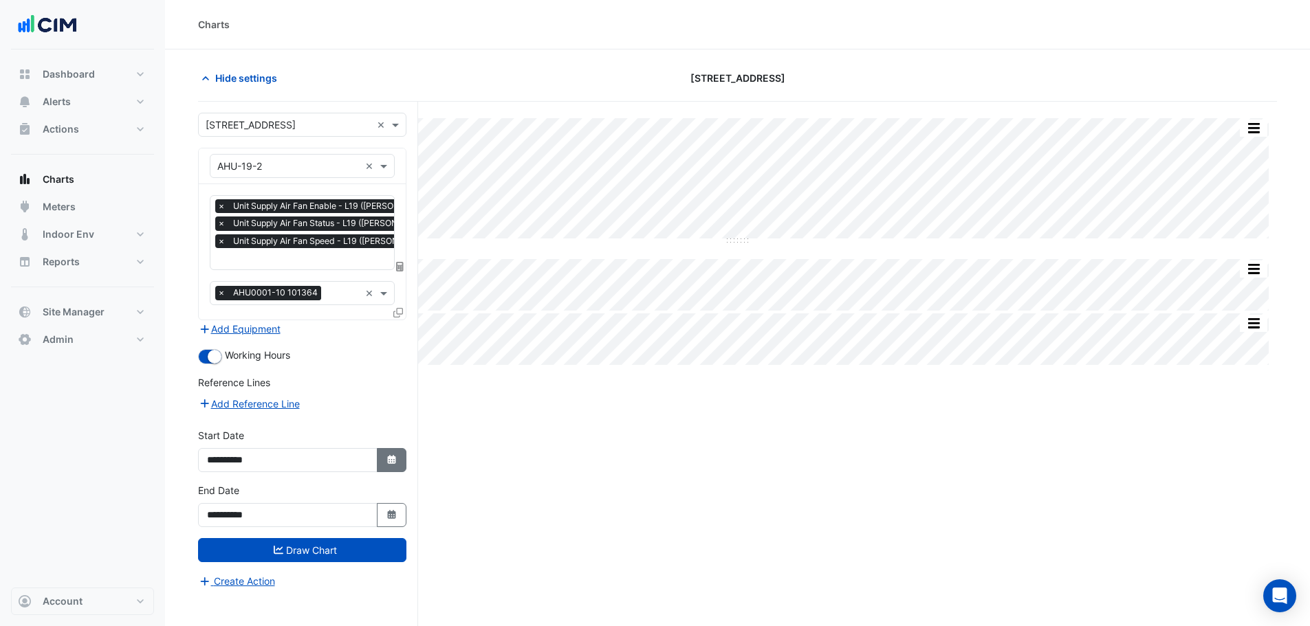
click at [392, 455] on icon "Select Date" at bounding box center [392, 460] width 12 height 10
select select "*"
select select "****"
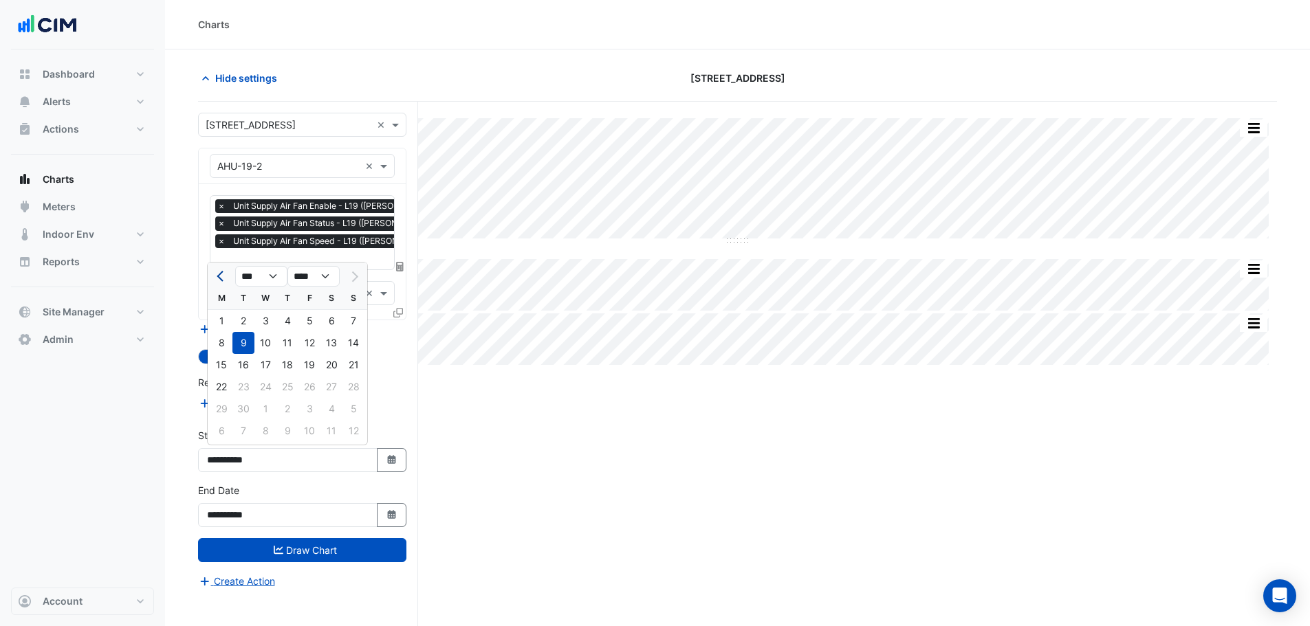
click at [223, 283] on button "Previous month" at bounding box center [221, 276] width 16 height 22
select select "*"
click at [243, 318] on div "1" at bounding box center [243, 321] width 22 height 22
type input "**********"
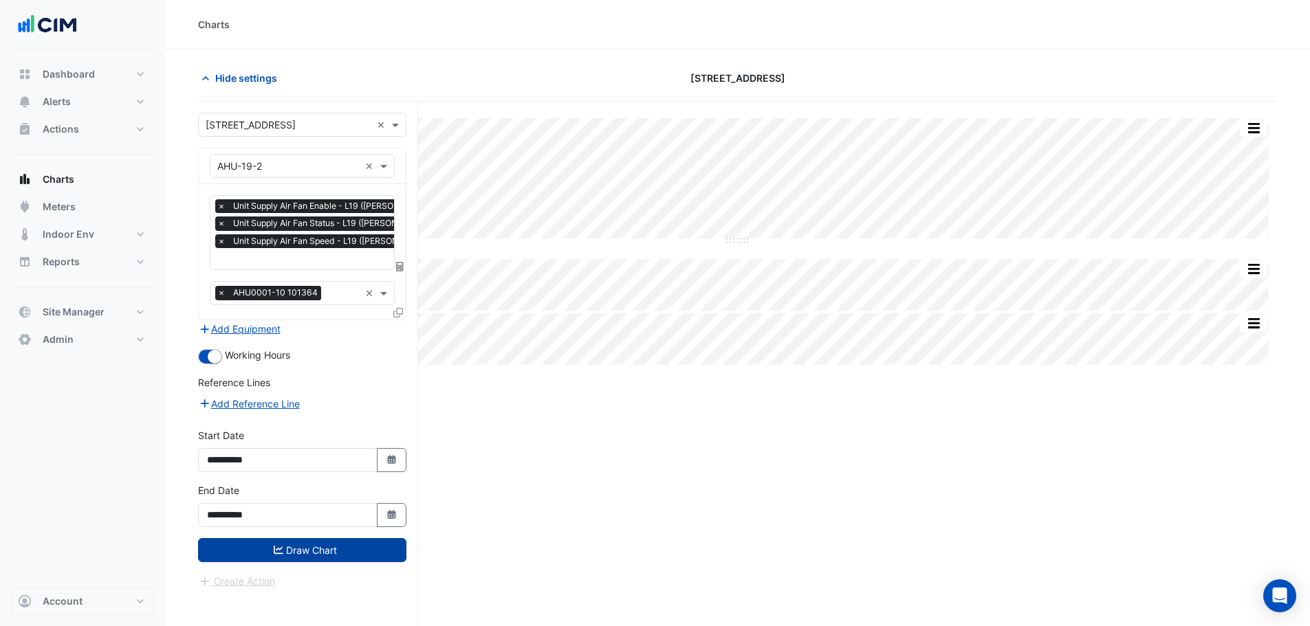
click at [286, 555] on button "Draw Chart" at bounding box center [302, 550] width 208 height 24
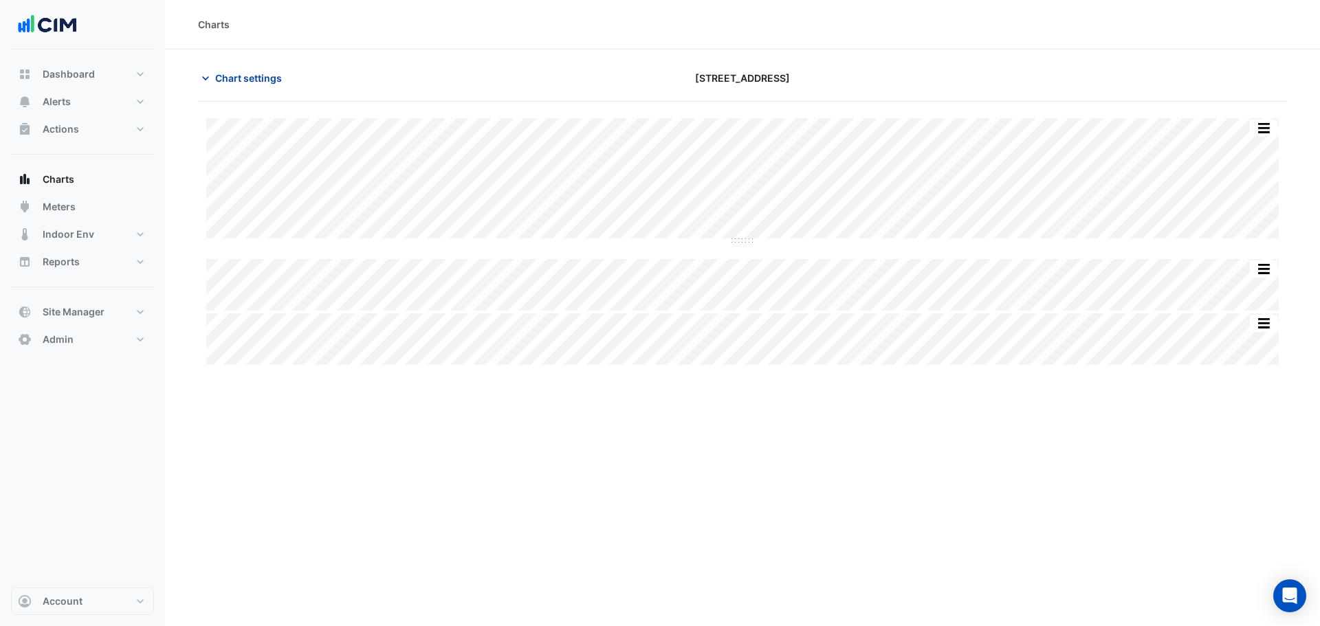
click at [252, 76] on span "Chart settings" at bounding box center [248, 78] width 67 height 14
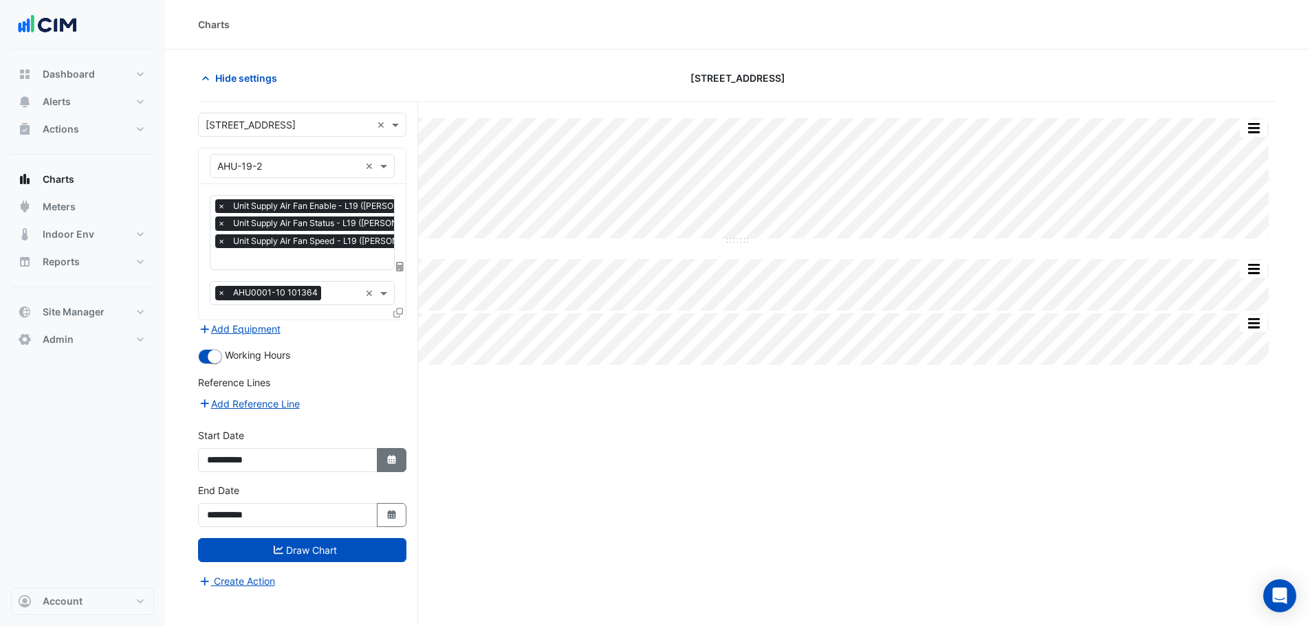
click at [383, 463] on button "Select Date" at bounding box center [392, 460] width 30 height 24
select select "*"
select select "****"
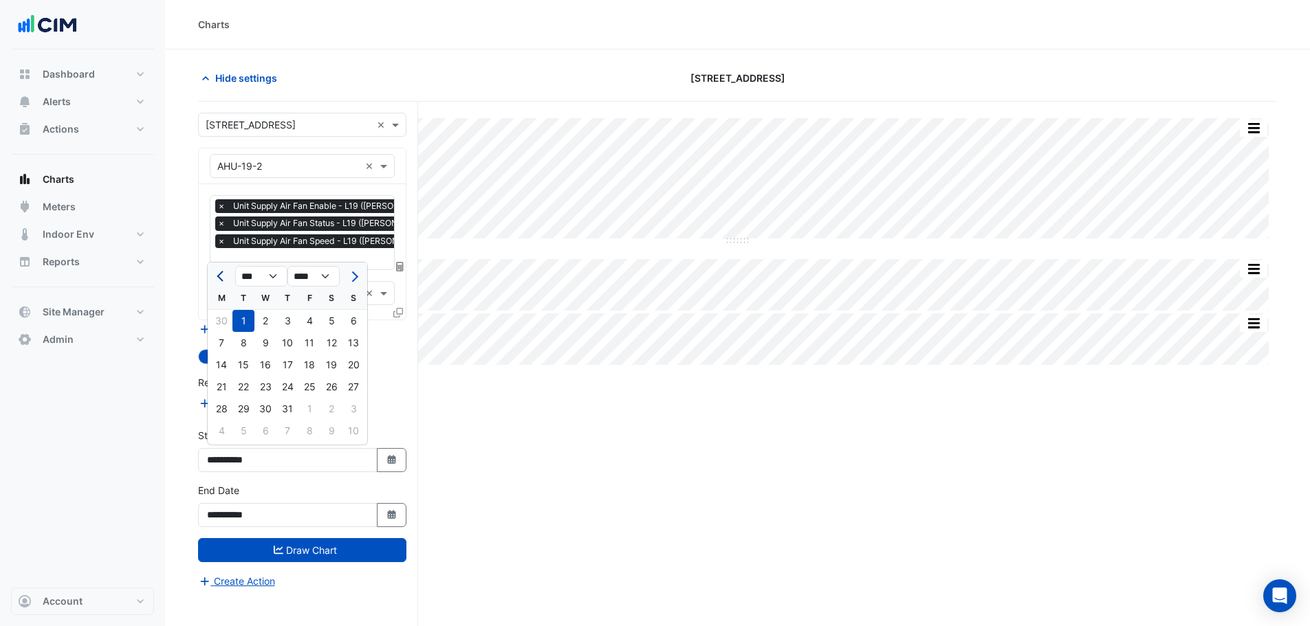
click at [226, 277] on span "Previous month" at bounding box center [222, 277] width 10 height 10
select select "*"
drag, startPoint x: 351, startPoint y: 322, endPoint x: 358, endPoint y: 324, distance: 7.4
click at [353, 322] on div "1" at bounding box center [353, 321] width 22 height 22
type input "**********"
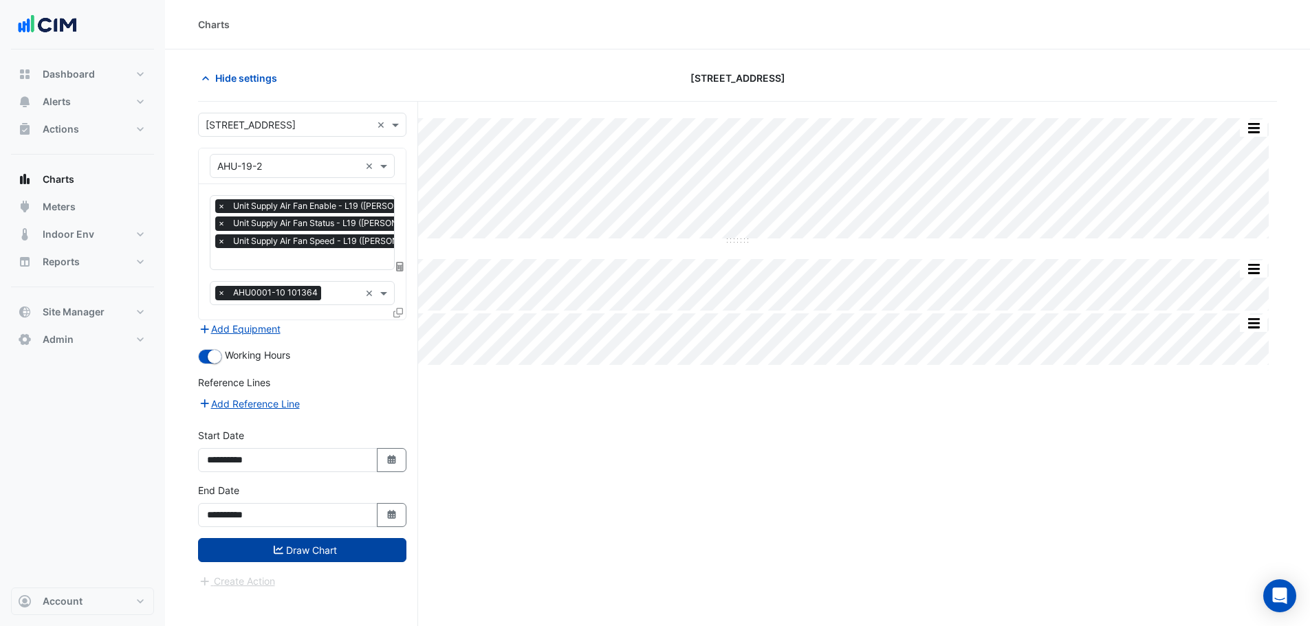
click at [313, 549] on button "Draw Chart" at bounding box center [302, 550] width 208 height 24
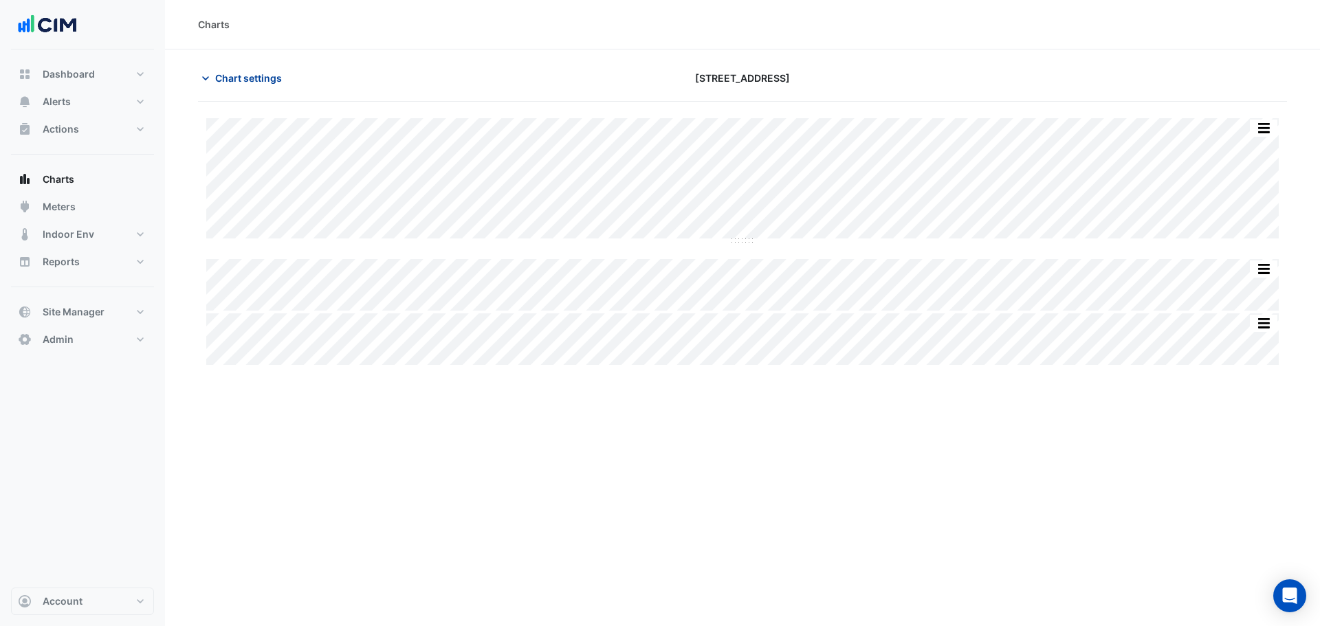
click at [247, 76] on span "Chart settings" at bounding box center [248, 78] width 67 height 14
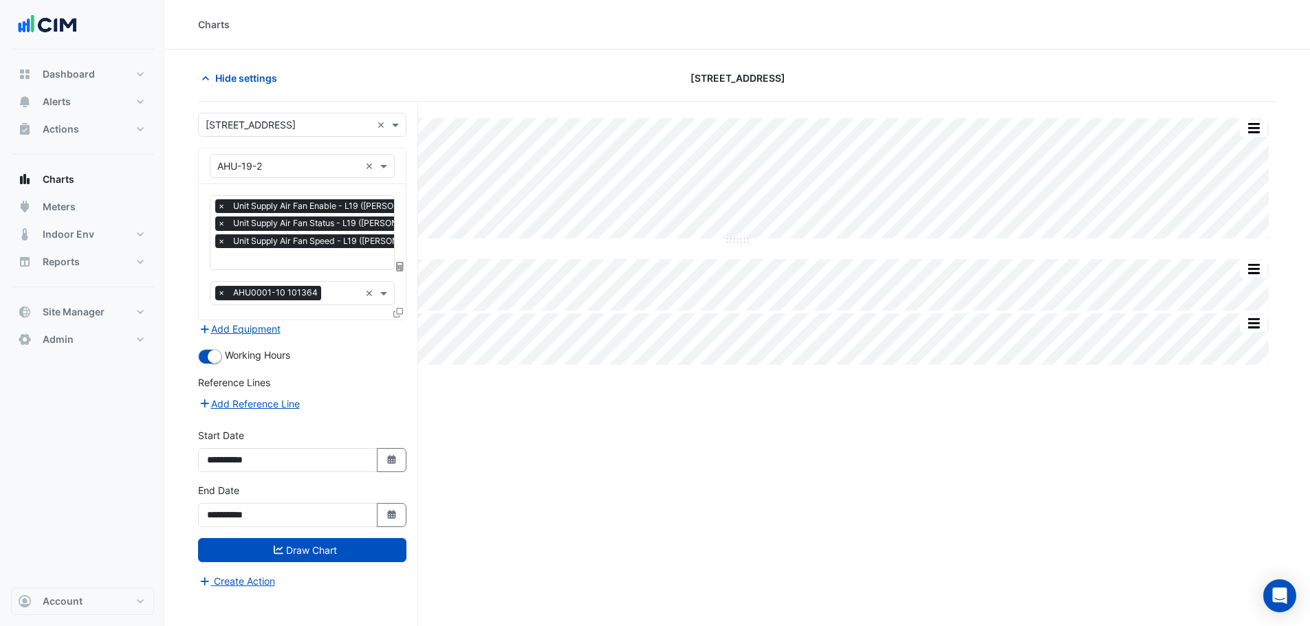
click at [300, 265] on input "text" at bounding box center [355, 260] width 276 height 14
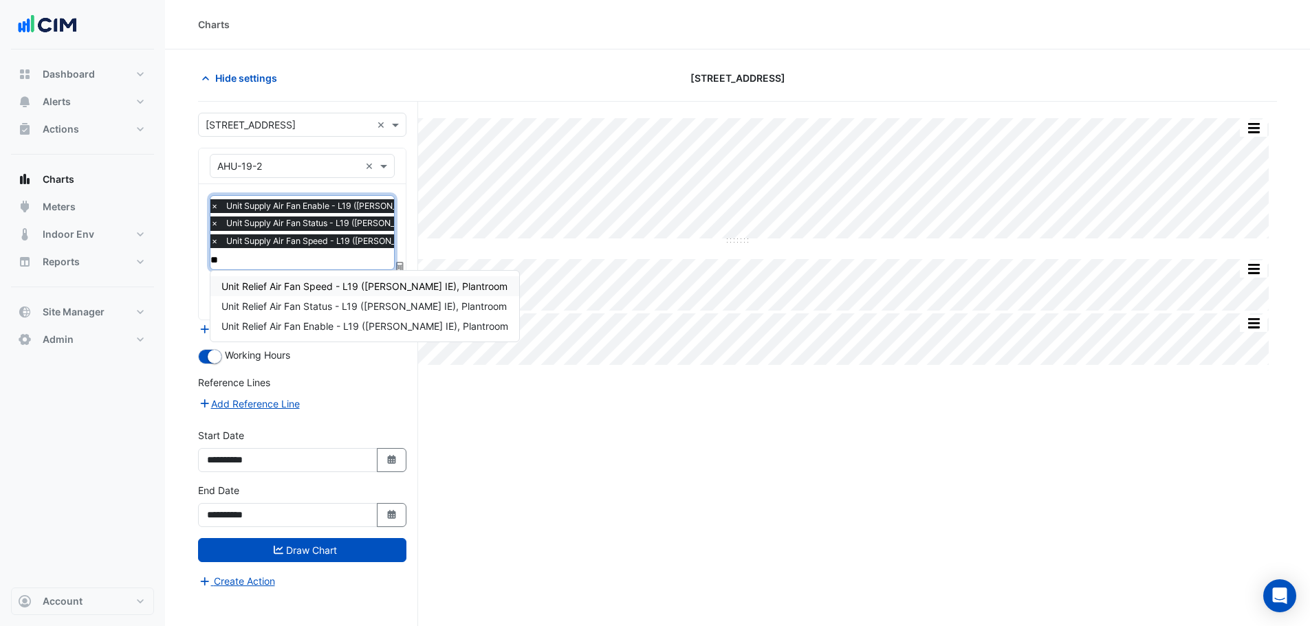
type input "**"
click at [449, 407] on div "Split All Split None Print Save as JPEG Save as PNG Pivot Data Table Export CSV…" at bounding box center [737, 390] width 1079 height 577
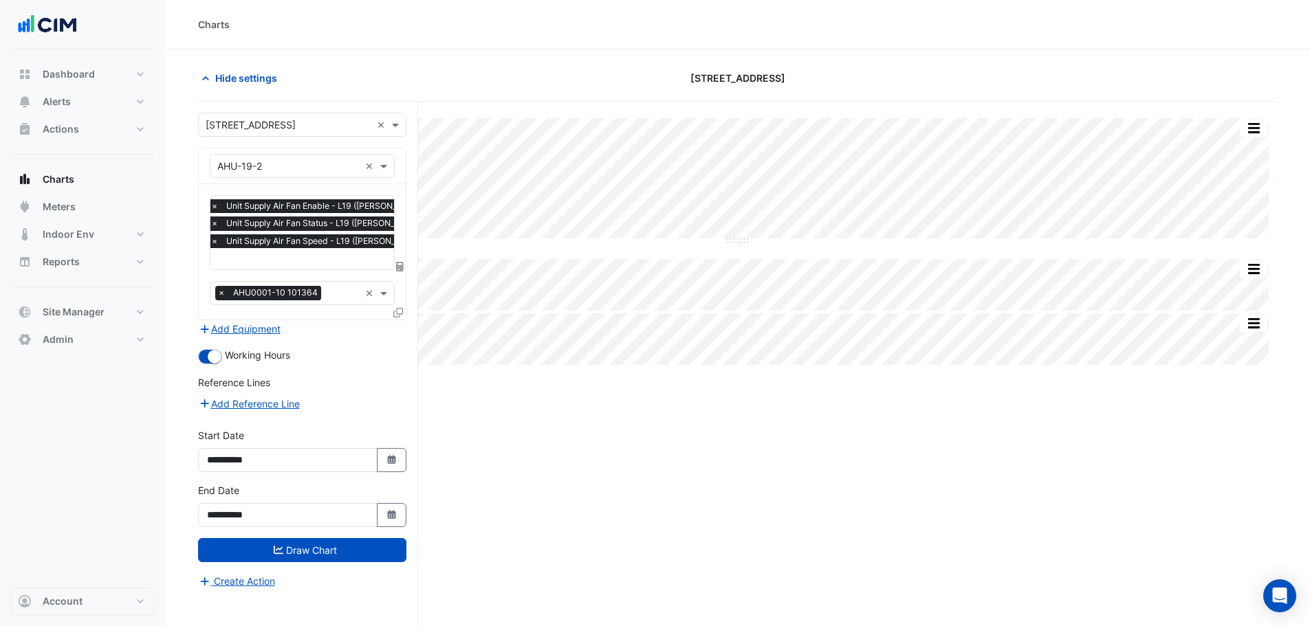
click at [289, 264] on input "text" at bounding box center [348, 260] width 276 height 14
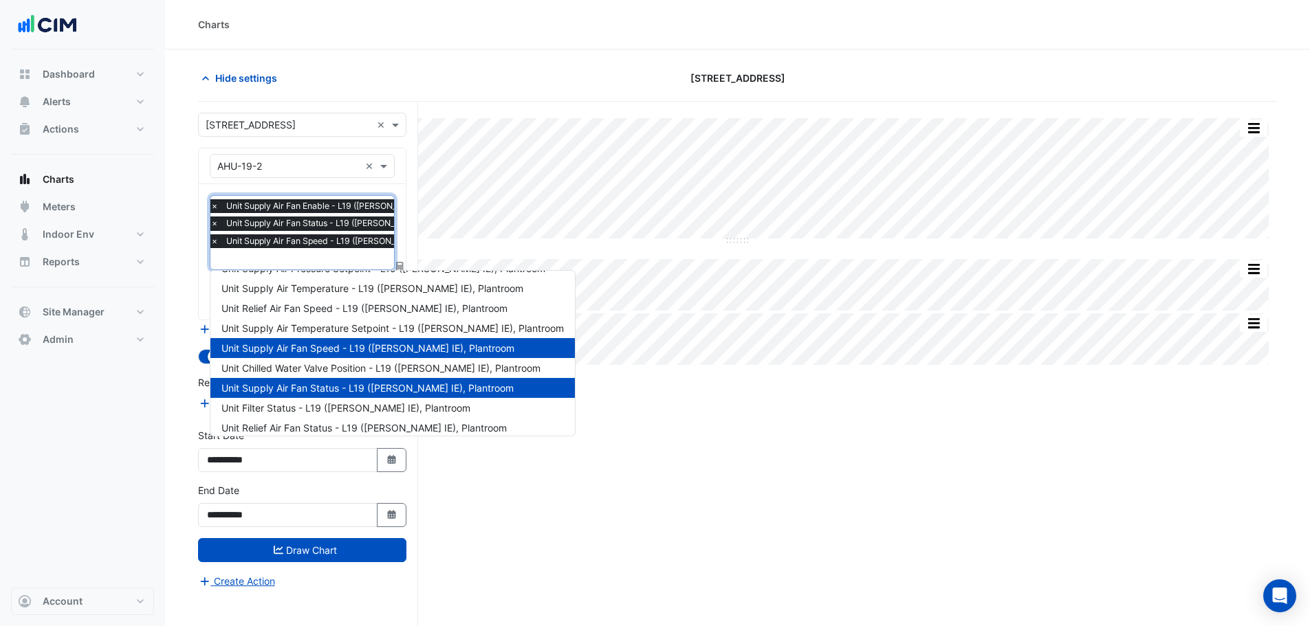
scroll to position [298, 0]
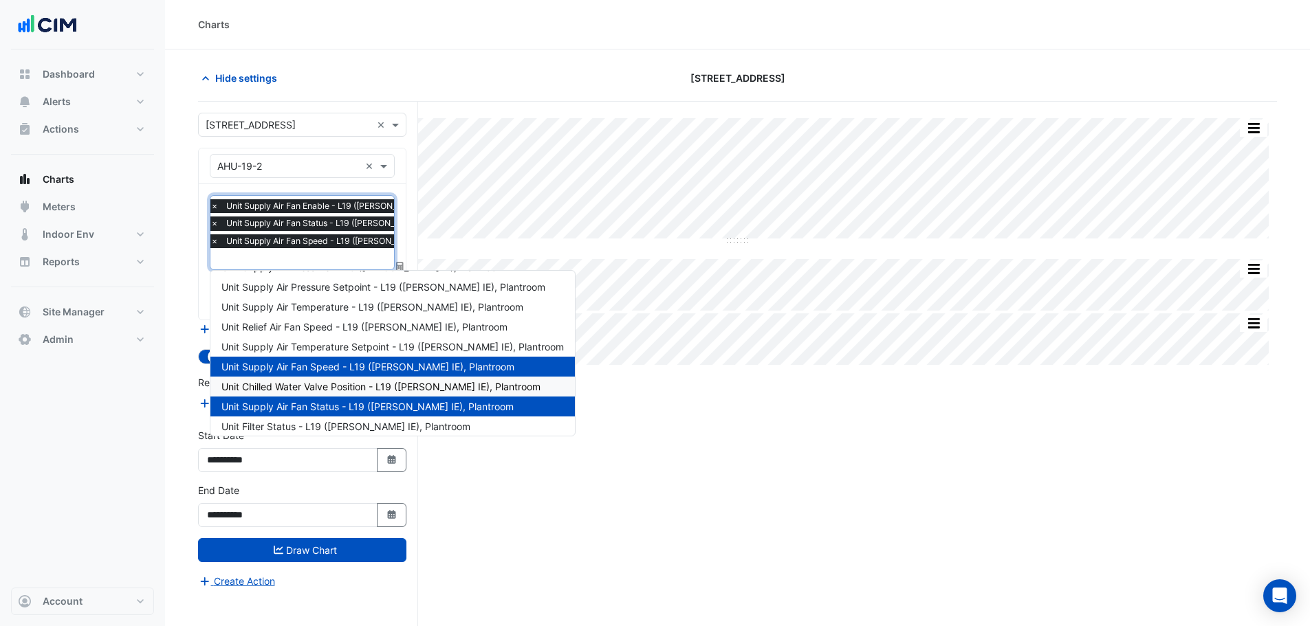
click at [632, 453] on div "Split All Split None Print Save as JPEG Save as PNG Pivot Data Table Export CSV…" at bounding box center [737, 390] width 1079 height 577
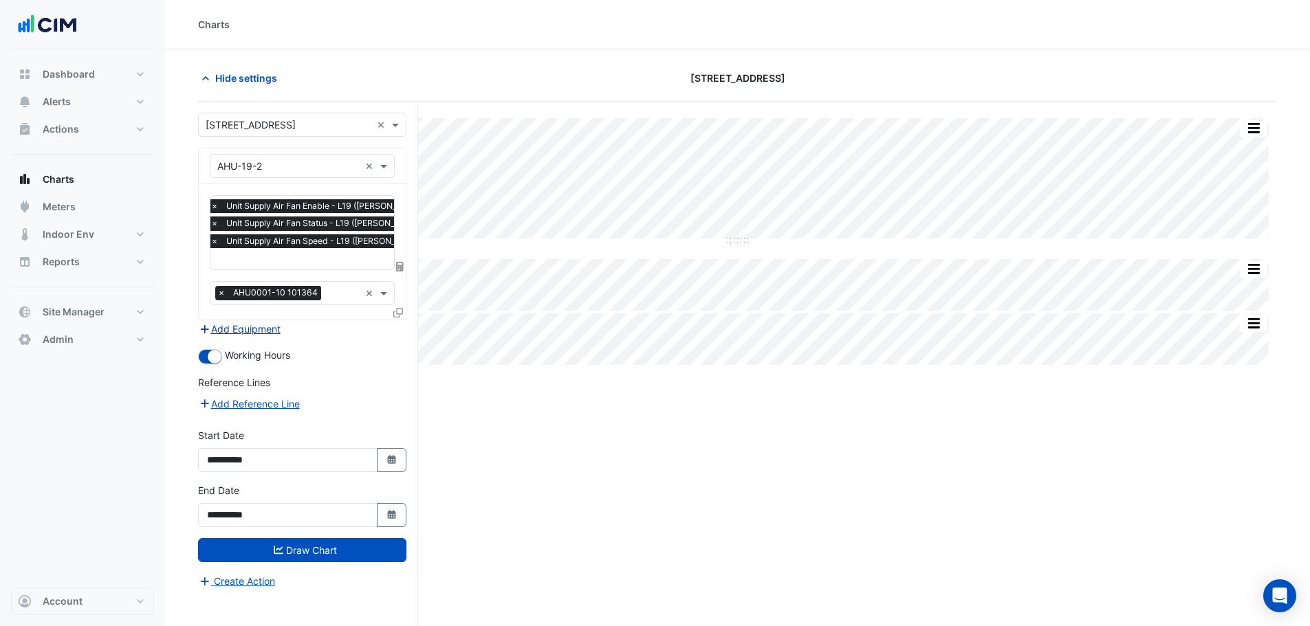
click at [265, 333] on button "Add Equipment" at bounding box center [239, 329] width 83 height 16
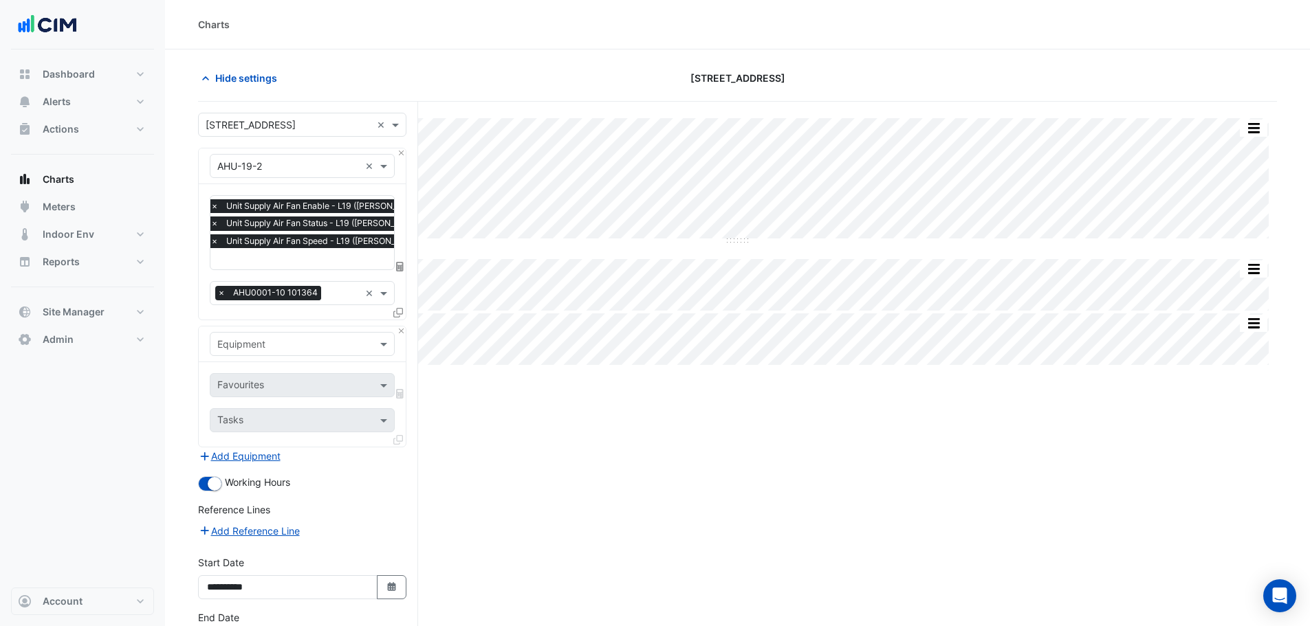
click at [280, 340] on input "text" at bounding box center [288, 345] width 142 height 14
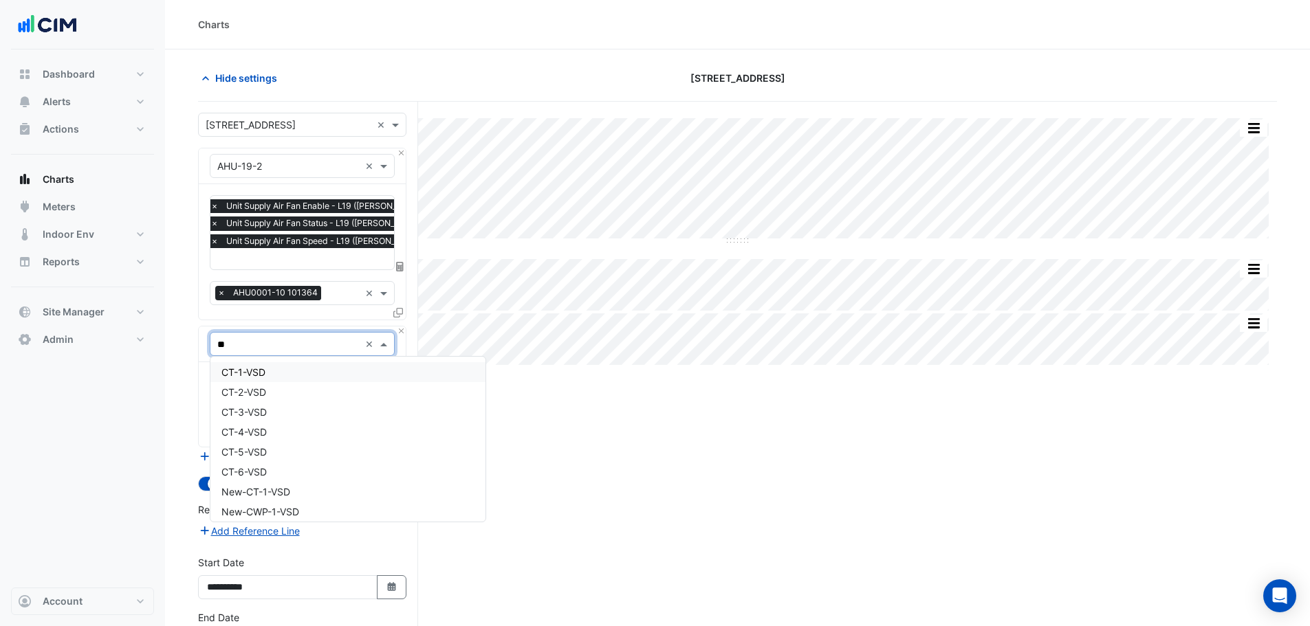
type input "***"
click at [300, 397] on div "VAV-L1-1-1" at bounding box center [302, 403] width 184 height 20
drag, startPoint x: 302, startPoint y: 360, endPoint x: 307, endPoint y: 379, distance: 19.4
click at [303, 363] on div "× VAV-L1-1-1 × Favourites Tasks" at bounding box center [302, 387] width 208 height 122
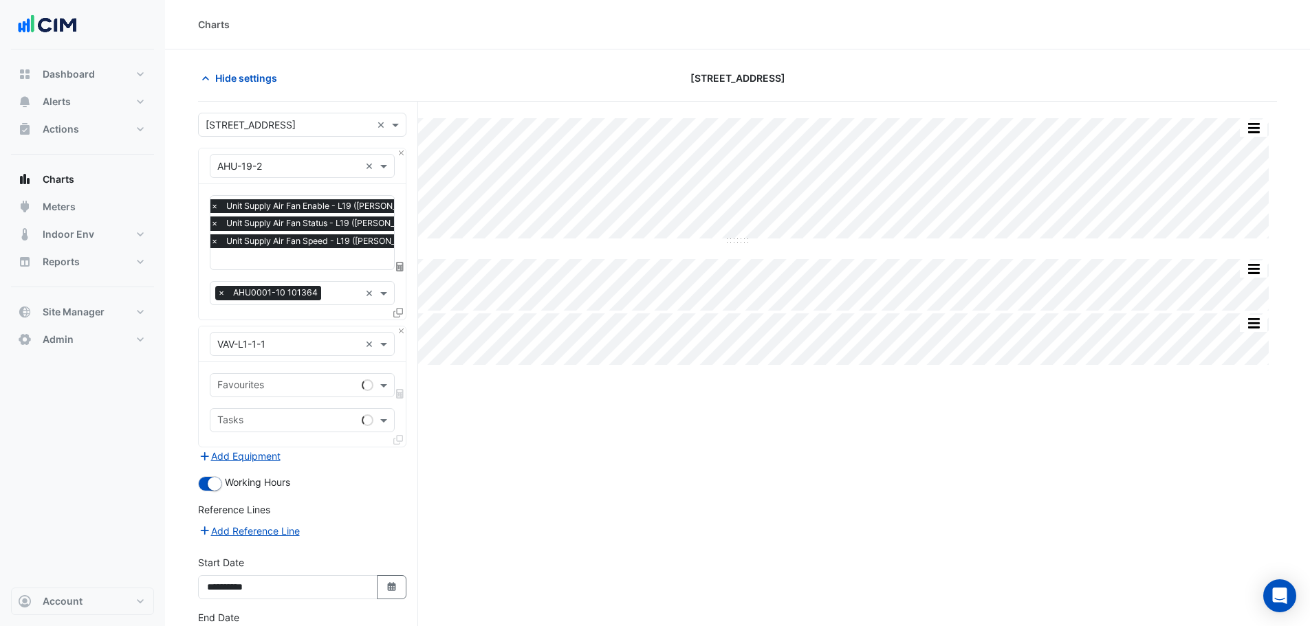
click at [304, 395] on div "Favourites" at bounding box center [302, 385] width 185 height 24
type input "****"
click at [519, 432] on div "Split All Split None Print Save as JPEG Save as PNG Pivot Data Table Export CSV…" at bounding box center [737, 415] width 1079 height 626
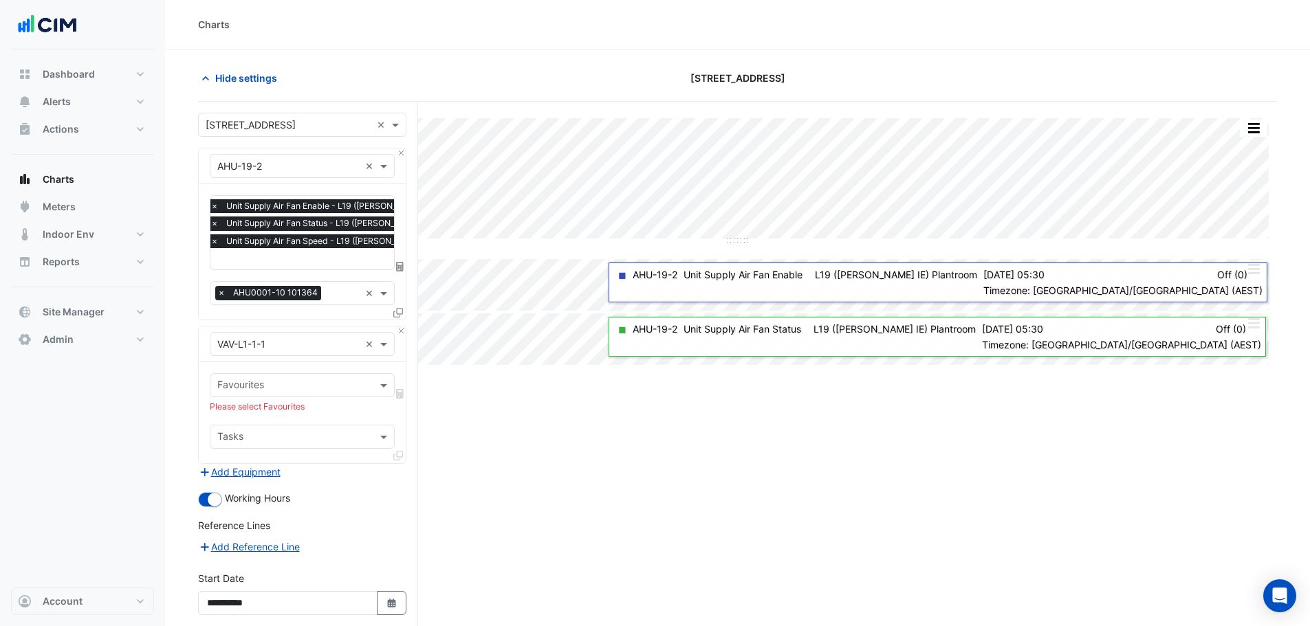
click at [287, 384] on input "text" at bounding box center [294, 386] width 154 height 14
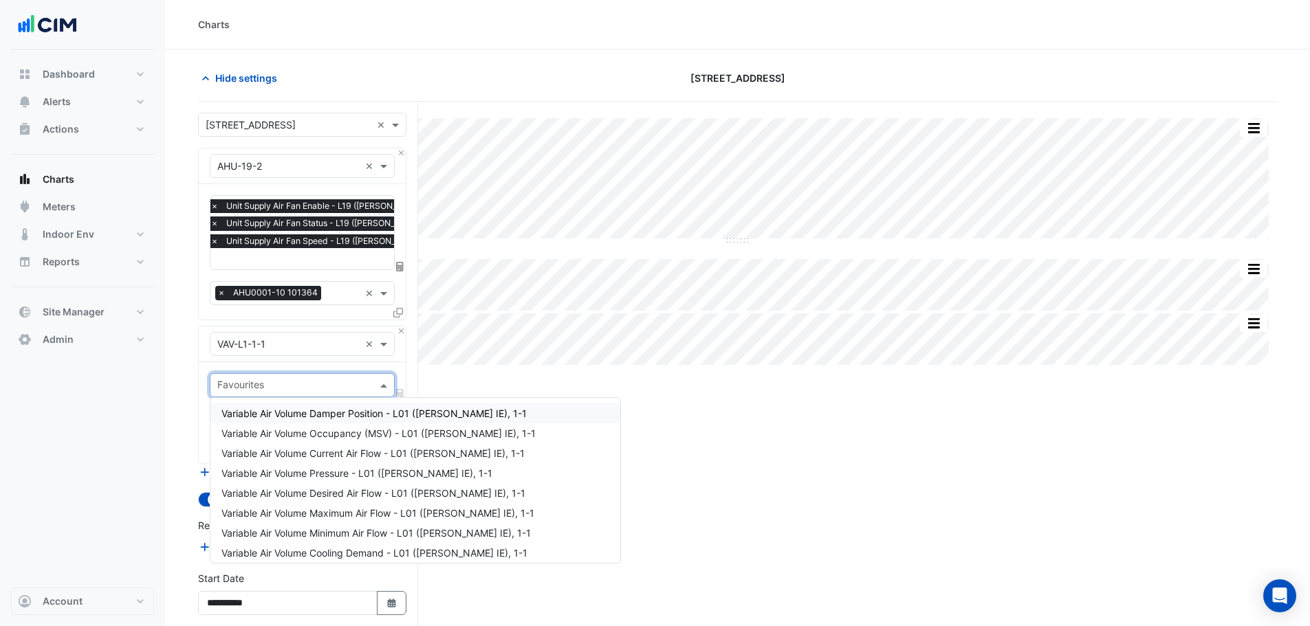
click at [516, 63] on section "Hide settings 175 Eagle Street Split All Split None Print Save as JPEG Save as …" at bounding box center [737, 396] width 1145 height 694
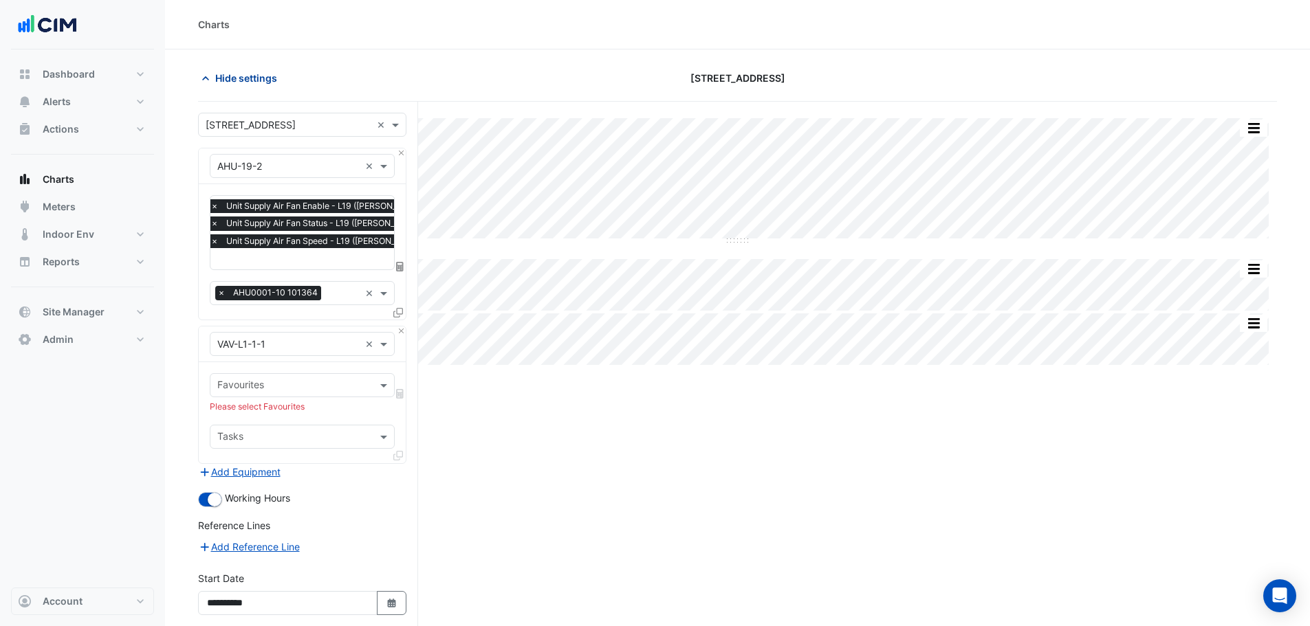
click at [244, 82] on span "Hide settings" at bounding box center [246, 78] width 62 height 14
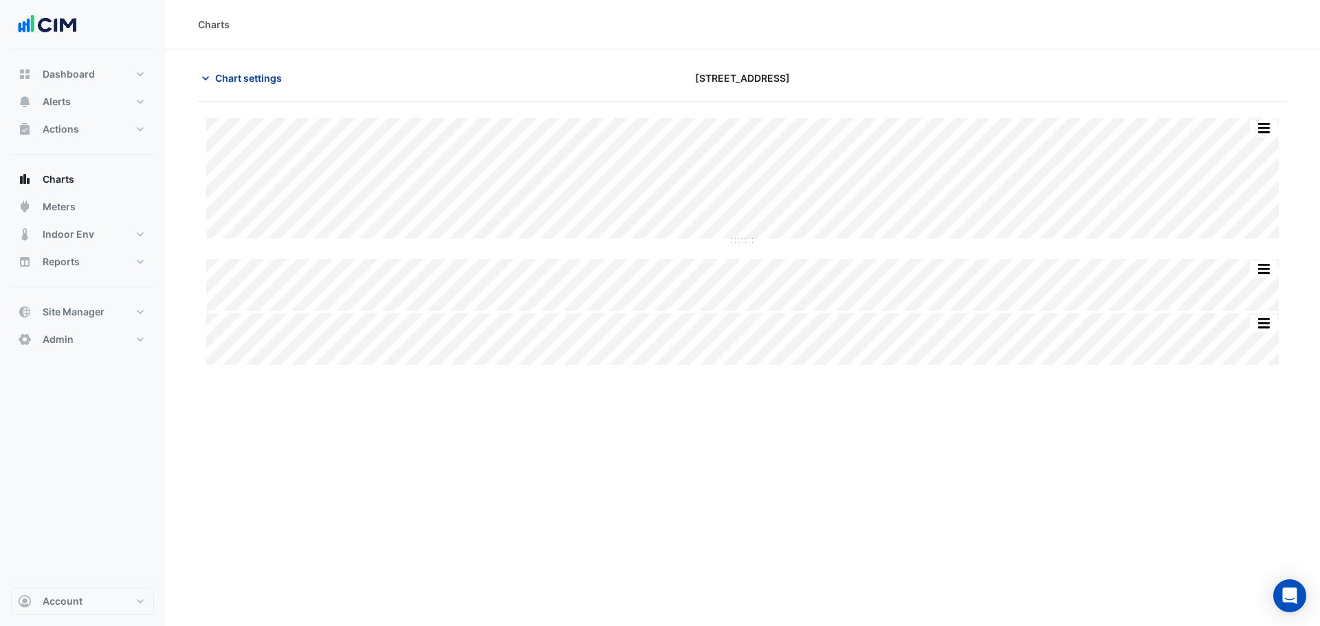
click at [266, 78] on span "Chart settings" at bounding box center [248, 78] width 67 height 14
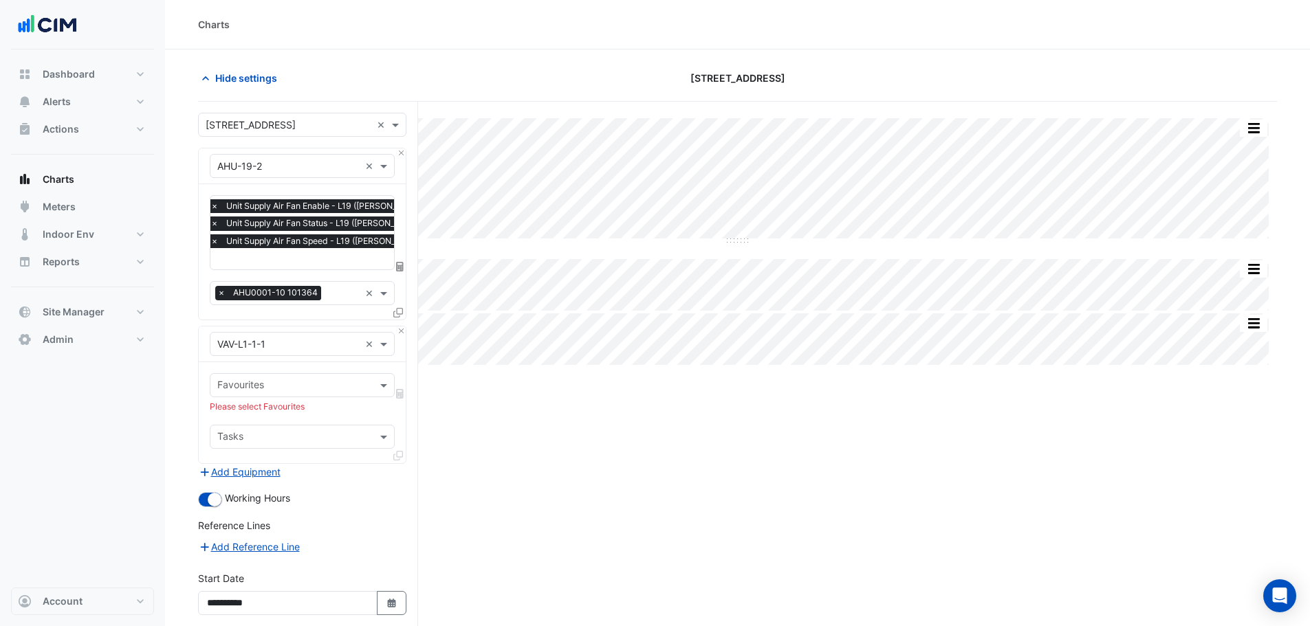
drag, startPoint x: 289, startPoint y: 269, endPoint x: 295, endPoint y: 263, distance: 9.2
click at [289, 269] on div "× Unit Supply Air Fan Enable - L19 (NABERS IE), Plantroom × Unit Supply Air Fan…" at bounding box center [302, 251] width 207 height 135
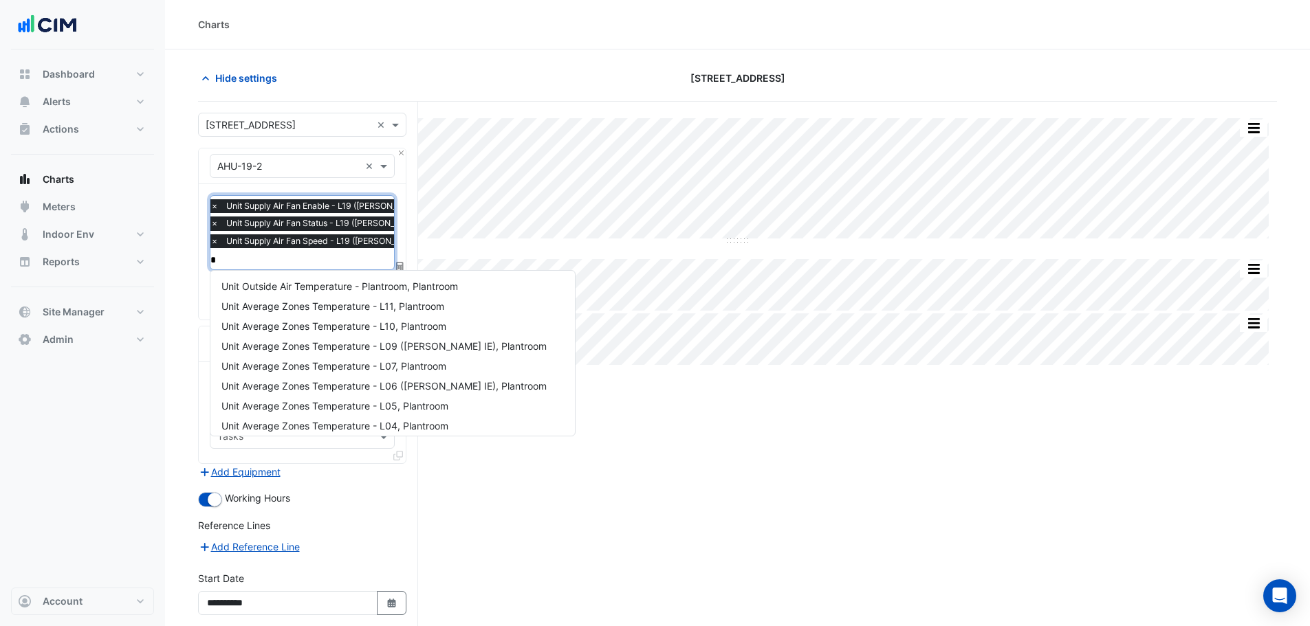
click at [295, 263] on input "*" at bounding box center [348, 260] width 276 height 14
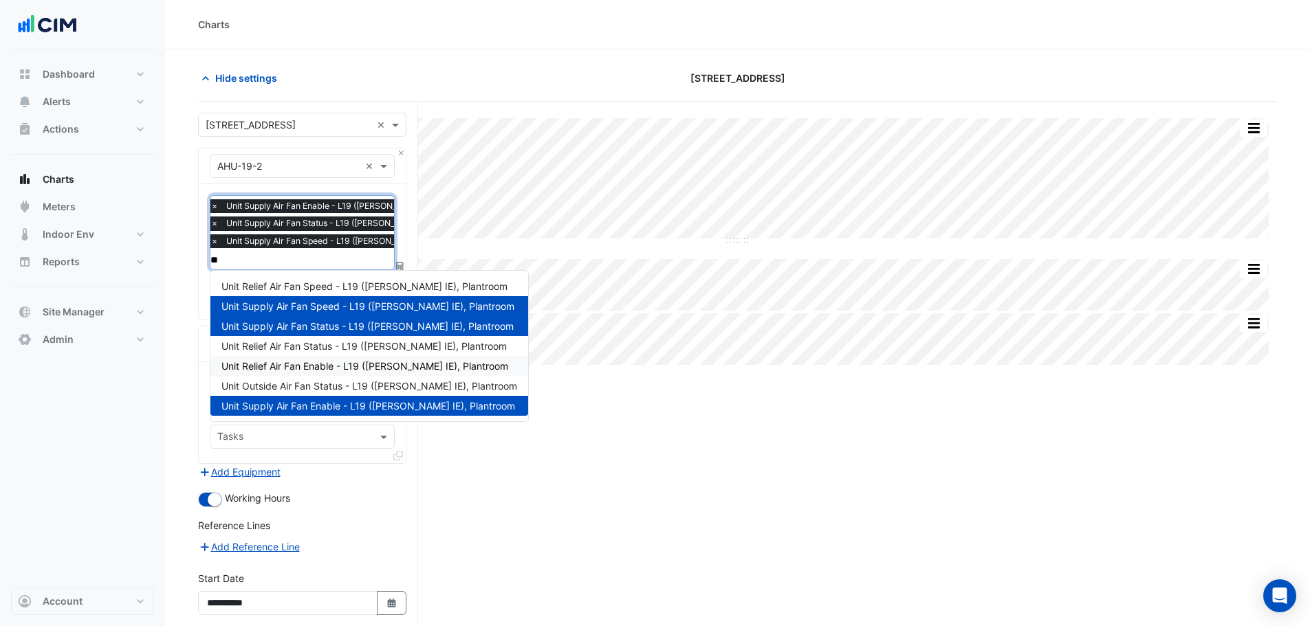
type input "**"
drag, startPoint x: 577, startPoint y: 406, endPoint x: 571, endPoint y: 407, distance: 6.9
click at [576, 407] on div "Split All Split None Print Save as JPEG Save as PNG Pivot Data Table Export CSV…" at bounding box center [737, 423] width 1079 height 642
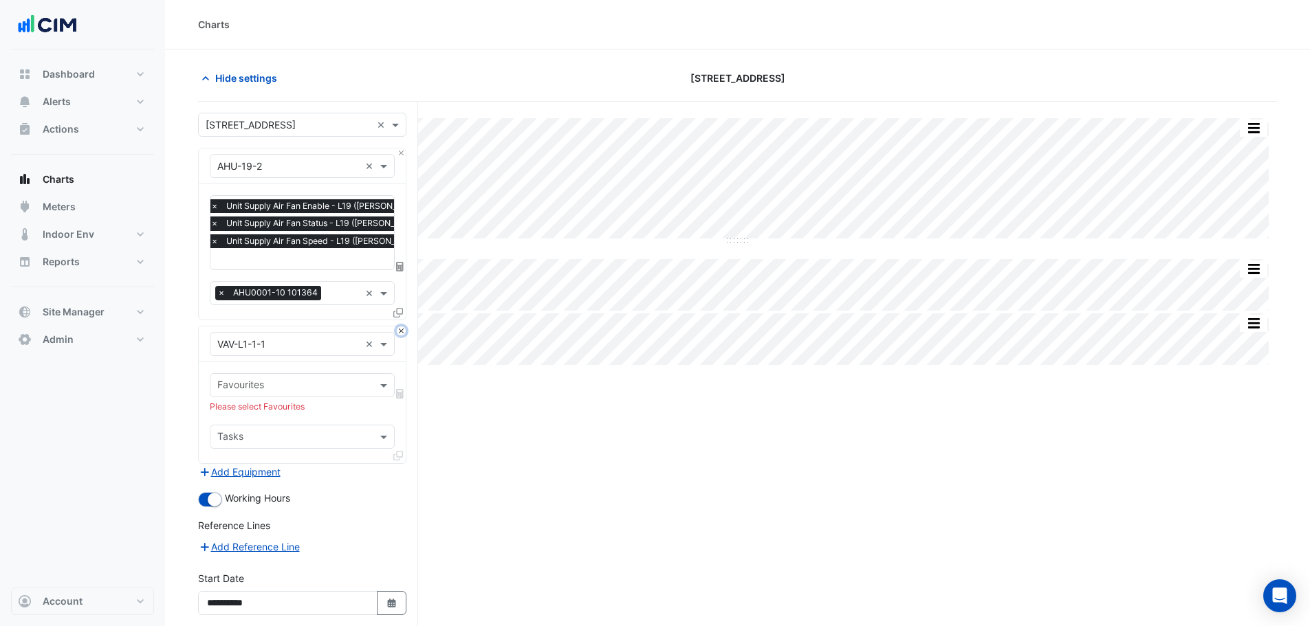
click at [401, 327] on button "Close" at bounding box center [401, 331] width 9 height 9
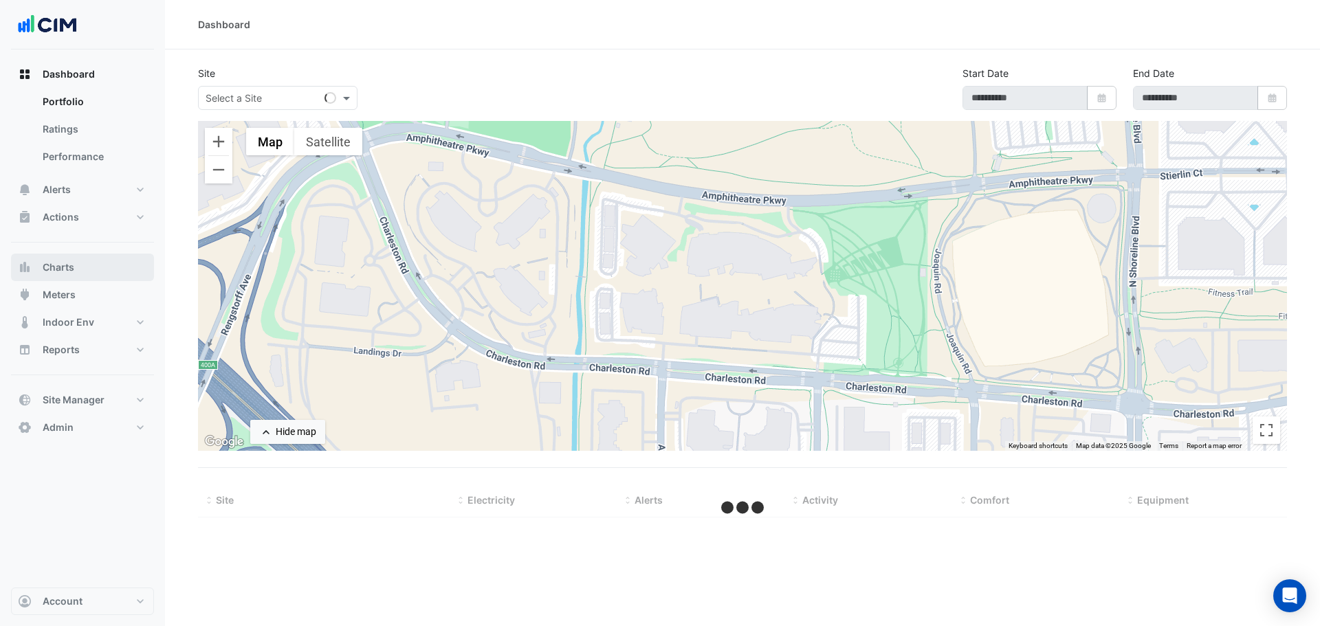
click at [80, 268] on button "Charts" at bounding box center [82, 267] width 143 height 27
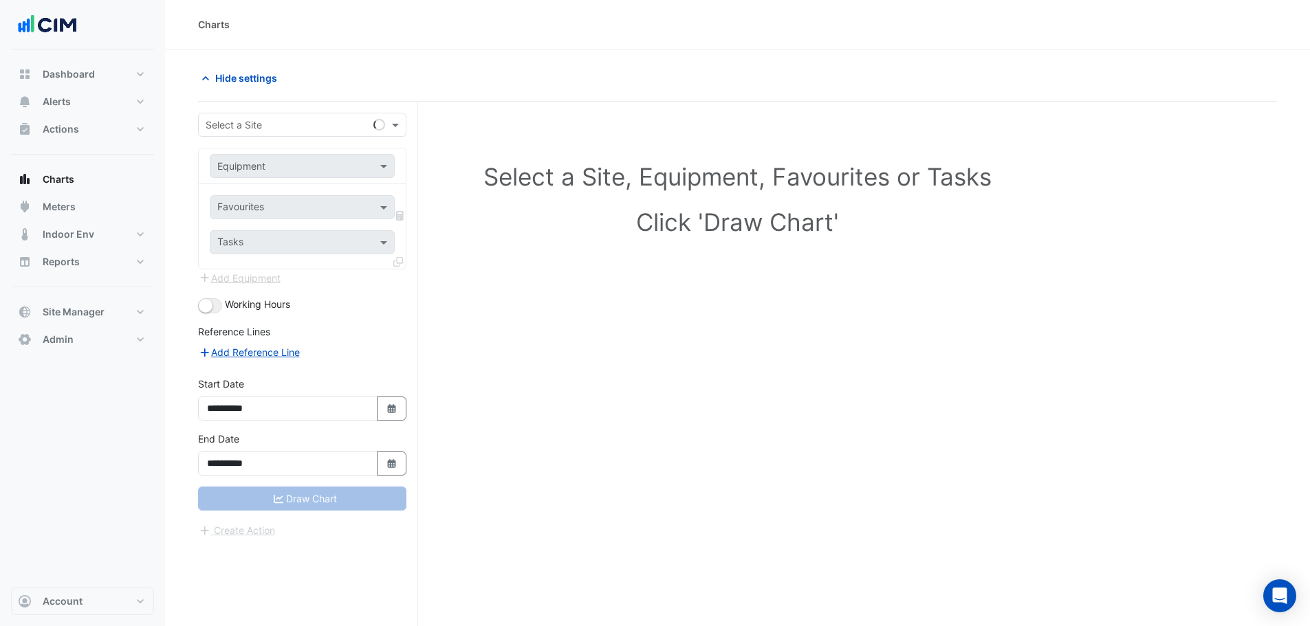
click at [273, 113] on div "Select a Site" at bounding box center [302, 125] width 208 height 24
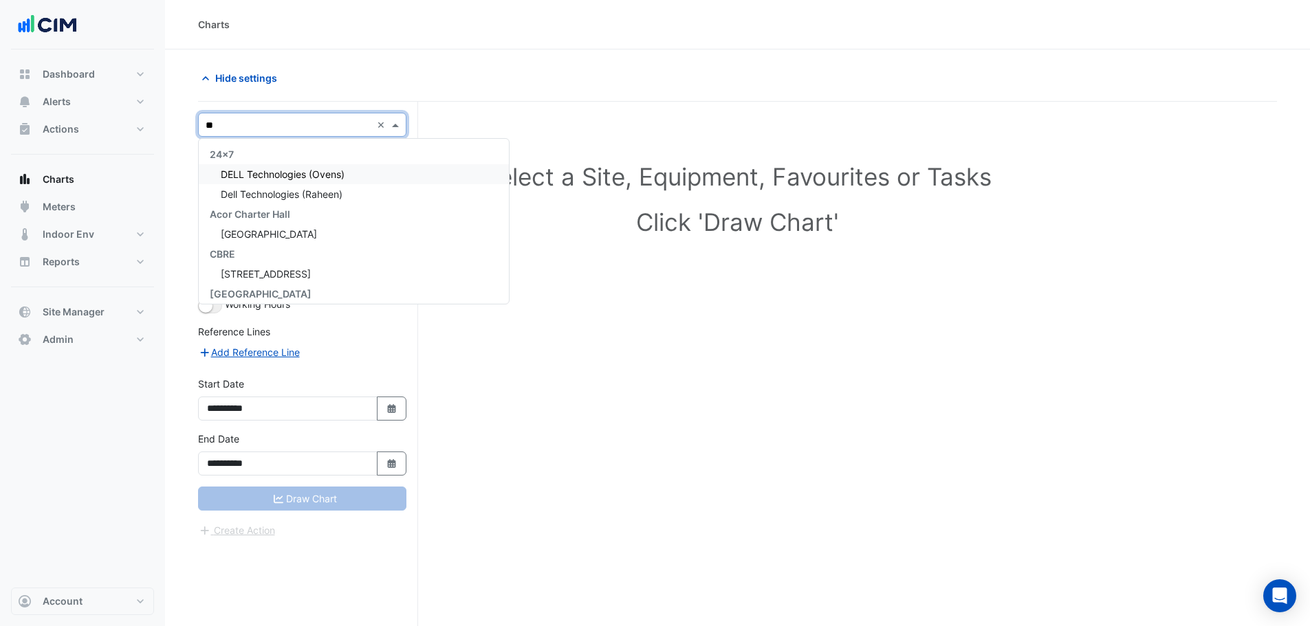
type input "*"
type input "*******"
drag, startPoint x: 256, startPoint y: 199, endPoint x: 264, endPoint y: 182, distance: 18.1
click at [258, 197] on span "CBRE Executive" at bounding box center [247, 194] width 74 height 12
click at [267, 175] on span "[STREET_ADDRESS]" at bounding box center [266, 174] width 90 height 12
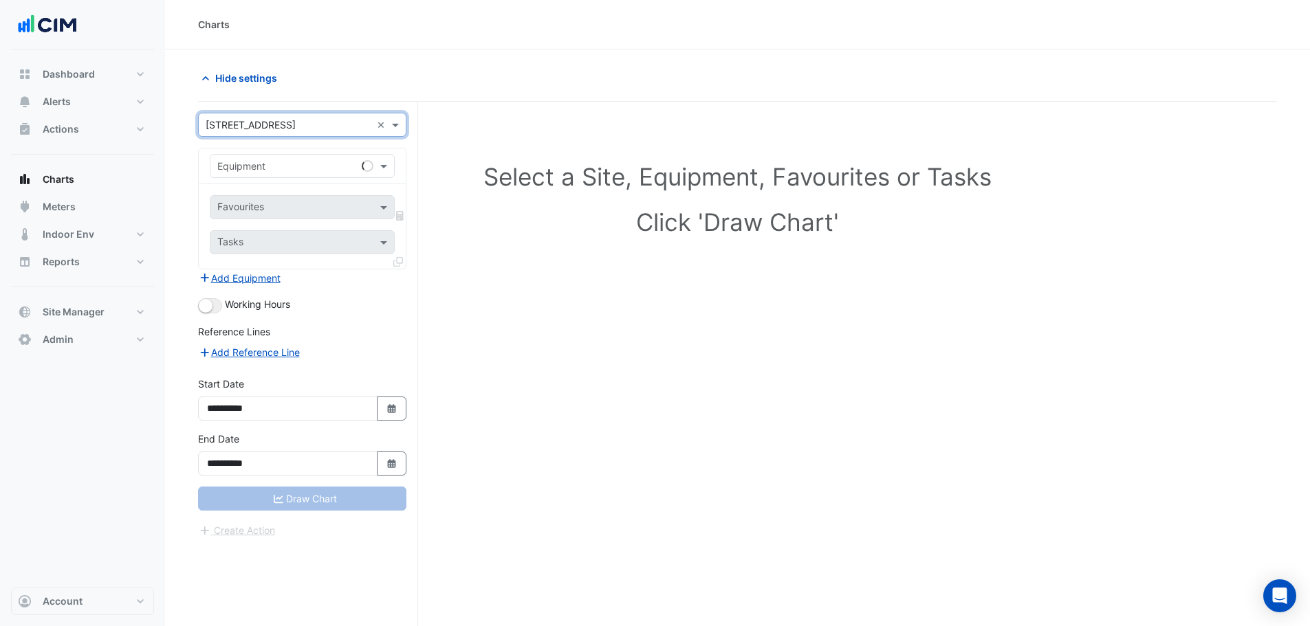
click at [258, 175] on div "Equipment" at bounding box center [302, 166] width 185 height 24
type input "*"
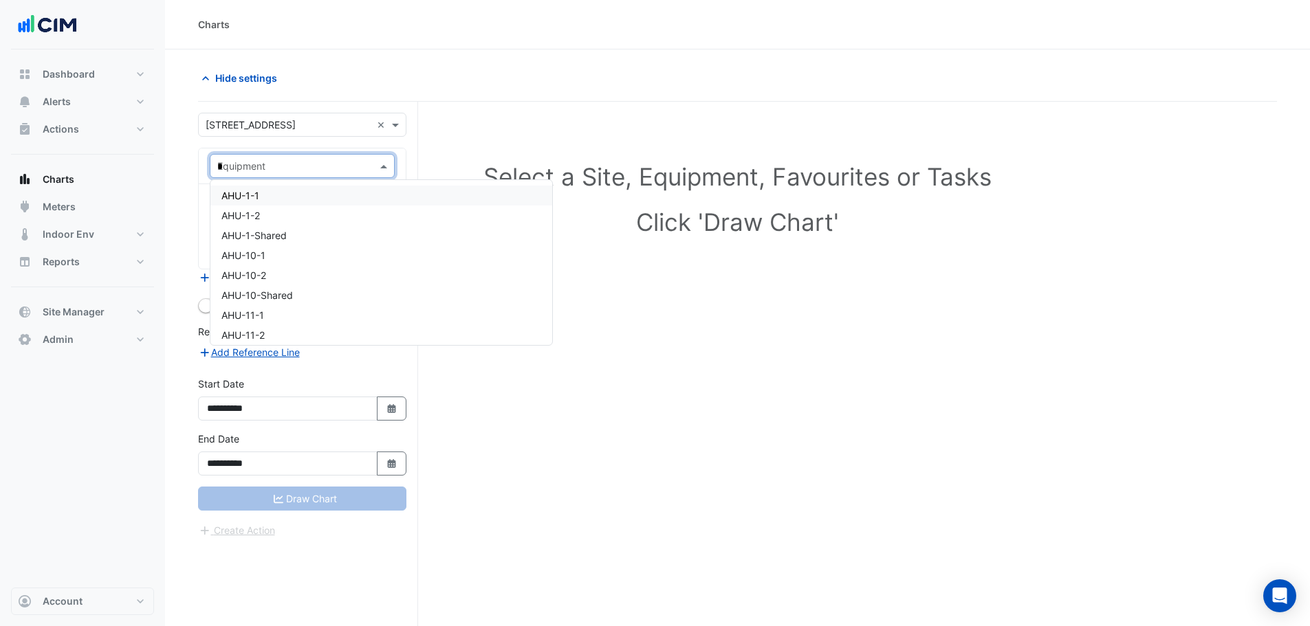
type input "**"
click at [259, 223] on div "New-CH-1" at bounding box center [347, 216] width 275 height 20
click at [266, 206] on input "text" at bounding box center [286, 208] width 139 height 14
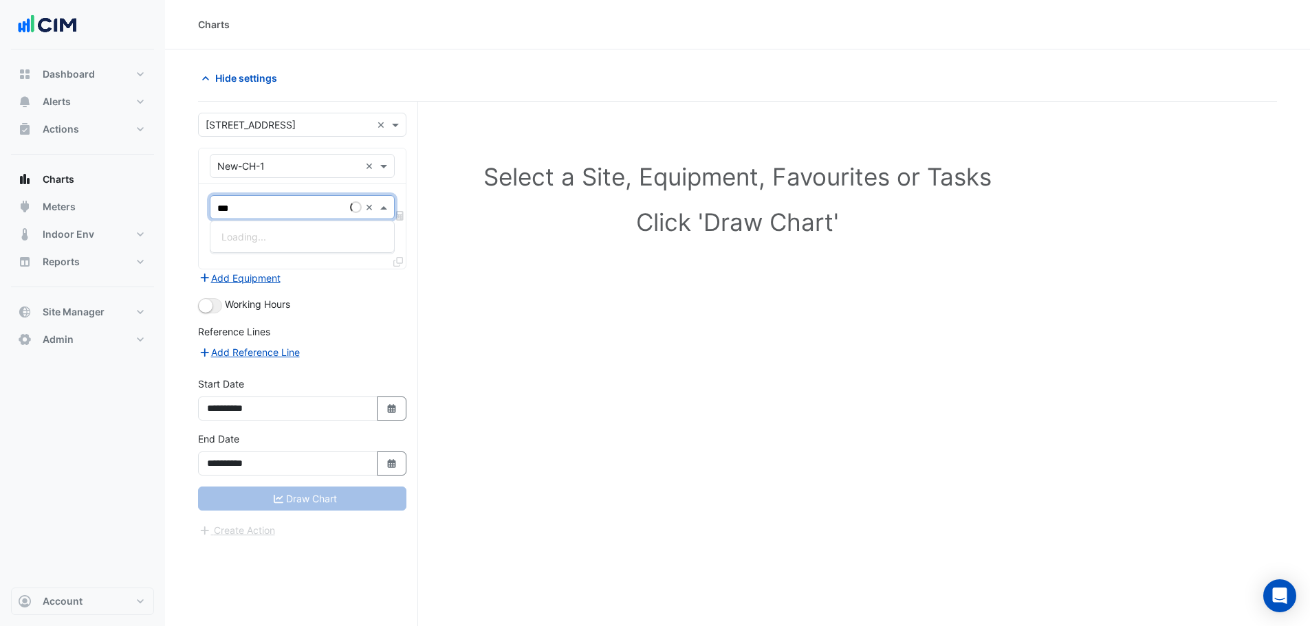
type input "****"
drag, startPoint x: 254, startPoint y: 213, endPoint x: 202, endPoint y: 207, distance: 52.6
click at [202, 207] on div "**** × Tasks" at bounding box center [302, 226] width 207 height 85
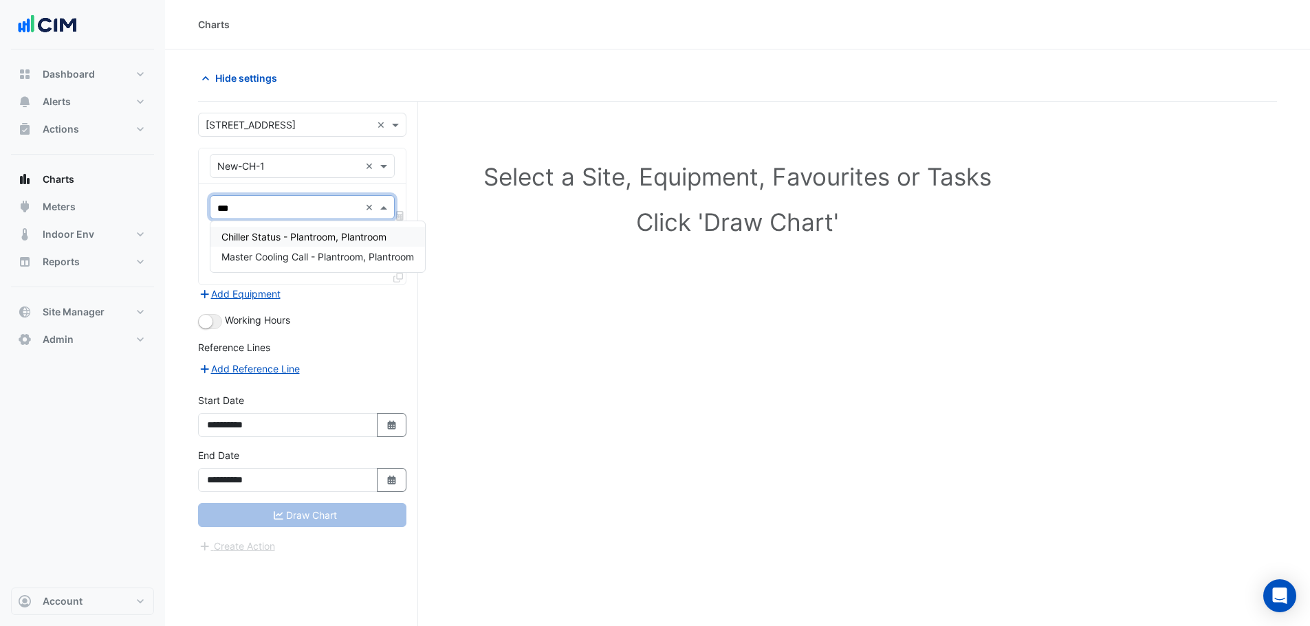
type input "****"
click at [272, 232] on span "Chiller Status - Plantroom, Plantroom" at bounding box center [303, 237] width 165 height 12
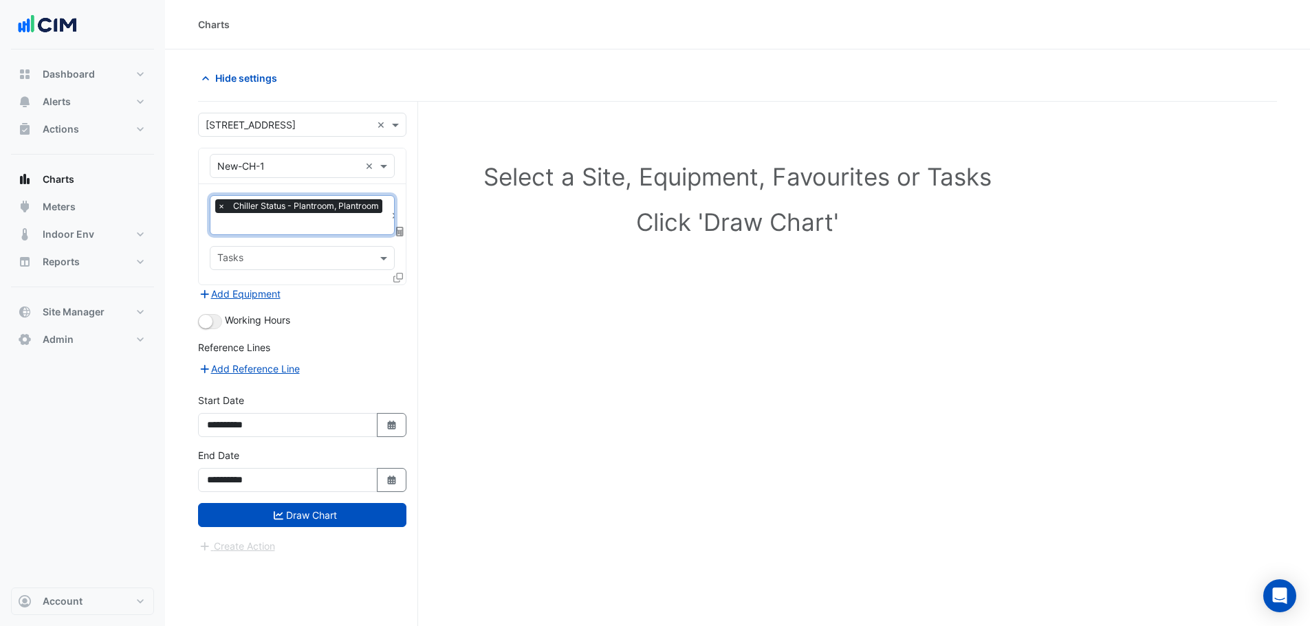
click at [403, 274] on div at bounding box center [399, 280] width 12 height 20
click at [399, 277] on icon at bounding box center [398, 278] width 10 height 10
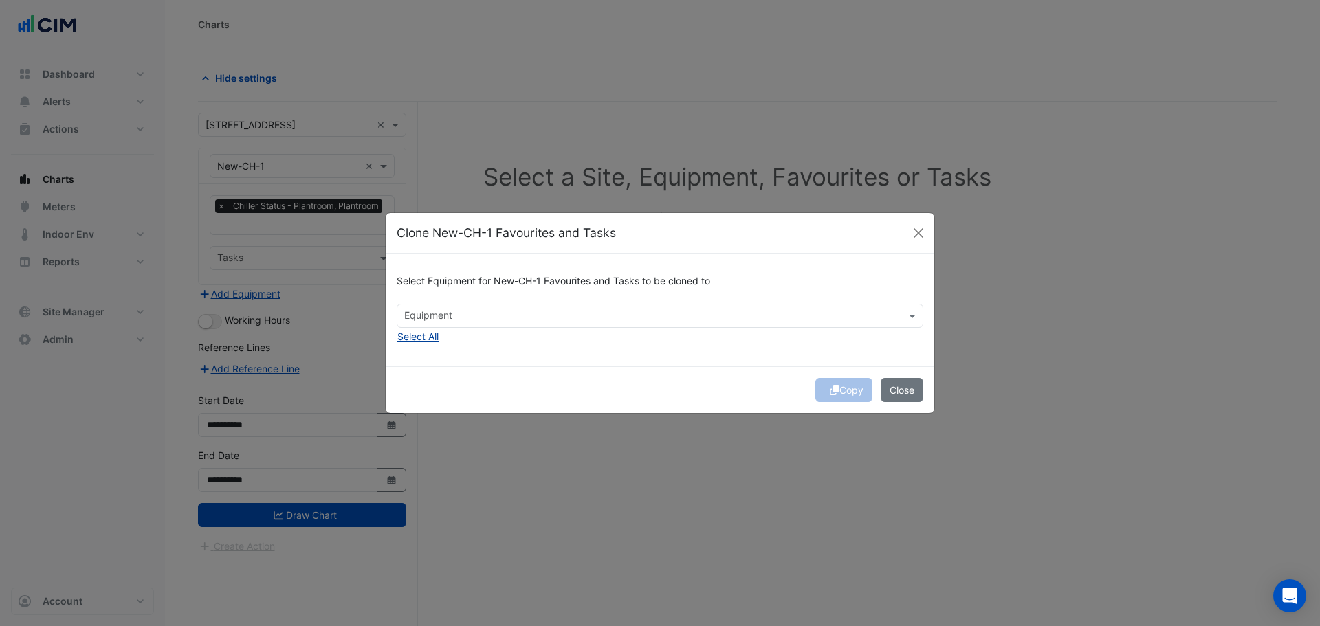
click at [438, 332] on button "Select All" at bounding box center [418, 337] width 43 height 16
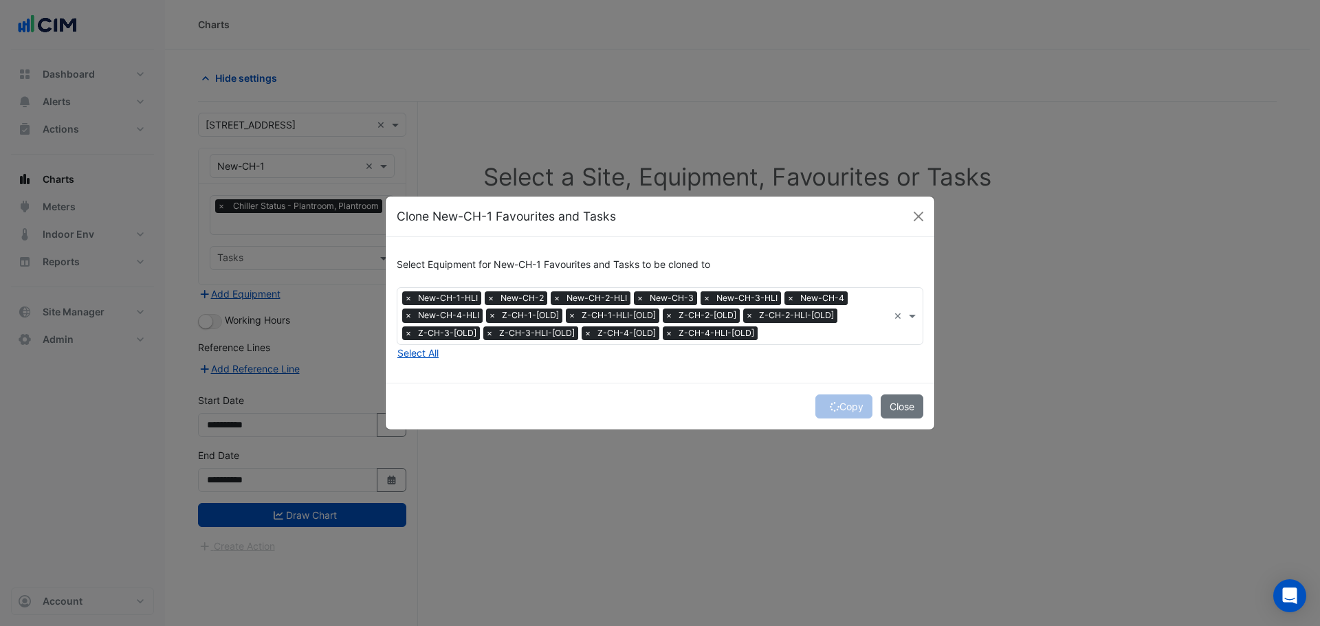
click at [706, 297] on span "×" at bounding box center [706, 298] width 12 height 14
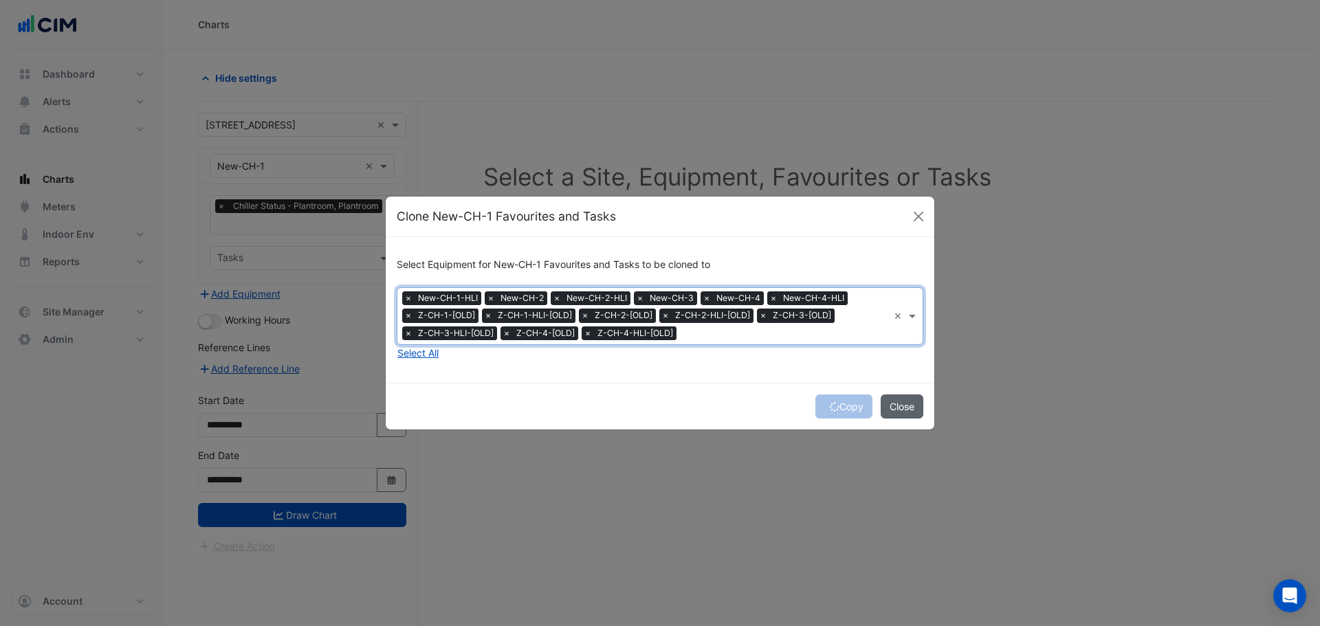
click at [905, 415] on button "Close" at bounding box center [902, 407] width 43 height 24
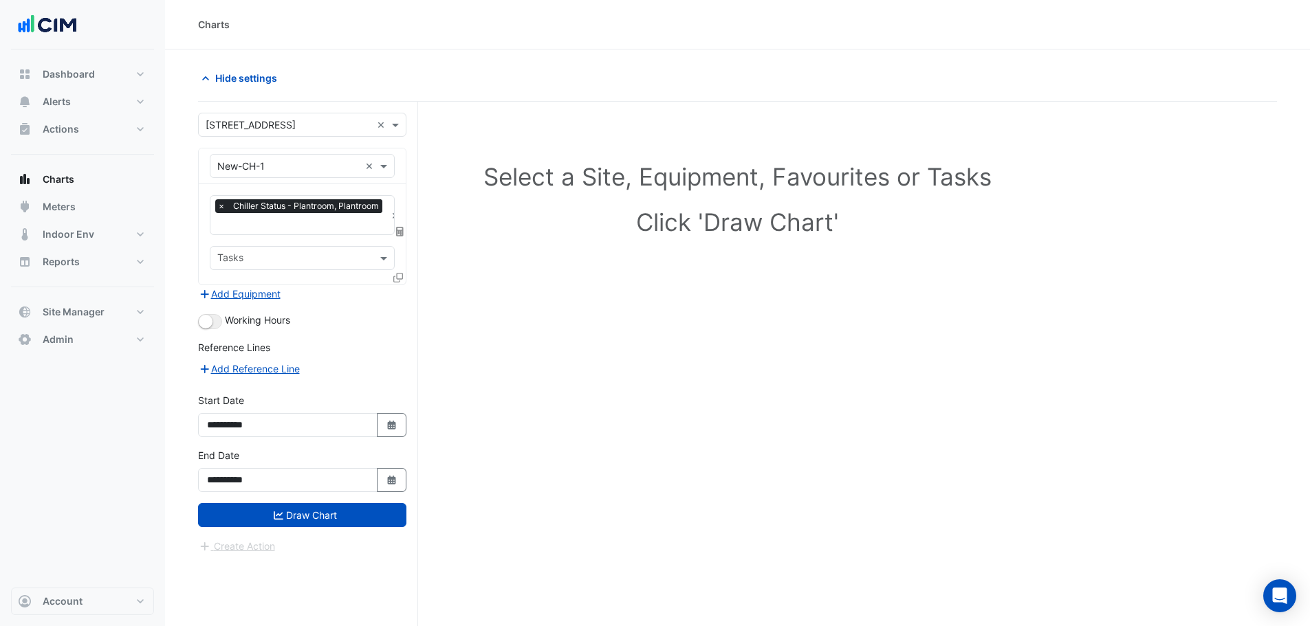
click at [393, 274] on icon at bounding box center [398, 278] width 10 height 10
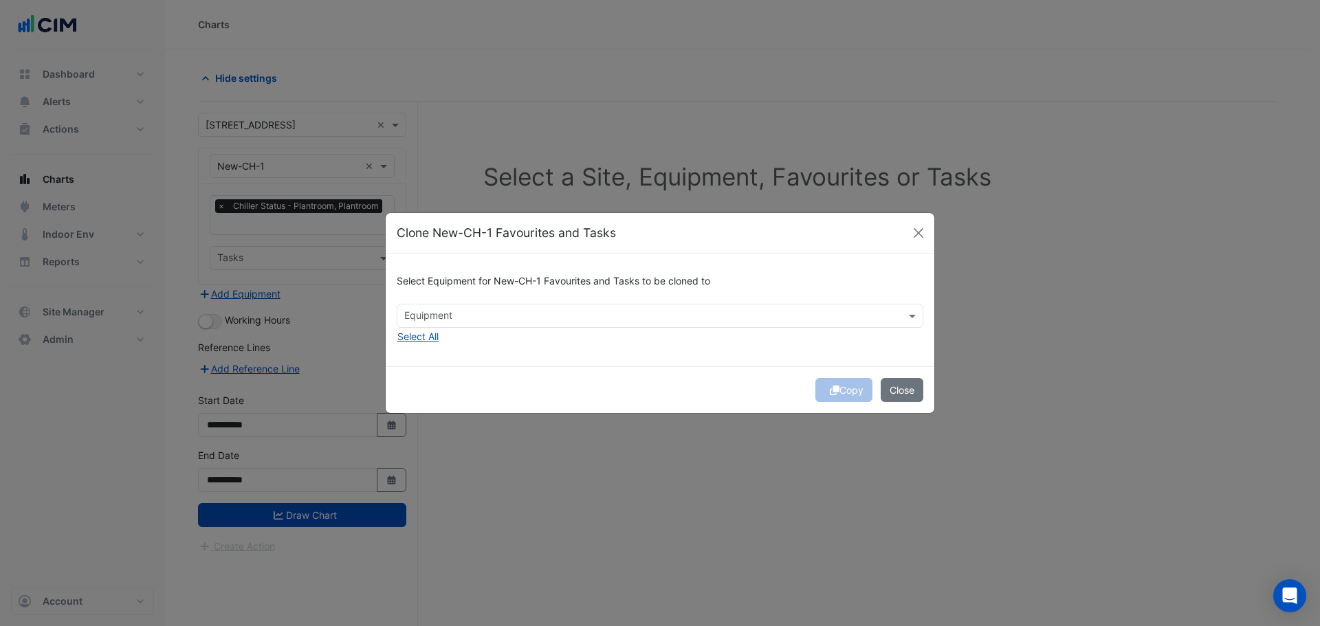
click at [456, 324] on div at bounding box center [651, 318] width 498 height 18
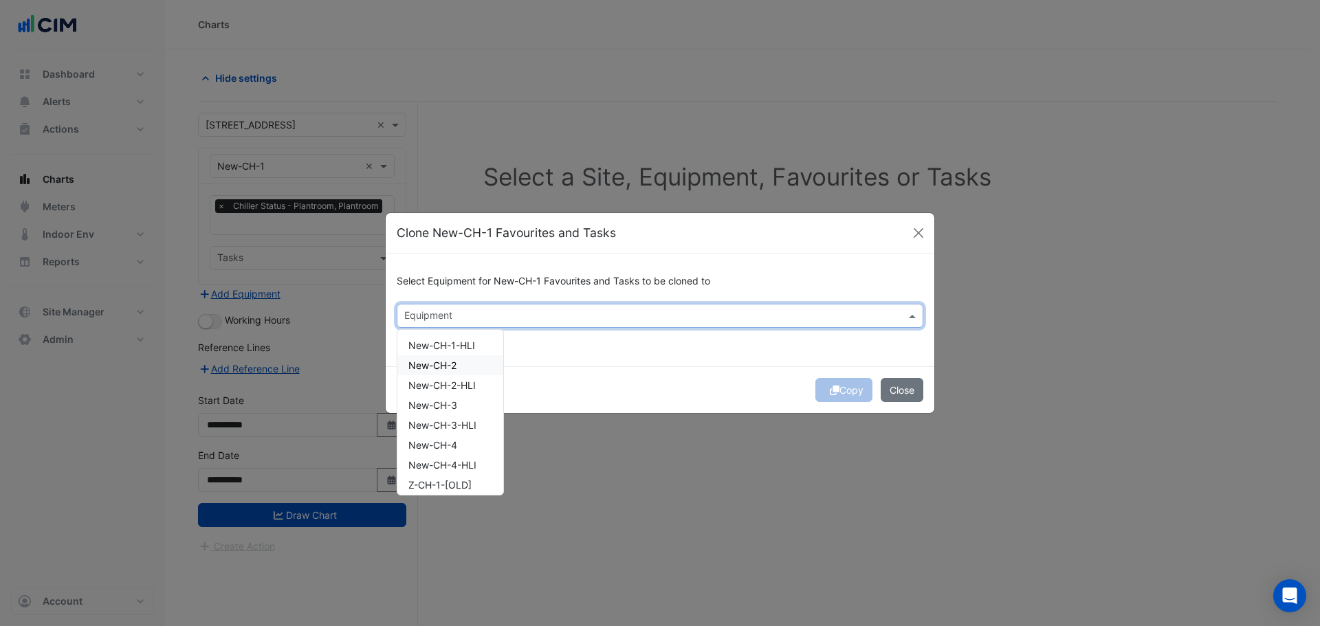
click at [447, 364] on span "New-CH-2" at bounding box center [432, 366] width 48 height 12
click at [450, 403] on span "New-CH-3" at bounding box center [432, 405] width 49 height 12
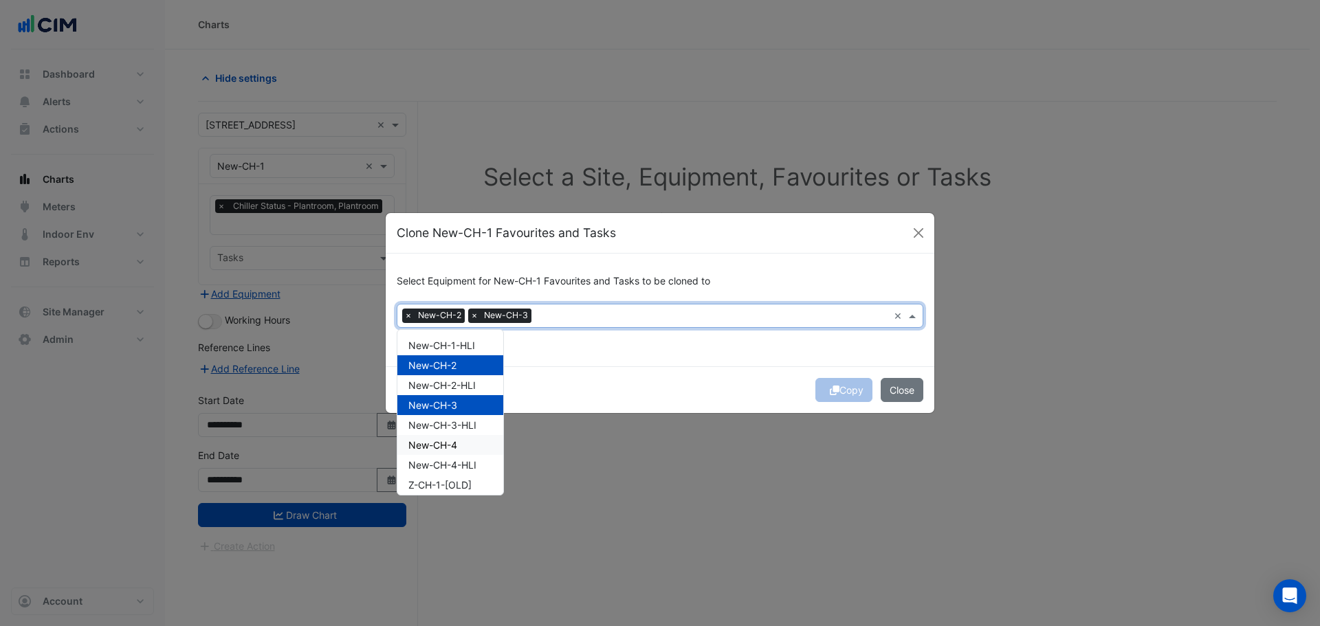
drag, startPoint x: 454, startPoint y: 439, endPoint x: 468, endPoint y: 441, distance: 13.8
click at [456, 440] on span "New-CH-4" at bounding box center [432, 445] width 49 height 12
click at [852, 390] on button "Copy" at bounding box center [843, 390] width 57 height 24
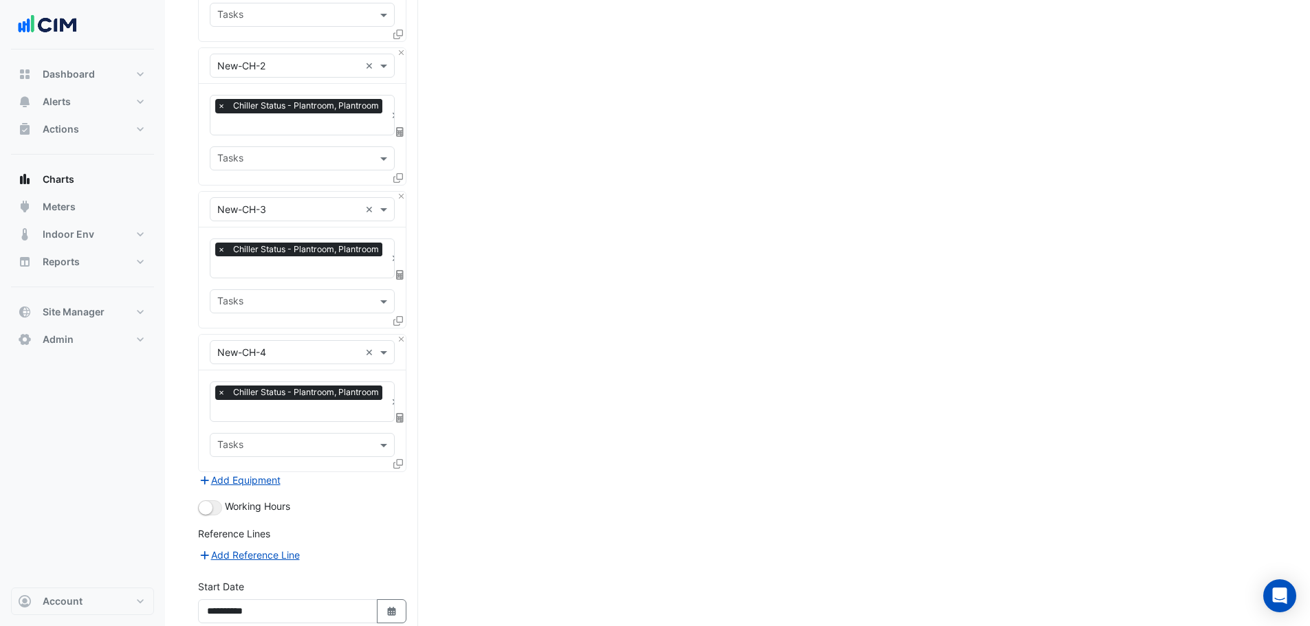
scroll to position [364, 0]
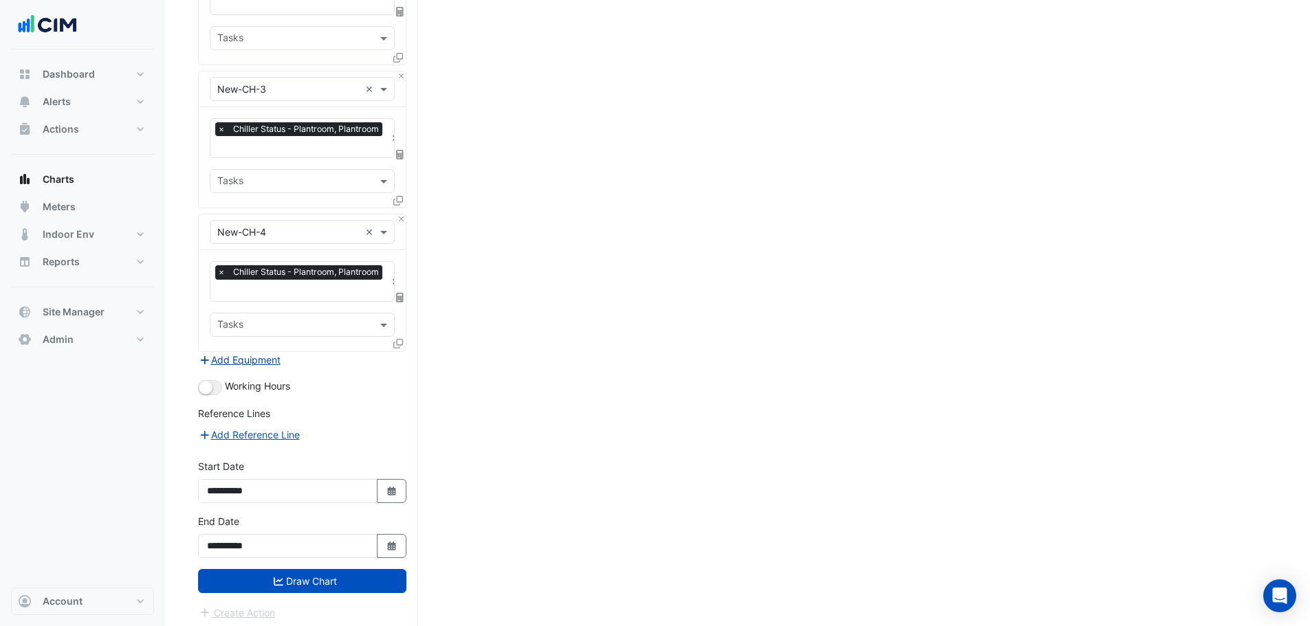
click at [258, 356] on button "Add Equipment" at bounding box center [239, 360] width 83 height 16
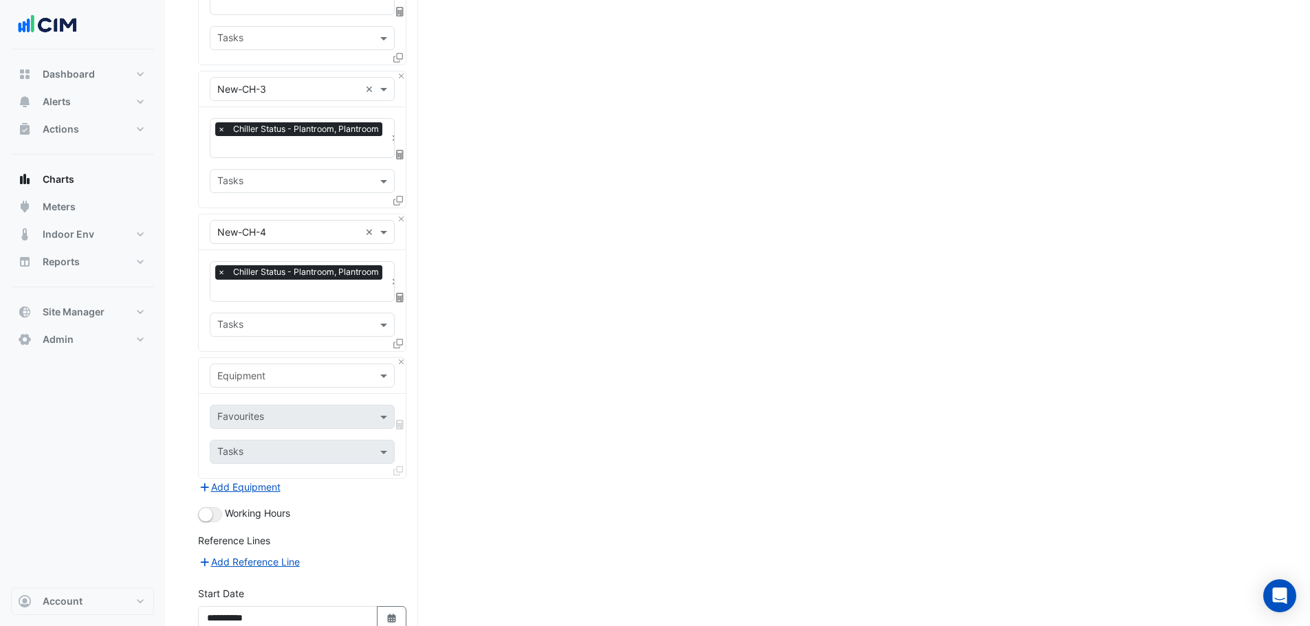
click at [274, 377] on div "Equipment" at bounding box center [302, 376] width 185 height 24
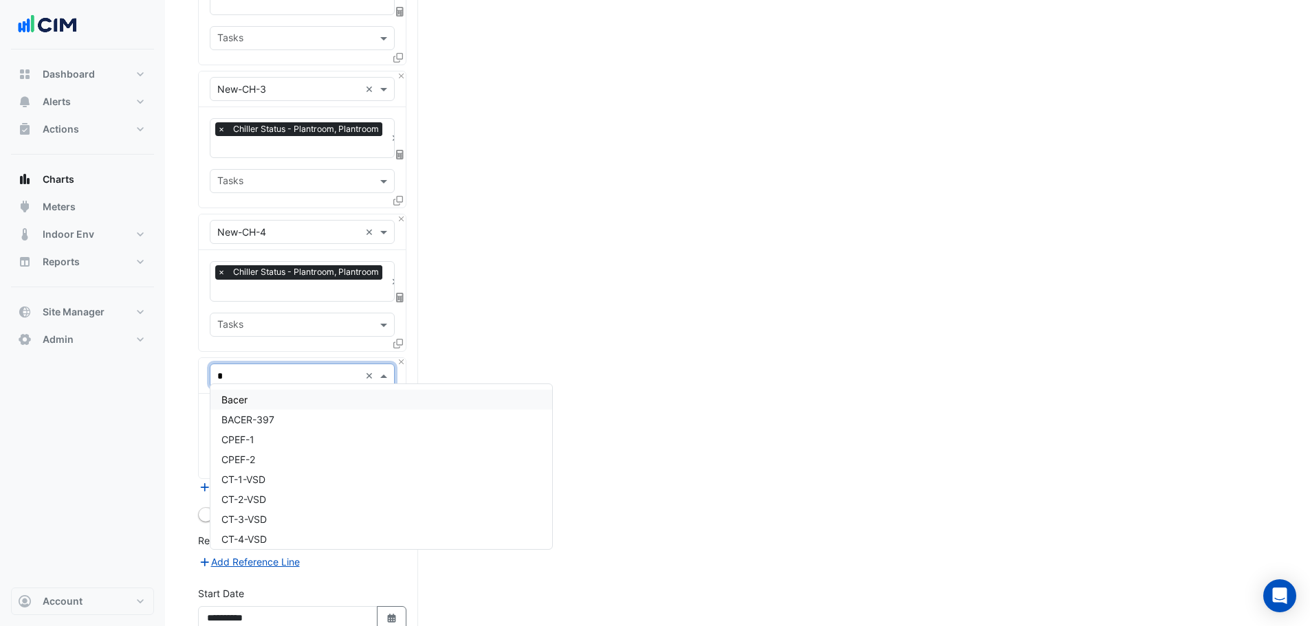
type input "**"
click at [286, 440] on span "New-CH-1-HLI" at bounding box center [254, 440] width 67 height 12
click at [279, 411] on input "text" at bounding box center [294, 418] width 154 height 14
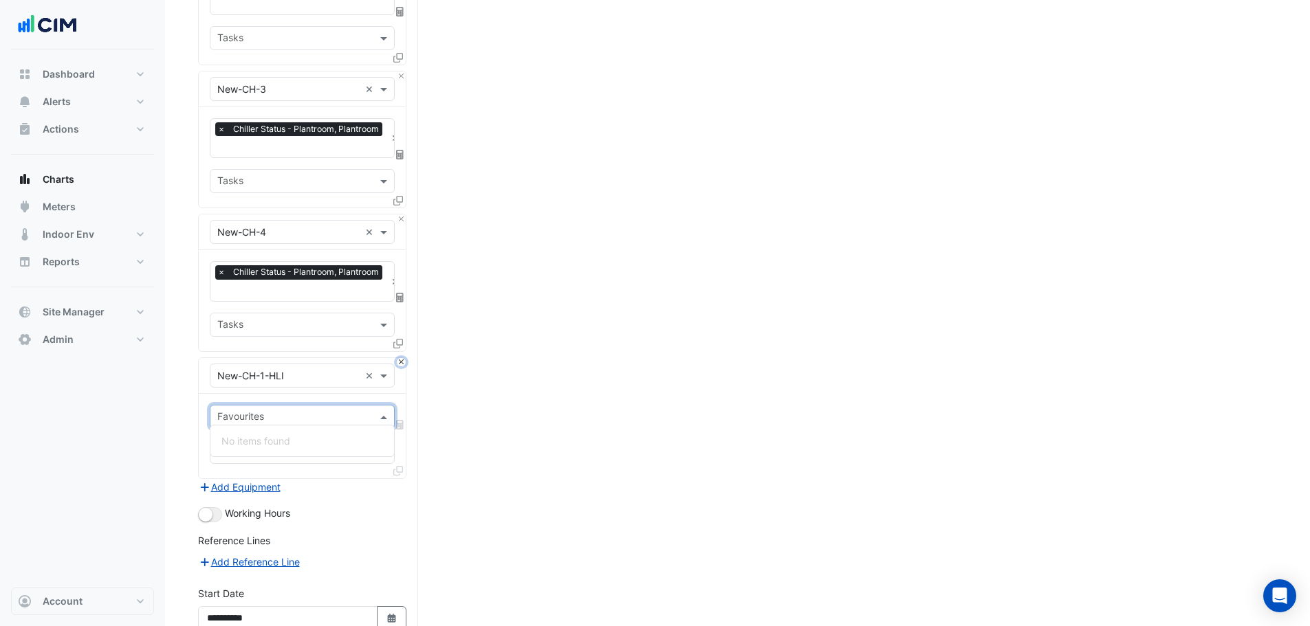
click at [399, 360] on button "Close" at bounding box center [401, 362] width 9 height 9
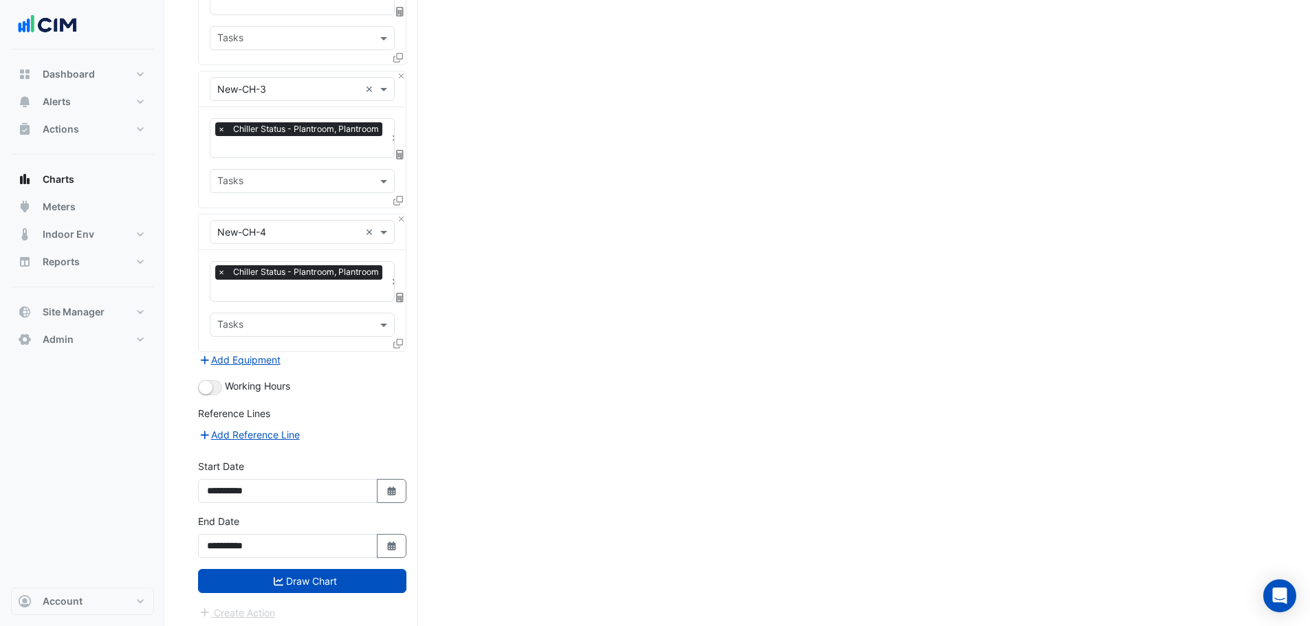
click at [272, 289] on input "text" at bounding box center [301, 292] width 168 height 14
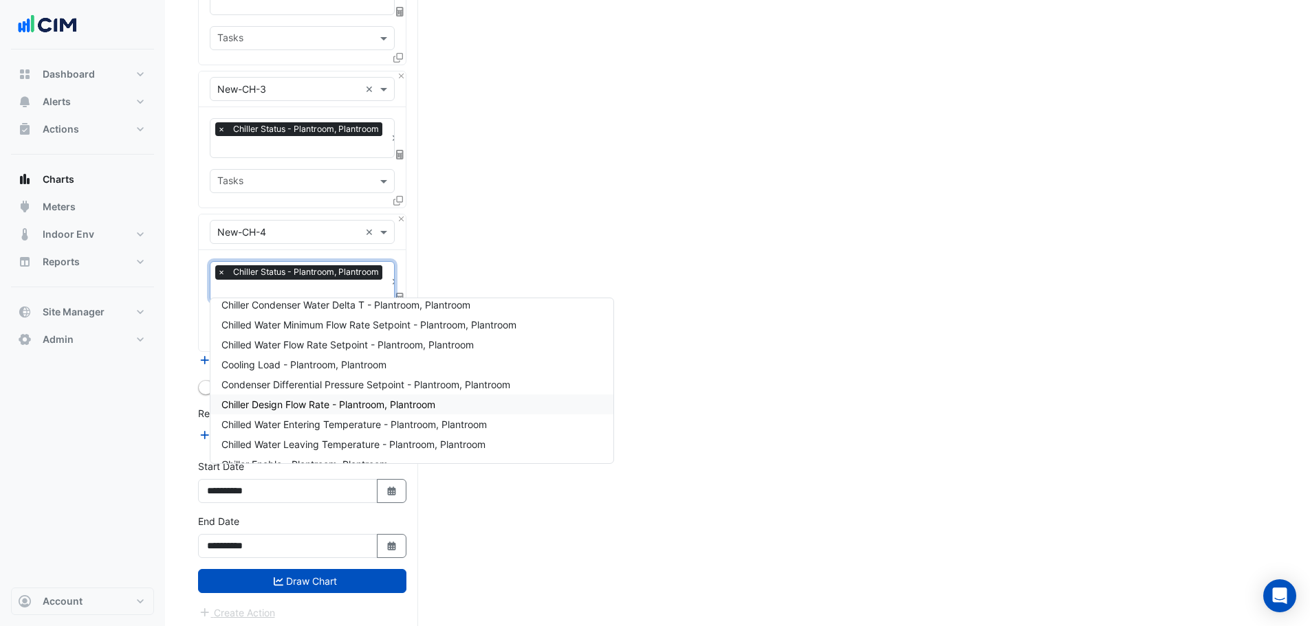
scroll to position [69, 0]
click at [274, 381] on span "Cooling Load - Plantroom, Plantroom" at bounding box center [303, 385] width 165 height 12
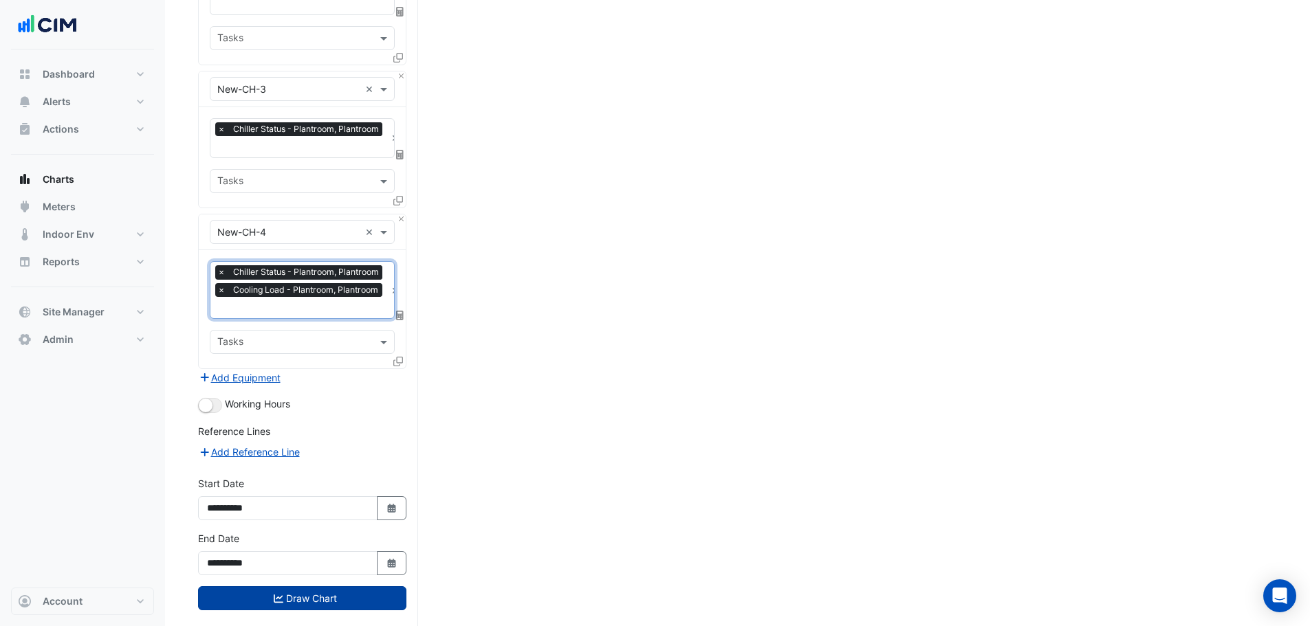
click at [297, 586] on button "Draw Chart" at bounding box center [302, 598] width 208 height 24
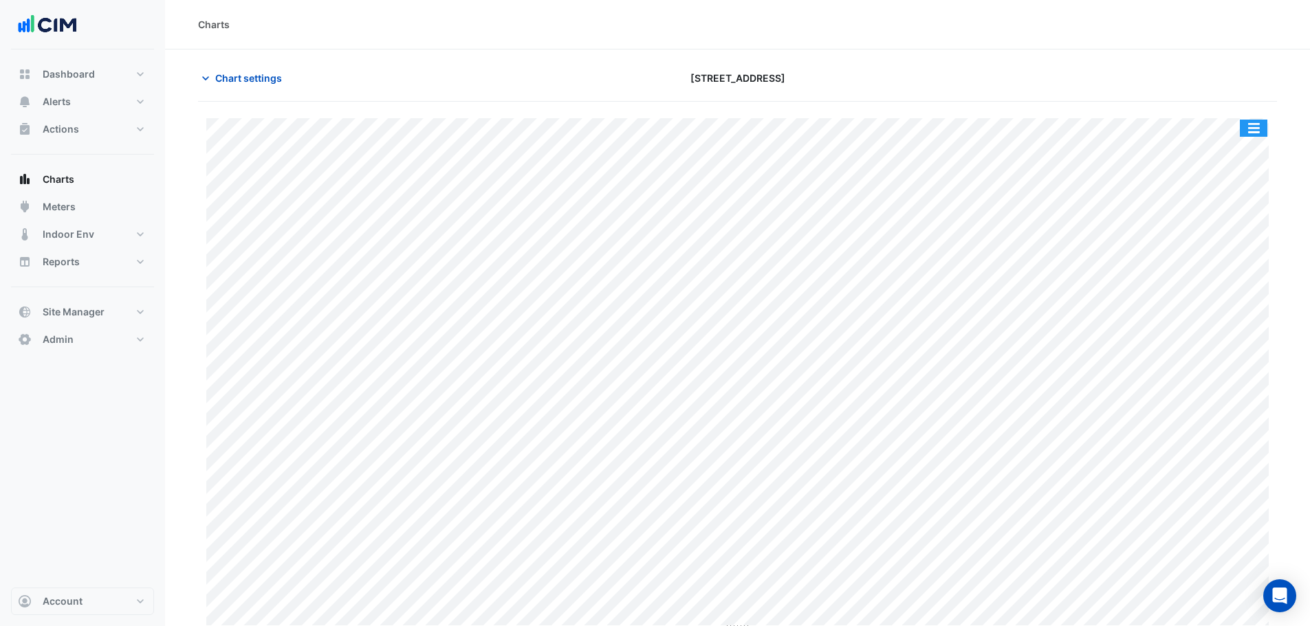
click at [1257, 125] on button "button" at bounding box center [1252, 128] width 27 height 17
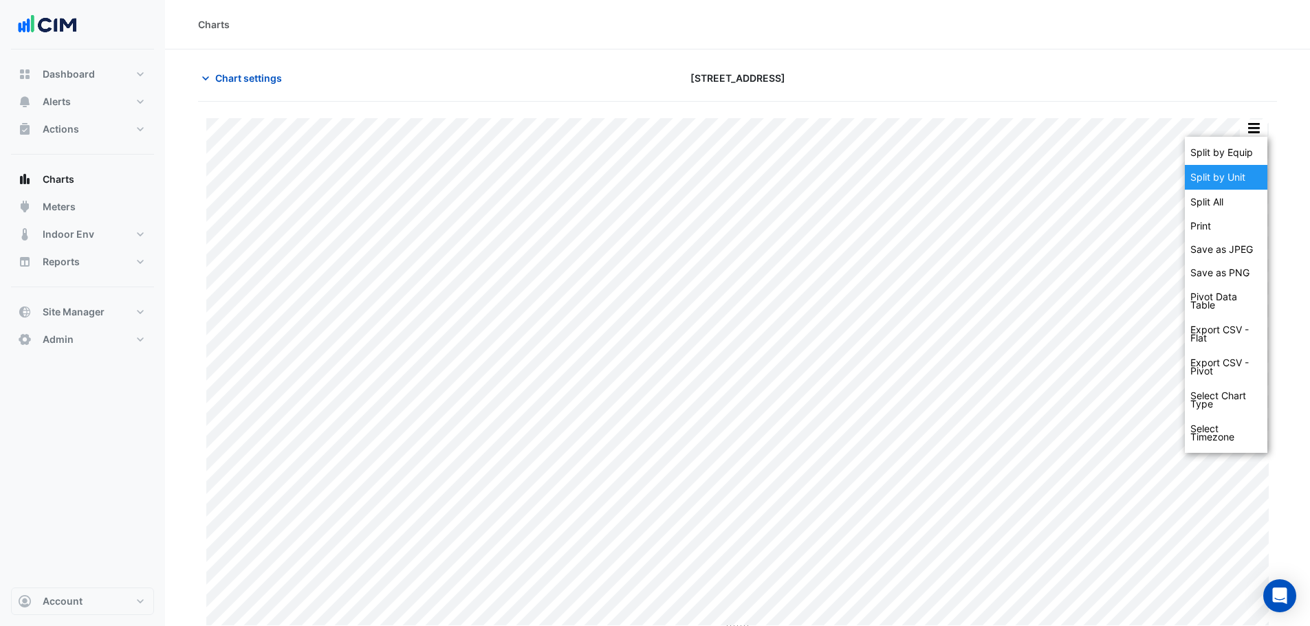
click at [1250, 182] on div "Split by Unit" at bounding box center [1225, 177] width 82 height 25
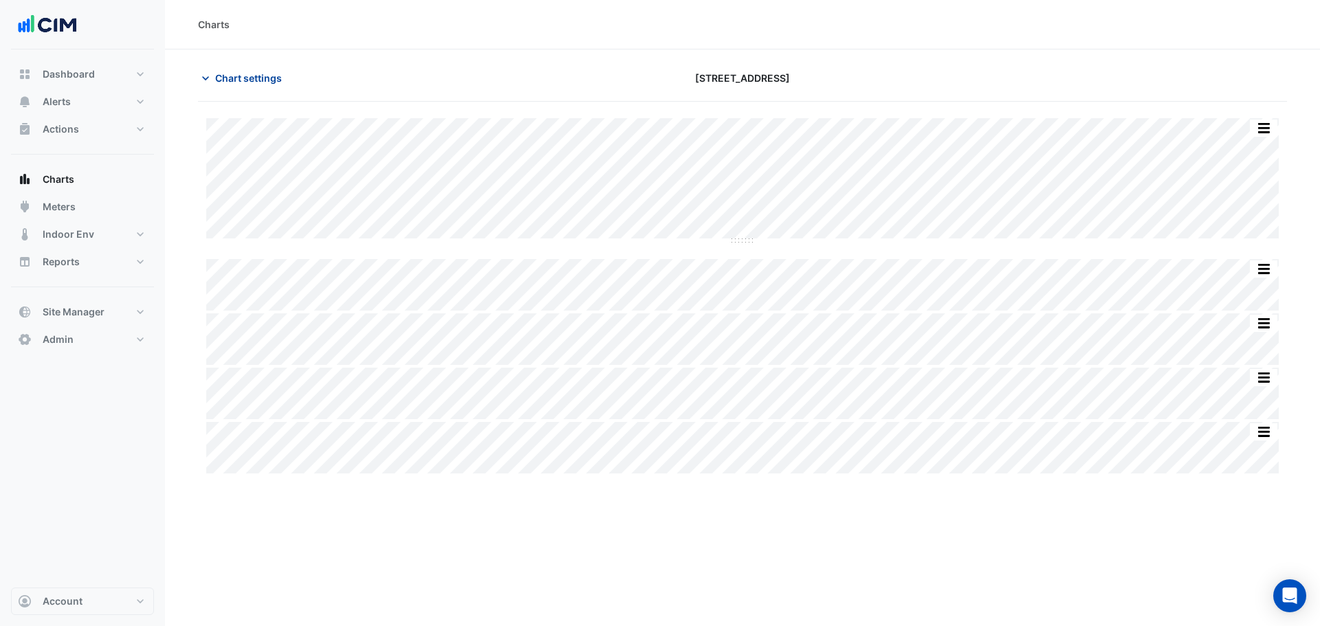
click at [254, 82] on span "Chart settings" at bounding box center [248, 78] width 67 height 14
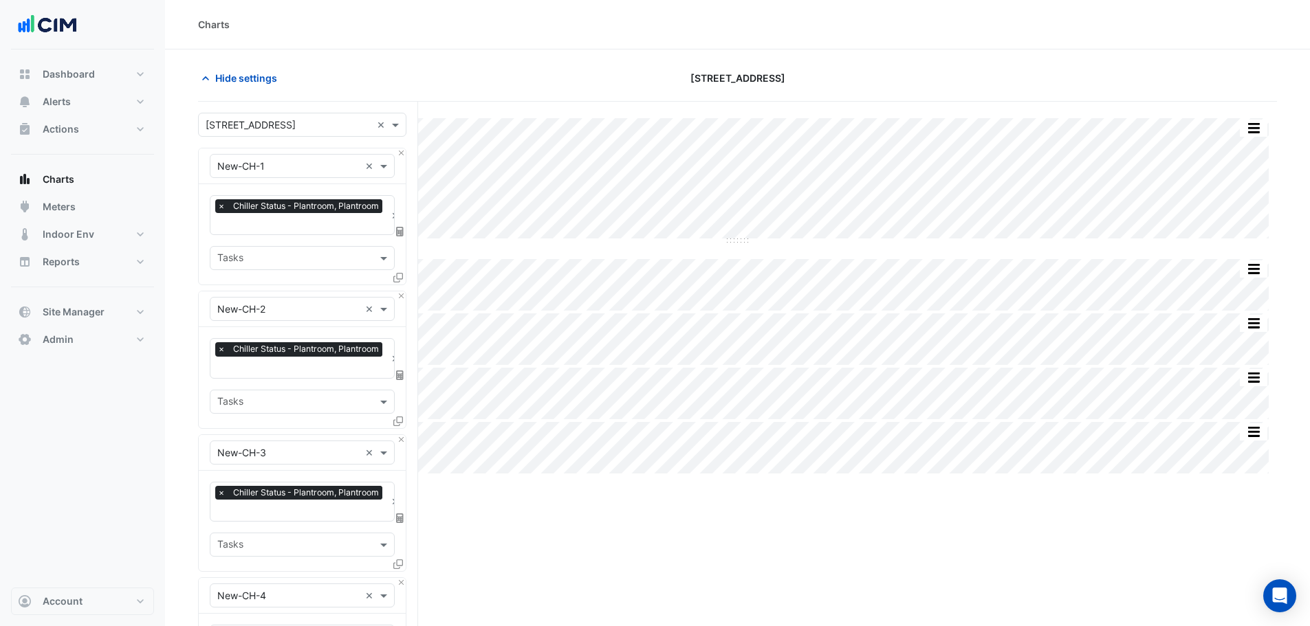
scroll to position [206, 0]
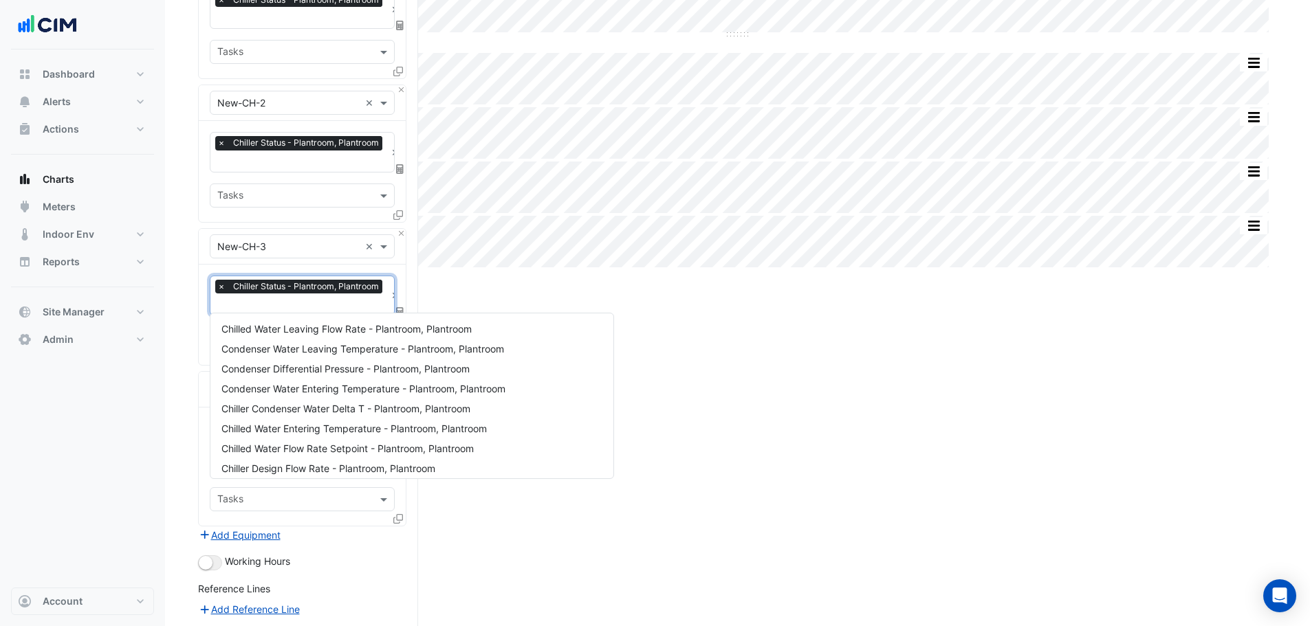
click at [277, 300] on input "text" at bounding box center [301, 305] width 168 height 14
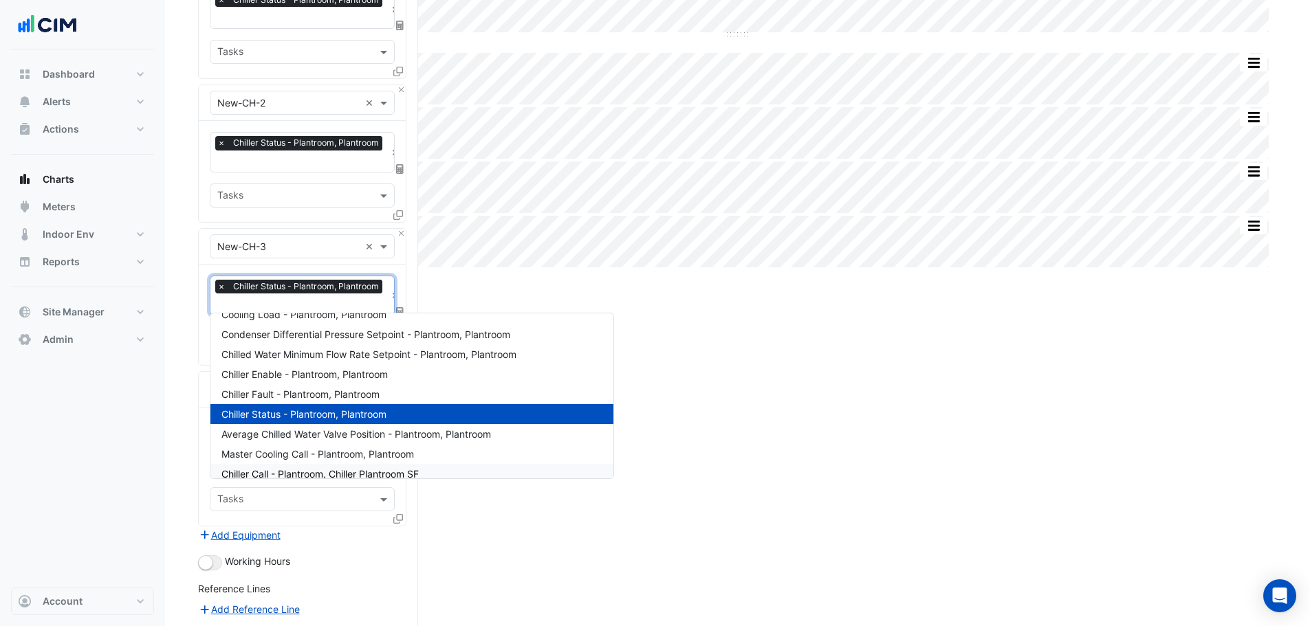
scroll to position [78, 0]
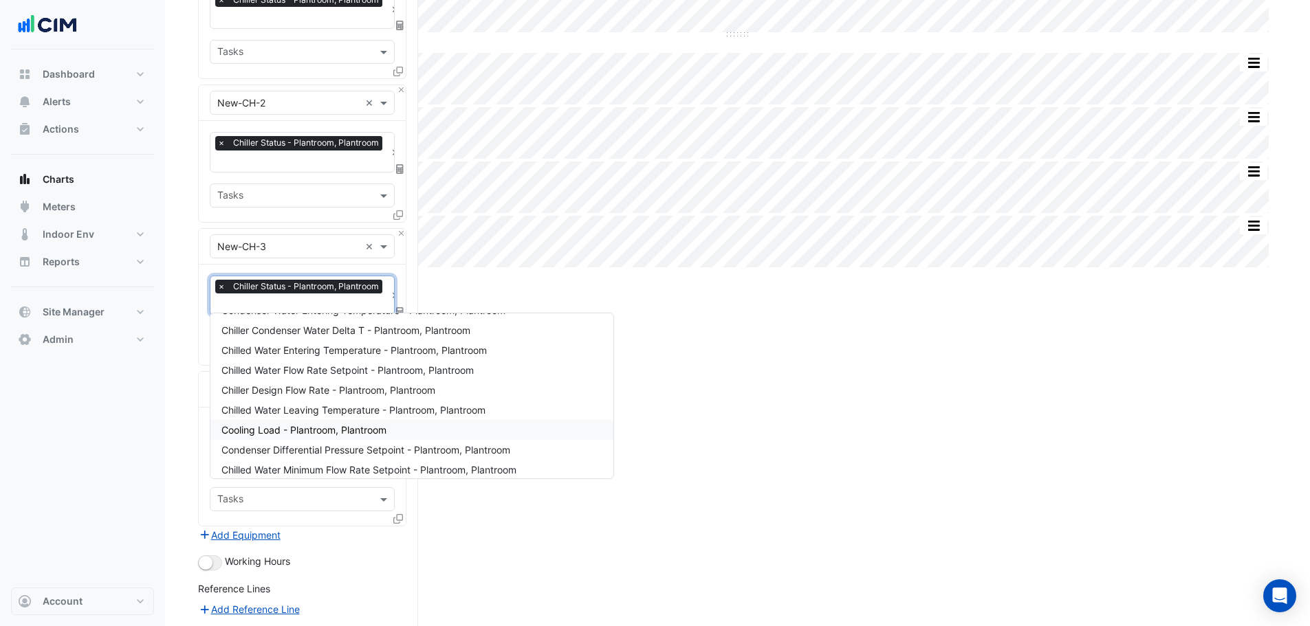
click at [320, 436] on div "Cooling Load - Plantroom, Plantroom" at bounding box center [411, 430] width 403 height 20
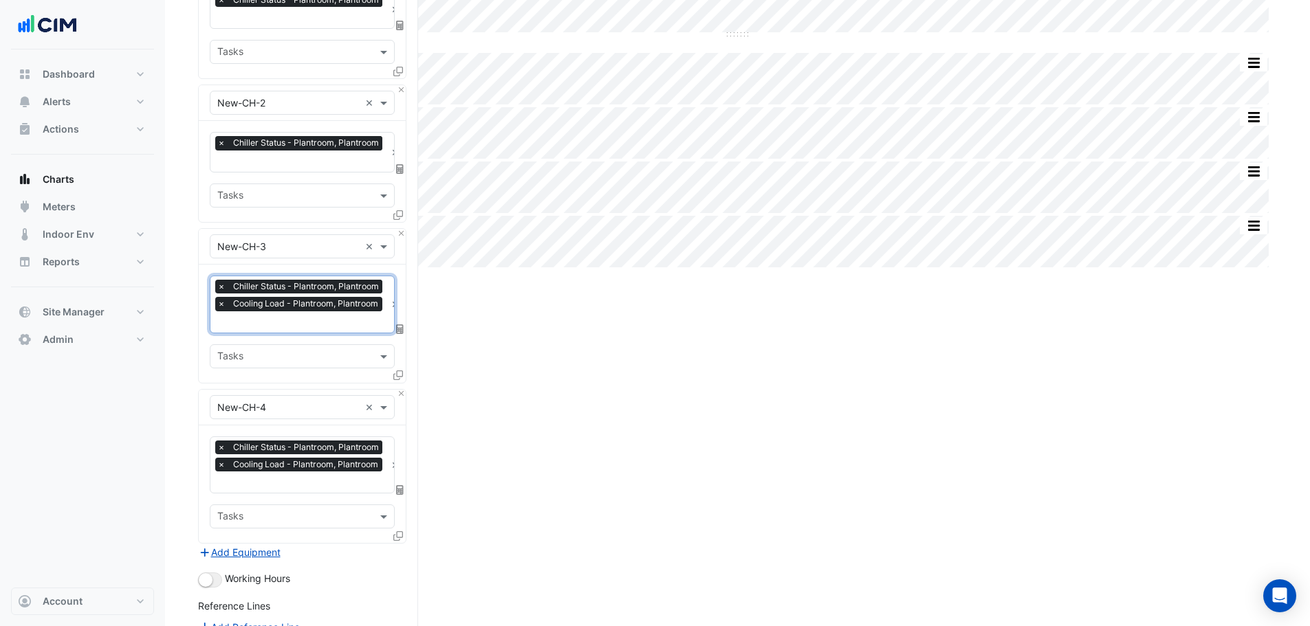
click at [280, 162] on input "text" at bounding box center [301, 162] width 168 height 14
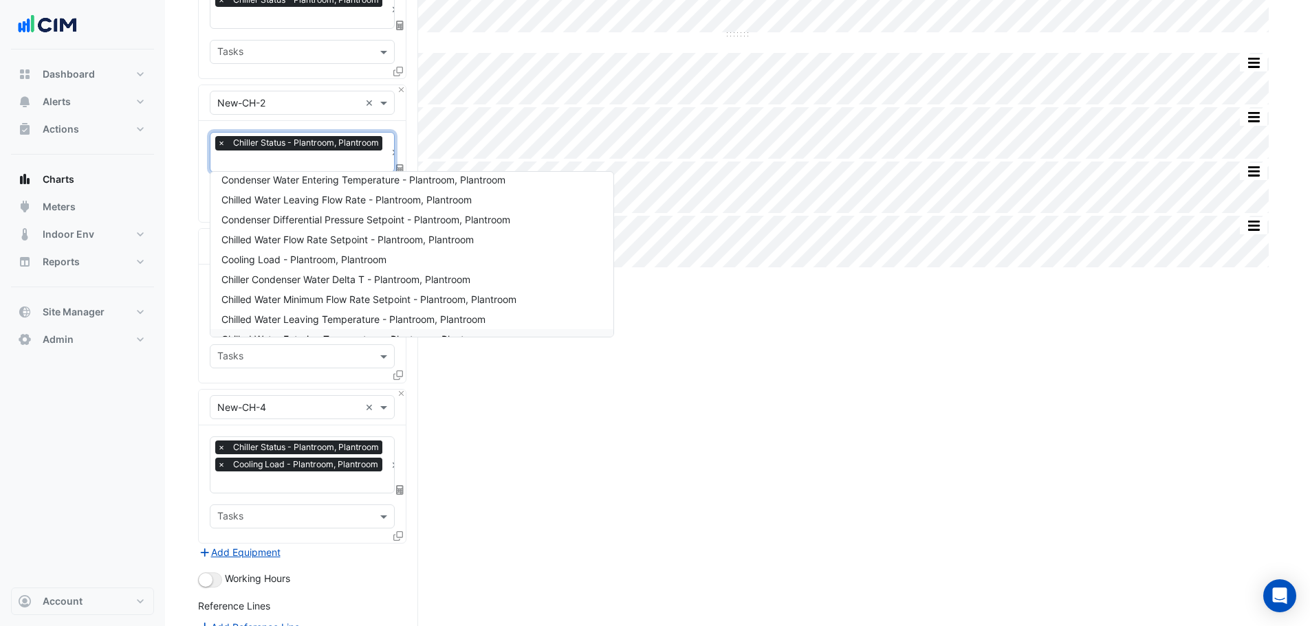
scroll to position [0, 0]
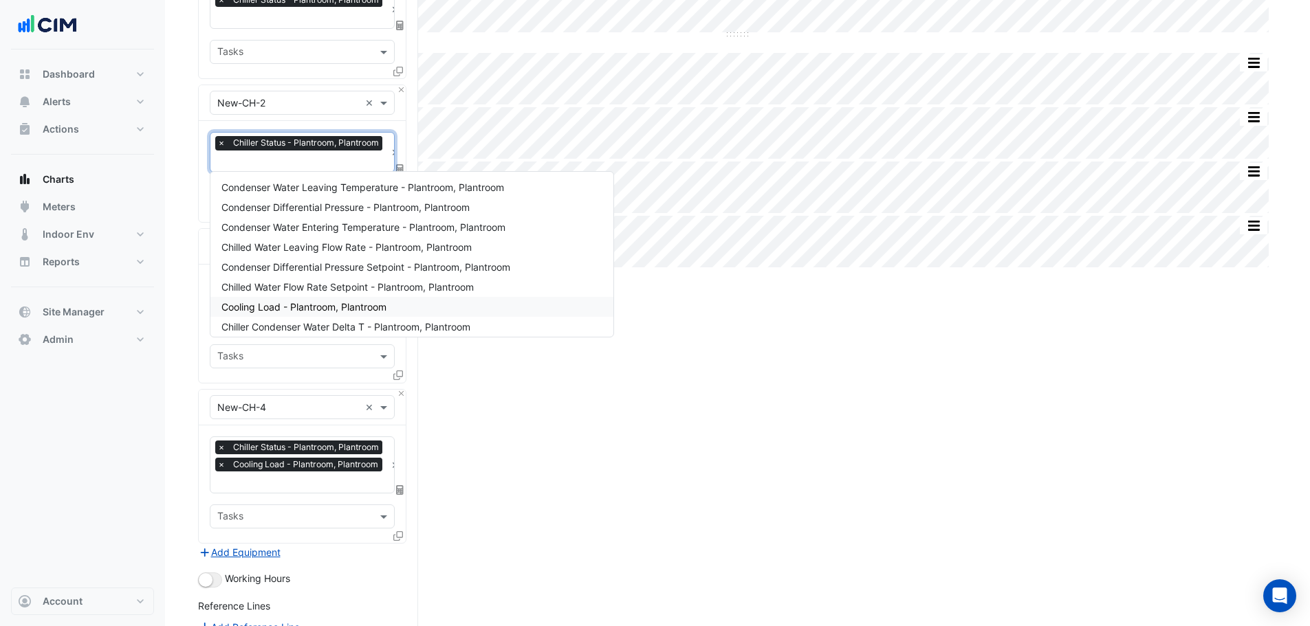
click at [316, 308] on span "Cooling Load - Plantroom, Plantroom" at bounding box center [303, 307] width 165 height 12
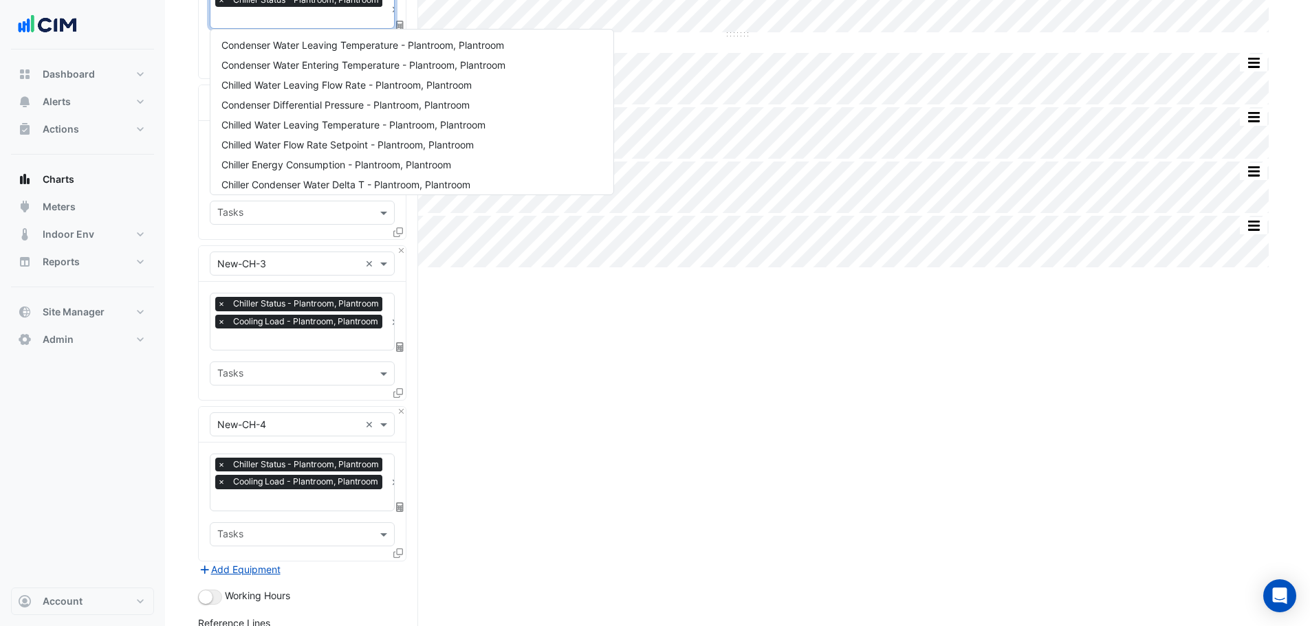
click at [291, 19] on input "text" at bounding box center [301, 19] width 168 height 14
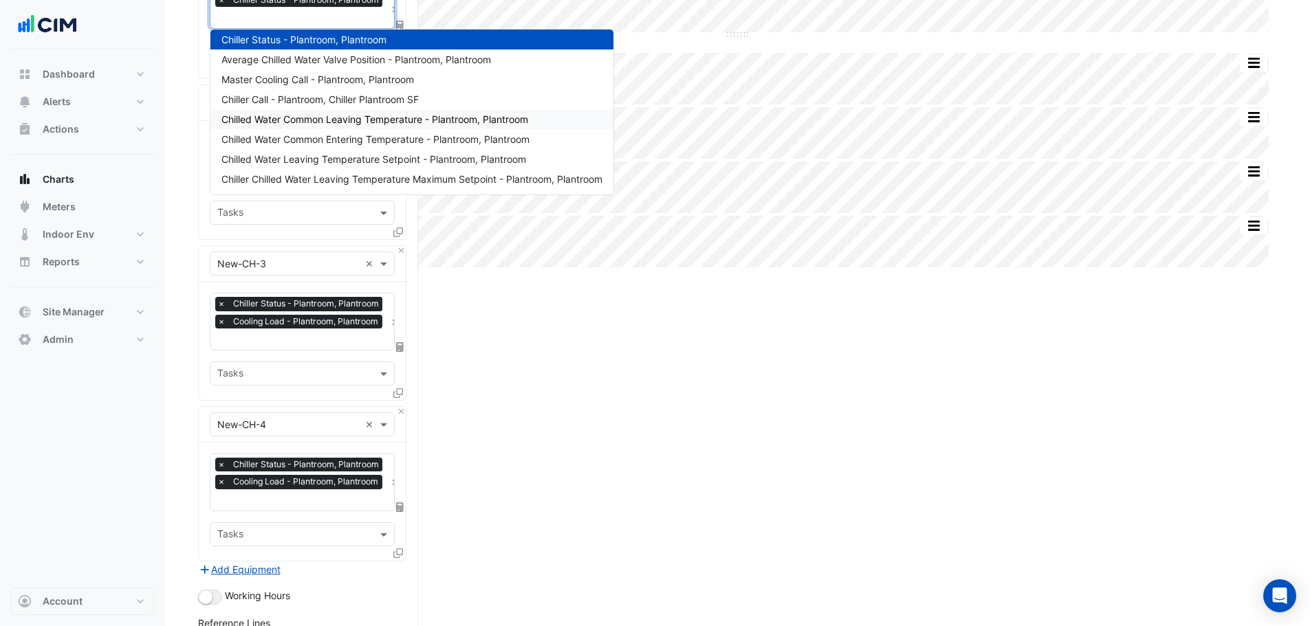
scroll to position [118, 0]
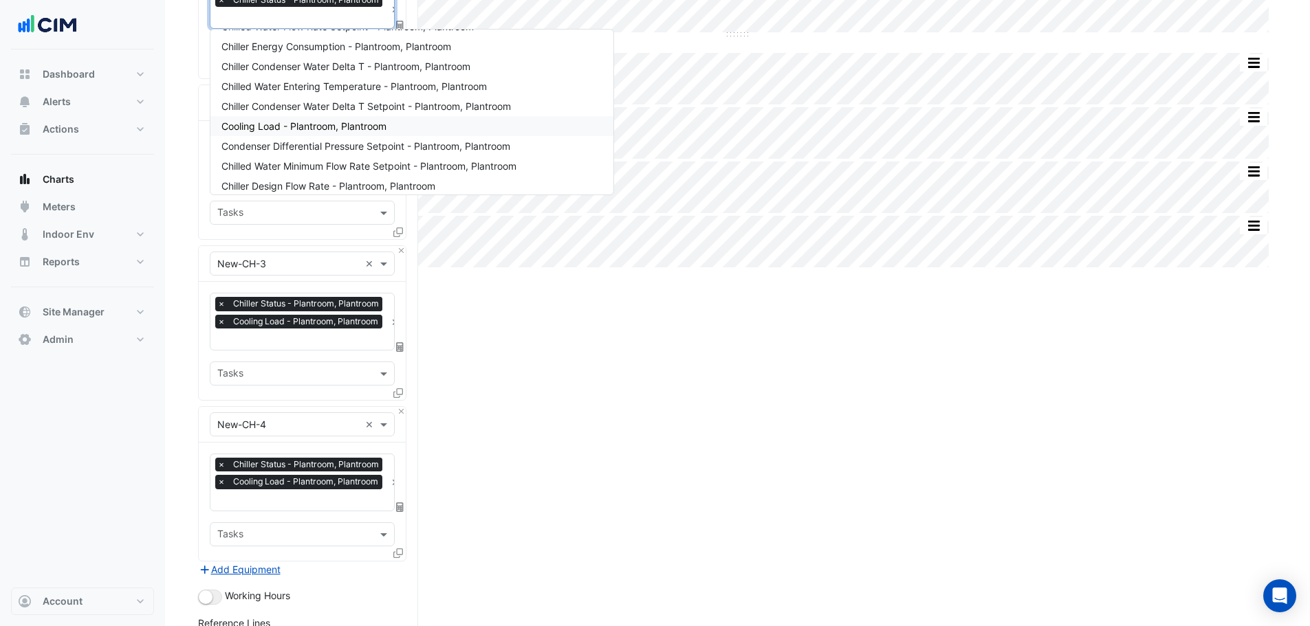
click at [314, 126] on span "Cooling Load - Plantroom, Plantroom" at bounding box center [303, 126] width 165 height 12
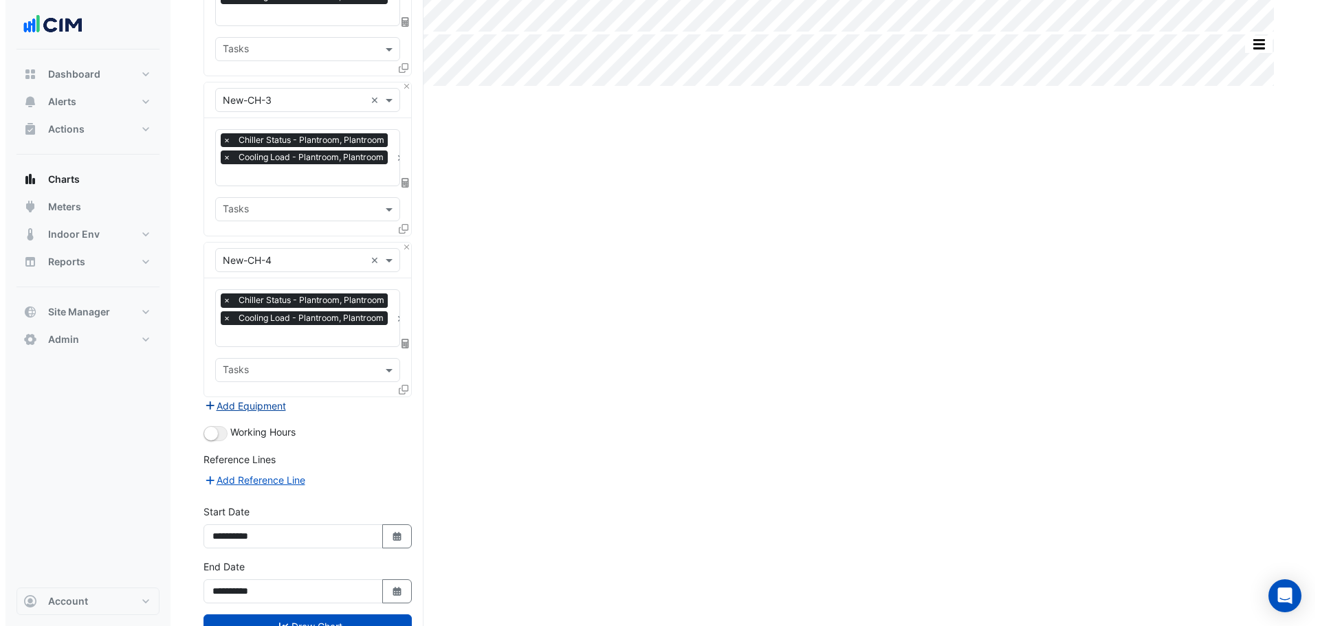
scroll to position [412, 0]
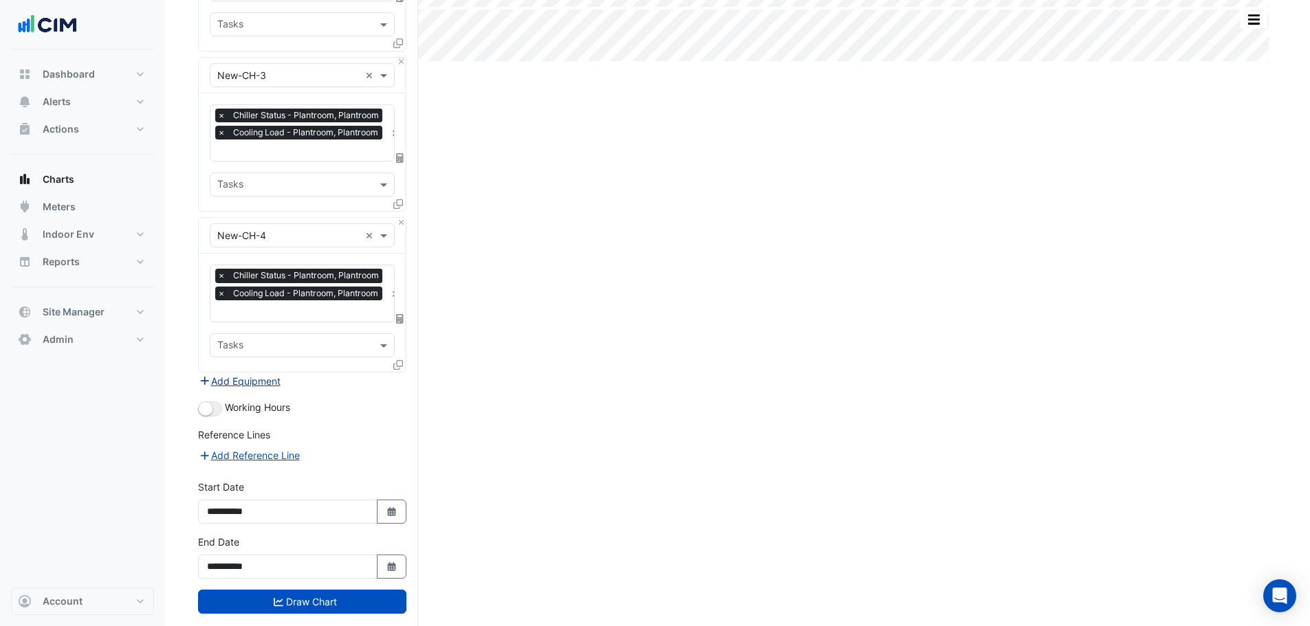
click at [256, 373] on button "Add Equipment" at bounding box center [239, 381] width 83 height 16
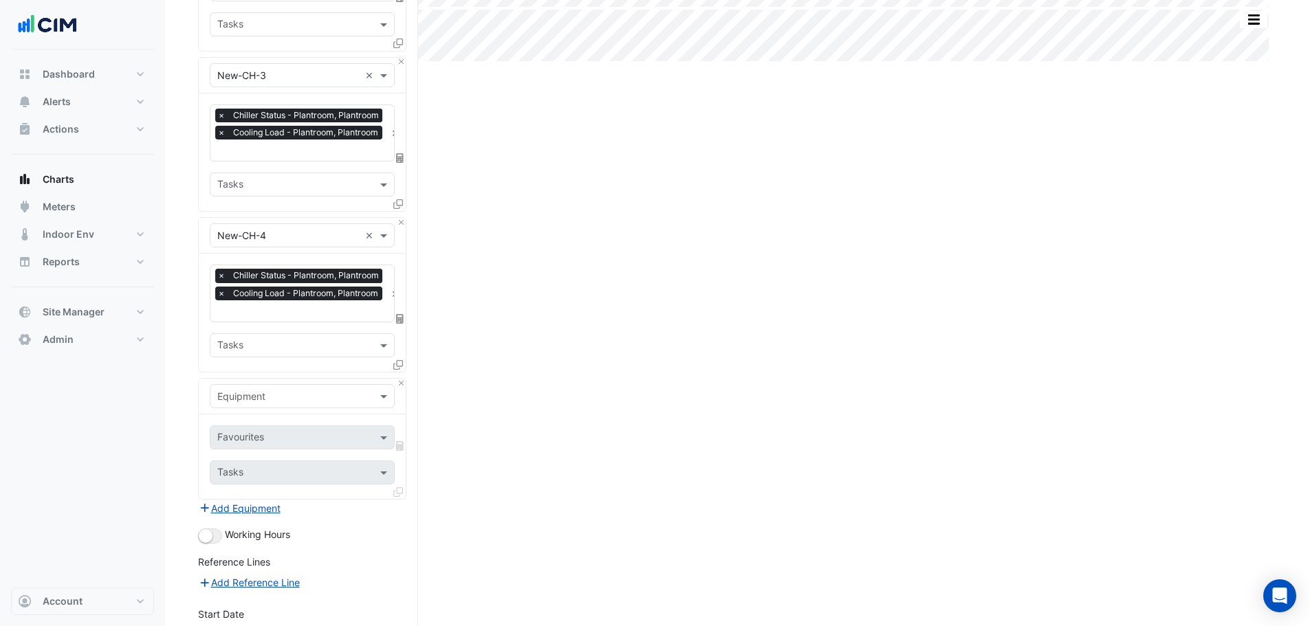
drag, startPoint x: 256, startPoint y: 372, endPoint x: 260, endPoint y: 398, distance: 26.4
click at [260, 398] on div "Equipment" at bounding box center [302, 396] width 185 height 24
type input "*****"
click at [282, 426] on div "Electricity Meter - 3114422930-0" at bounding box center [302, 420] width 184 height 20
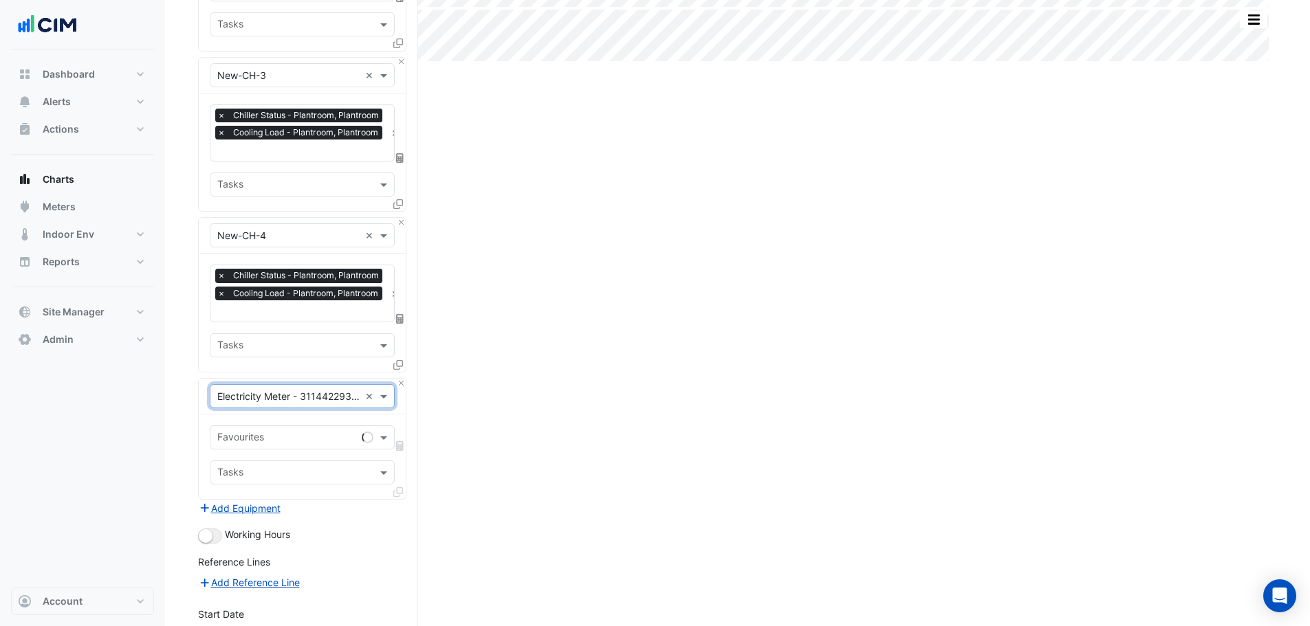
click at [278, 432] on input "text" at bounding box center [286, 439] width 139 height 14
click at [305, 465] on span "Active Energy Actual - Export" at bounding box center [287, 462] width 133 height 12
click at [399, 497] on icon at bounding box center [398, 492] width 10 height 10
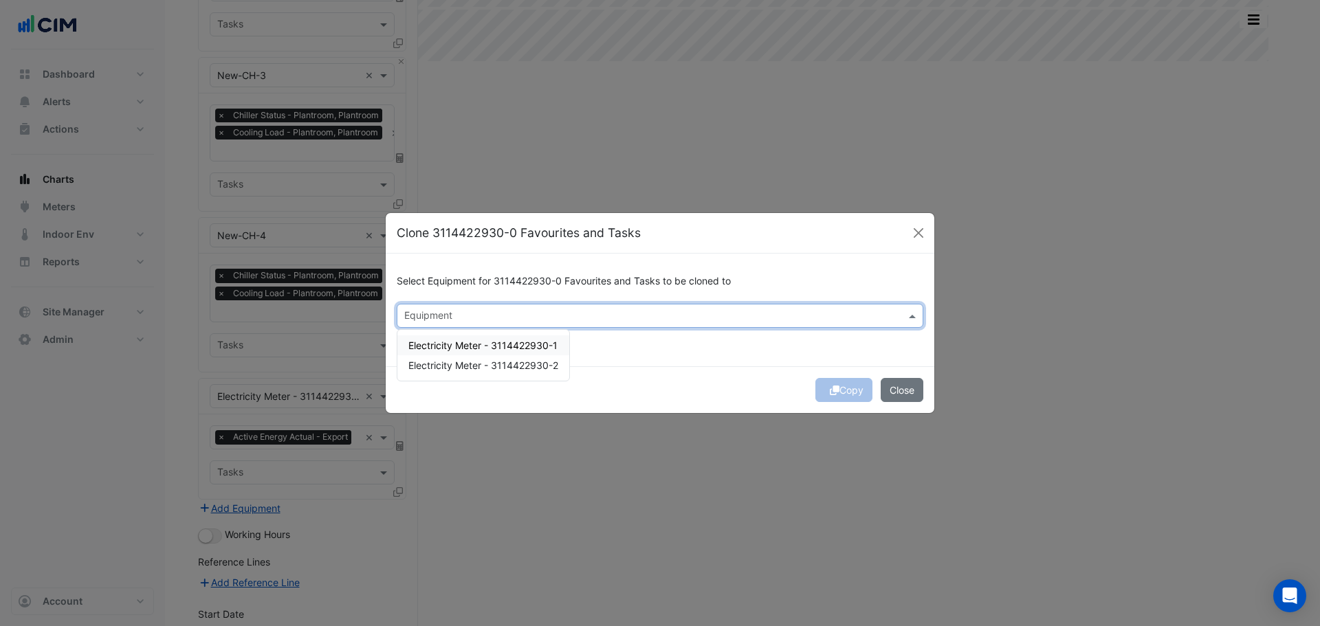
click at [446, 324] on div at bounding box center [651, 318] width 498 height 18
click at [446, 344] on span "Electricity Meter - 3114422930-1" at bounding box center [482, 346] width 149 height 12
click at [443, 368] on span "Electricity Meter - 3114422930-2" at bounding box center [483, 366] width 150 height 12
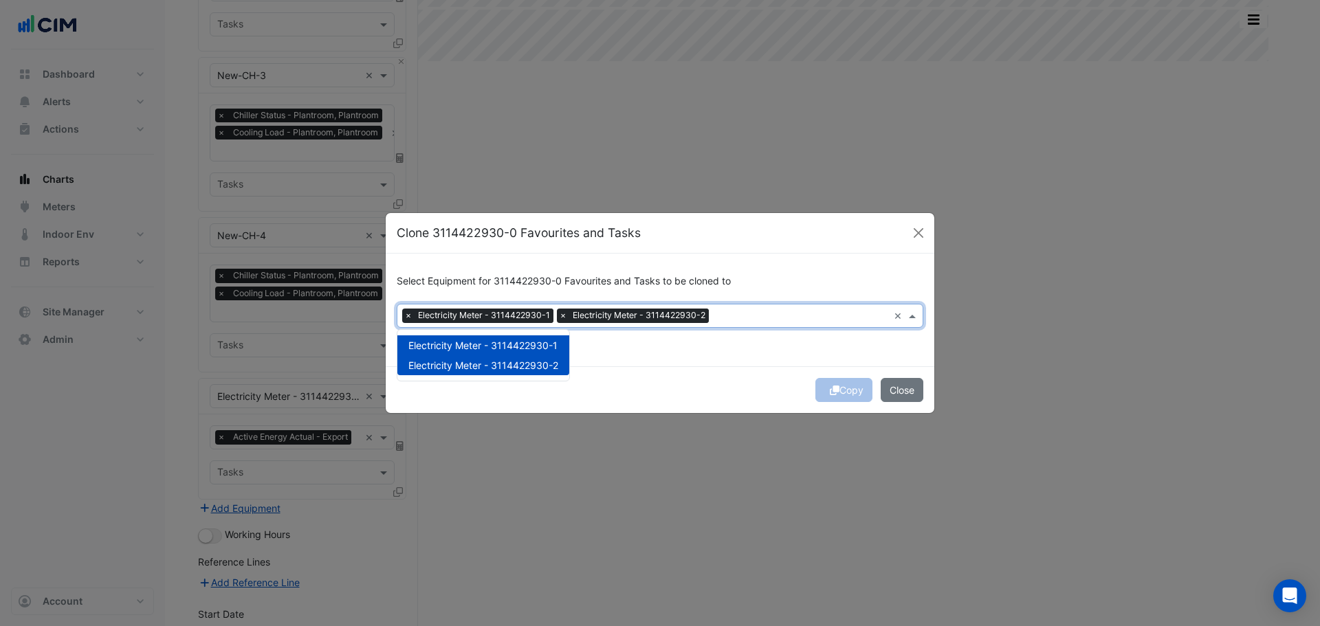
click at [718, 377] on div "Copy Close" at bounding box center [660, 389] width 549 height 47
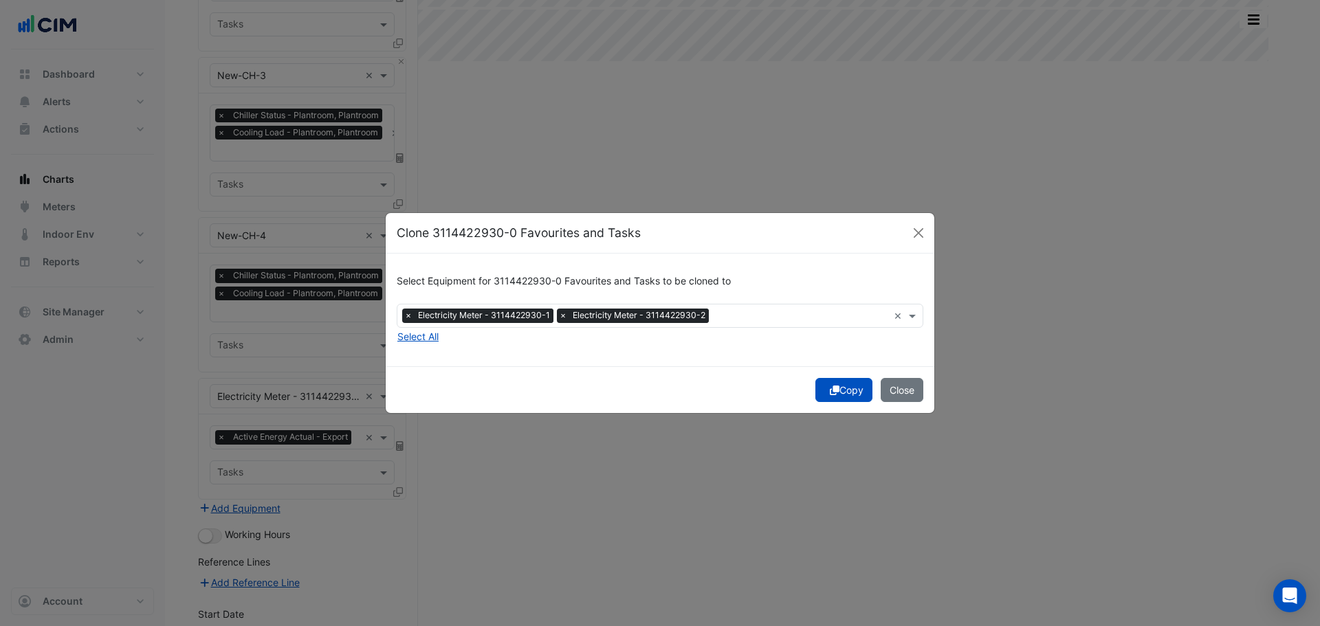
click at [841, 395] on button "Copy" at bounding box center [843, 390] width 57 height 24
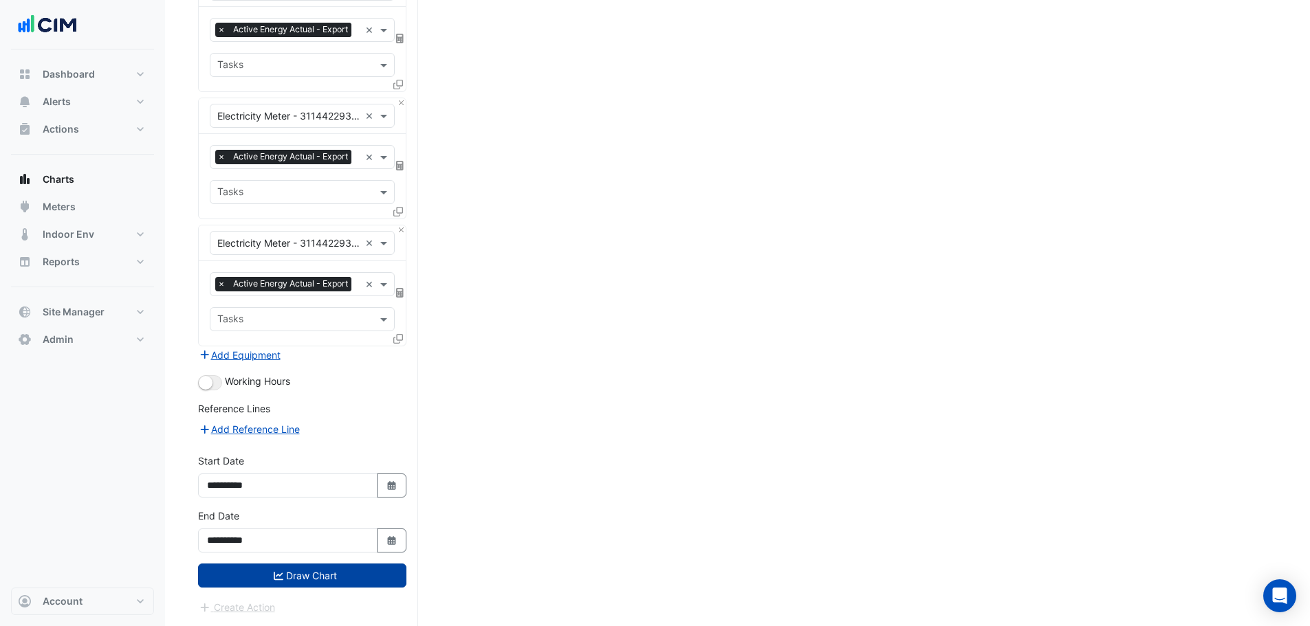
click at [329, 571] on button "Draw Chart" at bounding box center [302, 576] width 208 height 24
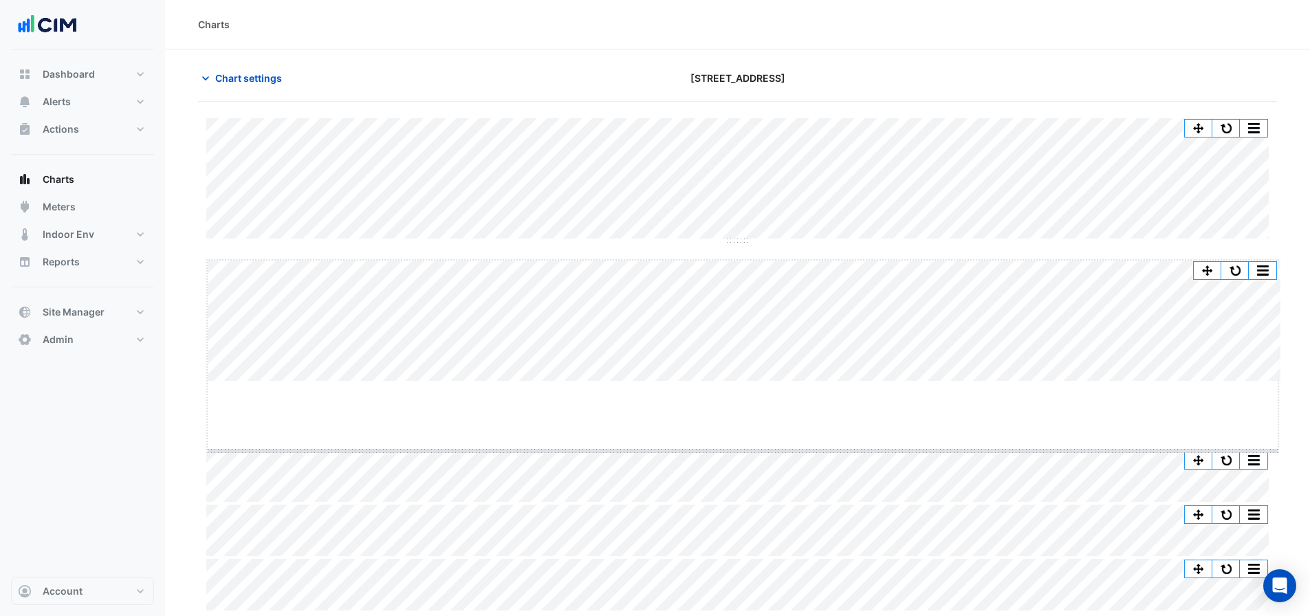
drag, startPoint x: 748, startPoint y: 381, endPoint x: 740, endPoint y: 448, distance: 67.9
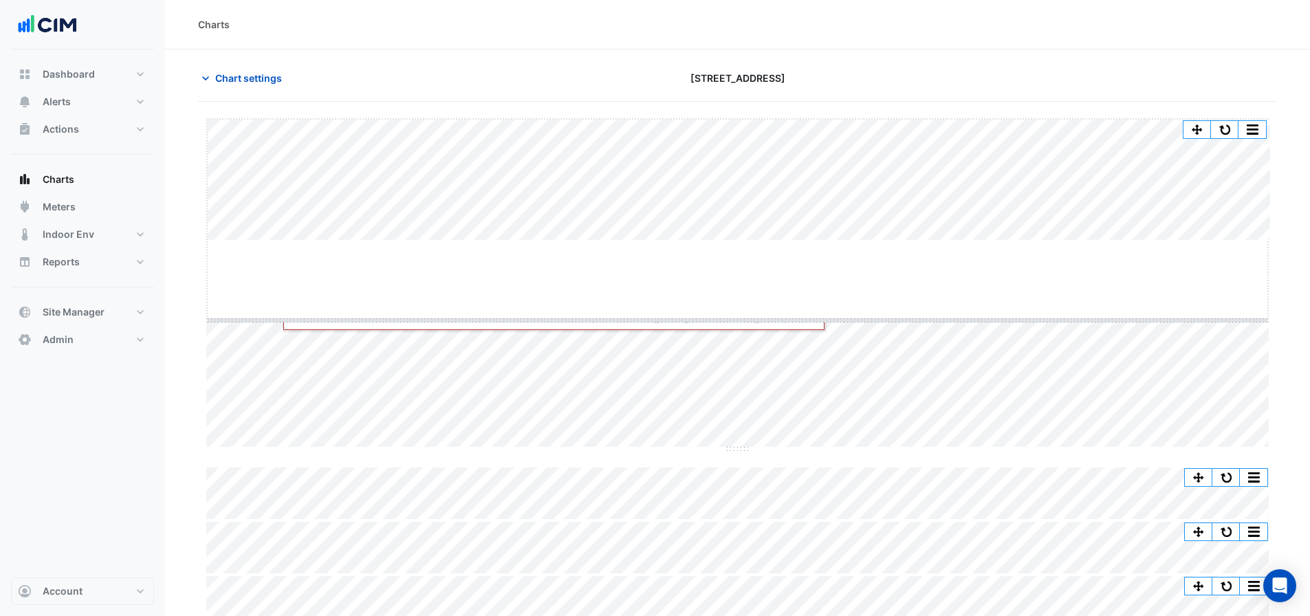
drag, startPoint x: 741, startPoint y: 241, endPoint x: 746, endPoint y: 324, distance: 83.3
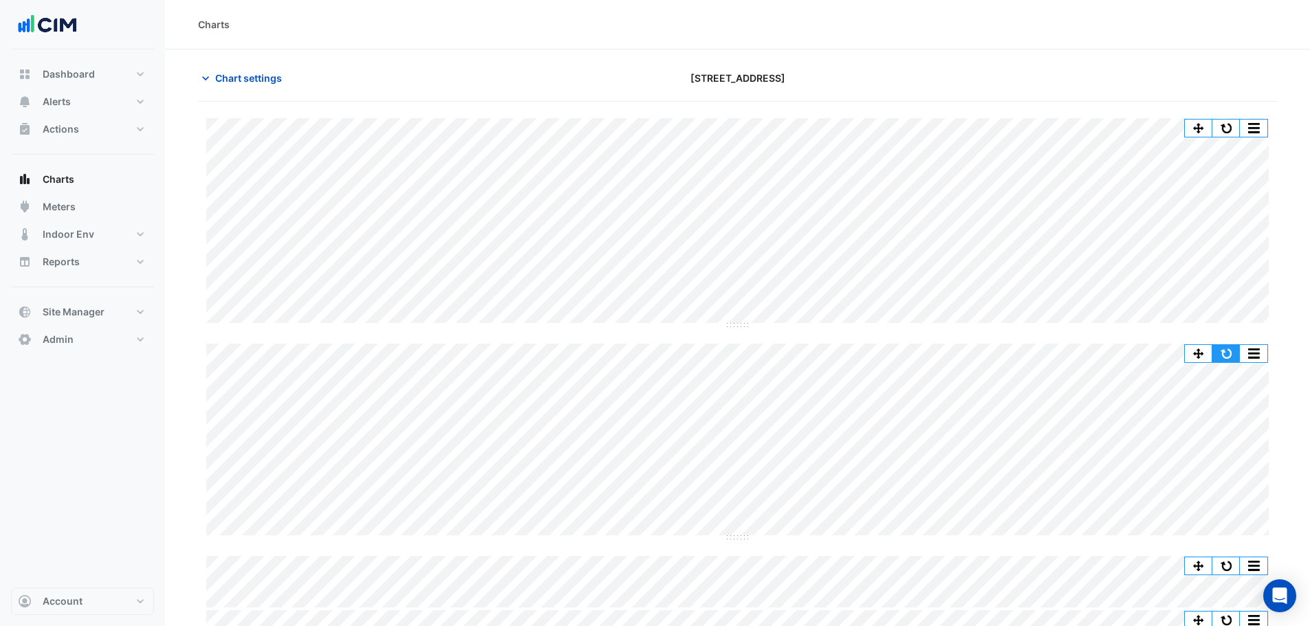
click at [1219, 355] on button "button" at bounding box center [1225, 353] width 27 height 17
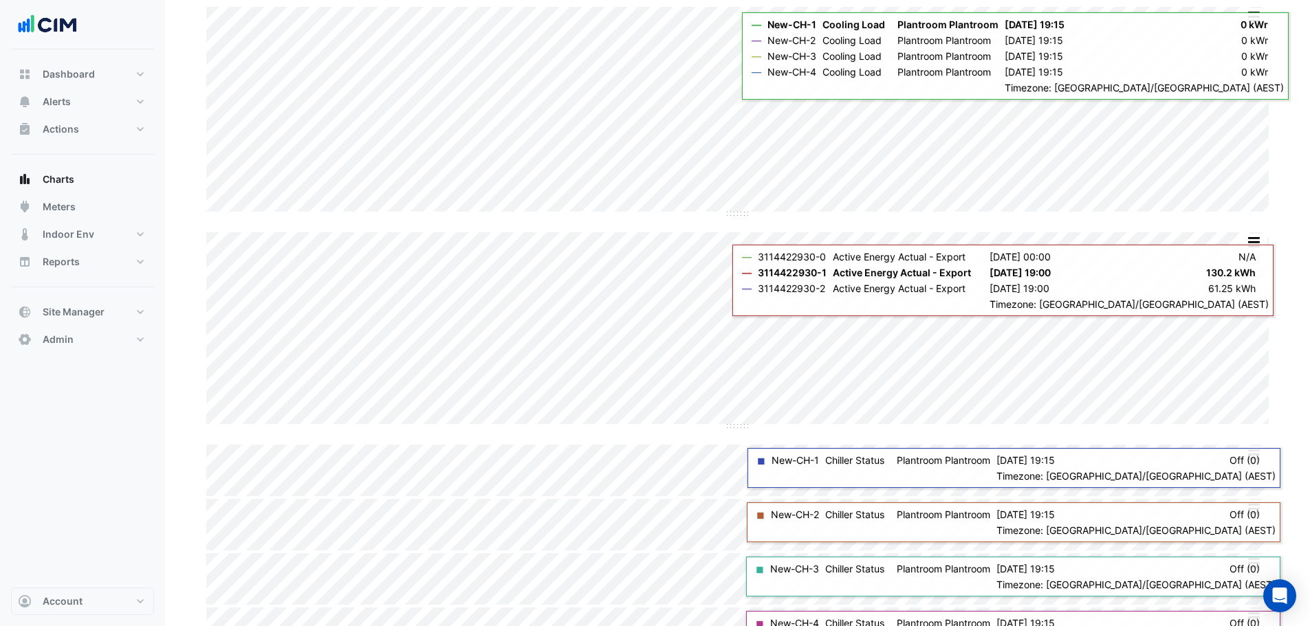
scroll to position [78, 0]
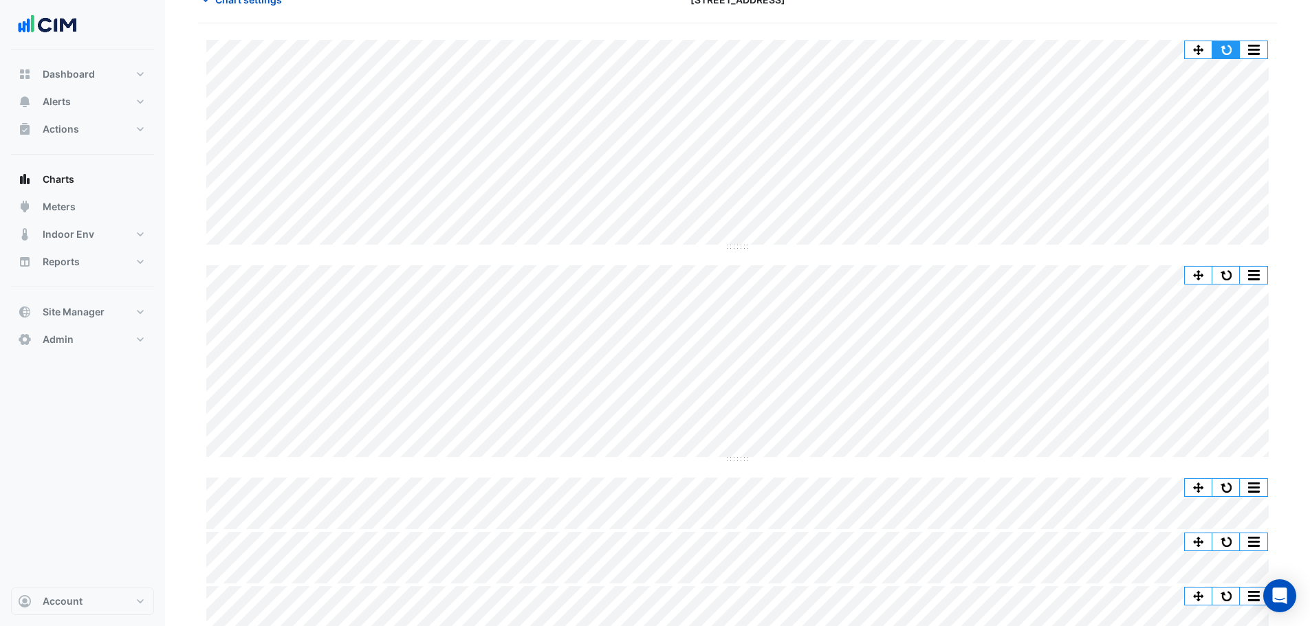
click at [1230, 48] on button "button" at bounding box center [1225, 49] width 27 height 17
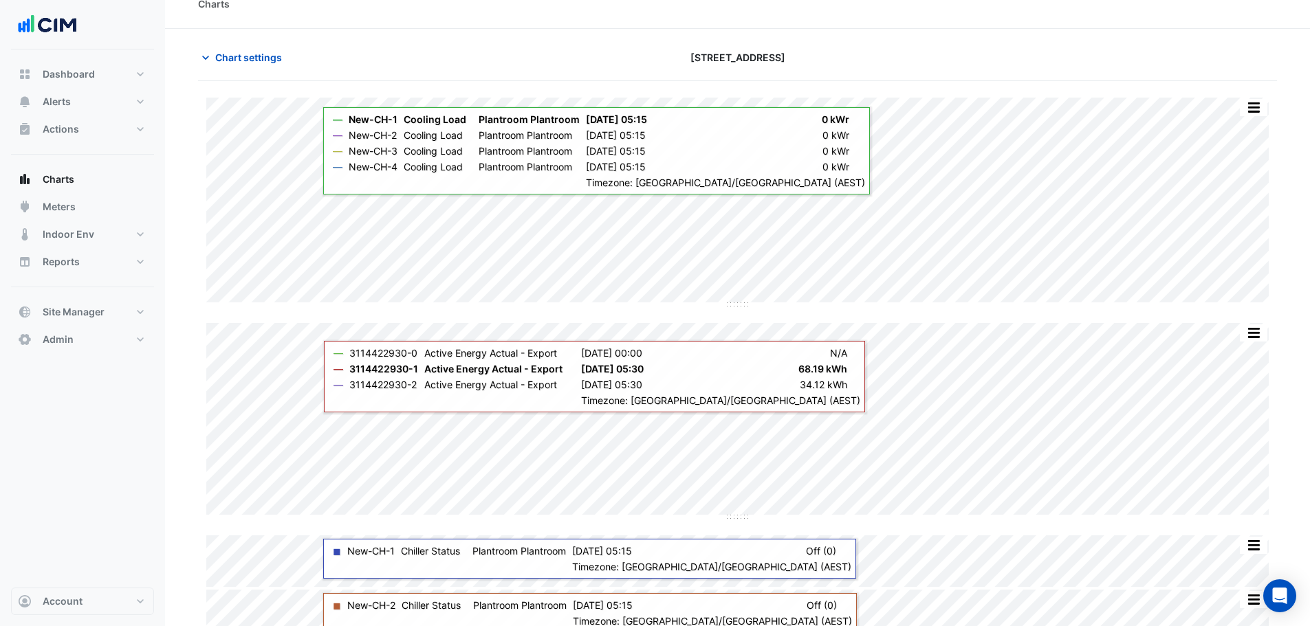
scroll to position [0, 0]
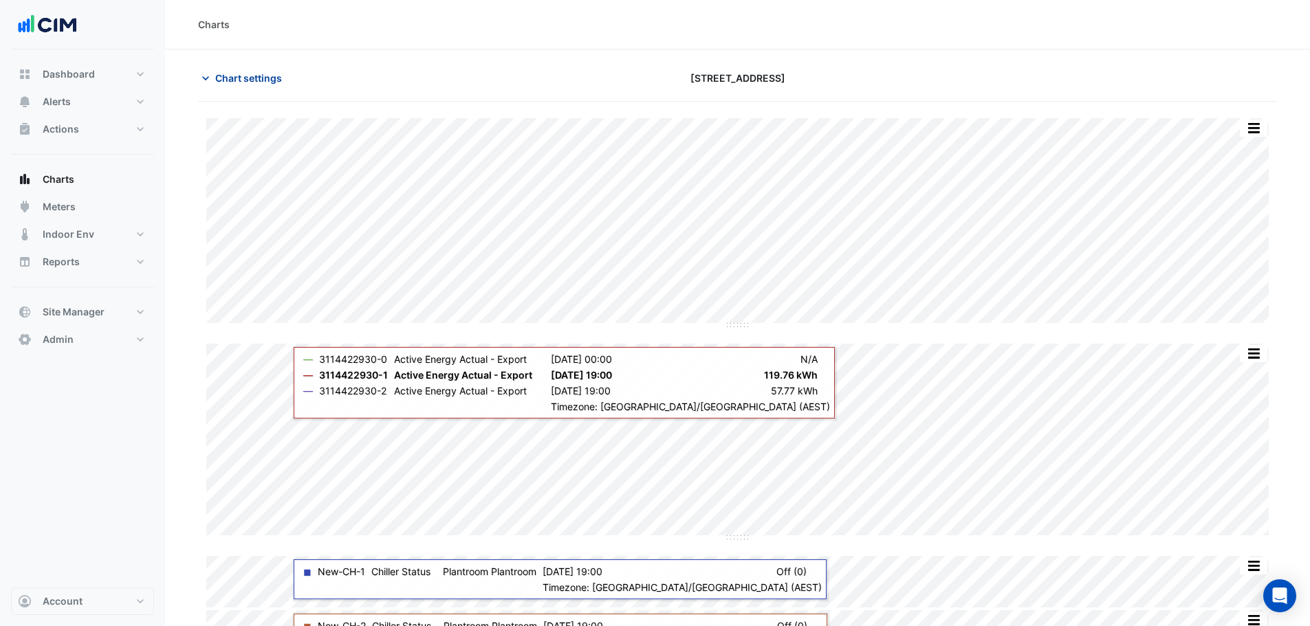
click at [257, 84] on span "Chart settings" at bounding box center [248, 78] width 67 height 14
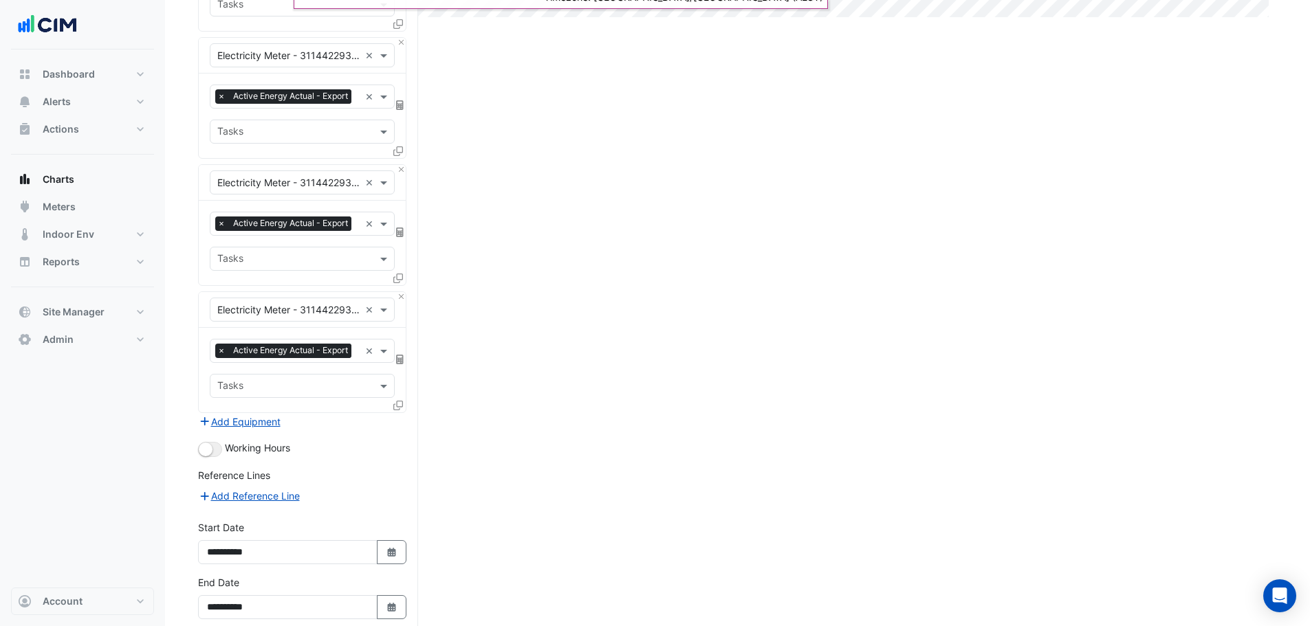
scroll to position [859, 0]
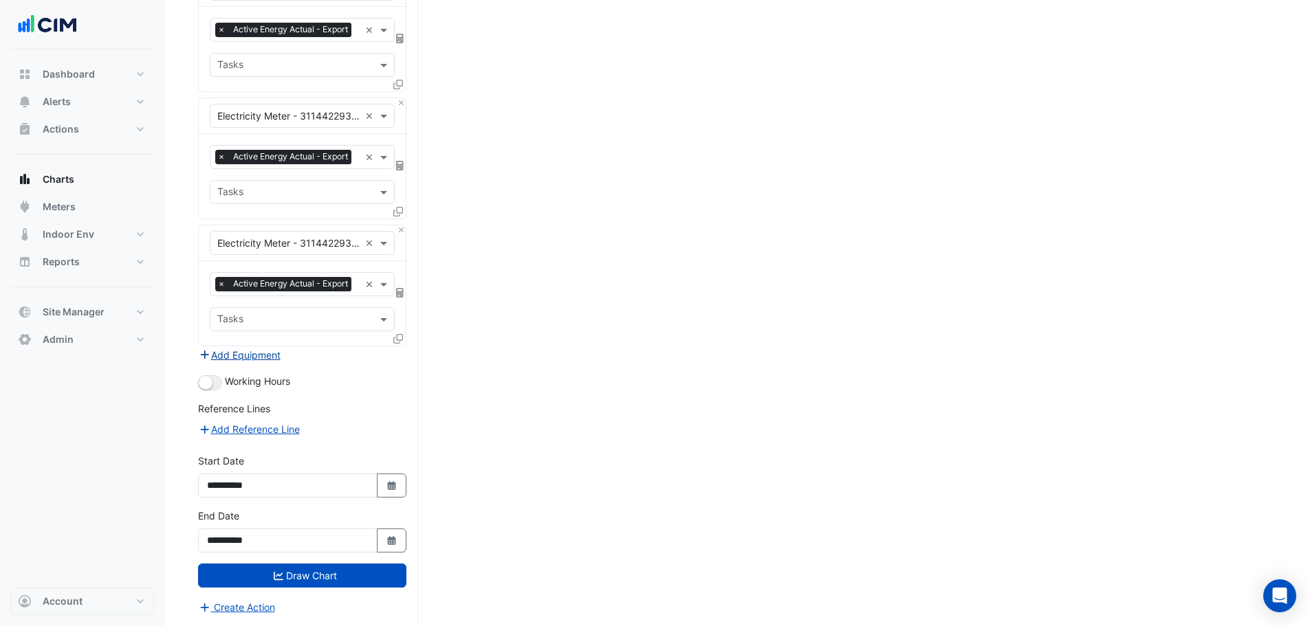
click at [257, 351] on button "Add Equipment" at bounding box center [239, 355] width 83 height 16
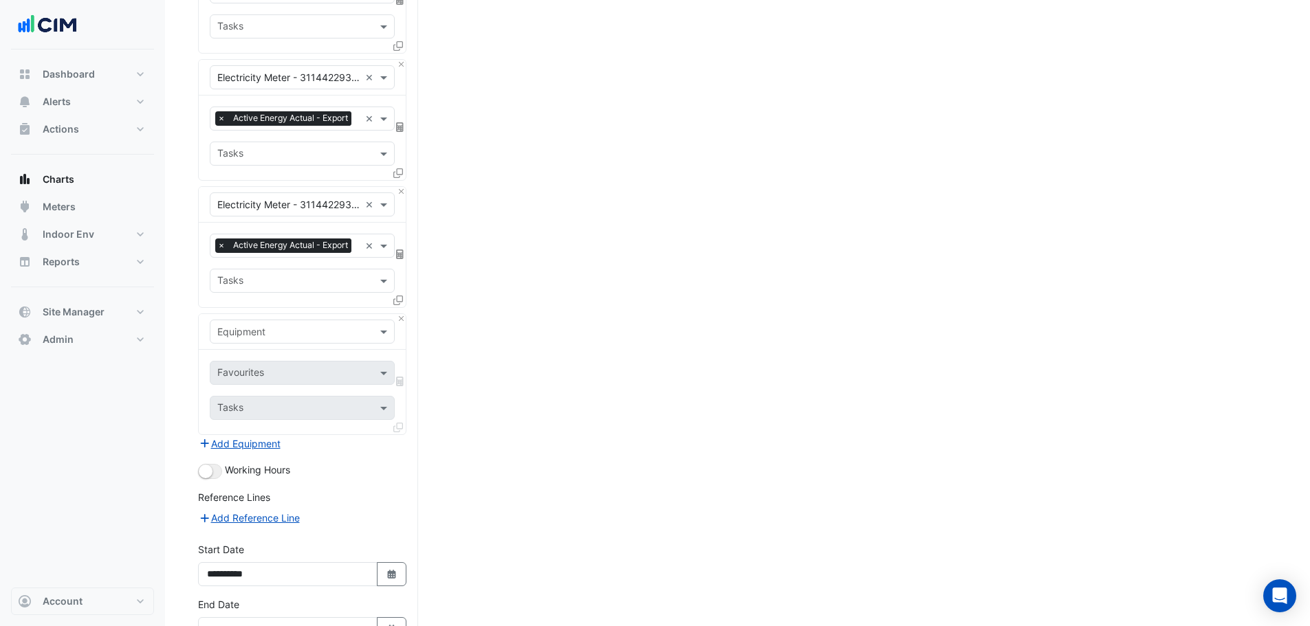
click at [265, 340] on input "text" at bounding box center [288, 332] width 142 height 14
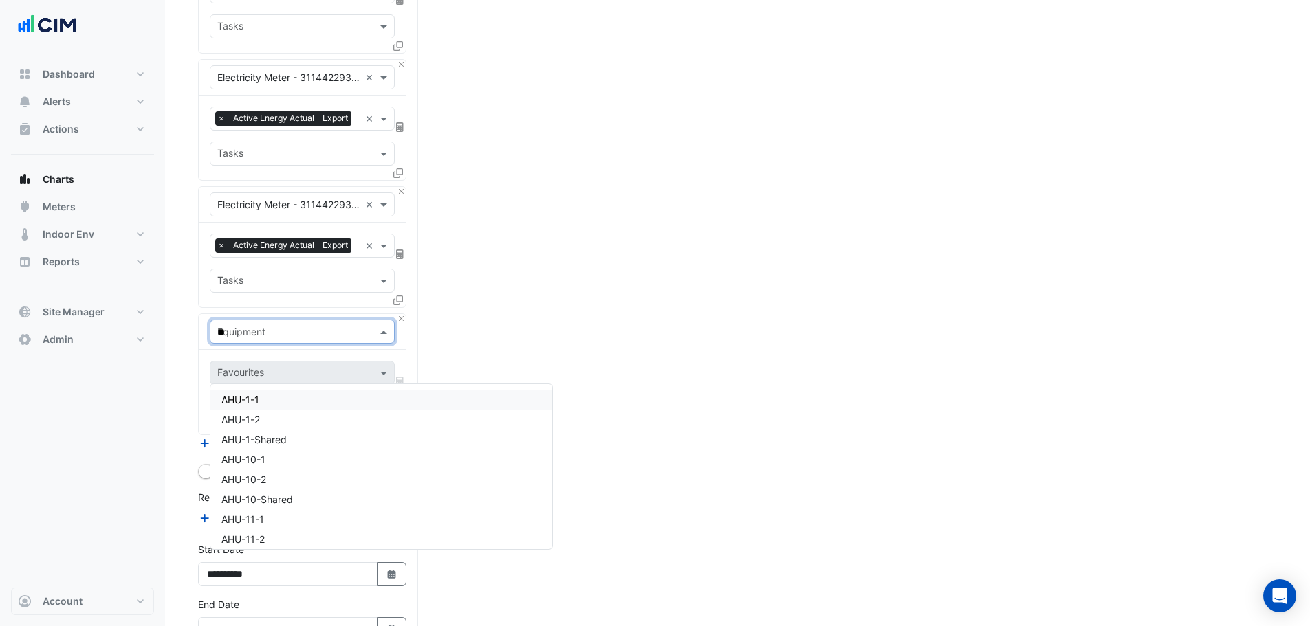
type input "***"
click at [260, 408] on div "Weather" at bounding box center [302, 400] width 184 height 20
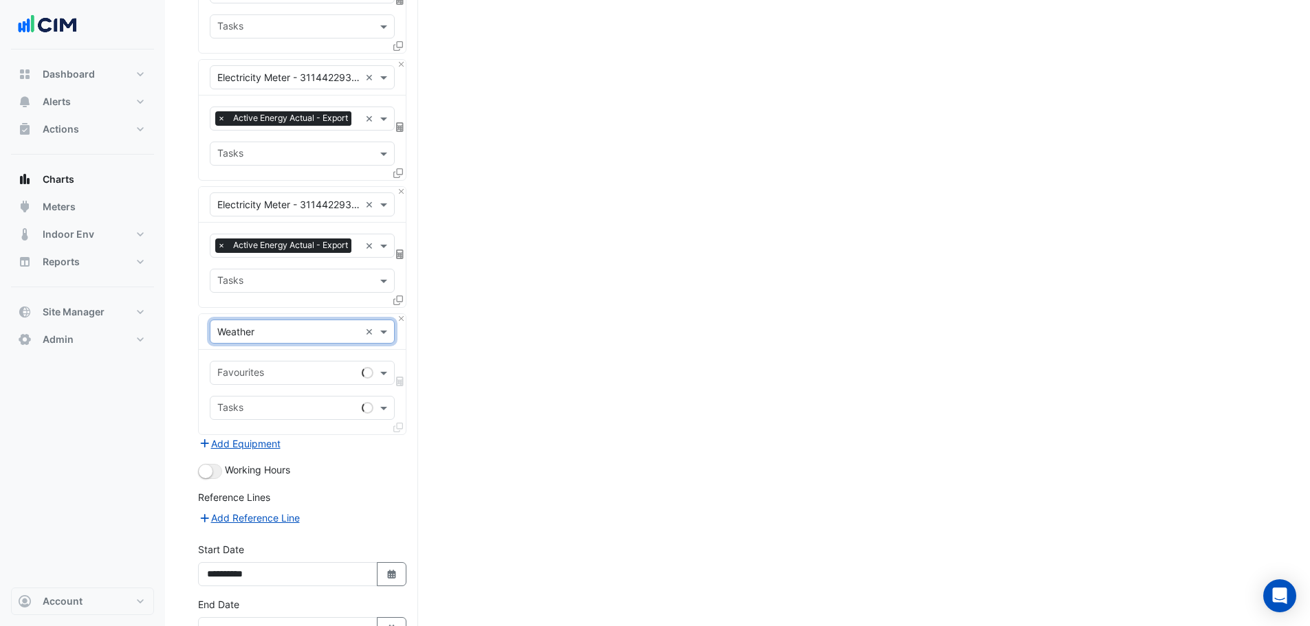
click at [256, 382] on input "text" at bounding box center [286, 374] width 139 height 14
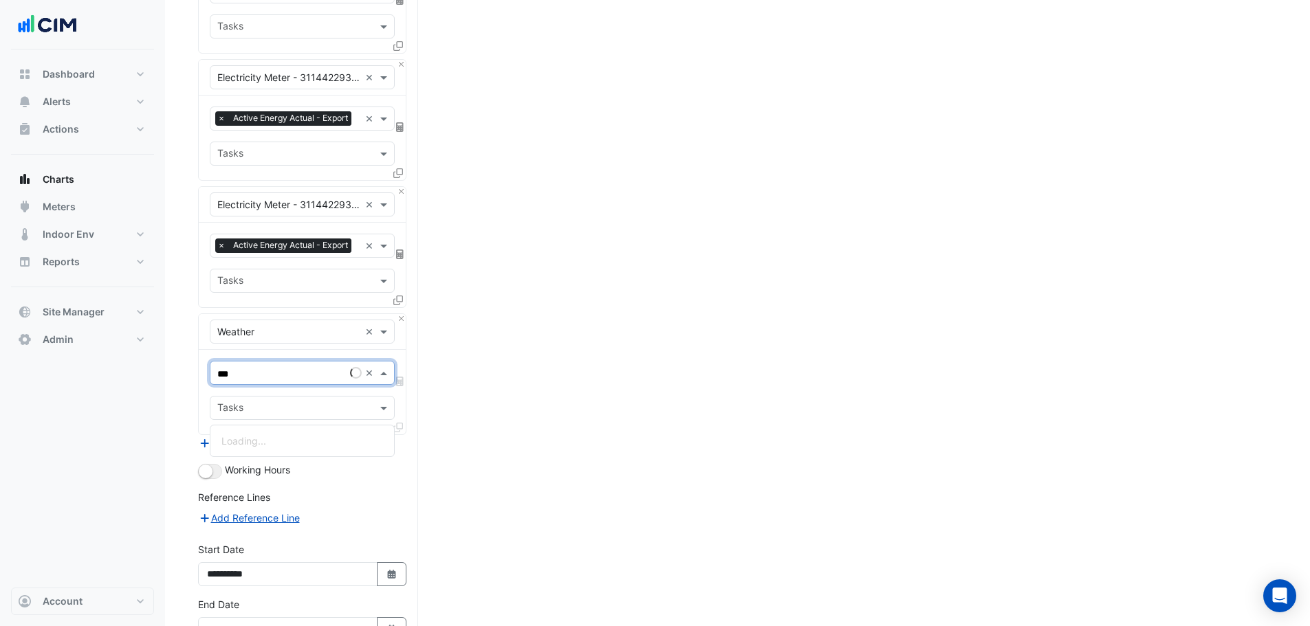
type input "****"
click at [292, 450] on div "Temperature ([PERSON_NAME])" at bounding box center [302, 441] width 184 height 20
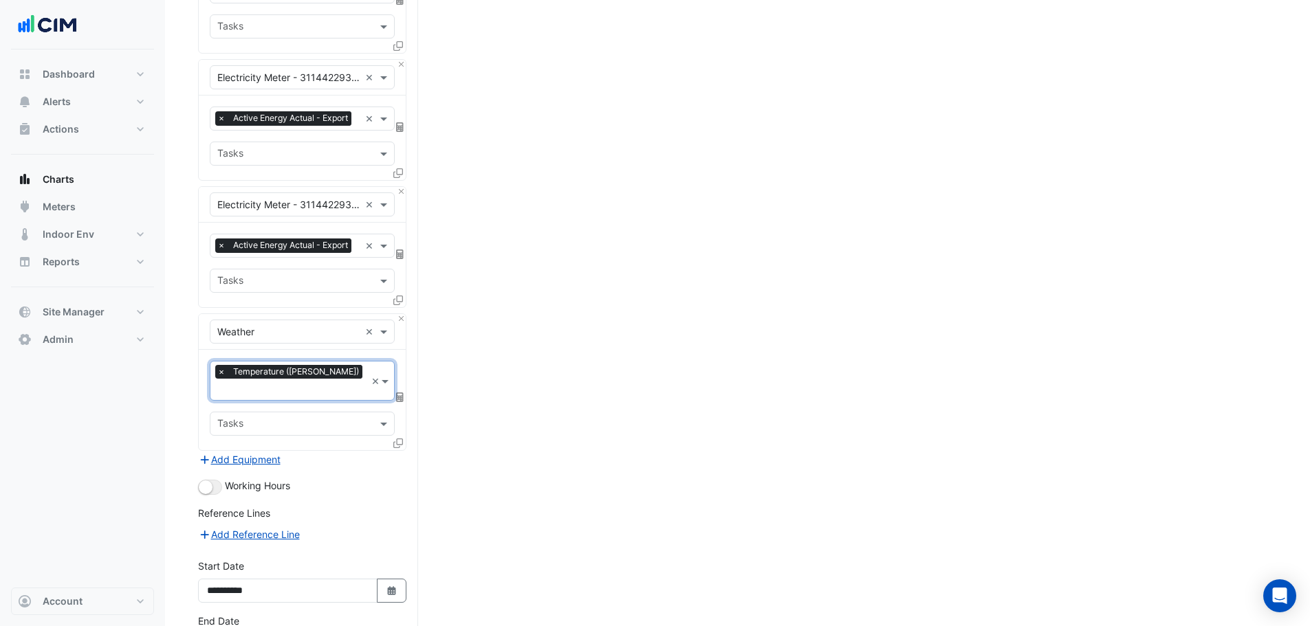
scroll to position [986, 0]
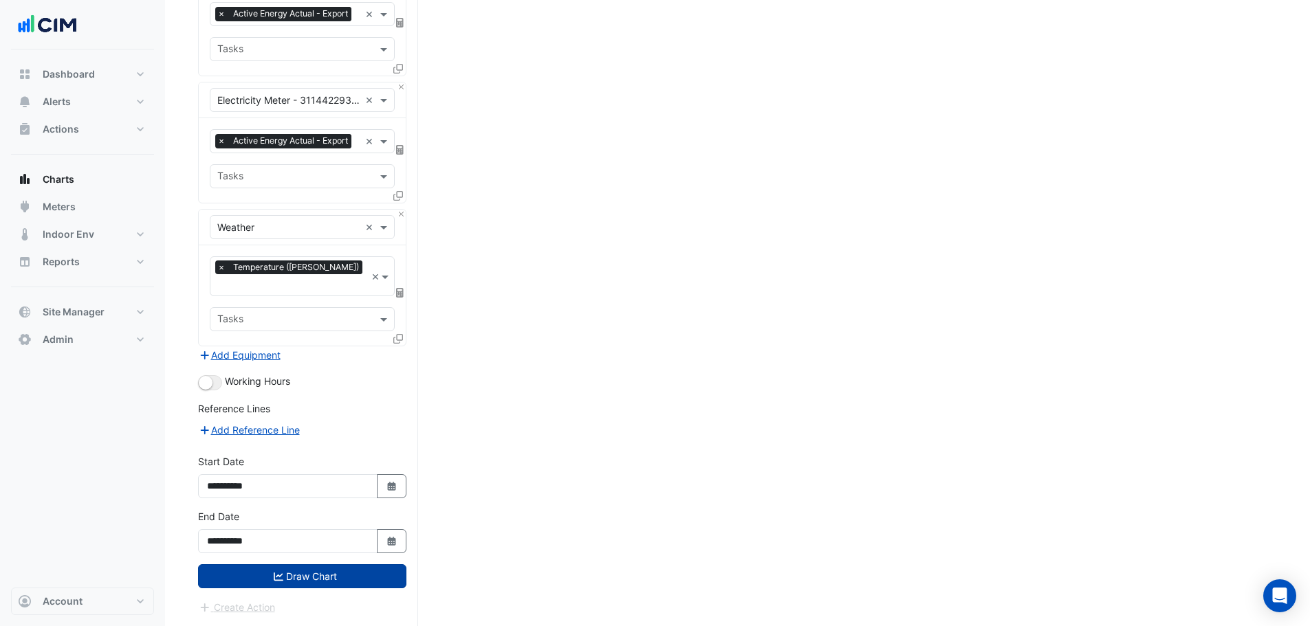
drag, startPoint x: 320, startPoint y: 577, endPoint x: 327, endPoint y: 575, distance: 7.4
click at [320, 579] on button "Draw Chart" at bounding box center [302, 576] width 208 height 24
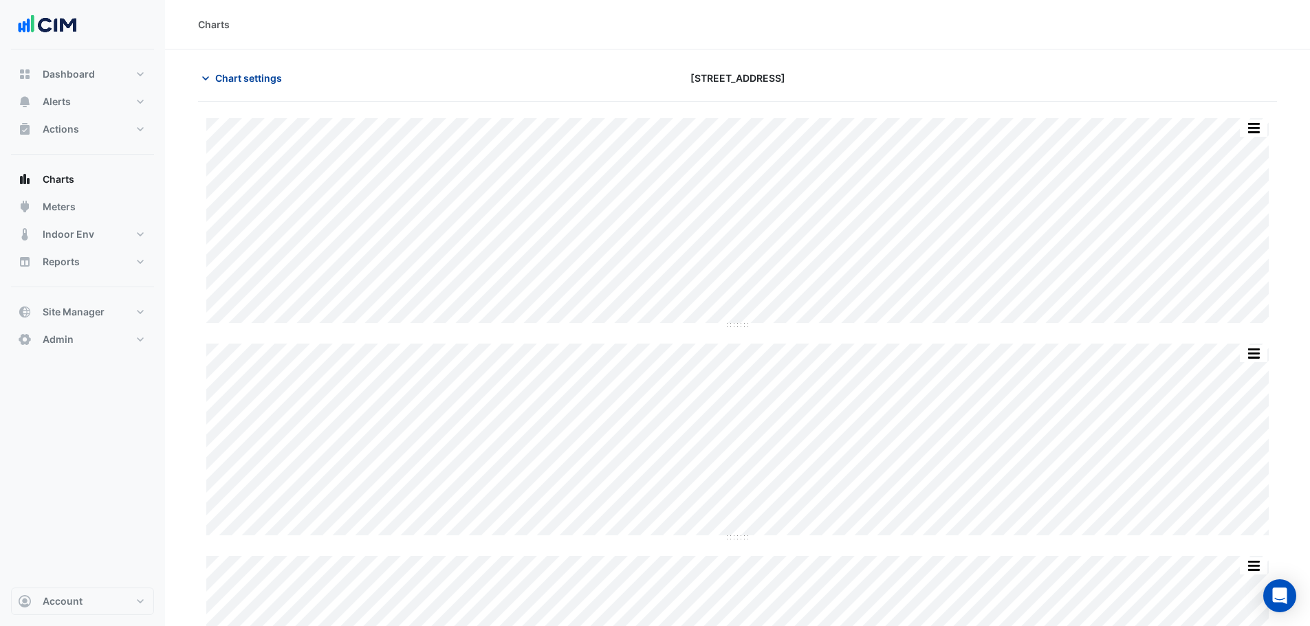
click at [229, 89] on button "Chart settings" at bounding box center [244, 78] width 93 height 24
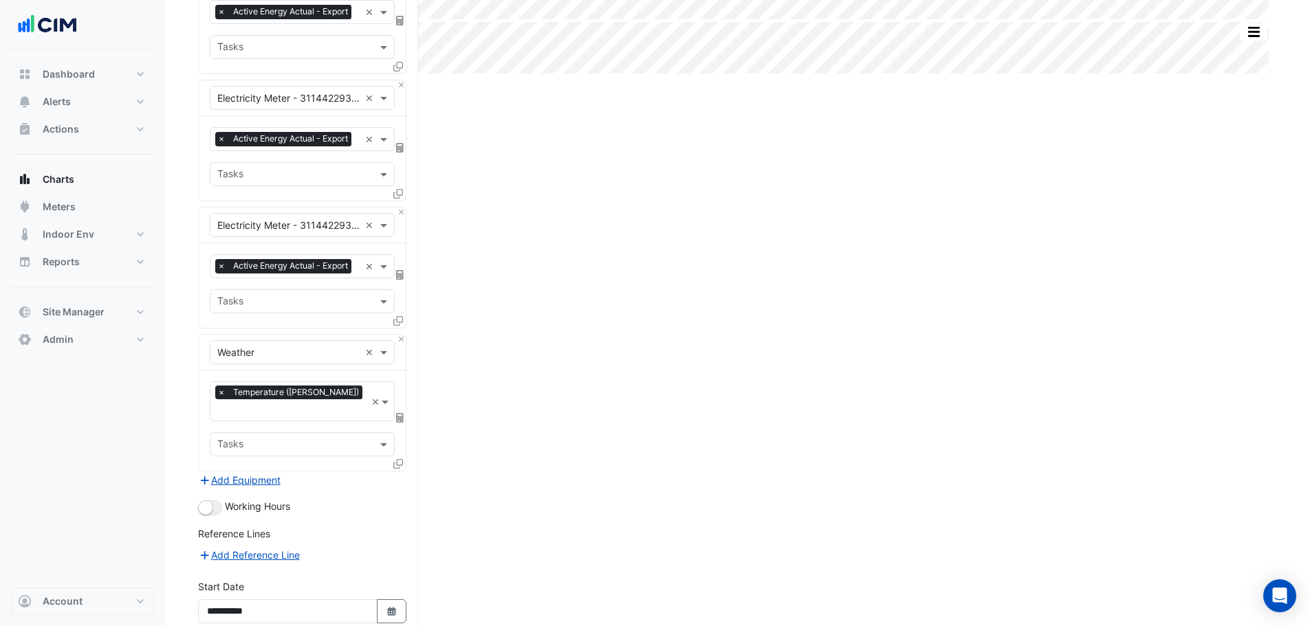
scroll to position [986, 0]
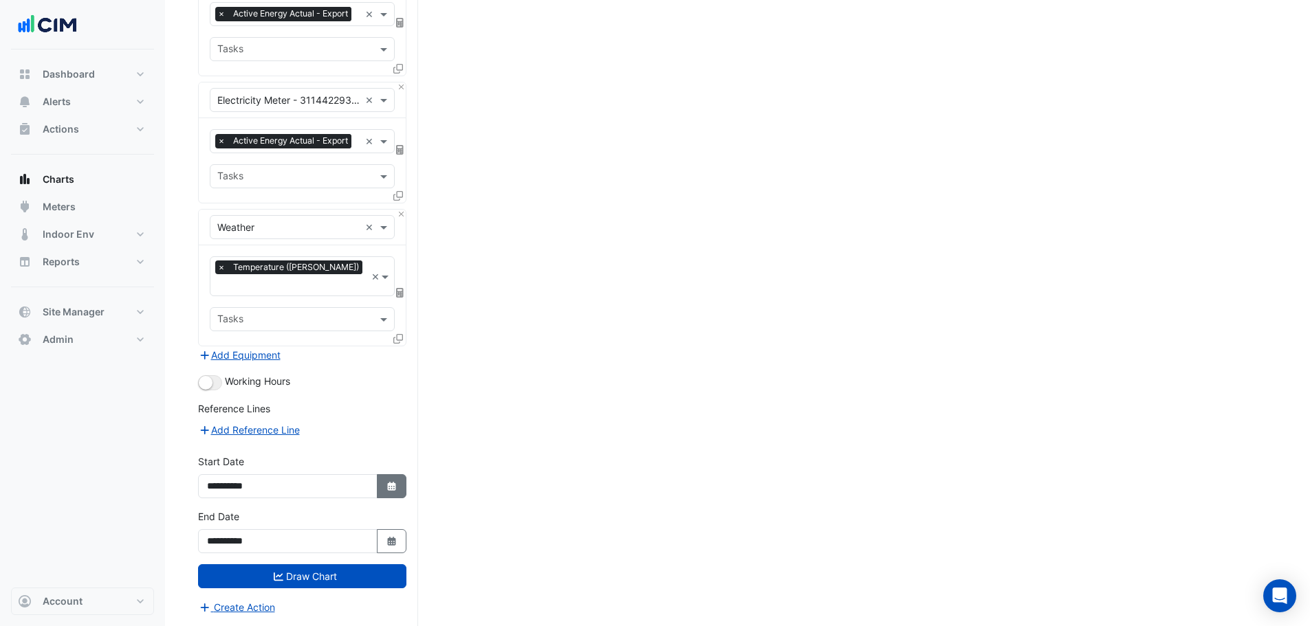
click at [399, 490] on button "Select Date" at bounding box center [392, 486] width 30 height 24
select select "*"
select select "****"
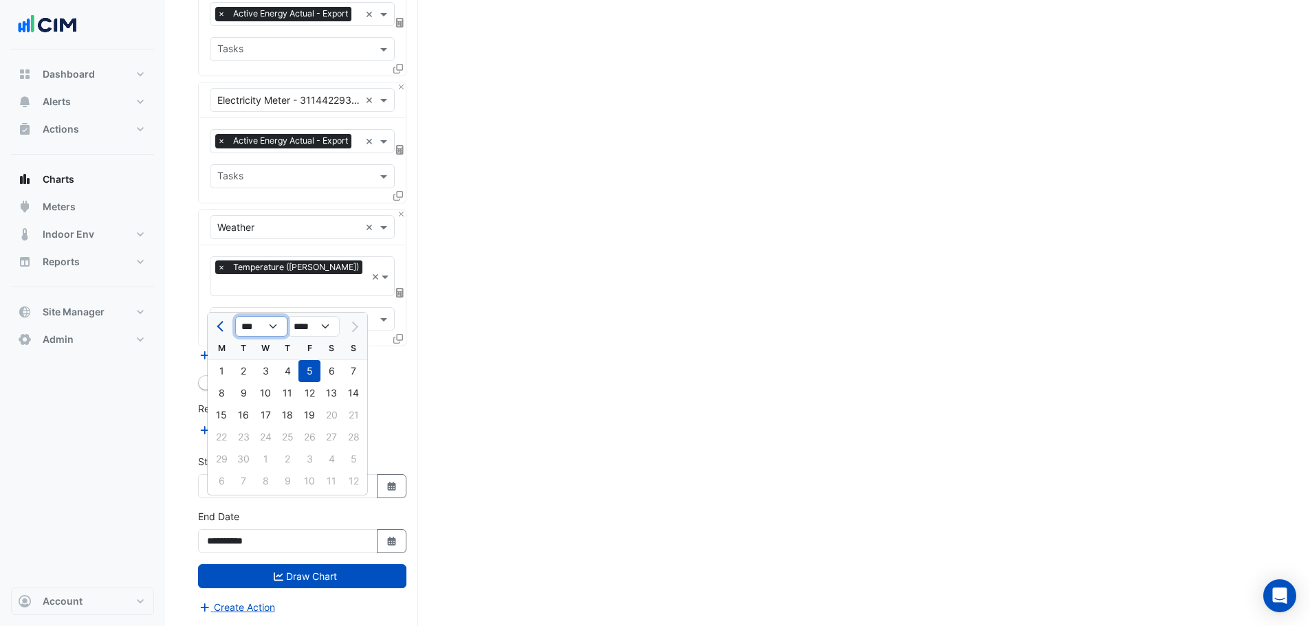
click at [267, 316] on select "*** *** *** *** *** *** *** *** ***" at bounding box center [261, 326] width 52 height 21
select select "*"
click at [235, 316] on select "*** *** *** *** *** *** *** *** ***" at bounding box center [261, 326] width 52 height 21
click at [265, 360] on div "1" at bounding box center [265, 371] width 22 height 22
type input "**********"
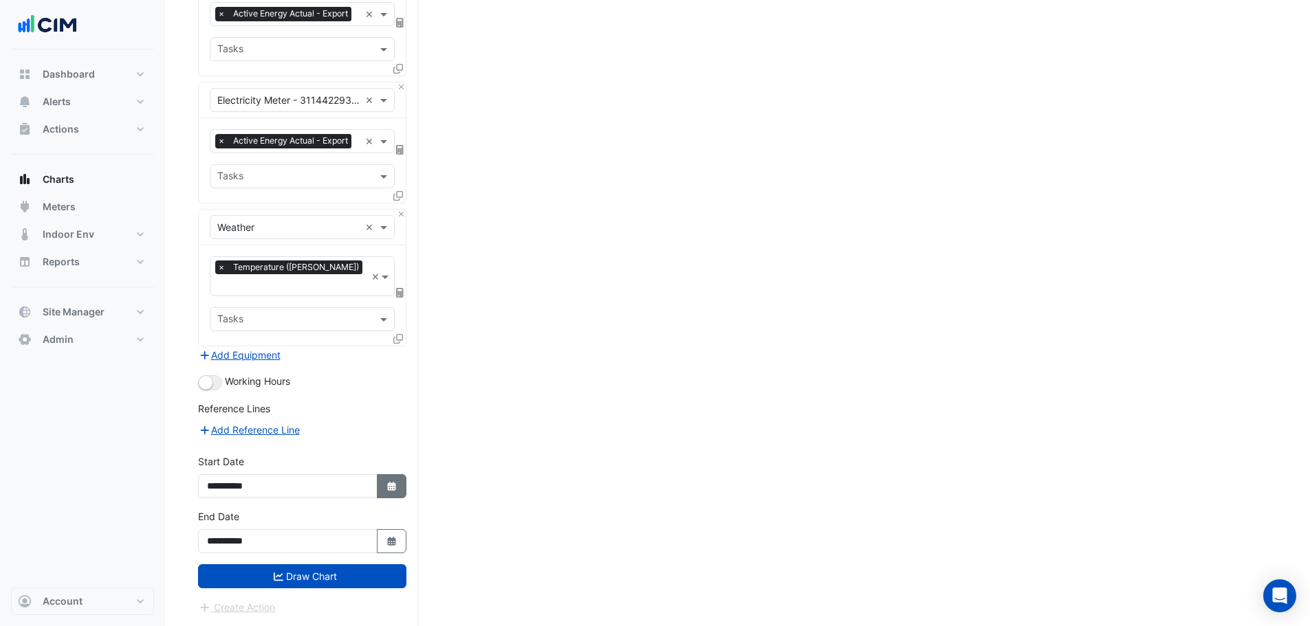
click at [395, 483] on icon "Select Date" at bounding box center [392, 487] width 12 height 10
select select "****"
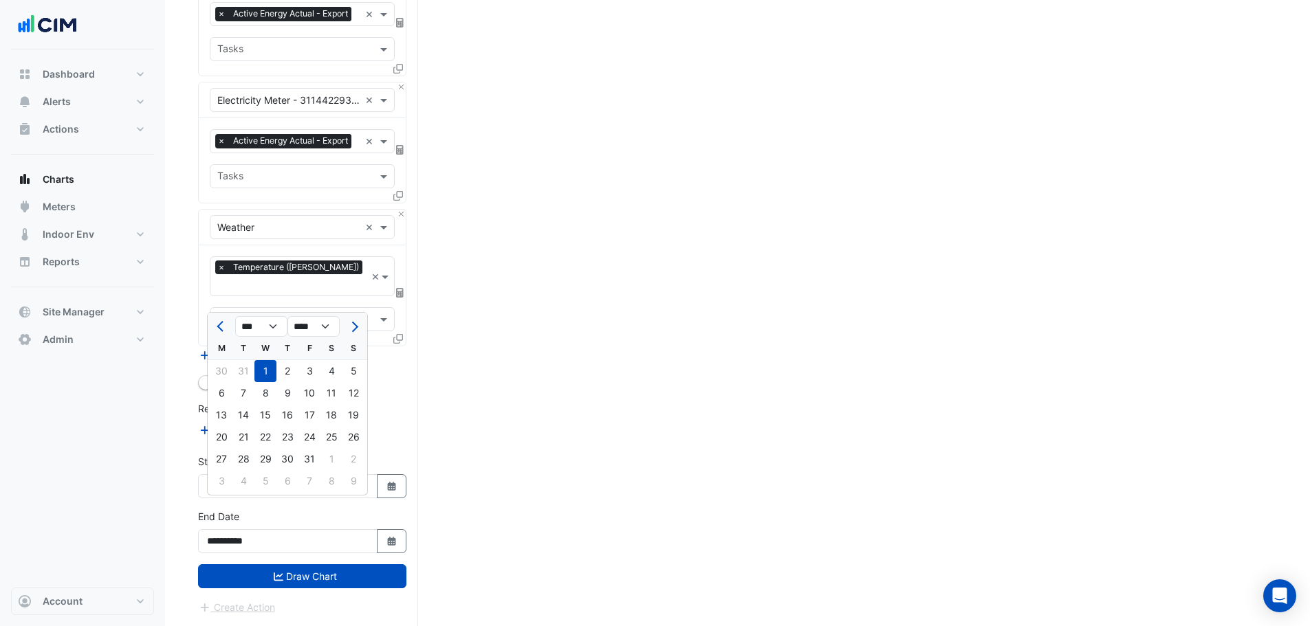
click at [225, 313] on div "*** *** *** *** *** *** *** *** *** **** **** **** **** **** **** **** **** ***…" at bounding box center [287, 325] width 159 height 25
click at [219, 316] on button "Previous month" at bounding box center [221, 327] width 16 height 22
select select "**"
select select "****"
click at [219, 316] on button "Previous month" at bounding box center [221, 327] width 16 height 22
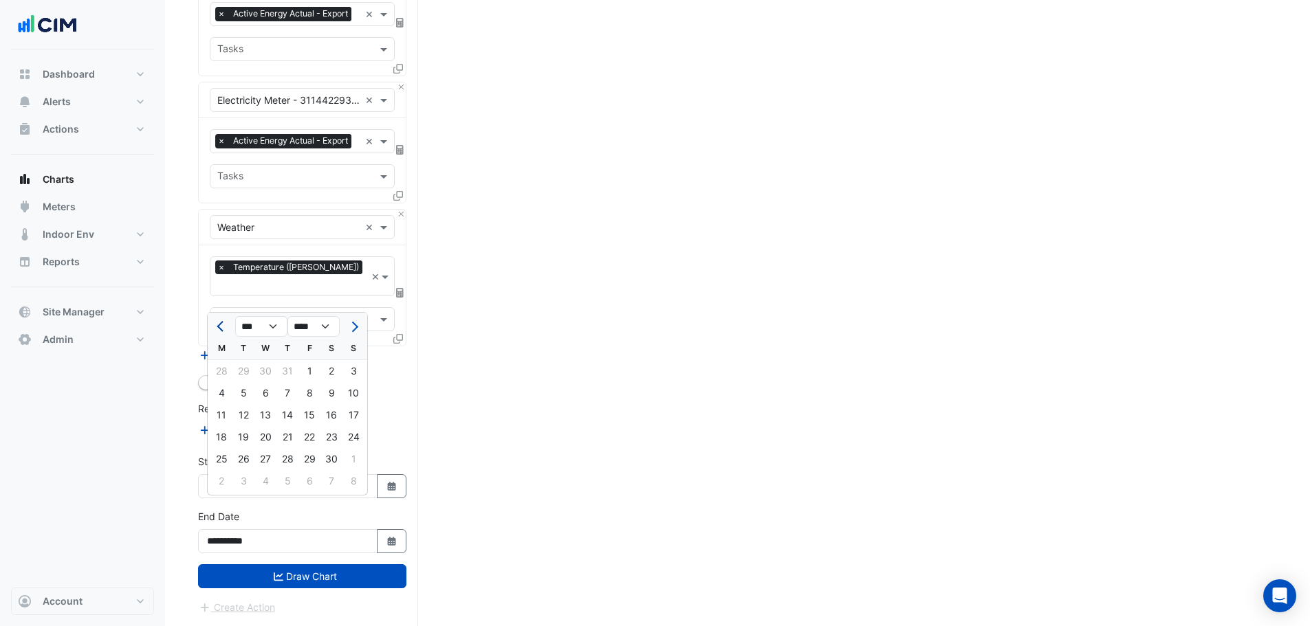
click at [219, 316] on button "Previous month" at bounding box center [221, 327] width 16 height 22
select select "**"
click at [244, 360] on div "1" at bounding box center [243, 371] width 22 height 22
type input "**********"
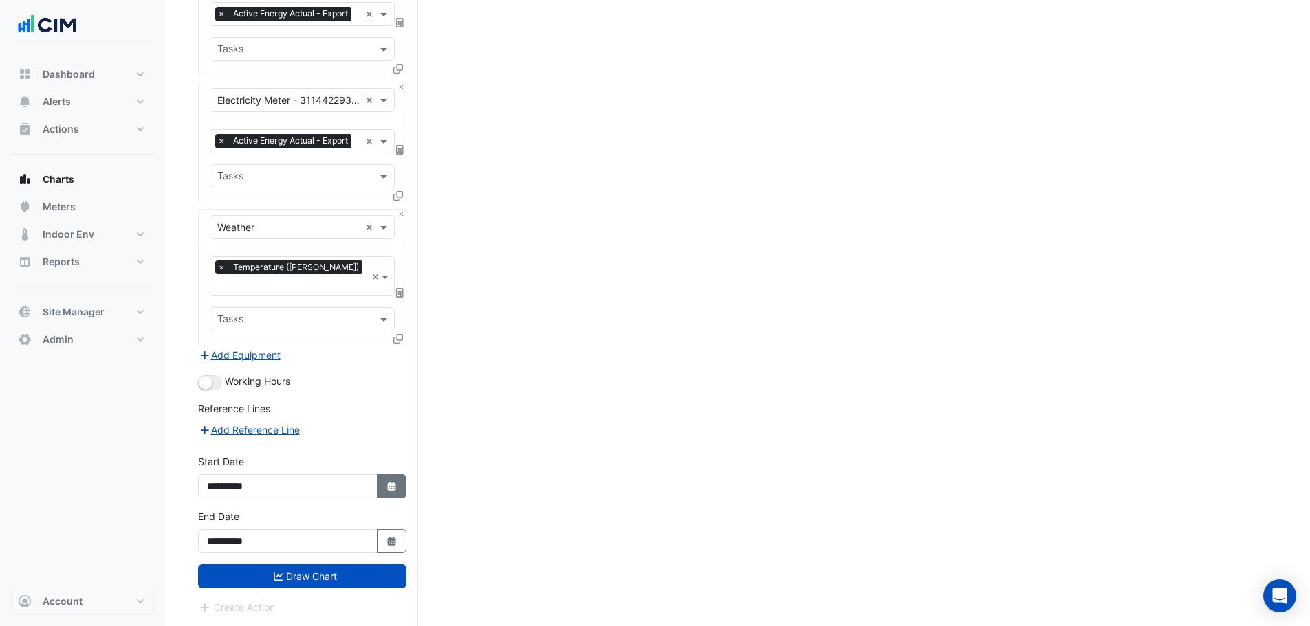
click at [401, 487] on button "Select Date" at bounding box center [392, 486] width 30 height 24
select select "**"
select select "****"
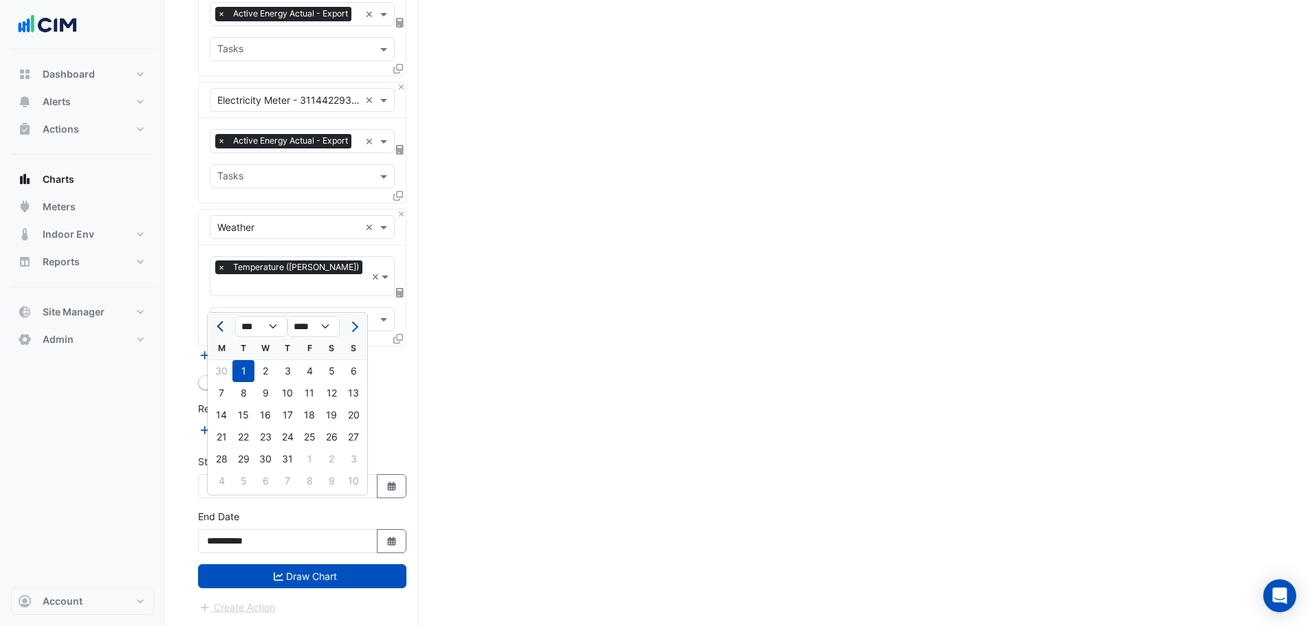
click at [220, 322] on span "Previous month" at bounding box center [222, 327] width 10 height 10
select select "*"
click at [348, 360] on div "1" at bounding box center [353, 371] width 22 height 22
type input "**********"
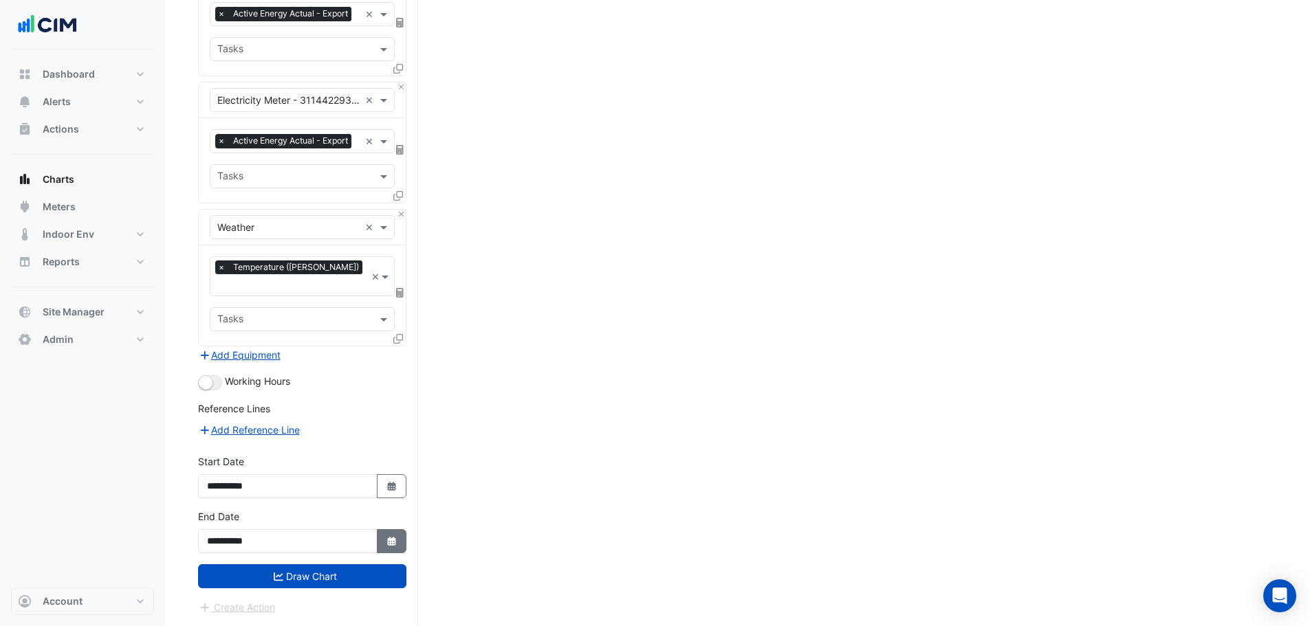
click at [380, 543] on button "Select Date" at bounding box center [392, 541] width 30 height 24
select select "*"
select select "****"
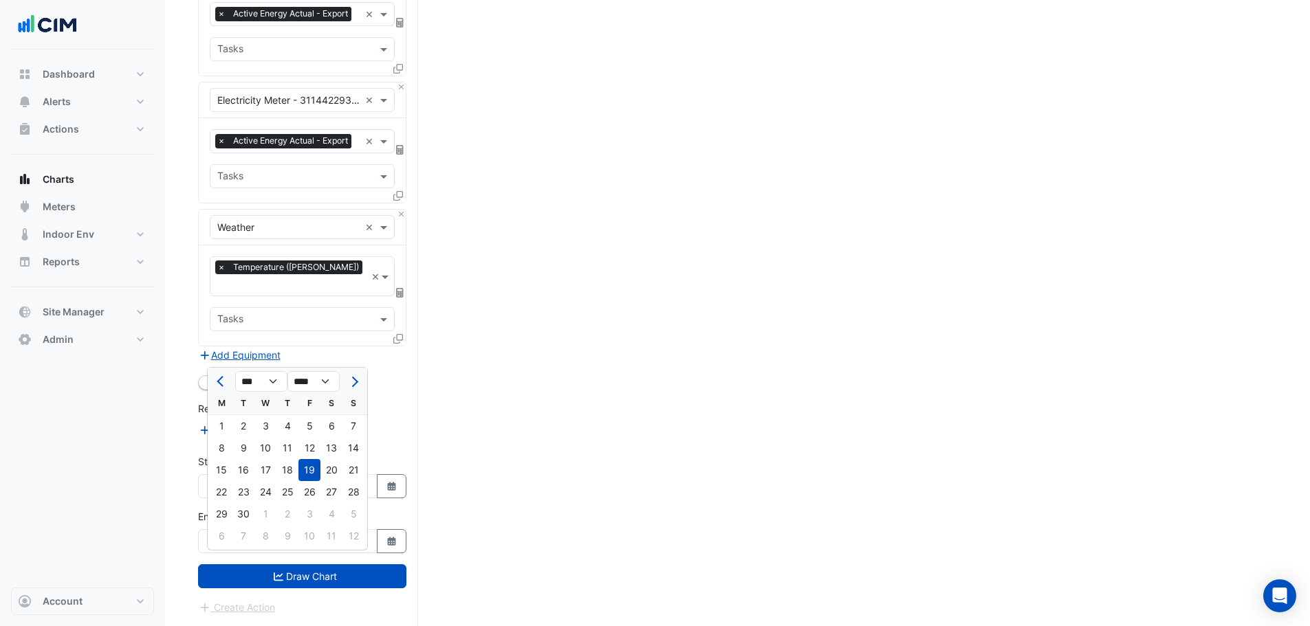
click at [232, 371] on div at bounding box center [221, 382] width 27 height 22
click at [227, 371] on button "Previous month" at bounding box center [221, 382] width 16 height 22
select select "*"
click at [359, 503] on div "31" at bounding box center [353, 514] width 22 height 22
type input "**********"
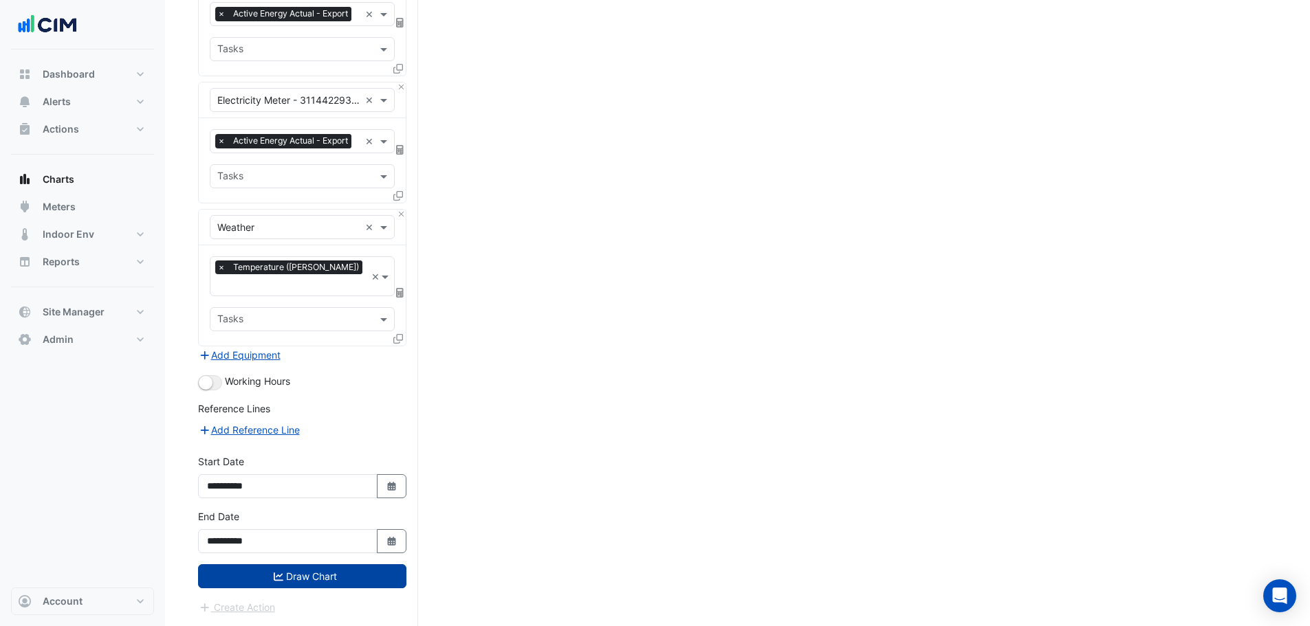
click at [368, 580] on button "Draw Chart" at bounding box center [302, 576] width 208 height 24
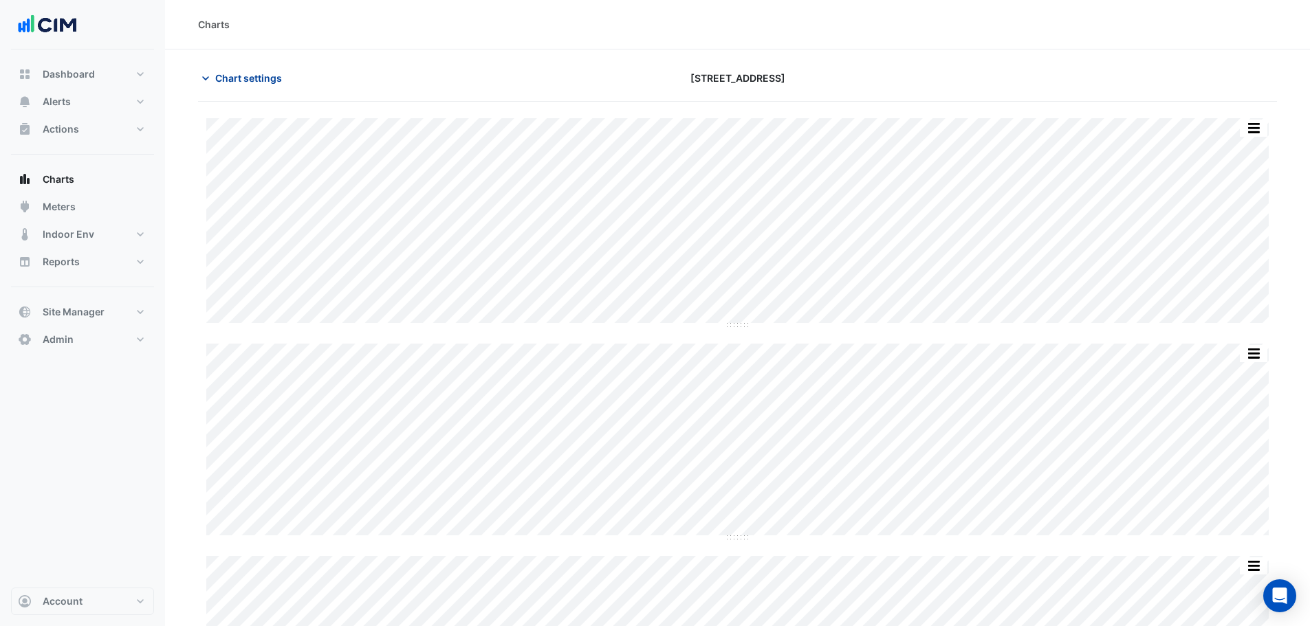
click at [264, 78] on span "Chart settings" at bounding box center [248, 78] width 67 height 14
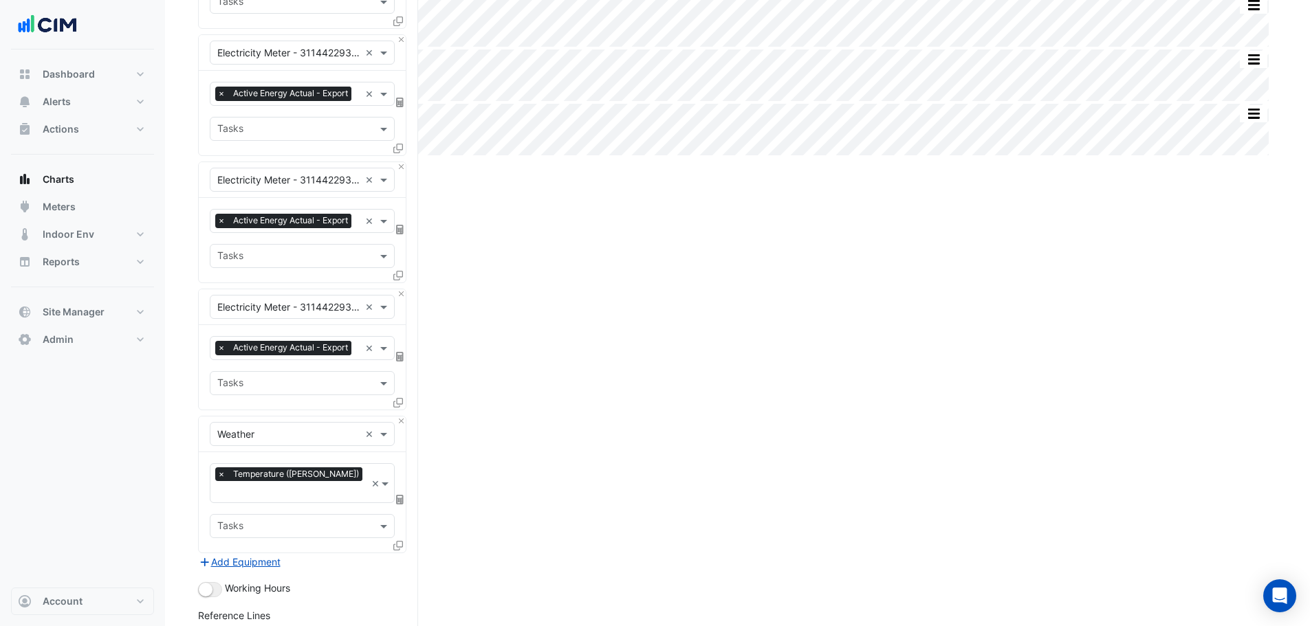
scroll to position [986, 0]
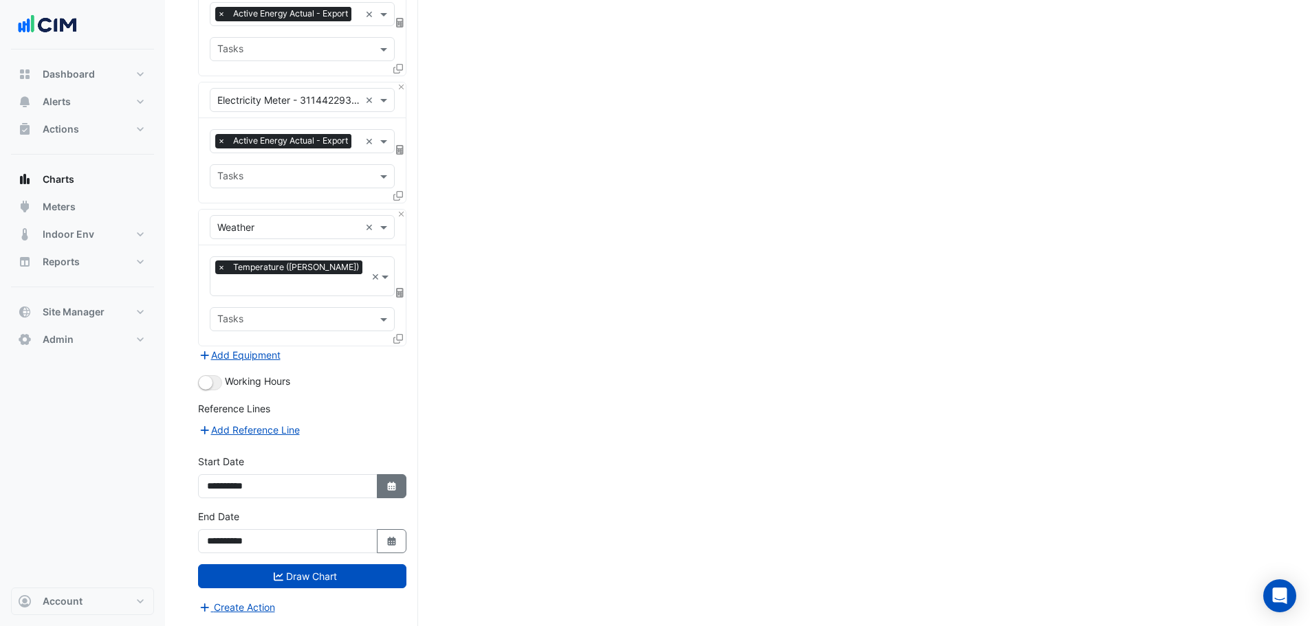
click at [398, 488] on button "Select Date" at bounding box center [392, 486] width 30 height 24
select select "*"
select select "****"
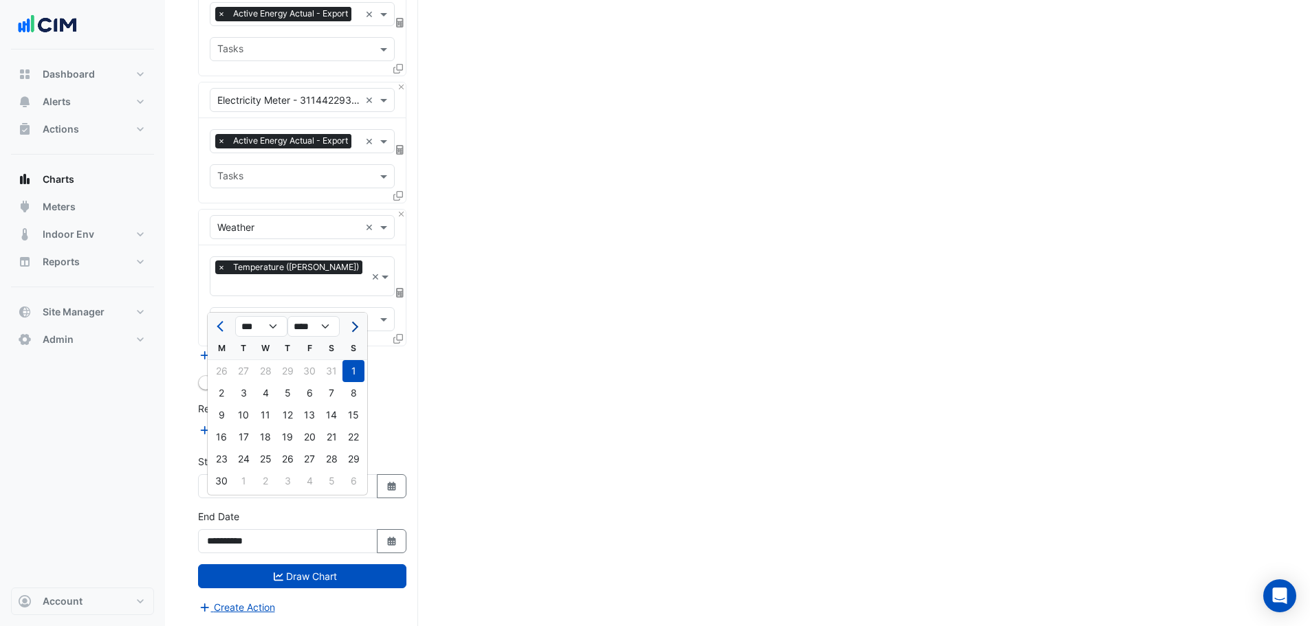
click at [354, 316] on button "Next month" at bounding box center [353, 327] width 16 height 22
select select "**"
click at [243, 360] on div "1" at bounding box center [243, 371] width 22 height 22
type input "**********"
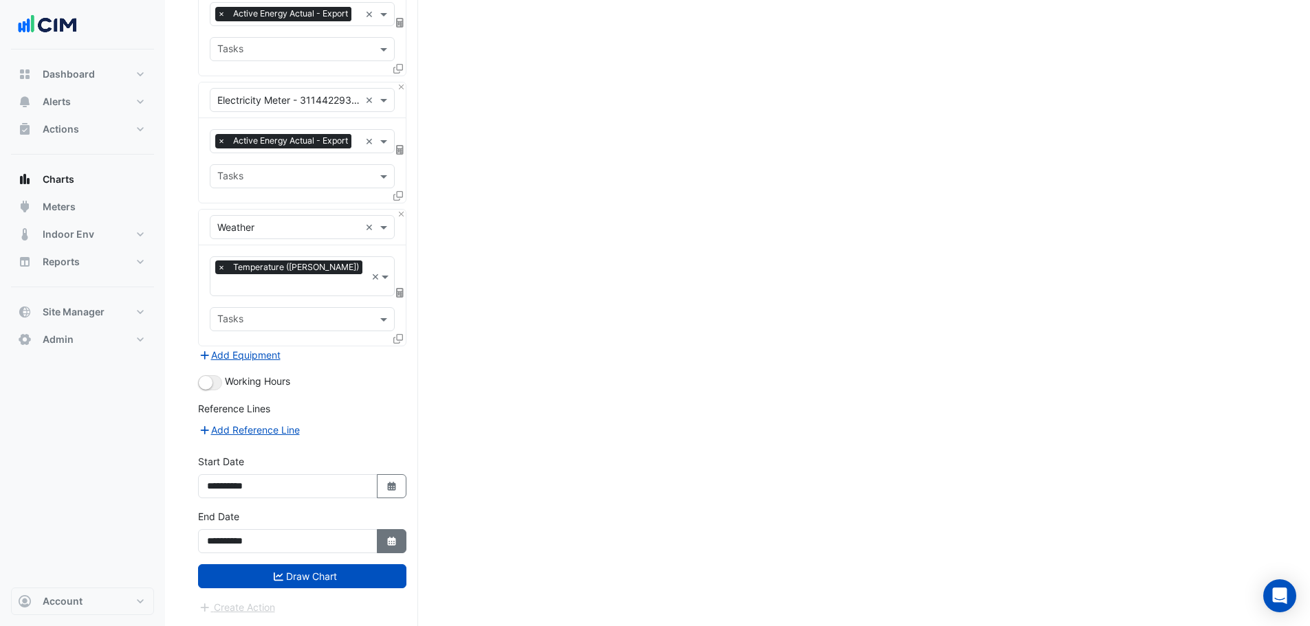
click at [386, 544] on icon "Select Date" at bounding box center [392, 542] width 12 height 10
select select "*"
select select "****"
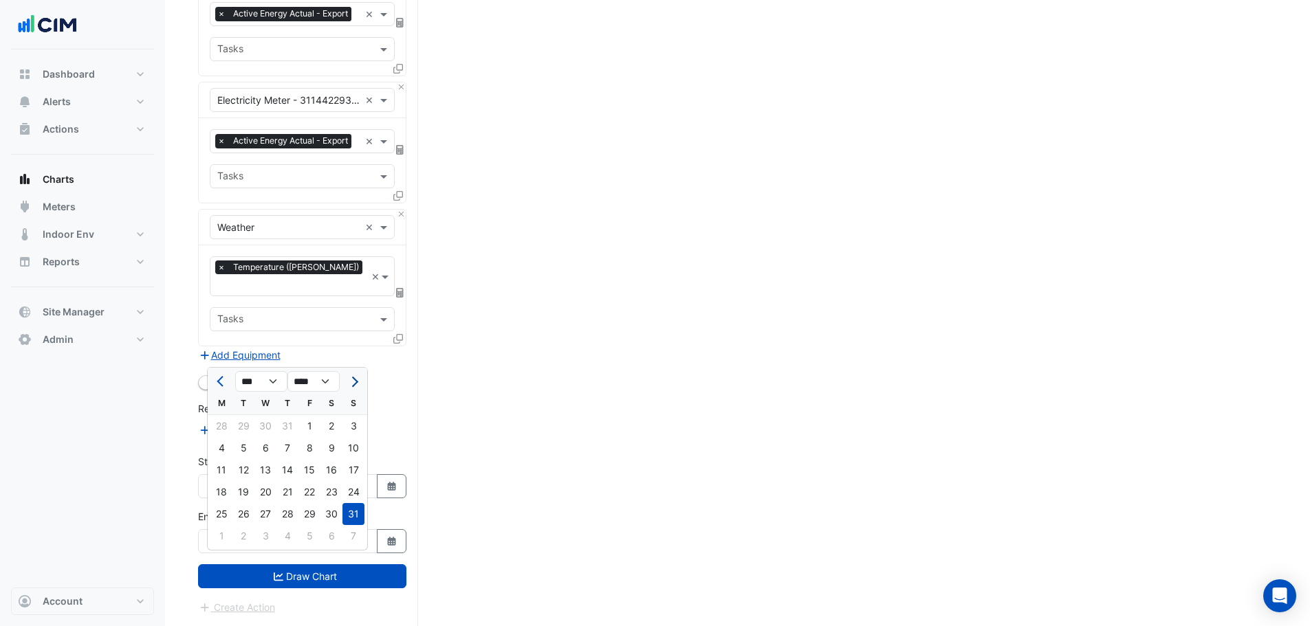
click at [350, 377] on span "Next month" at bounding box center [353, 382] width 10 height 10
select select "*"
click at [314, 459] on div "19" at bounding box center [309, 470] width 22 height 22
type input "**********"
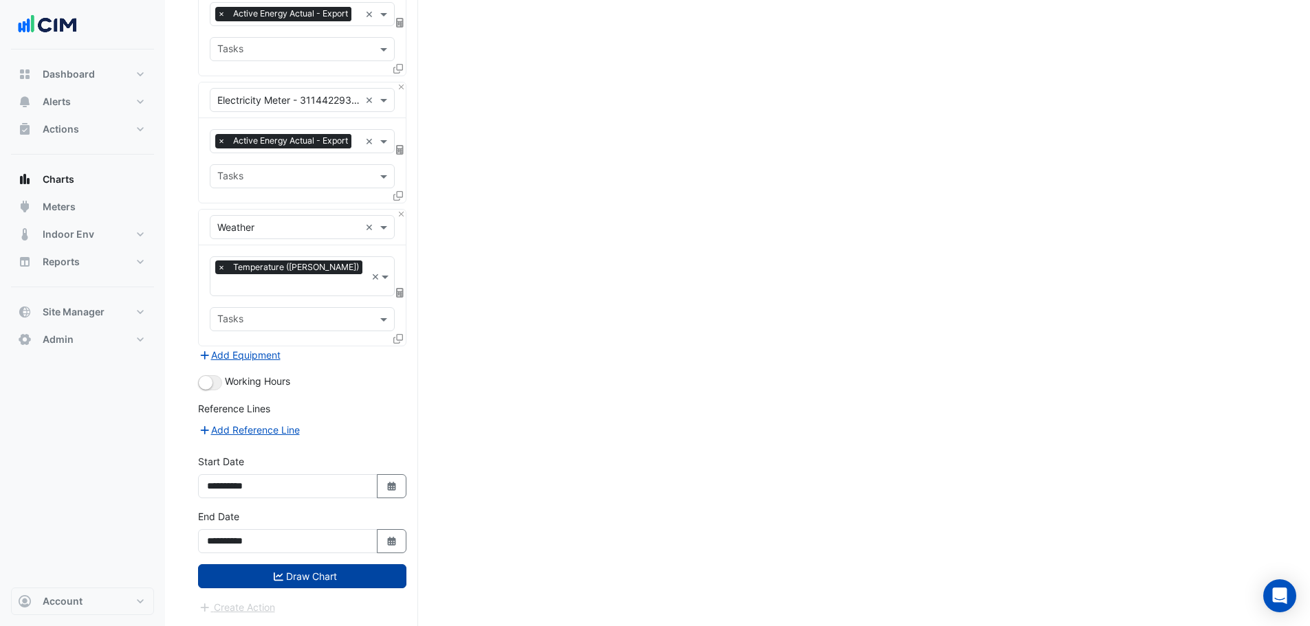
click at [320, 581] on button "Draw Chart" at bounding box center [302, 576] width 208 height 24
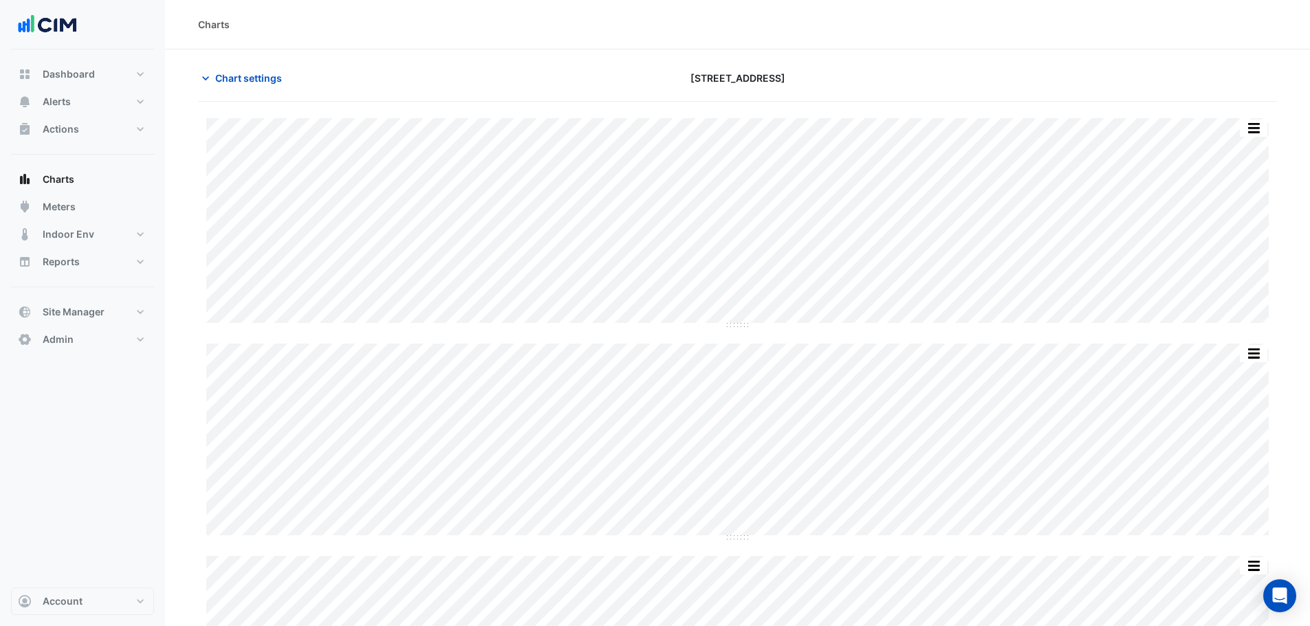
click at [1254, 122] on button "button" at bounding box center [1252, 128] width 27 height 17
click at [1210, 105] on div "Print Save as JPEG Save as PNG — New-CH-1 Cooling Load Plantroom Plantroom [DAT…" at bounding box center [737, 508] width 1079 height 813
click at [1257, 133] on button "button" at bounding box center [1252, 128] width 27 height 17
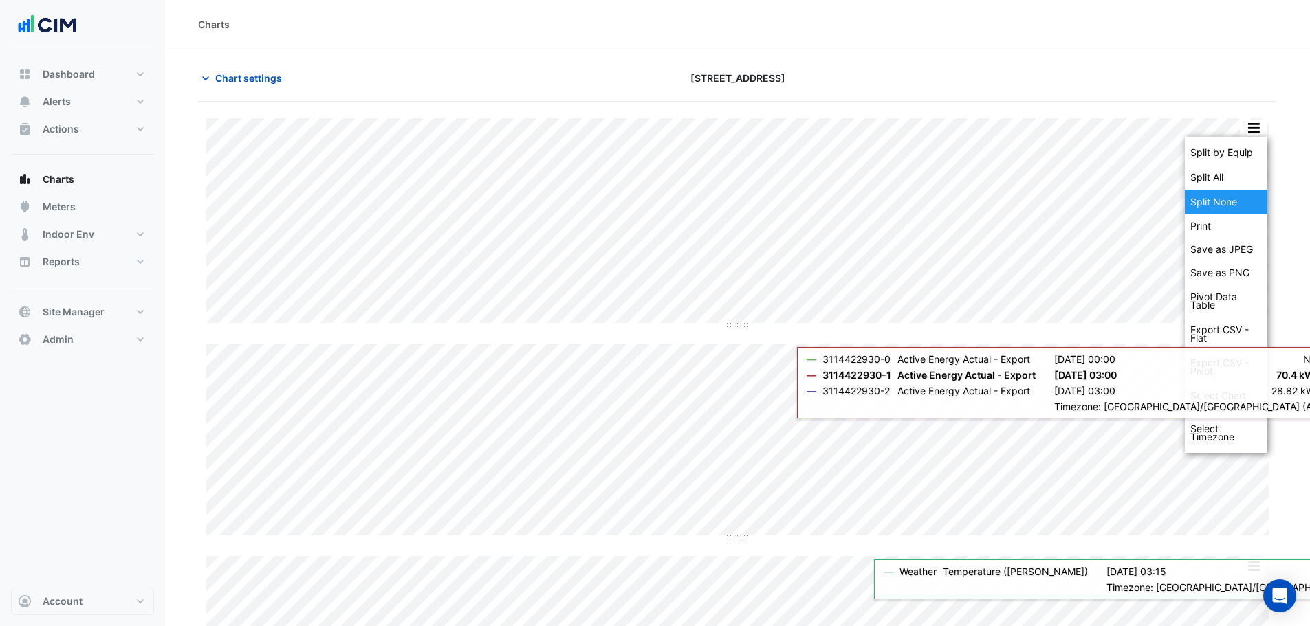
click at [1241, 199] on div "Split None" at bounding box center [1225, 202] width 82 height 25
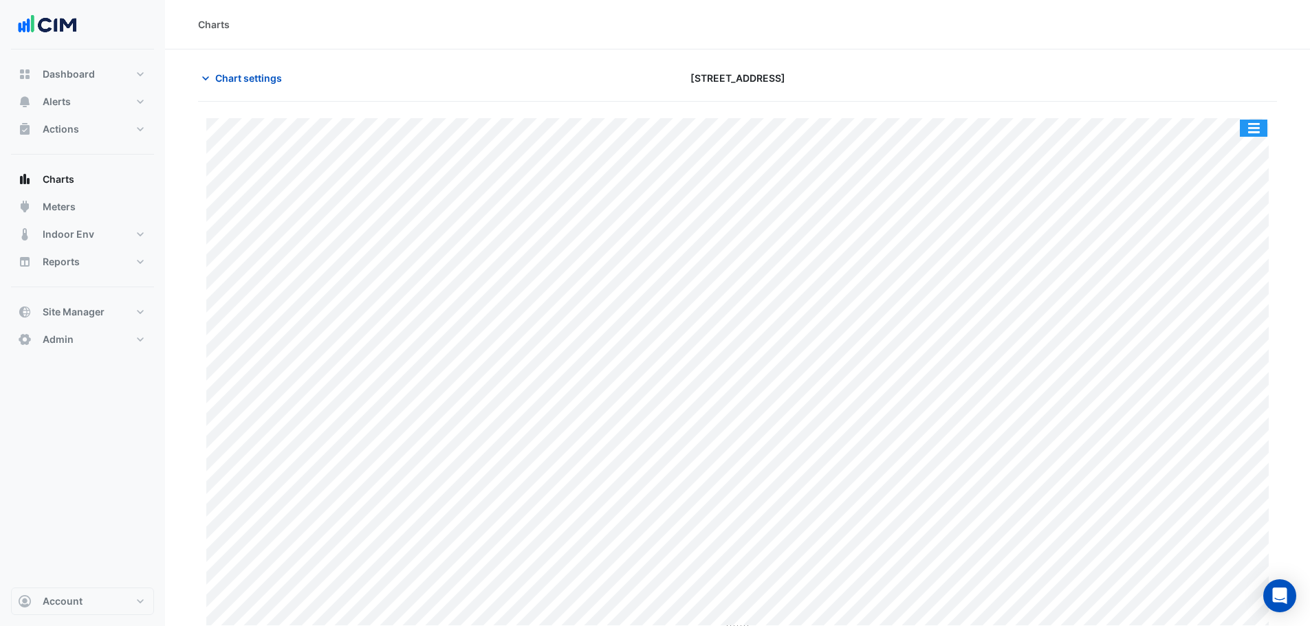
click at [1256, 126] on button "button" at bounding box center [1252, 128] width 27 height 17
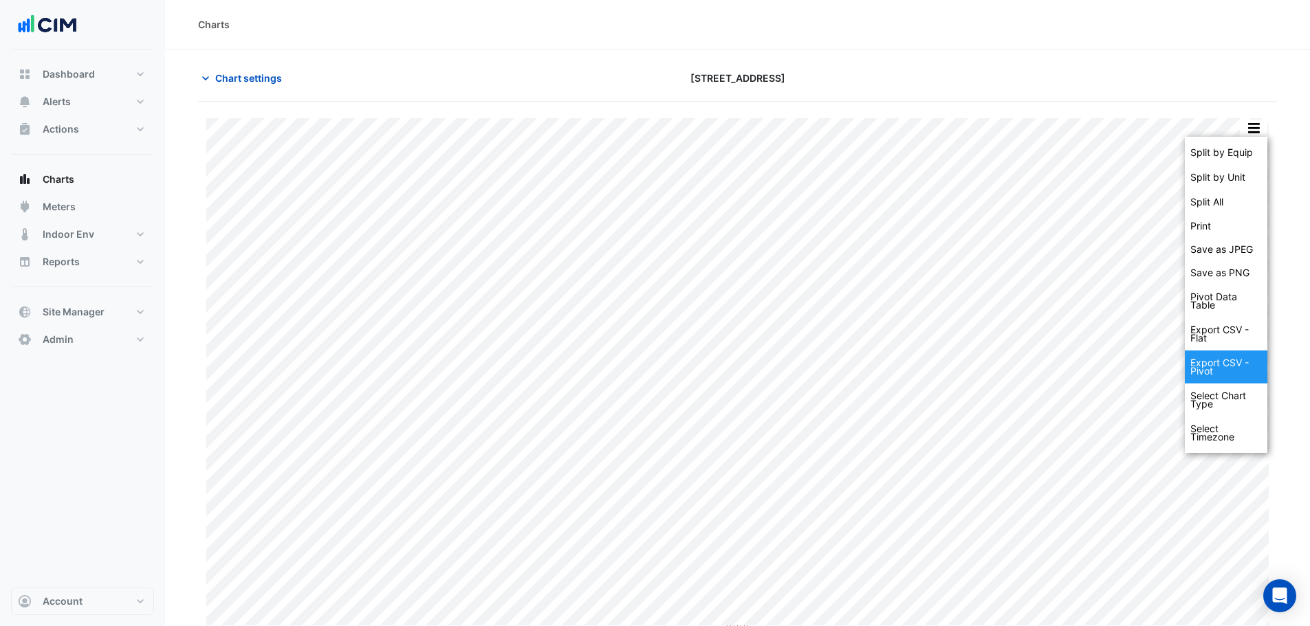
click at [1242, 370] on div "Export CSV - Pivot" at bounding box center [1225, 367] width 82 height 33
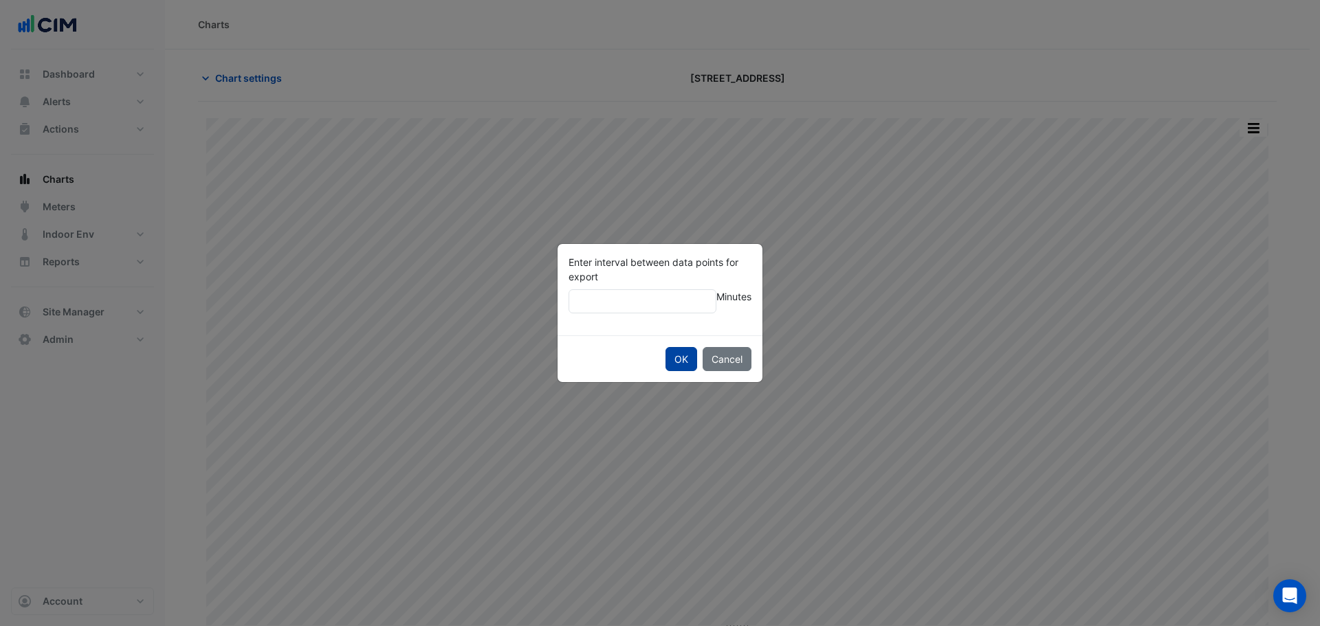
type input "**"
click at [679, 368] on button "OK" at bounding box center [681, 359] width 32 height 24
click at [677, 360] on button "OK" at bounding box center [681, 359] width 32 height 24
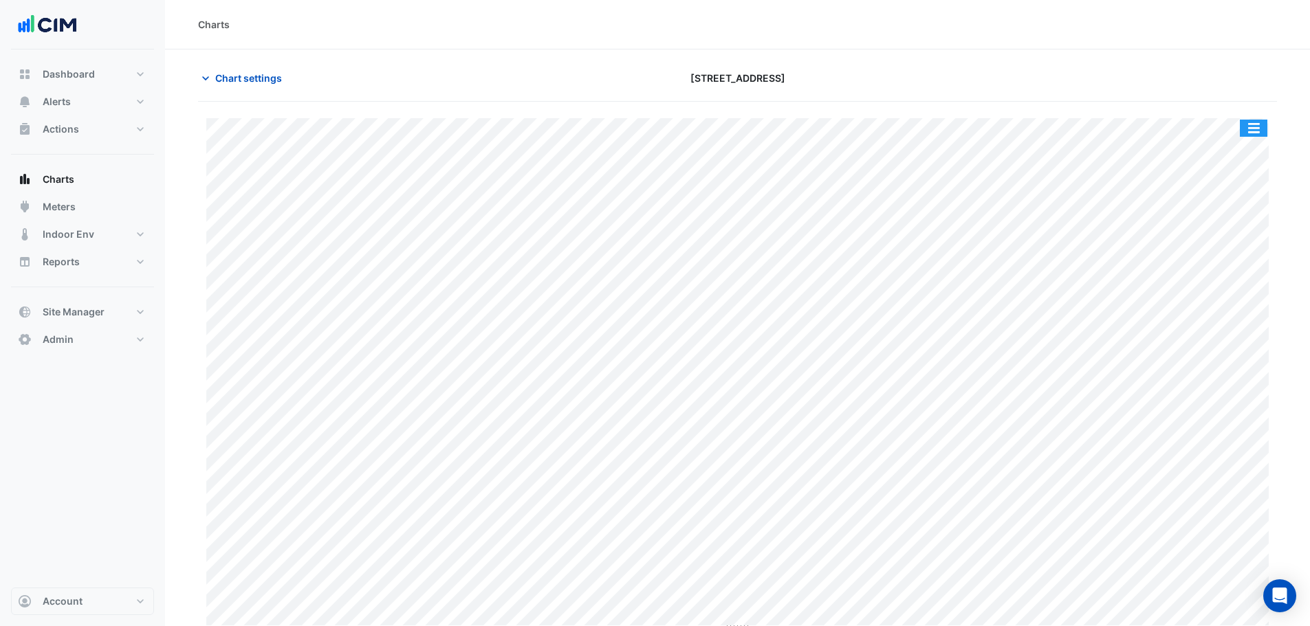
click at [1261, 133] on button "button" at bounding box center [1252, 128] width 27 height 17
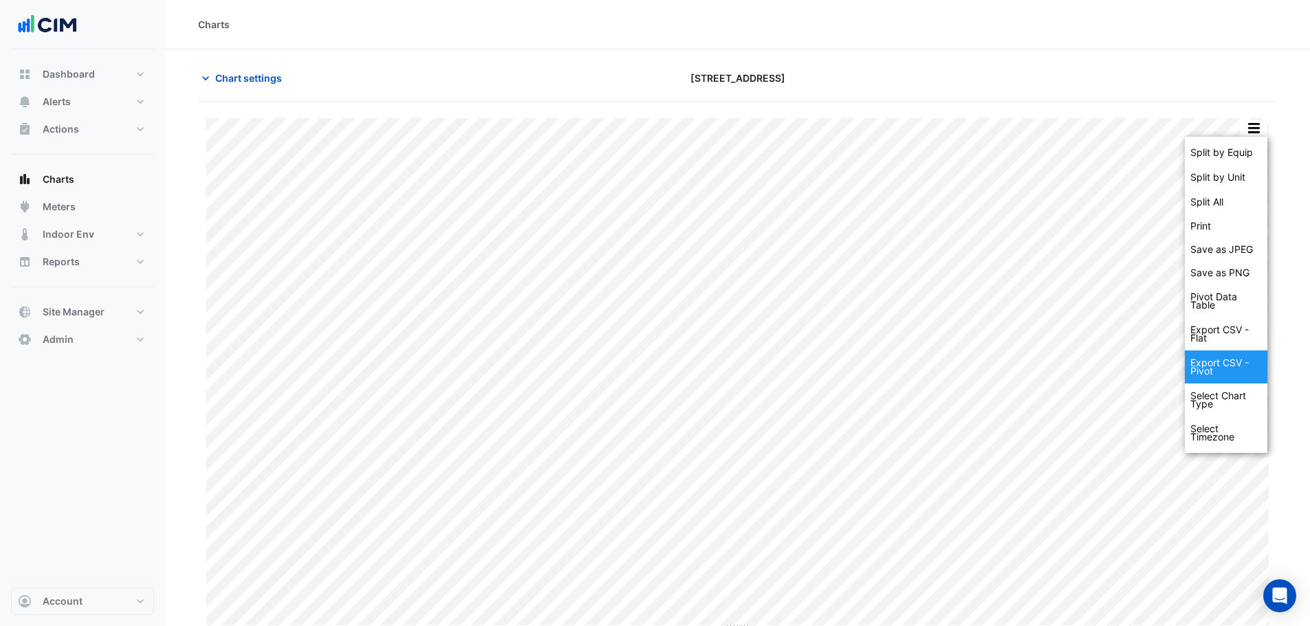
click at [1228, 363] on div "Export CSV - Pivot" at bounding box center [1225, 367] width 82 height 33
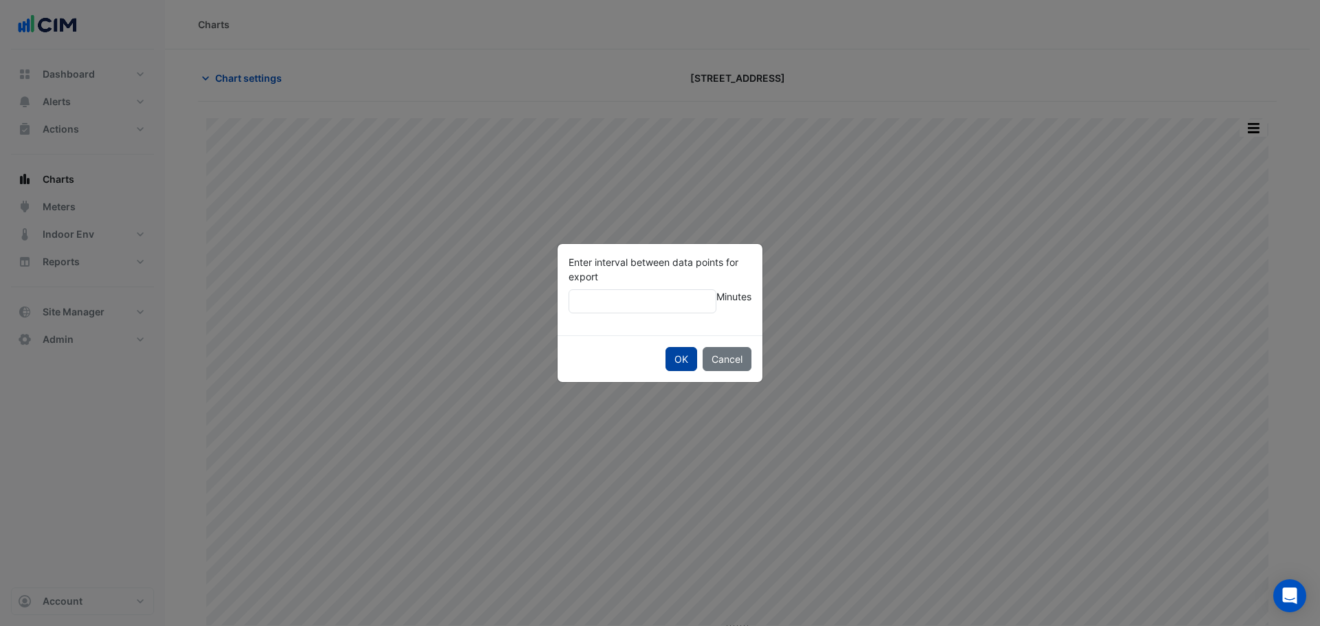
click at [687, 357] on button "OK" at bounding box center [681, 359] width 32 height 24
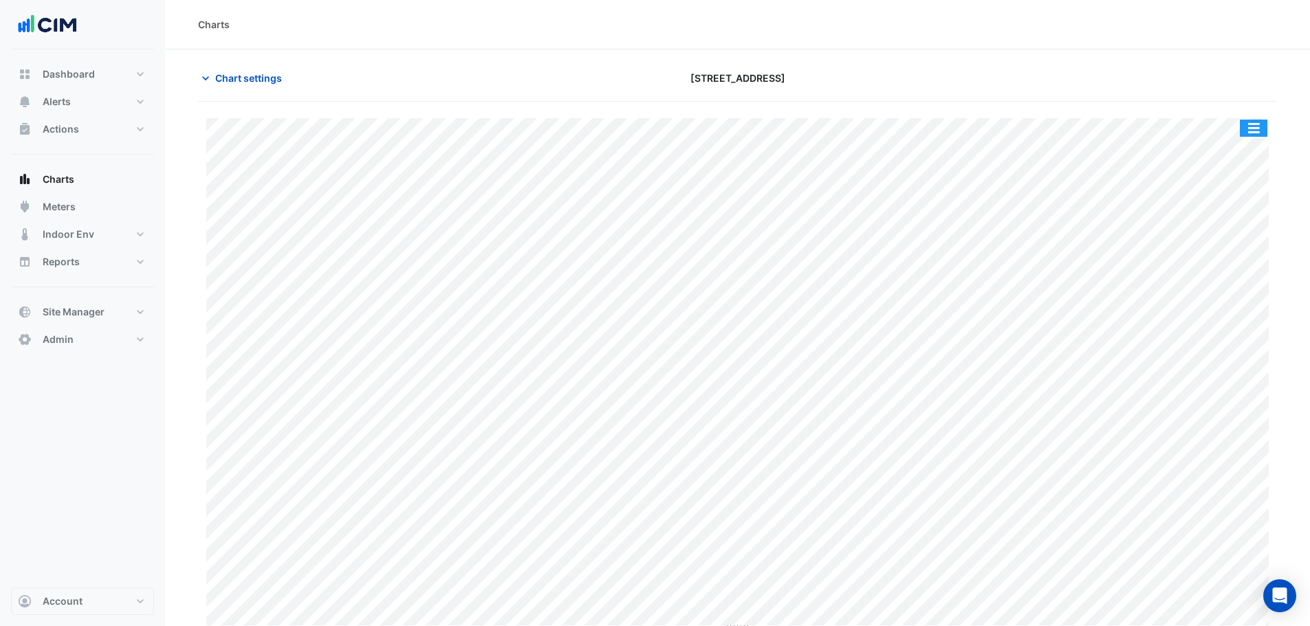
click at [1249, 125] on button "button" at bounding box center [1252, 128] width 27 height 17
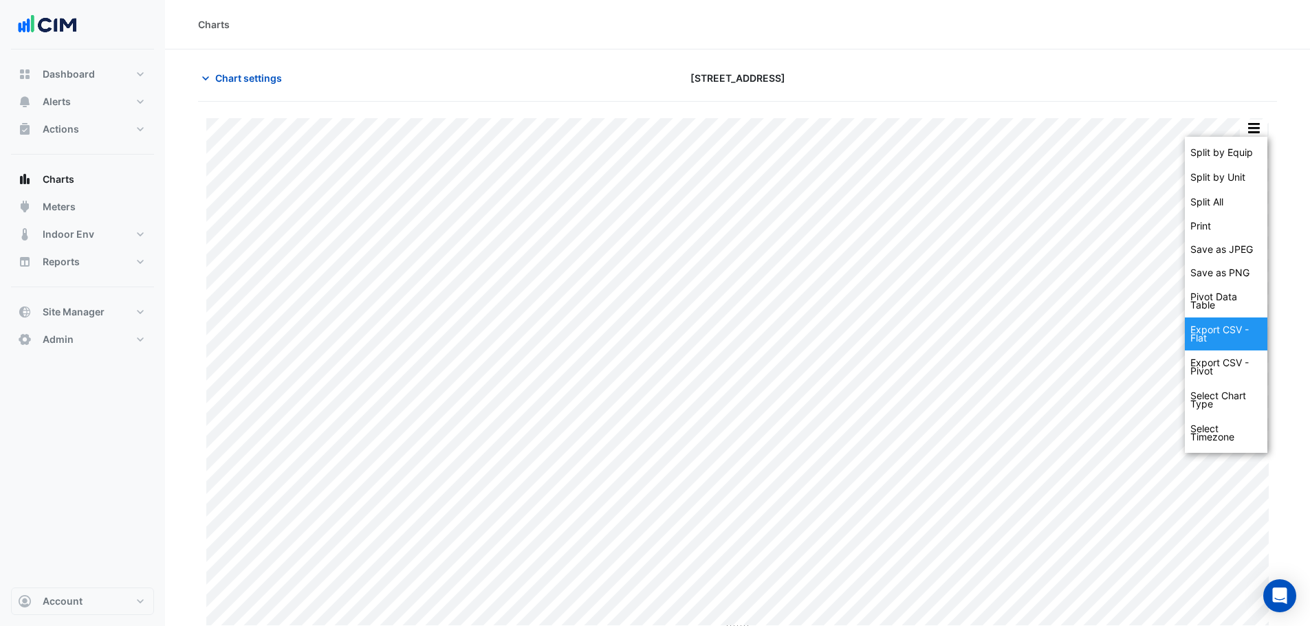
click at [1248, 324] on div "Export CSV - Flat" at bounding box center [1225, 334] width 82 height 33
